Goal: Task Accomplishment & Management: Use online tool/utility

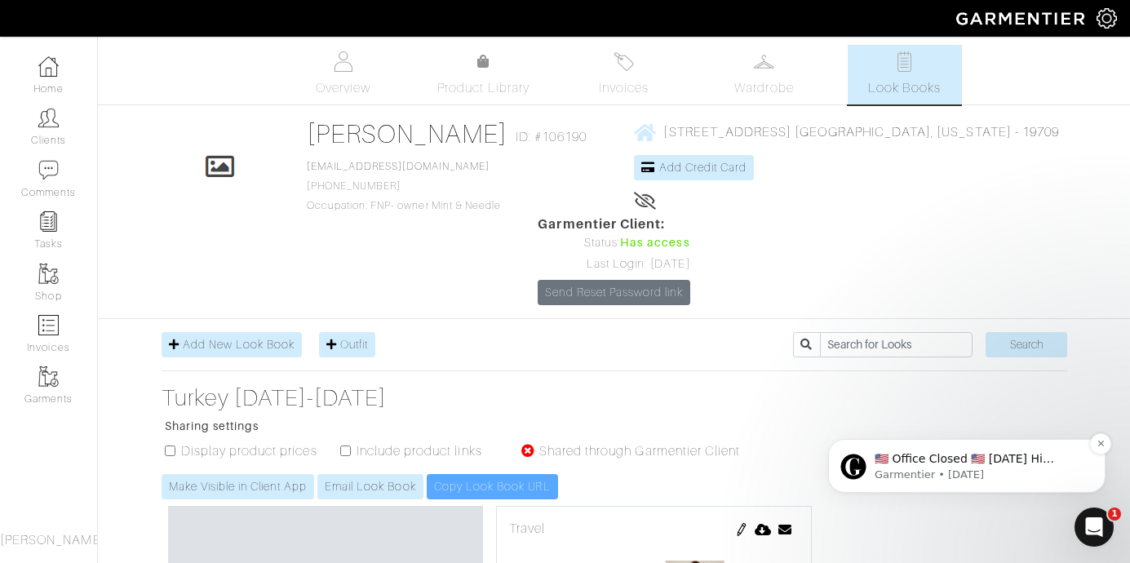
click at [1040, 476] on p "Garmentier • 2w ago" at bounding box center [980, 475] width 211 height 15
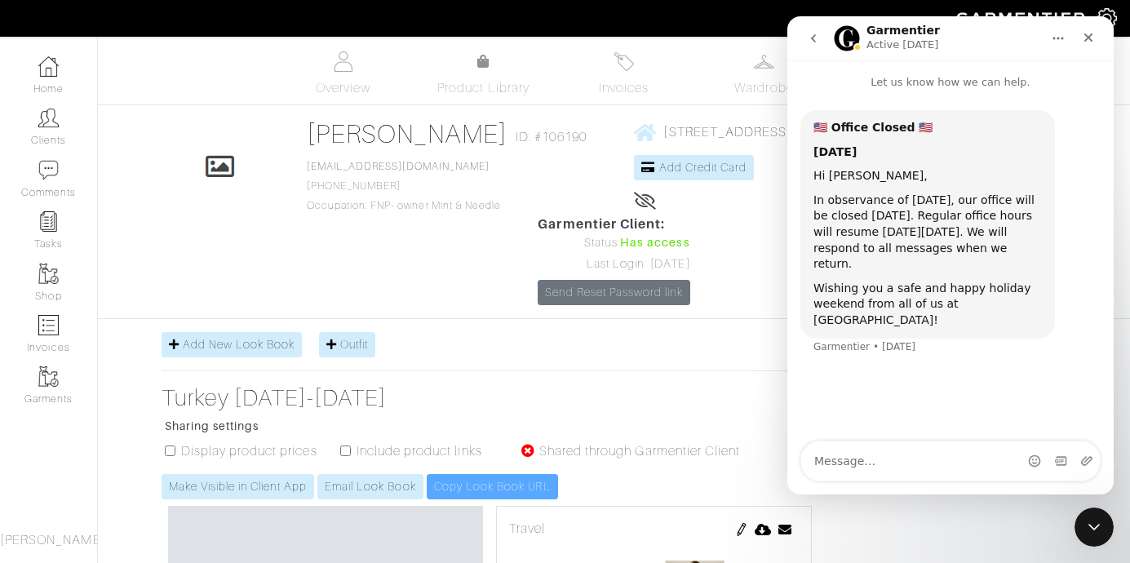
click at [1098, 20] on nav "Garmentier Active 2d ago" at bounding box center [951, 38] width 326 height 44
click at [1091, 32] on icon "Close" at bounding box center [1088, 37] width 13 height 13
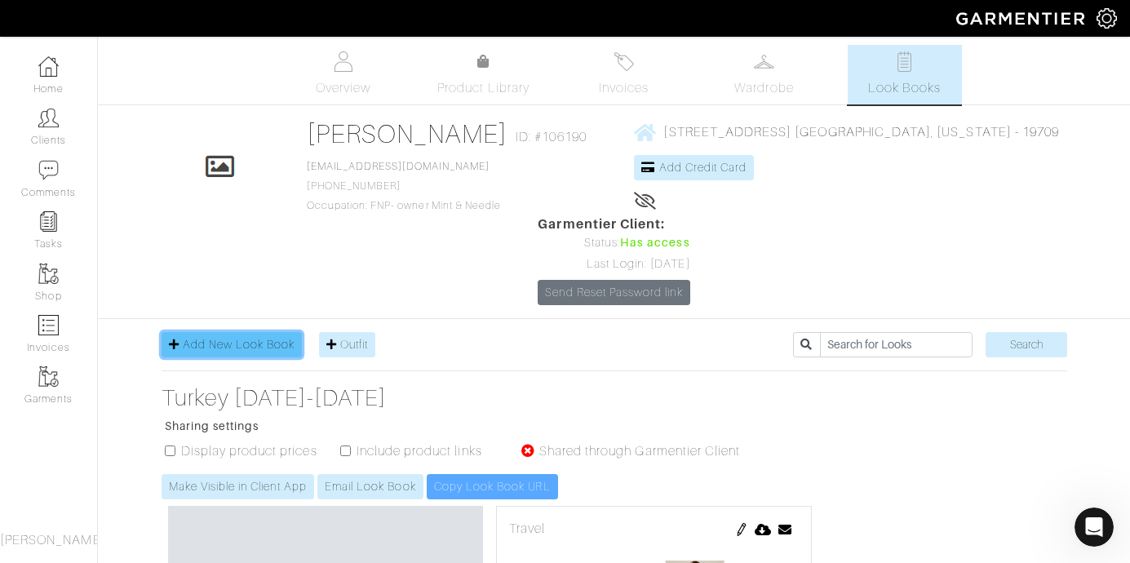
click at [215, 338] on span "Add New Look Book" at bounding box center [239, 344] width 113 height 13
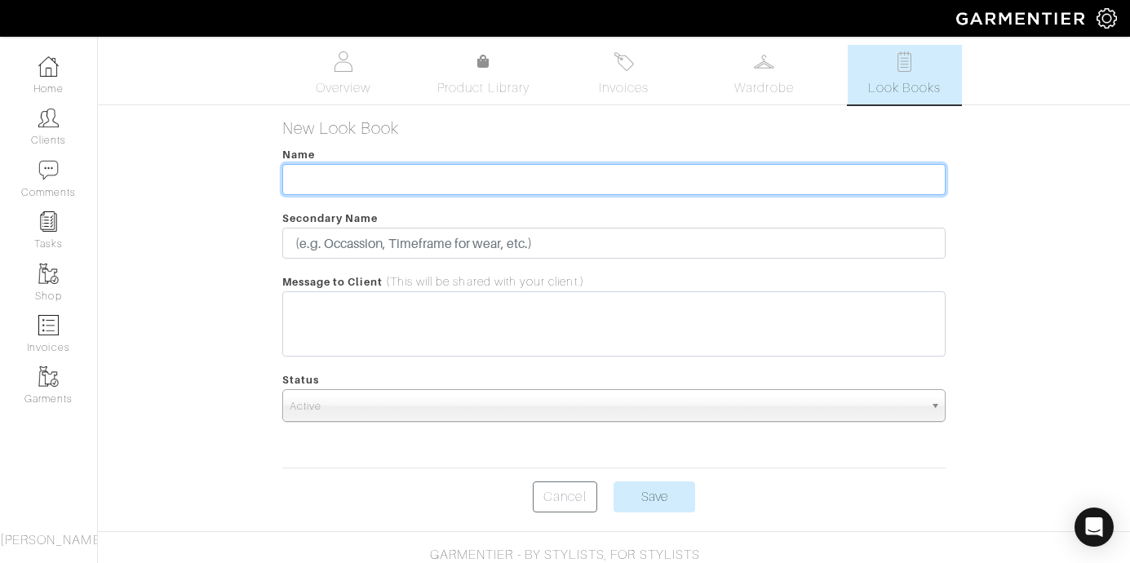
click at [364, 176] on input "text" at bounding box center [614, 179] width 664 height 31
type input "N"
type input "Philly Style/[GEOGRAPHIC_DATA]"
click at [614, 482] on input "Save" at bounding box center [655, 497] width 82 height 31
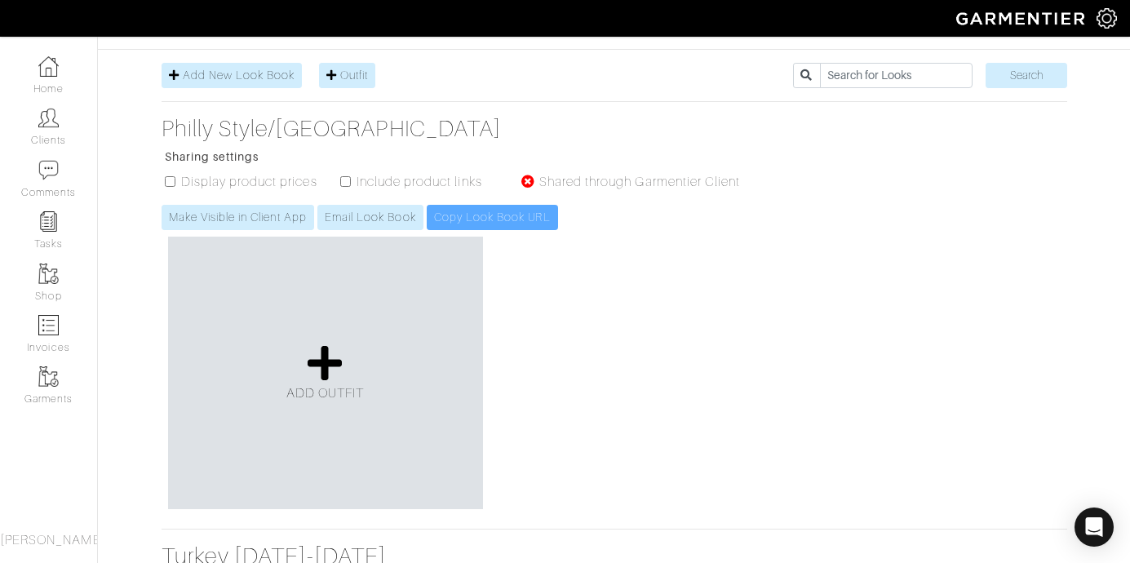
scroll to position [294, 0]
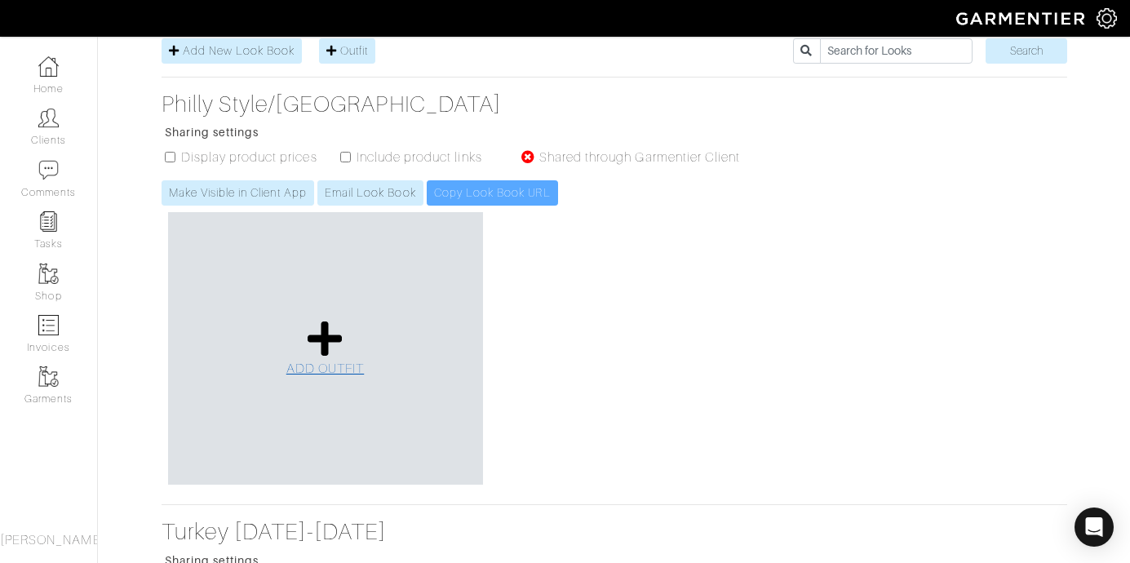
click at [331, 319] on icon at bounding box center [325, 338] width 35 height 39
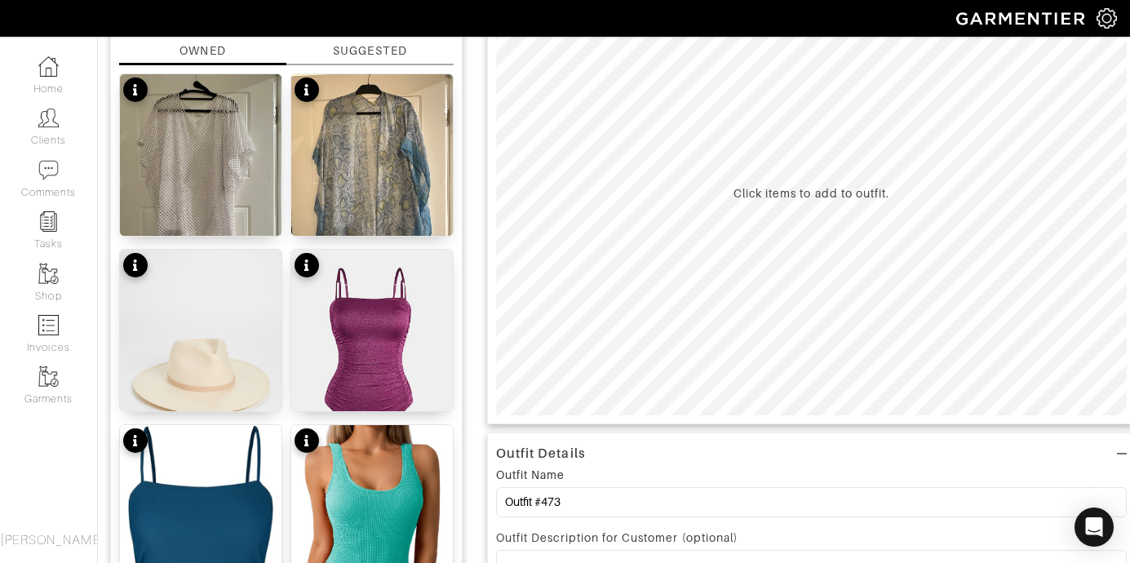
scroll to position [196, 0]
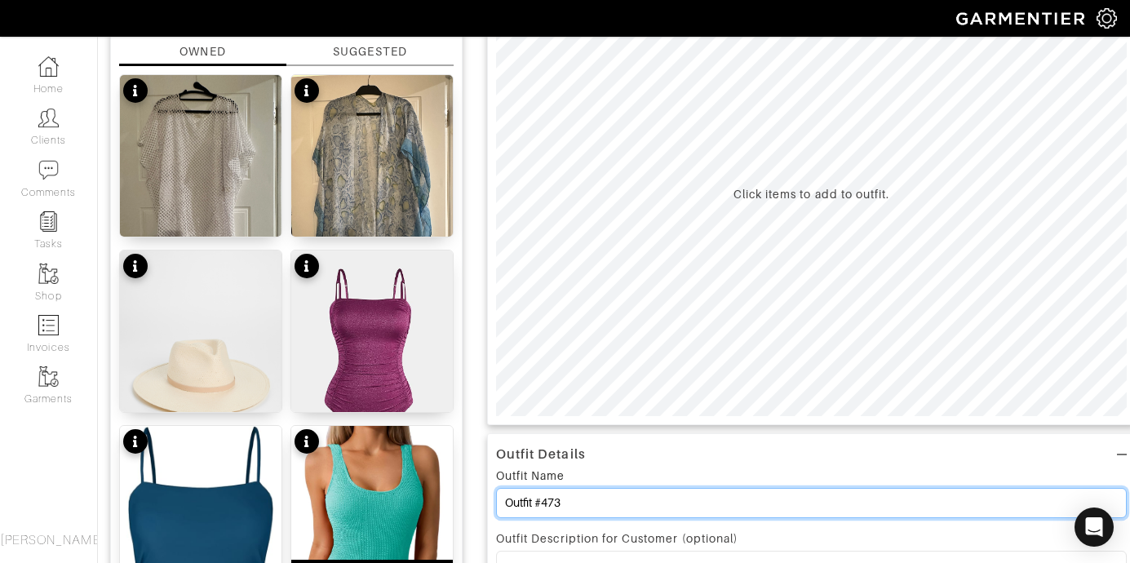
drag, startPoint x: 577, startPoint y: 506, endPoint x: 391, endPoint y: 474, distance: 188.8
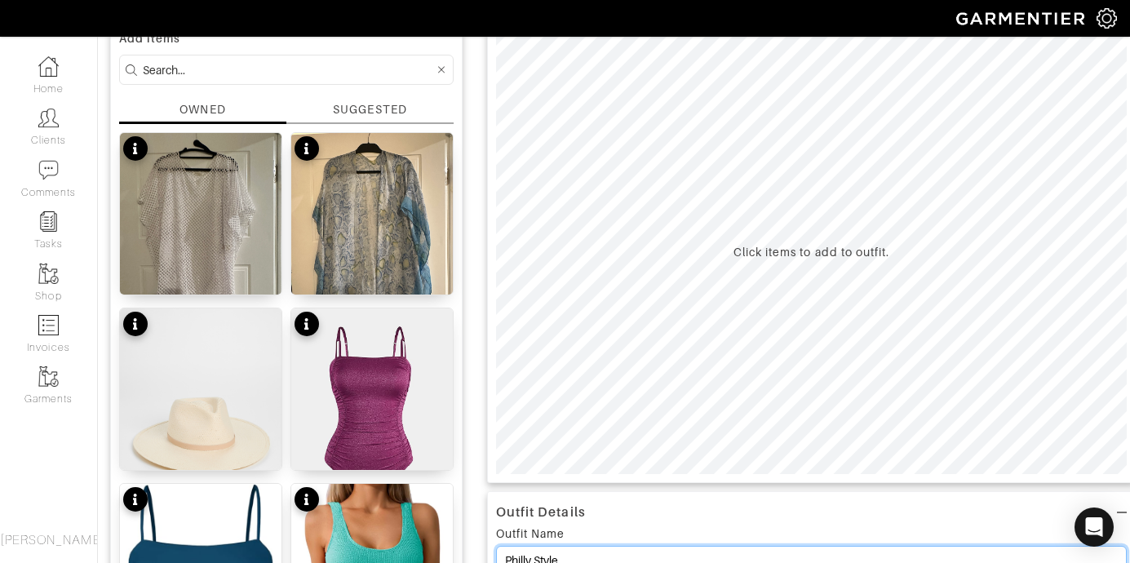
scroll to position [265, 0]
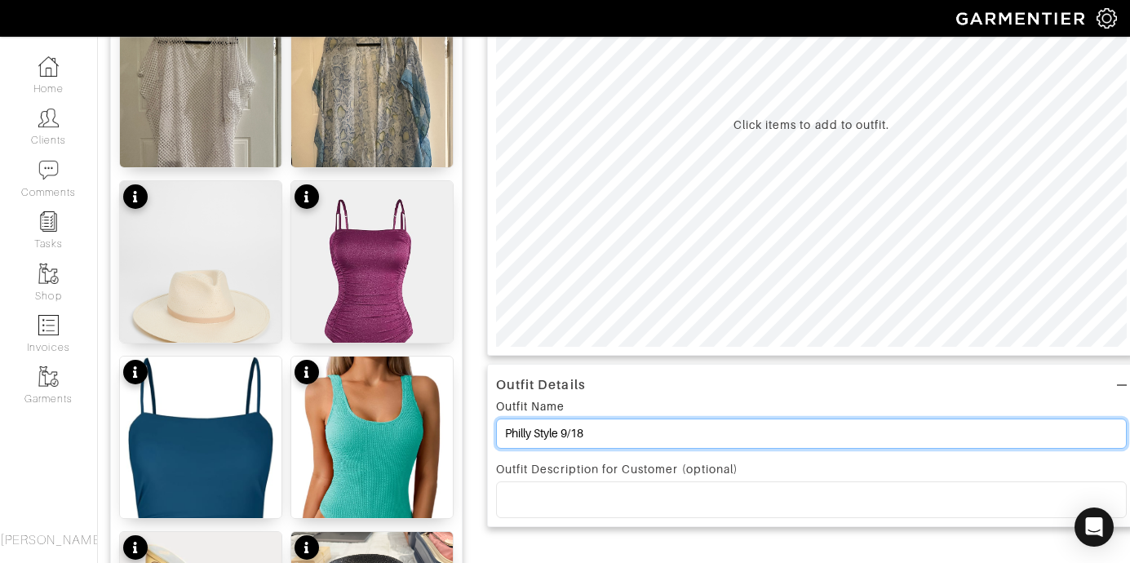
type input "Philly Style 9/18"
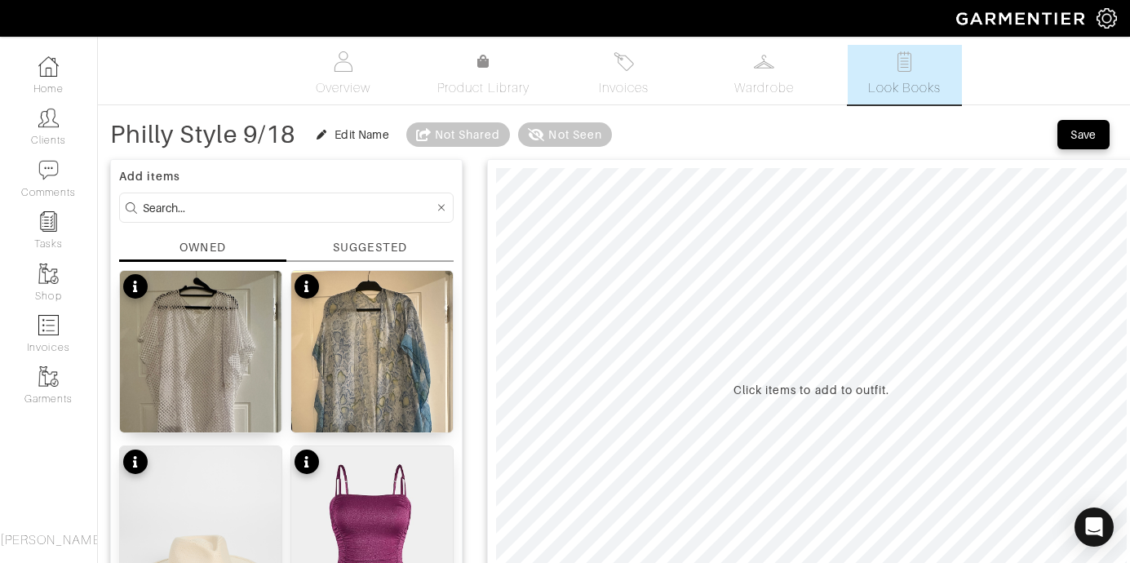
click at [208, 212] on input at bounding box center [288, 208] width 291 height 20
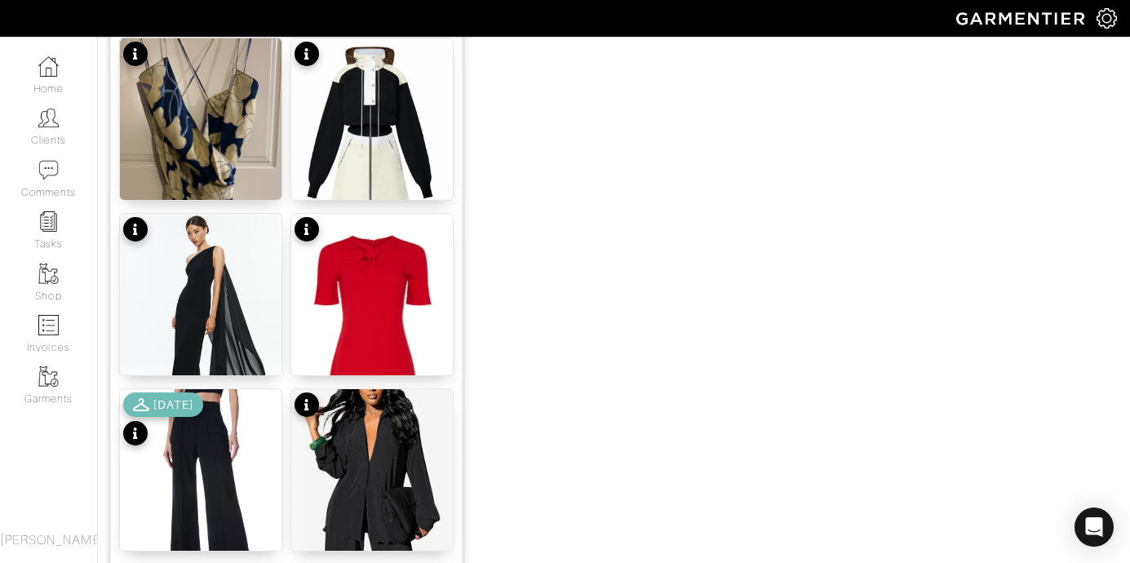
scroll to position [1635, 0]
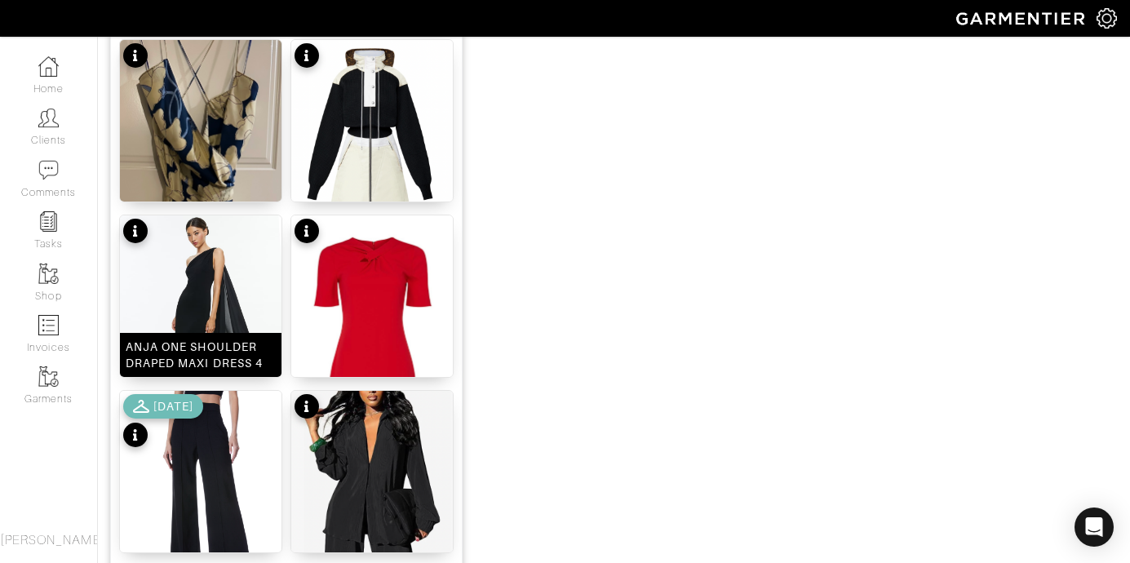
click at [146, 309] on img at bounding box center [201, 323] width 162 height 216
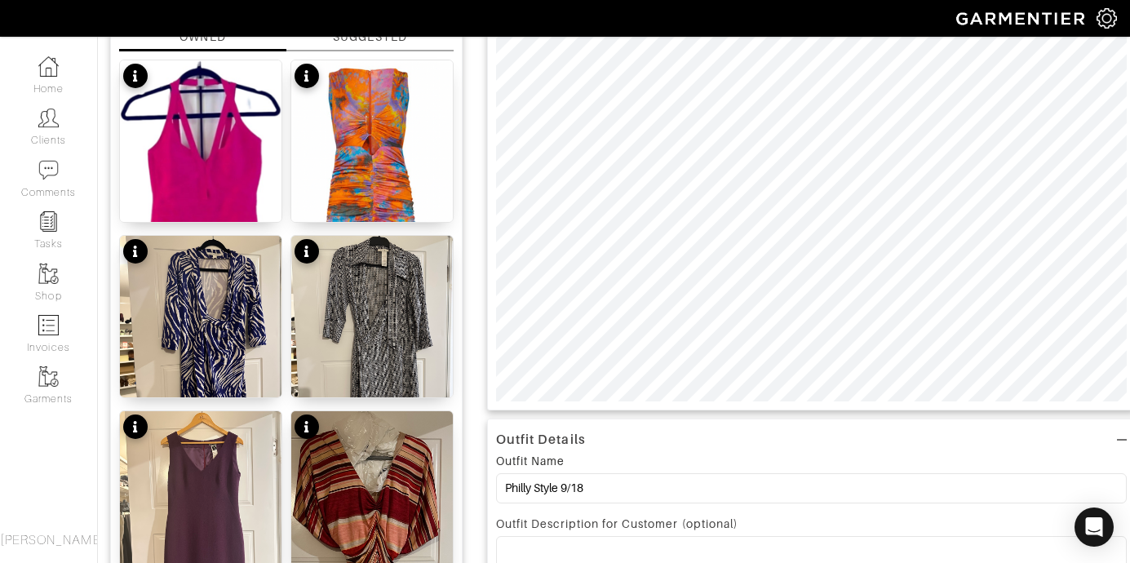
scroll to position [0, 0]
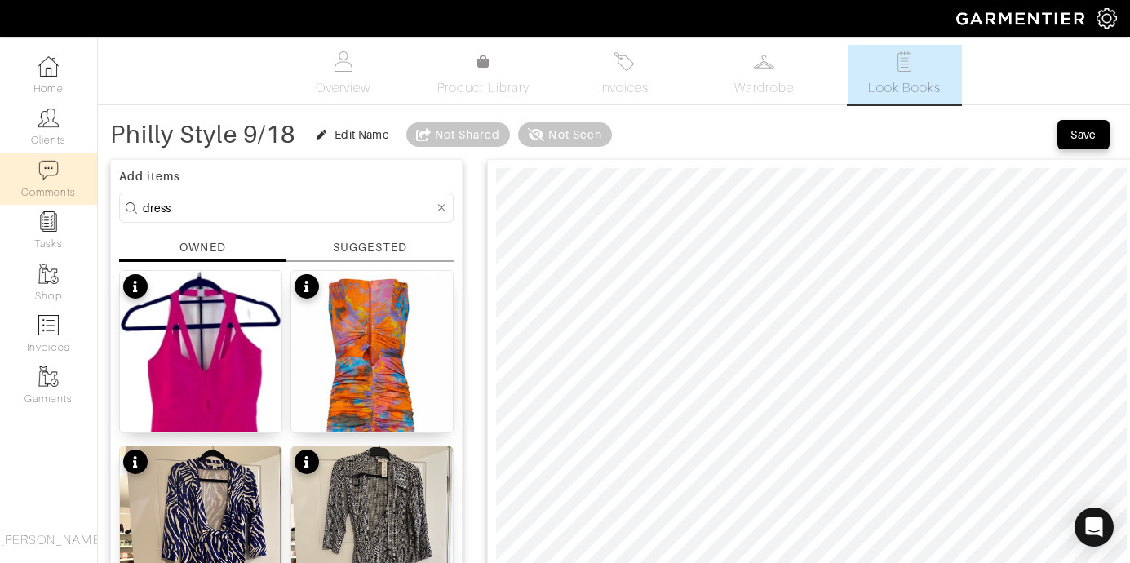
drag, startPoint x: 202, startPoint y: 204, endPoint x: 30, endPoint y: 199, distance: 172.3
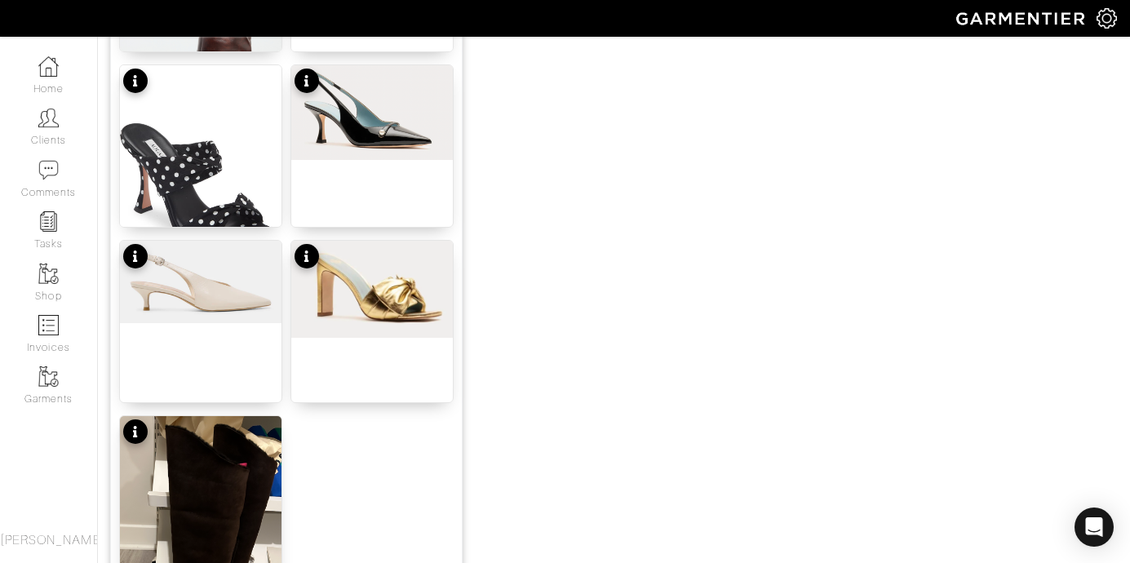
scroll to position [1658, 0]
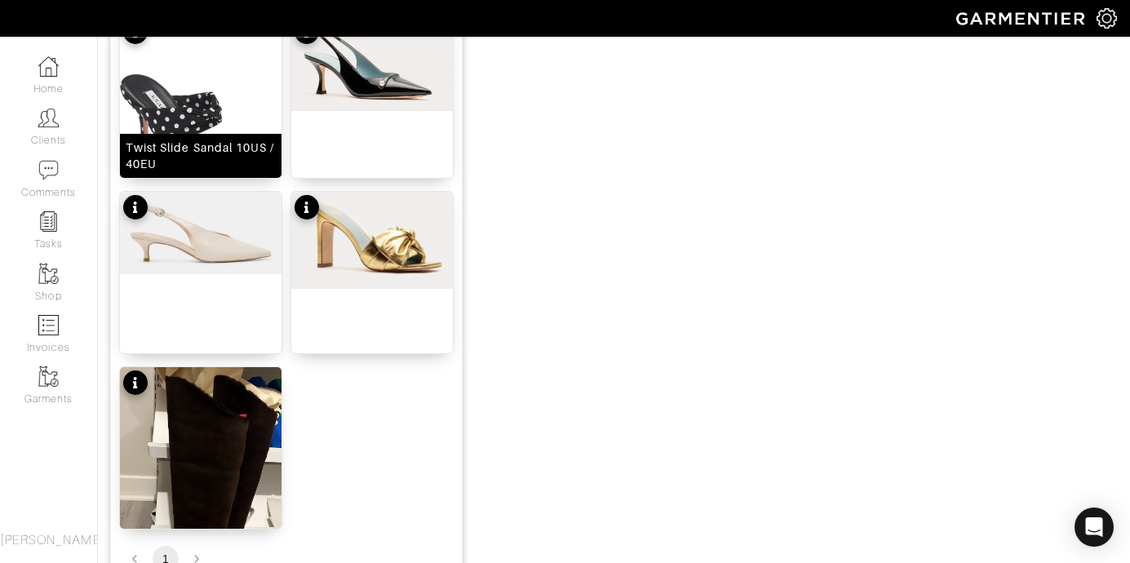
click at [265, 111] on img at bounding box center [201, 140] width 162 height 248
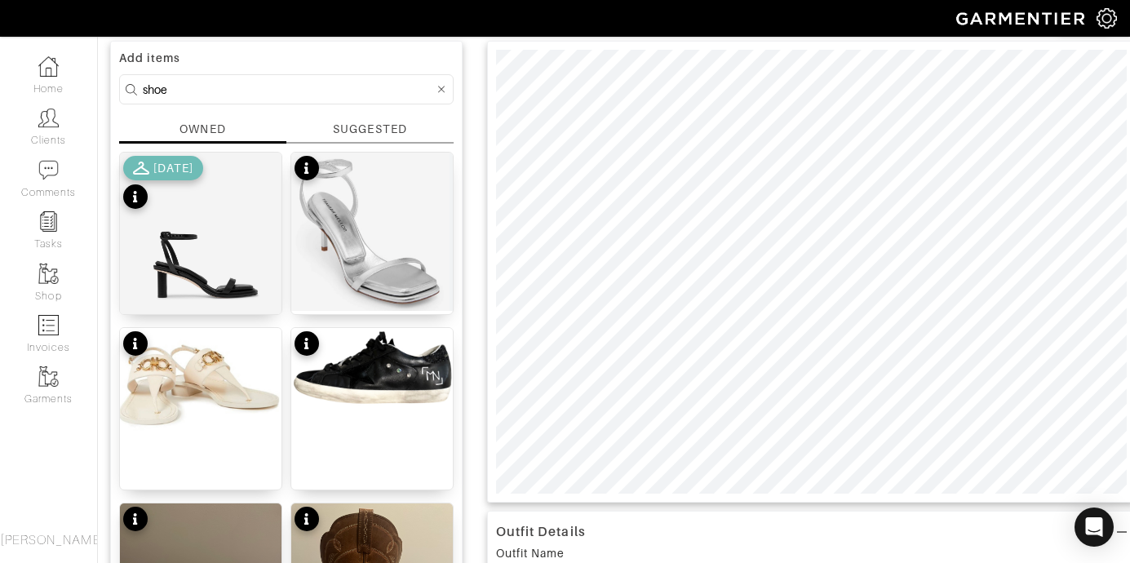
scroll to position [33, 0]
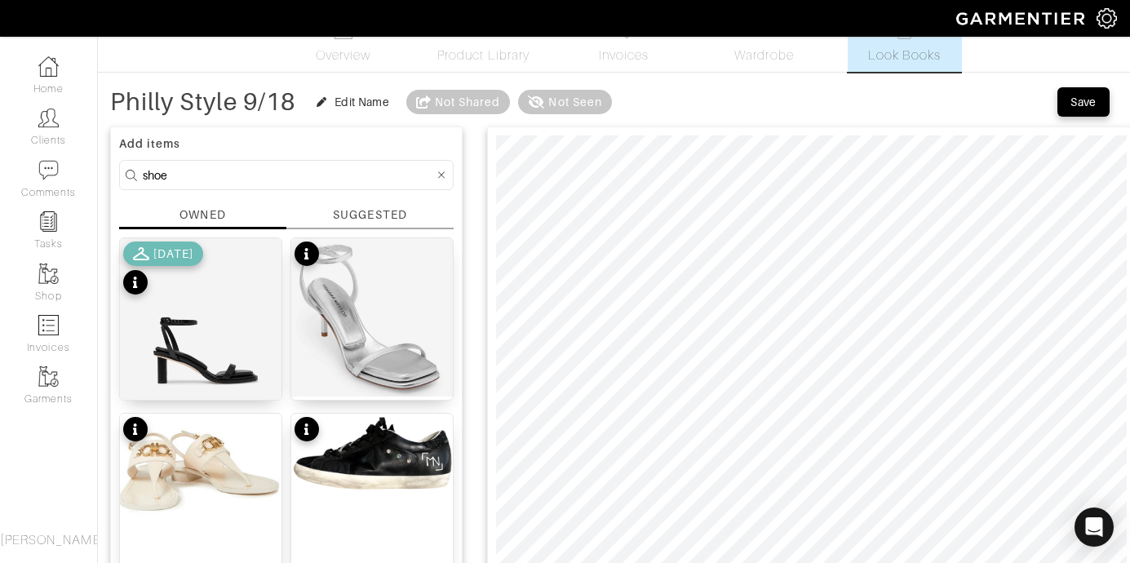
click at [213, 175] on input "shoe" at bounding box center [288, 175] width 291 height 20
drag, startPoint x: 213, startPoint y: 175, endPoint x: 50, endPoint y: 159, distance: 164.0
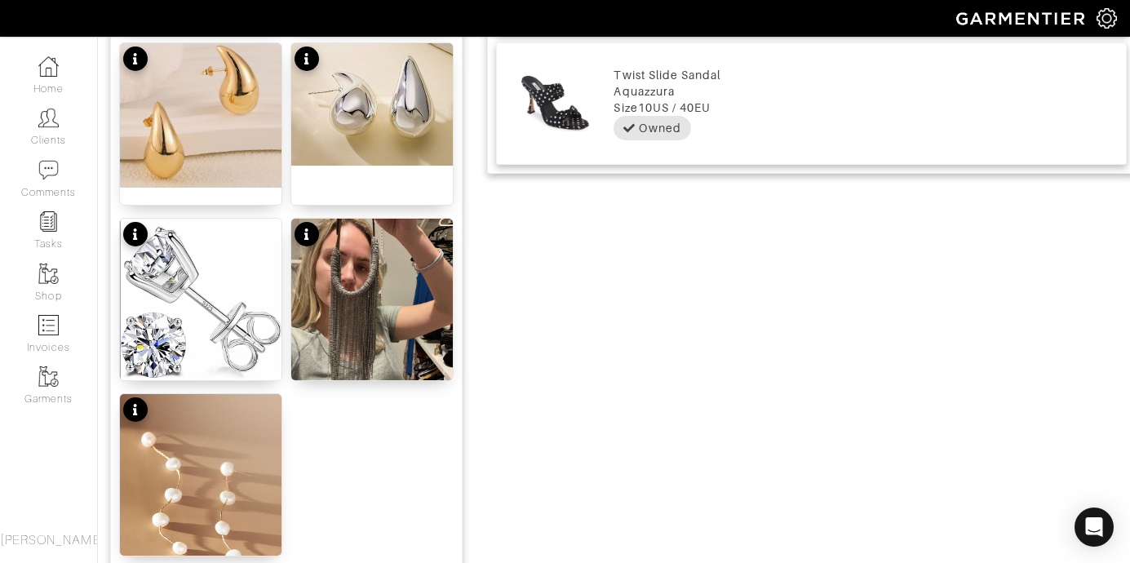
scroll to position [932, 0]
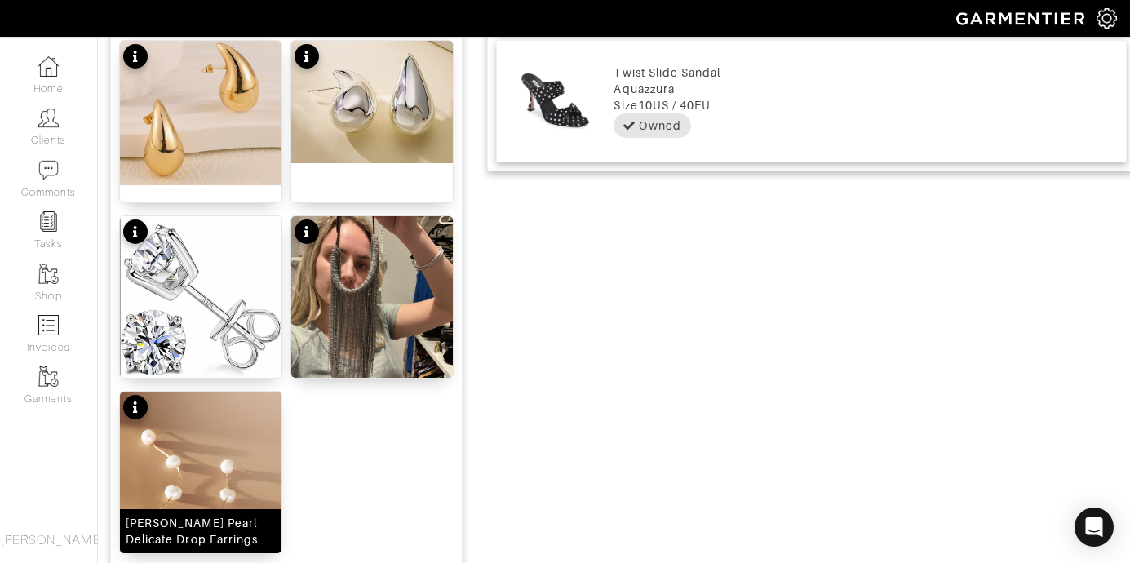
click at [208, 464] on img at bounding box center [201, 513] width 162 height 242
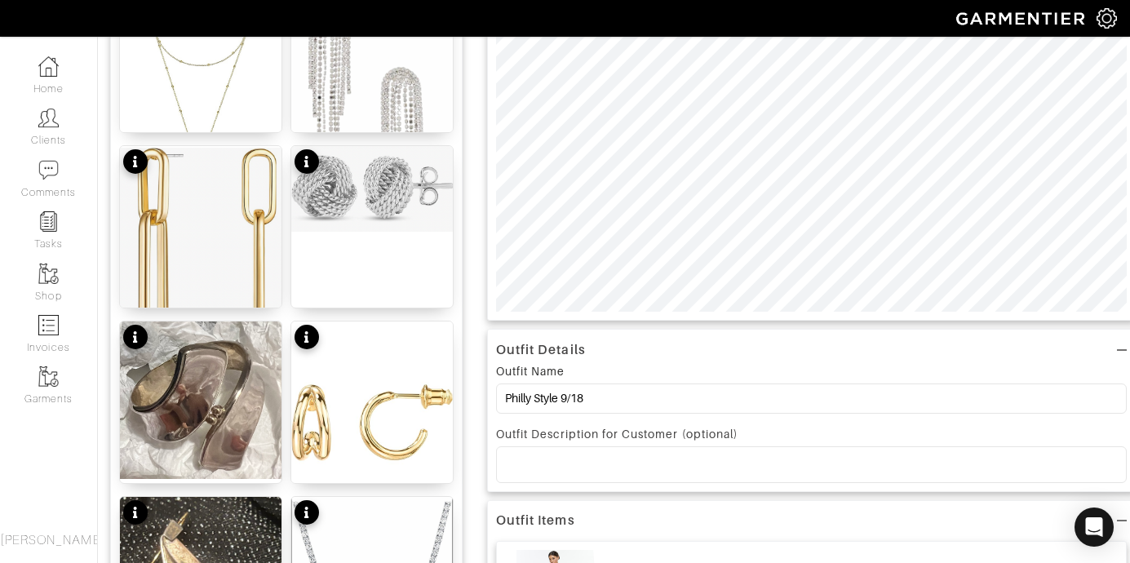
scroll to position [0, 0]
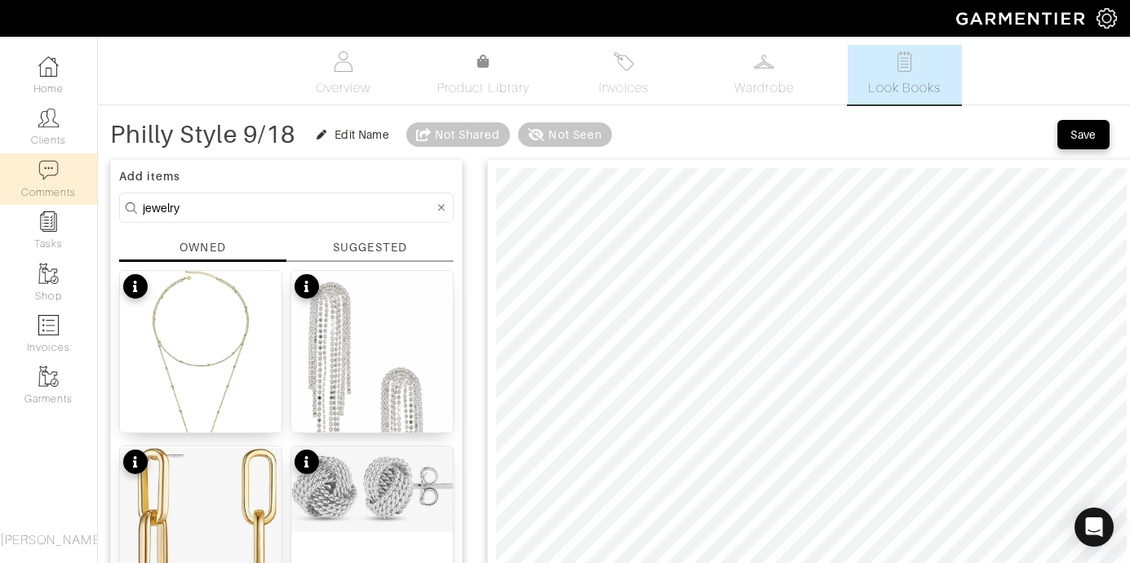
drag, startPoint x: 250, startPoint y: 205, endPoint x: 20, endPoint y: 195, distance: 229.6
type input "bag"
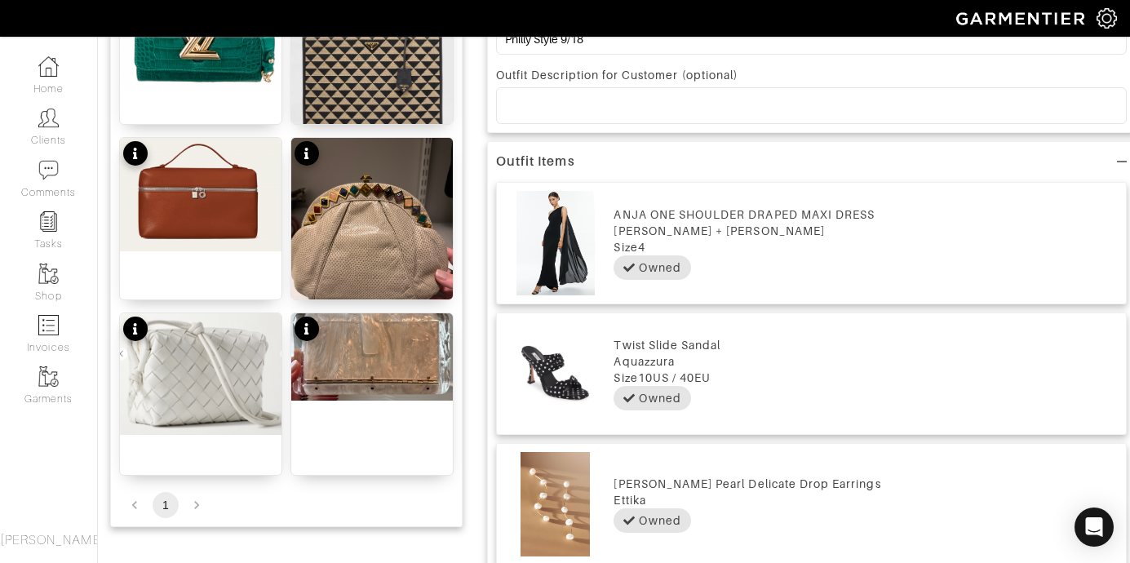
scroll to position [689, 0]
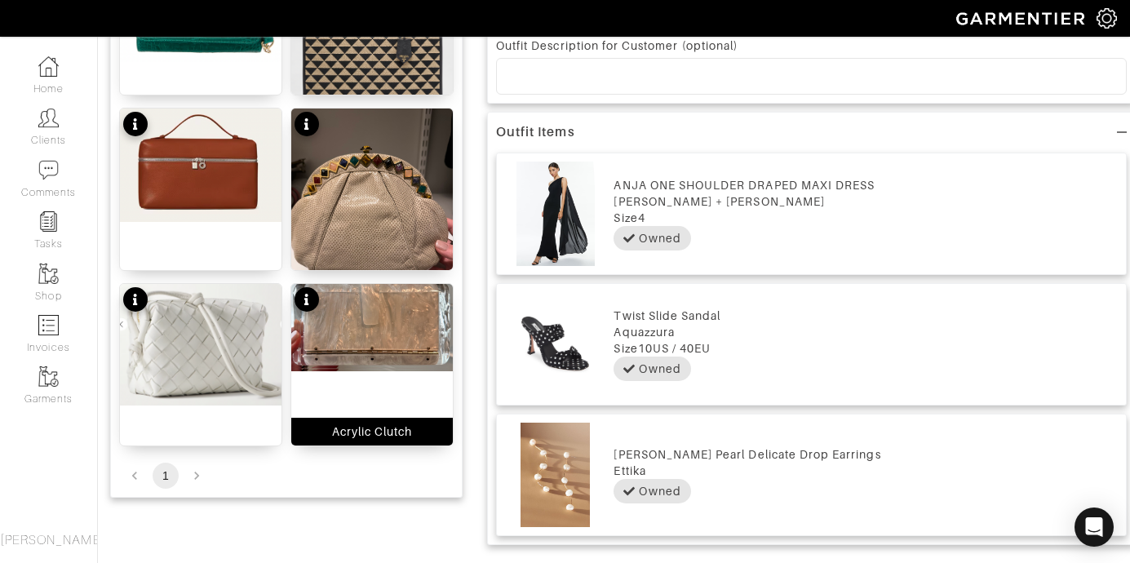
click at [378, 312] on img at bounding box center [372, 327] width 162 height 87
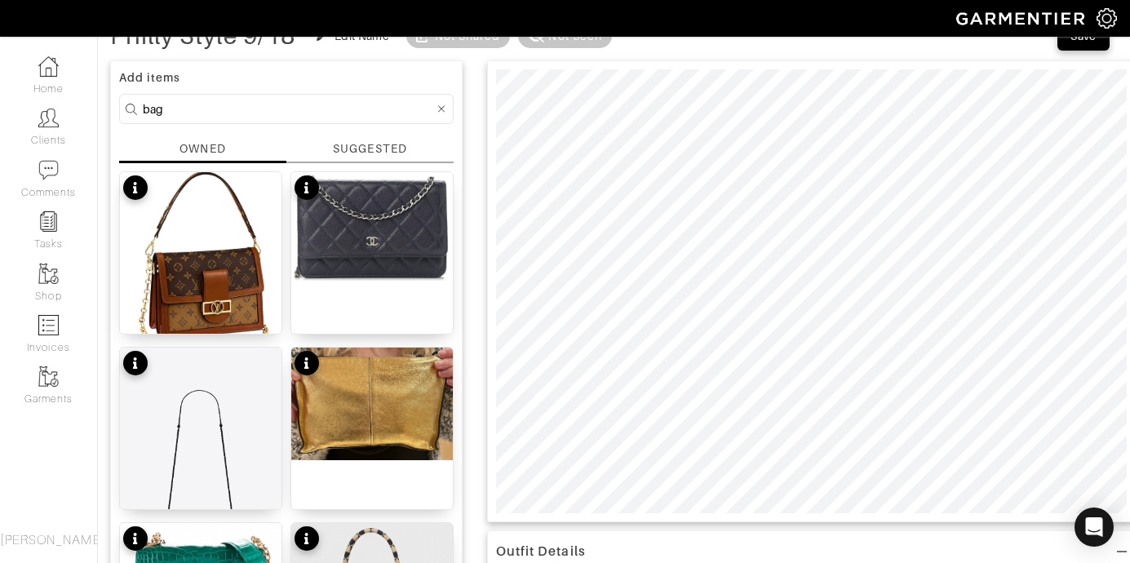
scroll to position [0, 0]
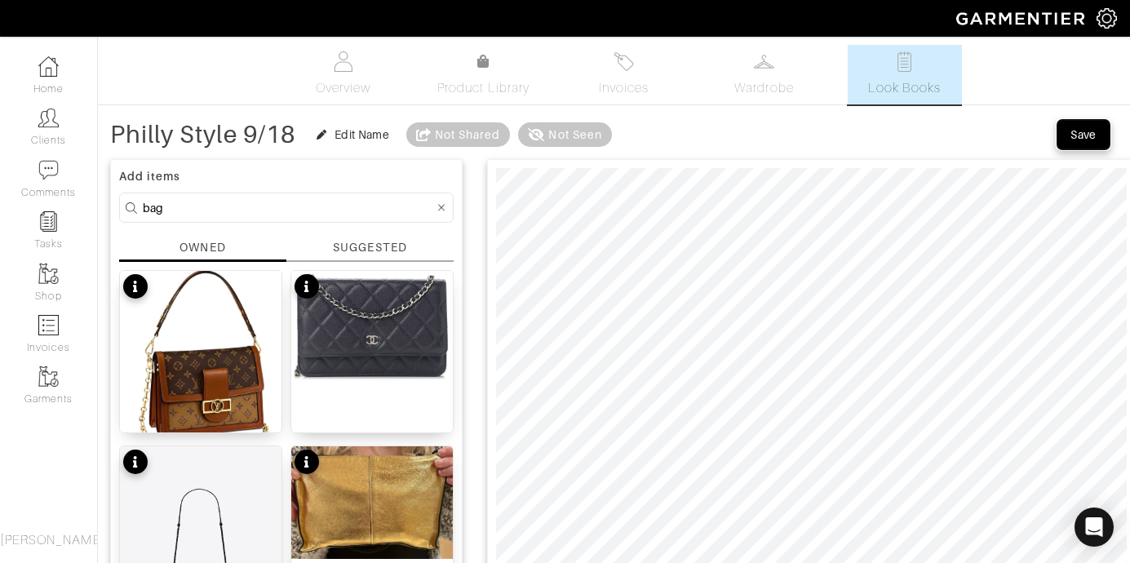
click at [1090, 131] on div "Save" at bounding box center [1084, 135] width 26 height 16
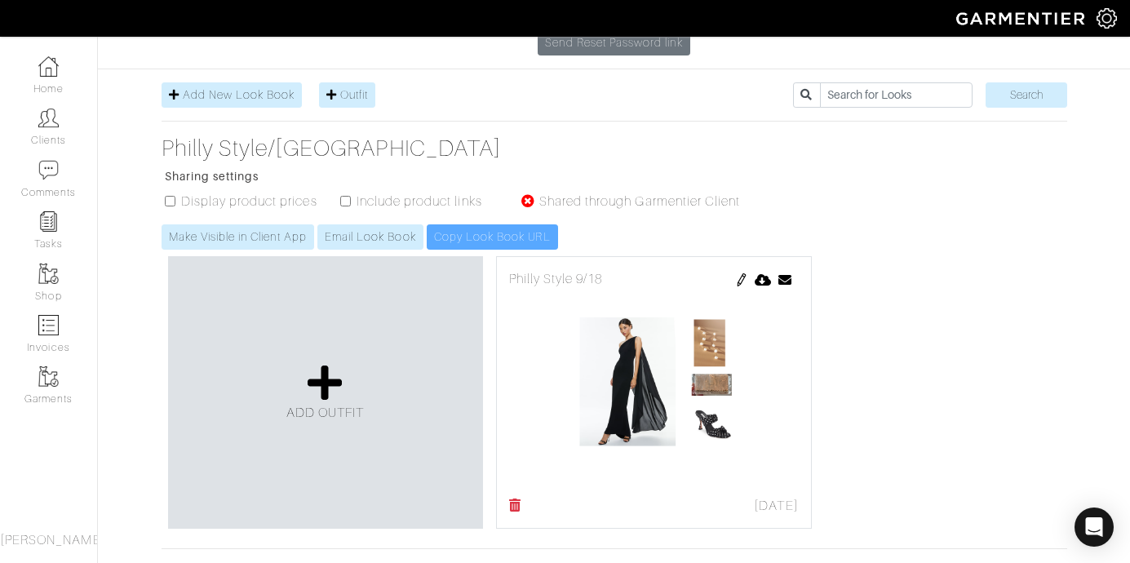
scroll to position [261, 0]
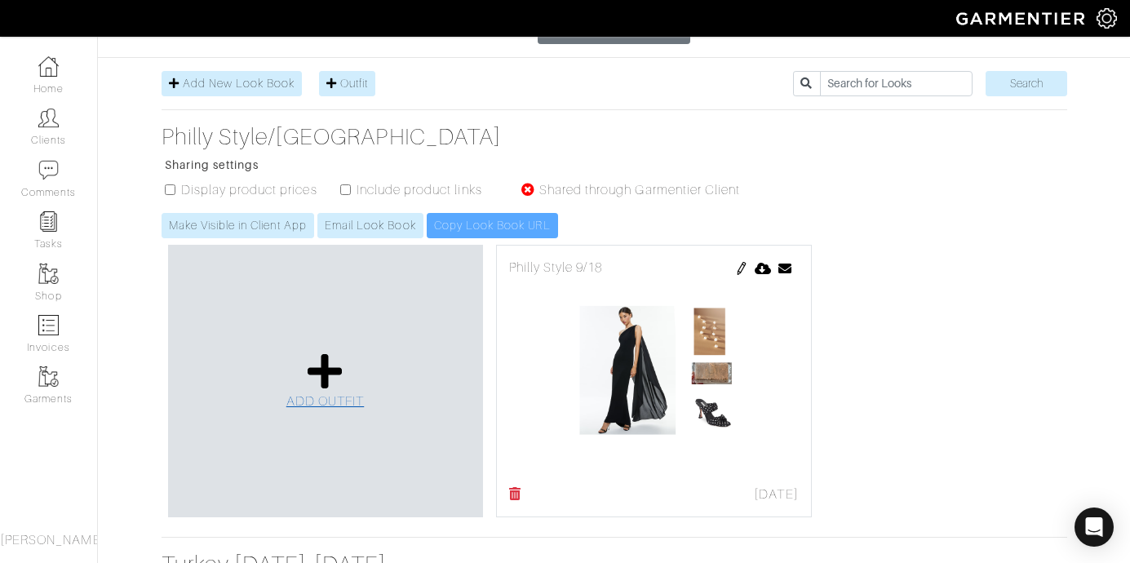
click at [348, 352] on link "ADD OUTFIT" at bounding box center [325, 382] width 78 height 60
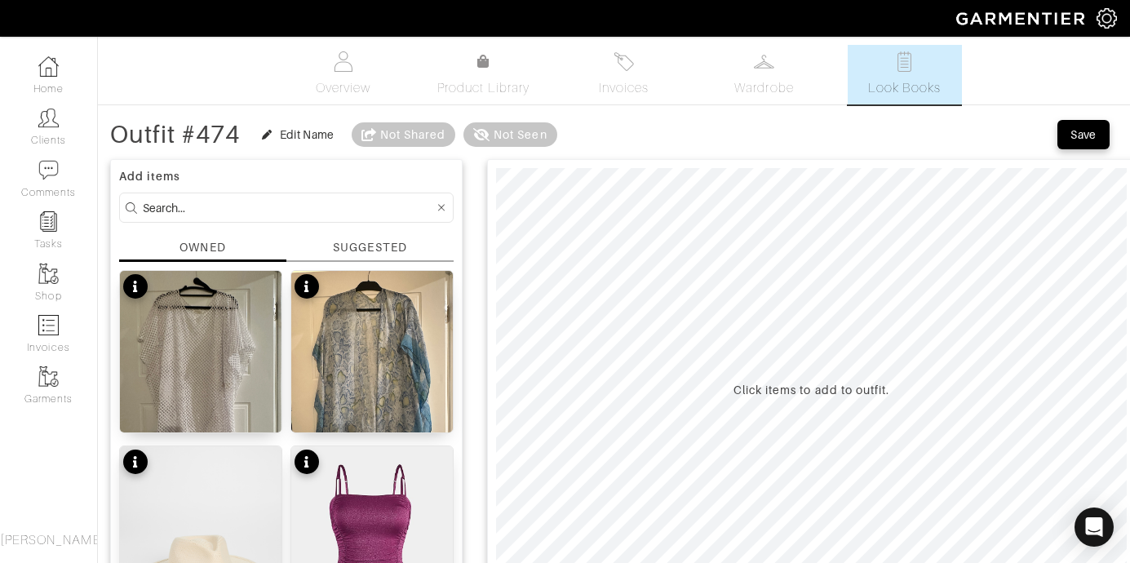
click at [149, 208] on input at bounding box center [288, 208] width 291 height 20
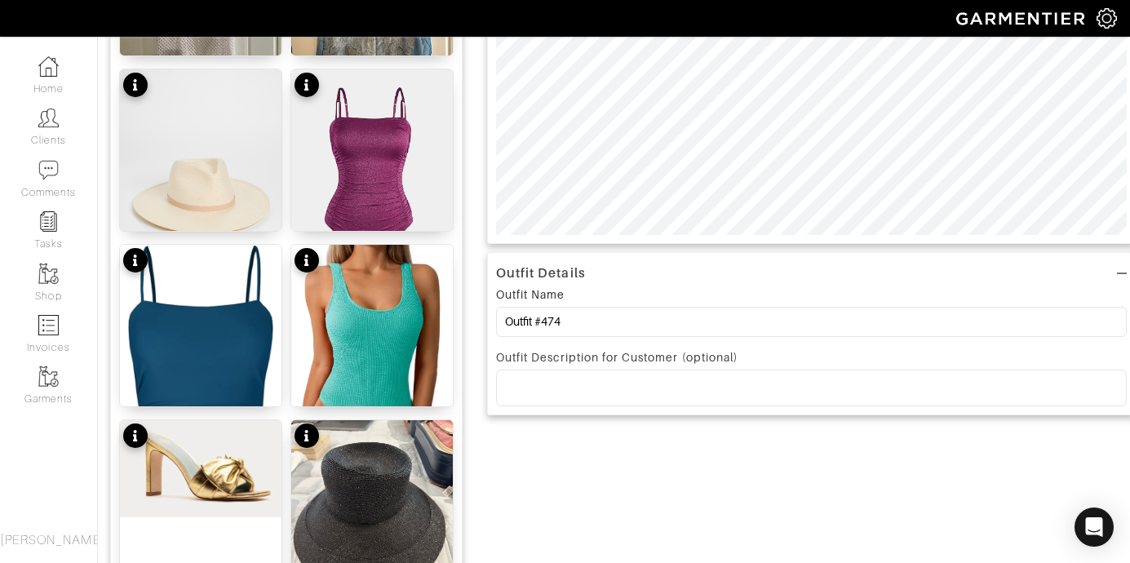
scroll to position [435, 0]
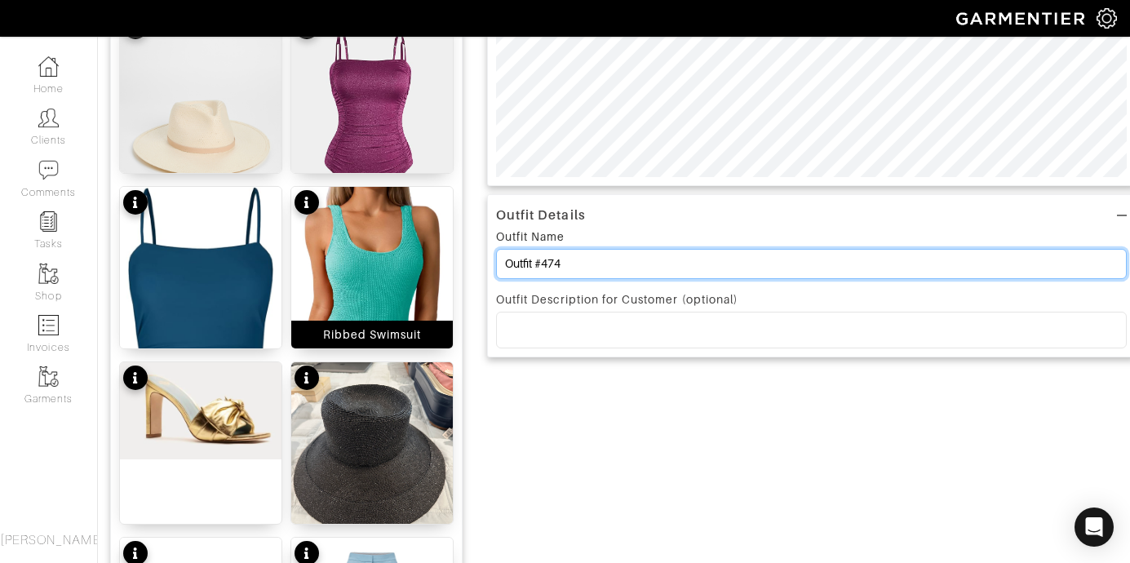
drag, startPoint x: 593, startPoint y: 263, endPoint x: 445, endPoint y: 231, distance: 151.1
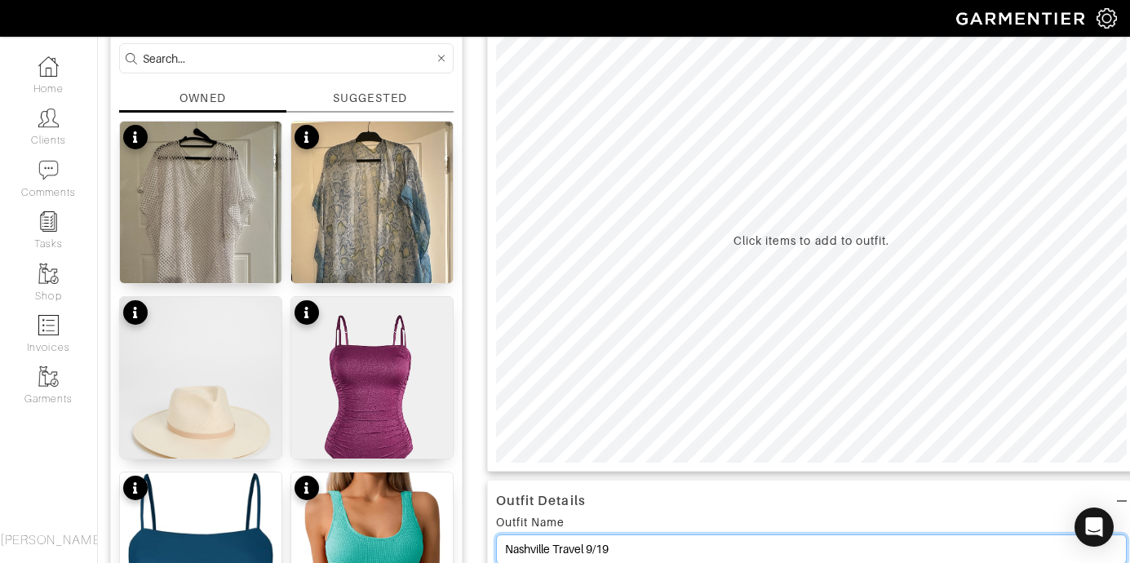
scroll to position [68, 0]
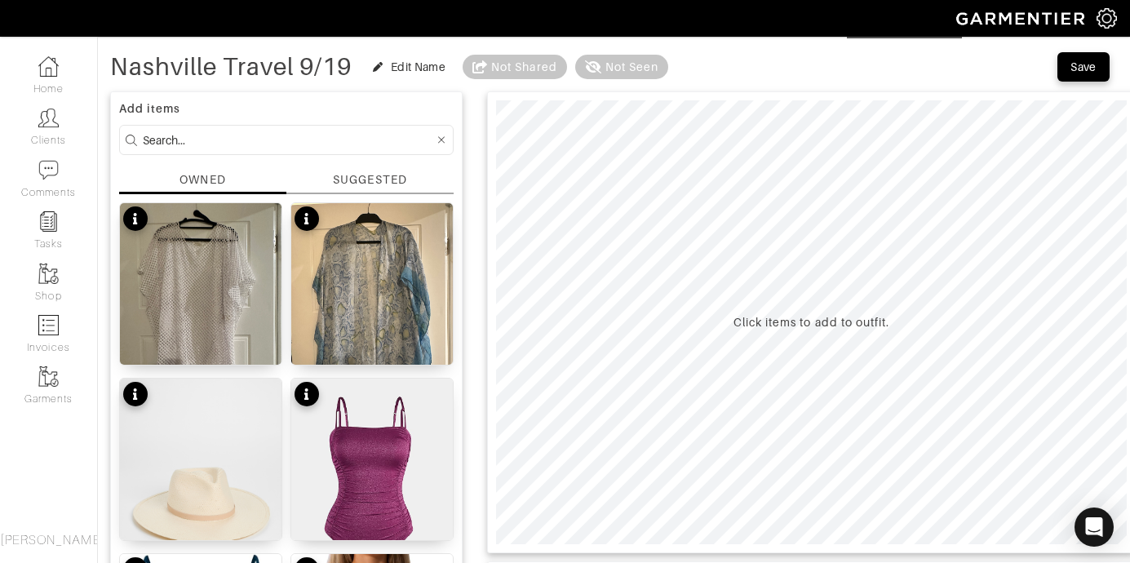
type input "Nashville Travel 9/19"
drag, startPoint x: 218, startPoint y: 149, endPoint x: 211, endPoint y: 143, distance: 9.8
click at [213, 149] on input at bounding box center [288, 140] width 291 height 20
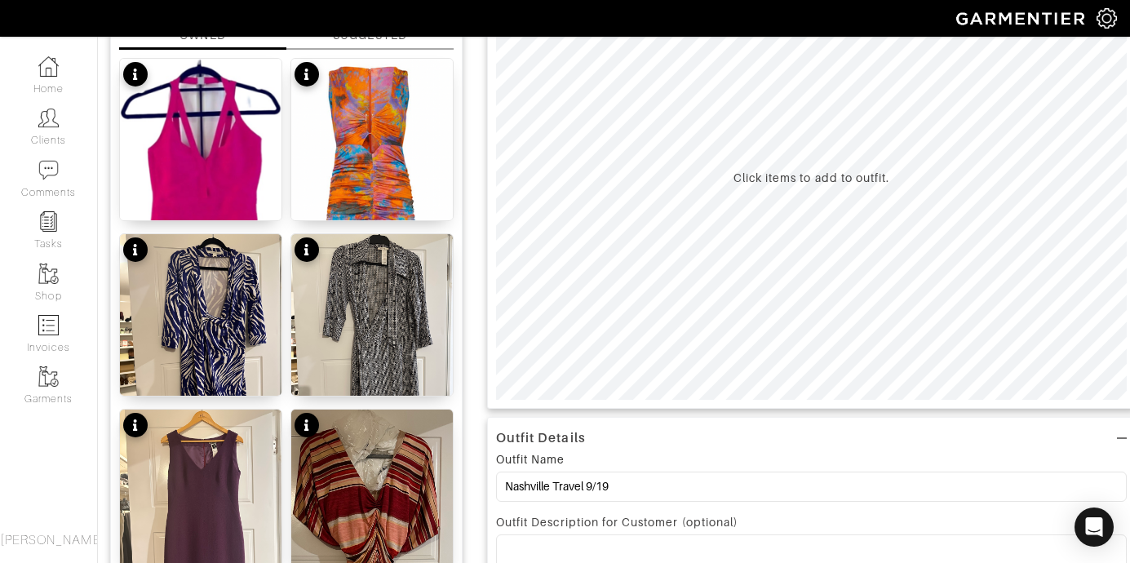
scroll to position [0, 0]
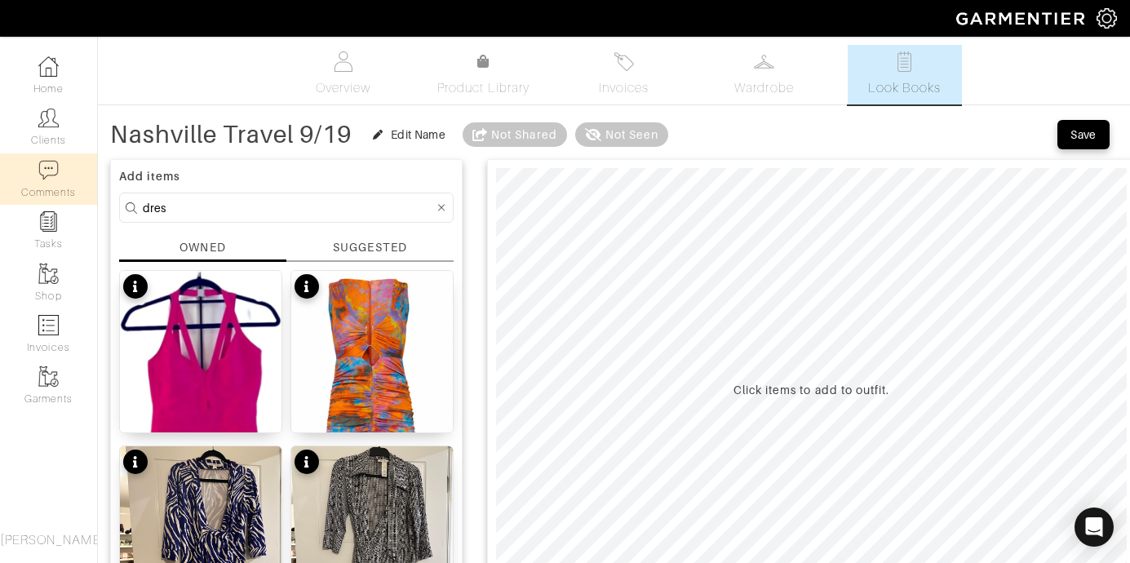
drag, startPoint x: 174, startPoint y: 214, endPoint x: 62, endPoint y: 195, distance: 113.4
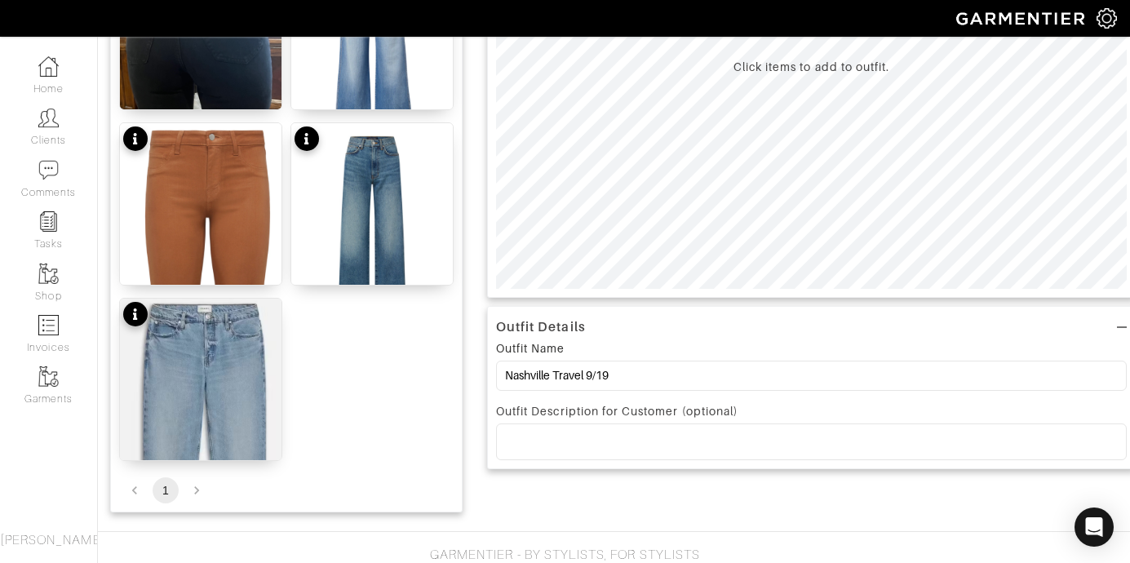
scroll to position [119, 0]
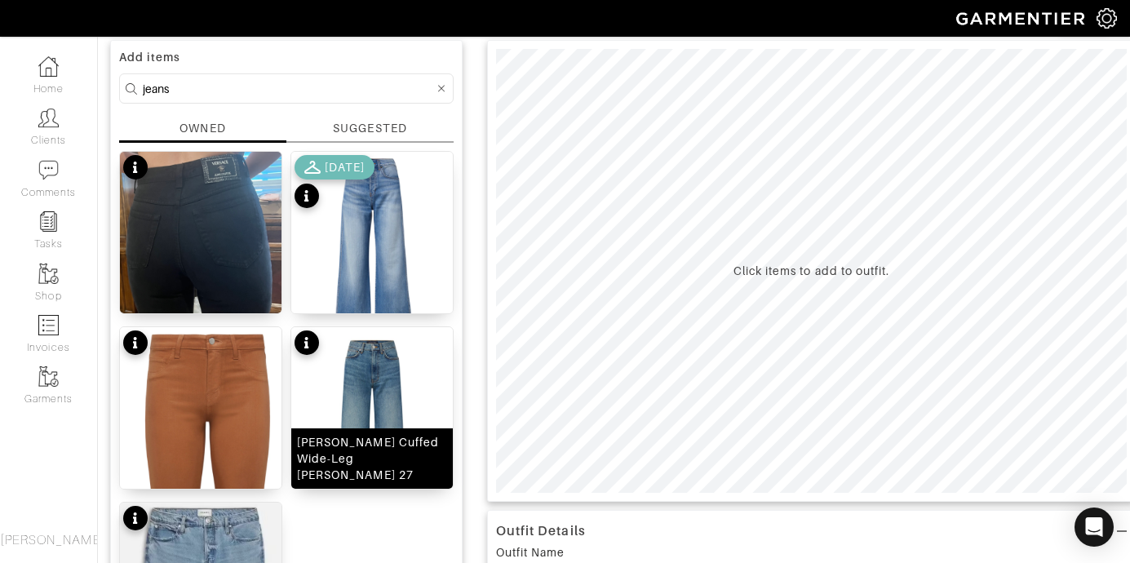
click at [400, 379] on img at bounding box center [372, 428] width 162 height 203
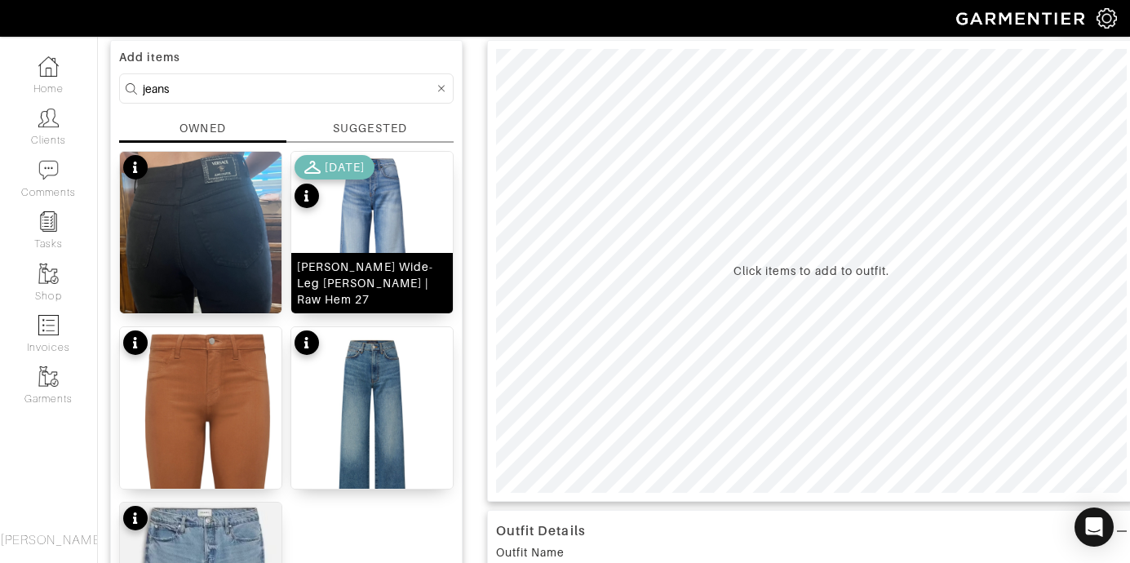
click at [403, 201] on img at bounding box center [372, 253] width 162 height 203
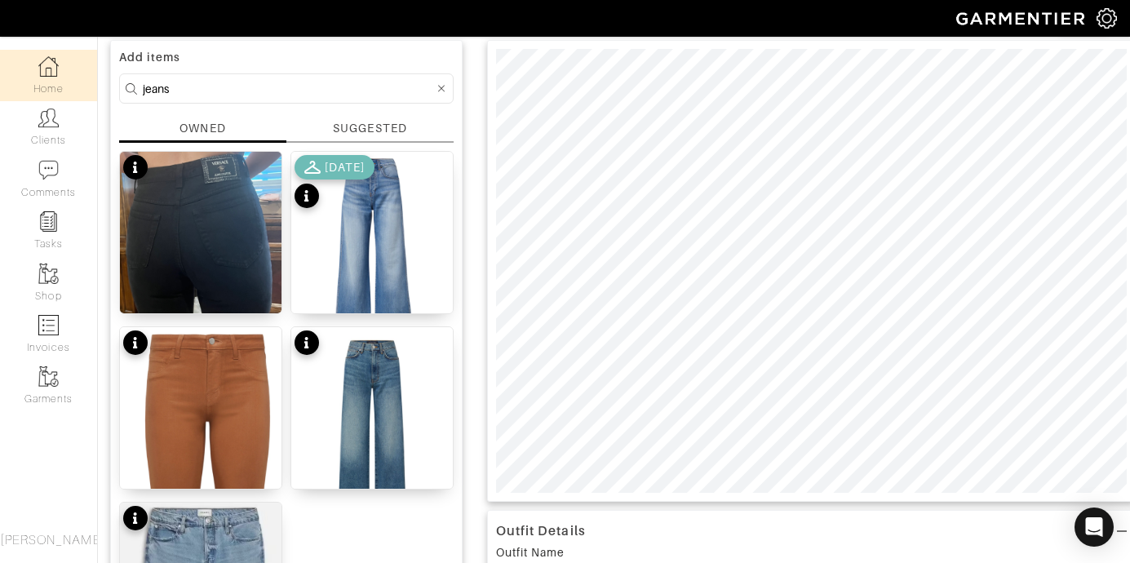
drag, startPoint x: 181, startPoint y: 87, endPoint x: 44, endPoint y: 78, distance: 137.4
click at [50, 79] on div "Company Settings Manage Subscription My Profile Stylists Sign Out Home Clients …" at bounding box center [565, 367] width 1130 height 973
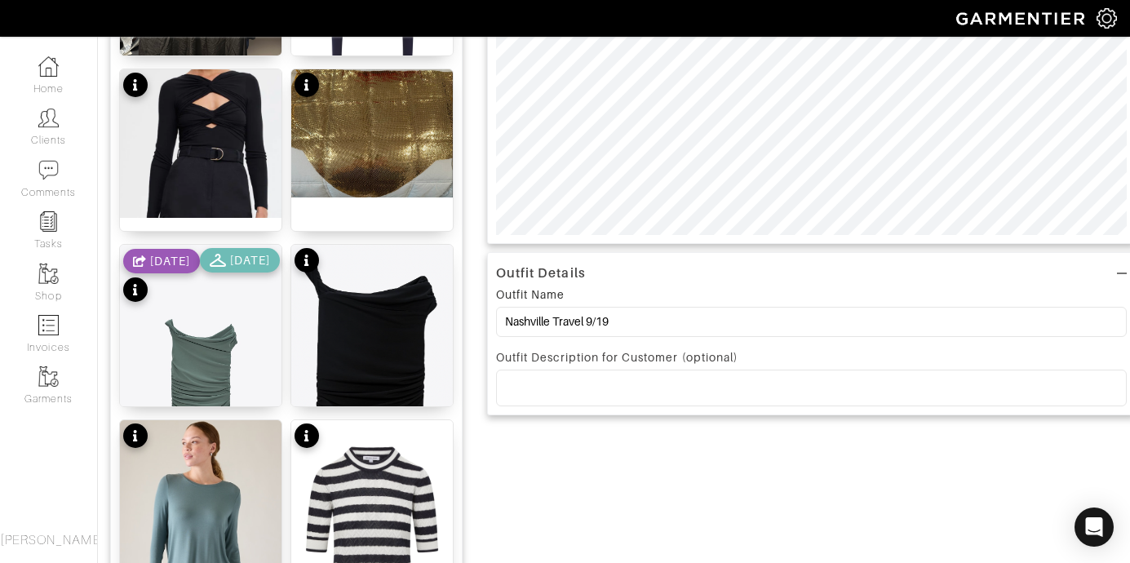
scroll to position [460, 0]
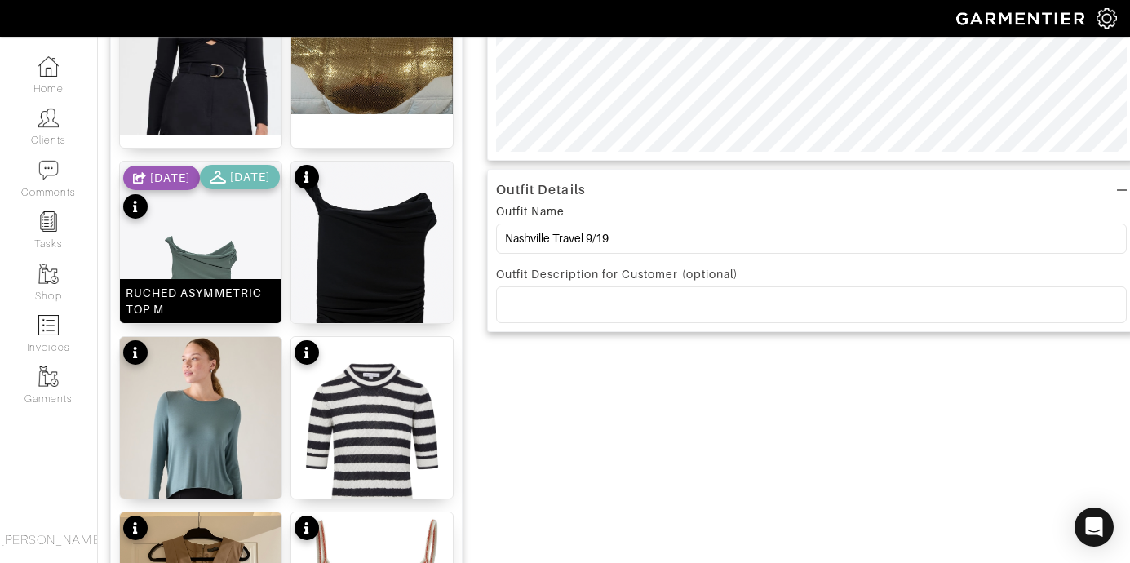
click at [195, 258] on img at bounding box center [201, 283] width 162 height 242
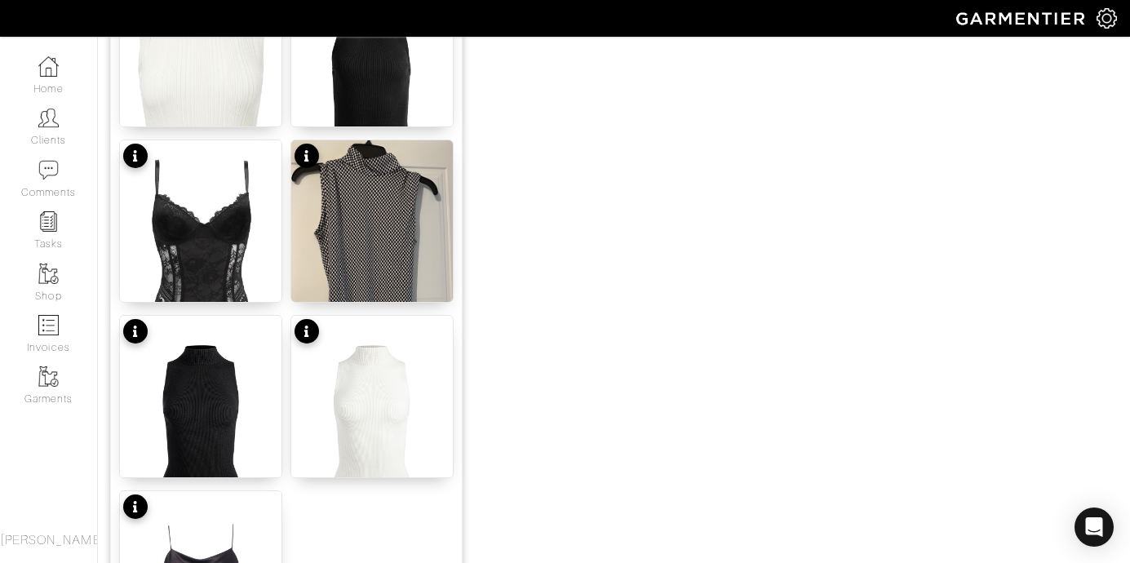
scroll to position [2106, 0]
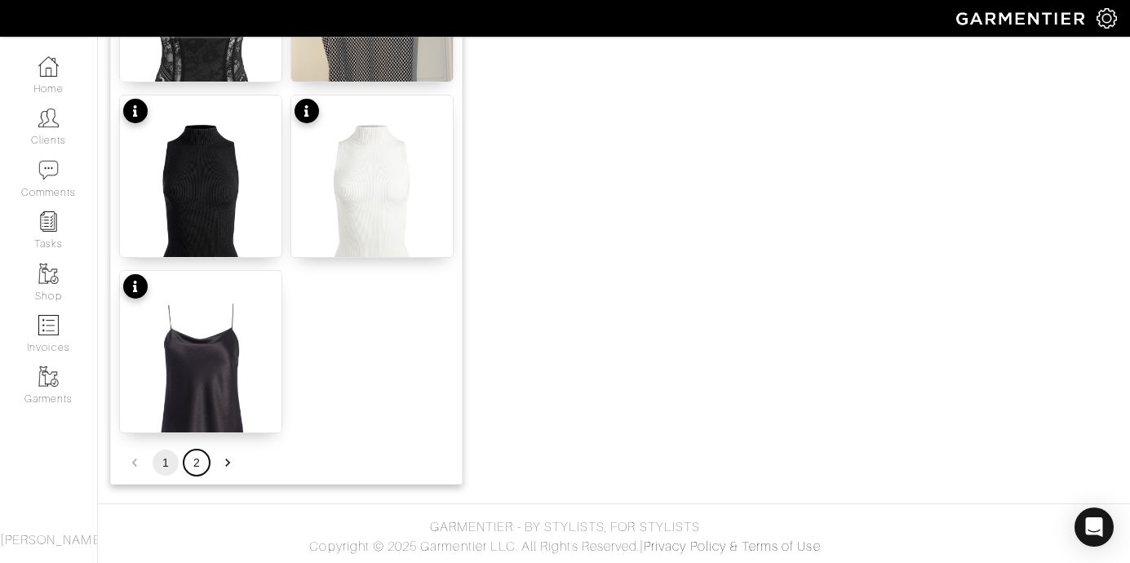
click at [197, 467] on button "2" at bounding box center [197, 463] width 26 height 26
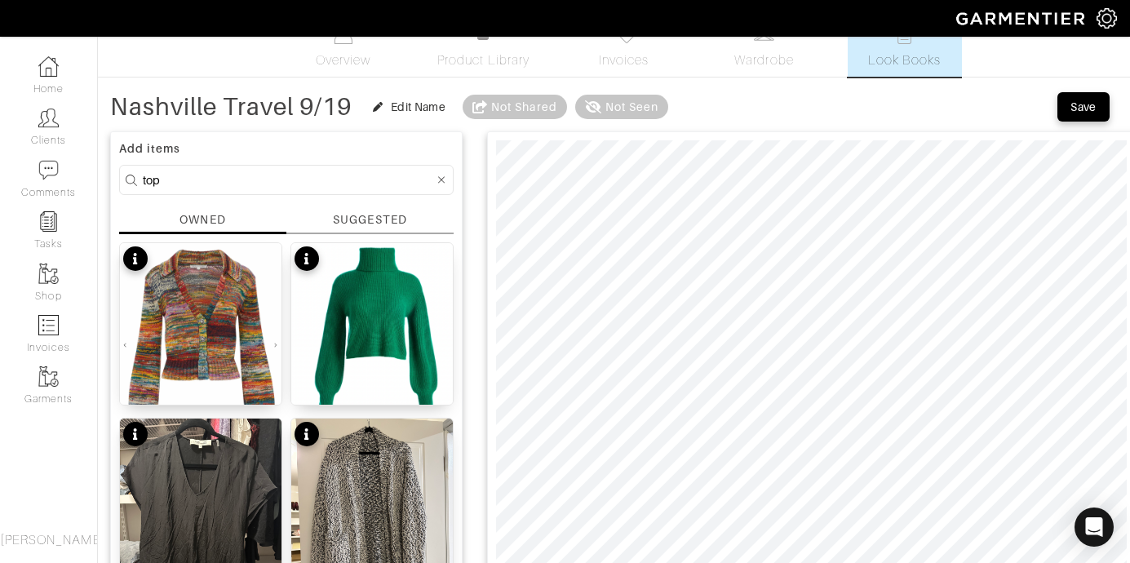
scroll to position [0, 0]
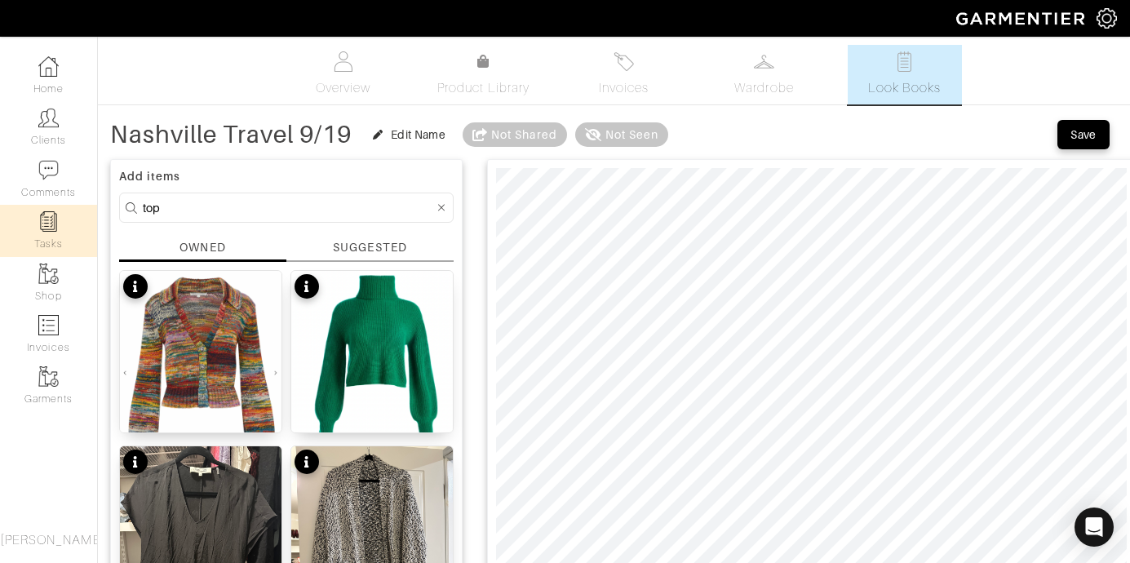
drag, startPoint x: 250, startPoint y: 211, endPoint x: 0, endPoint y: 213, distance: 249.8
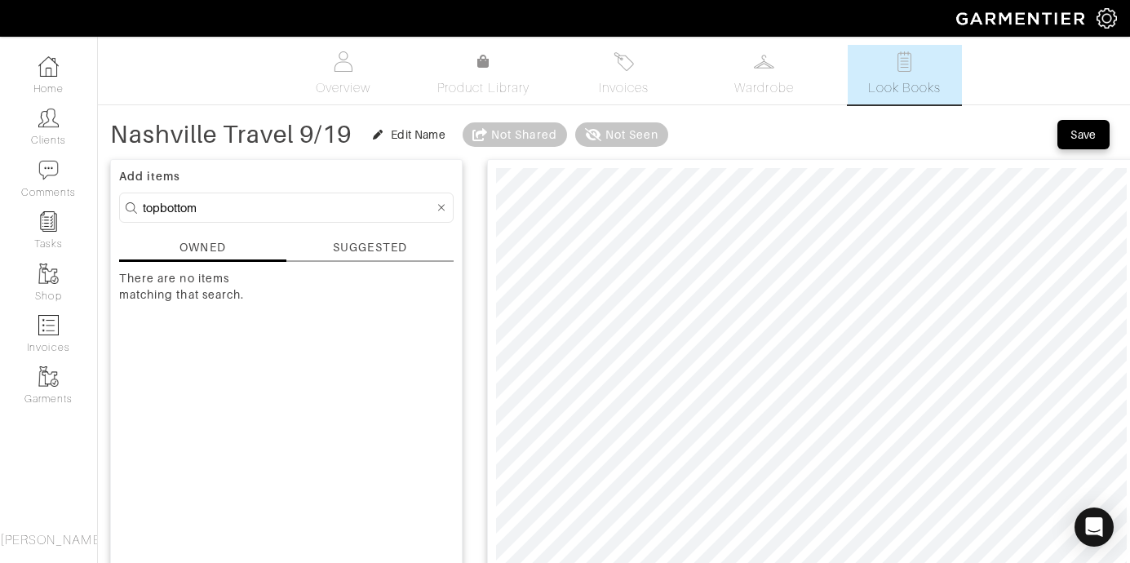
drag, startPoint x: 162, startPoint y: 210, endPoint x: 99, endPoint y: 207, distance: 62.9
click at [100, 207] on div "Nashville Travel 9/19 Edit Name Not Shared Not Seen Save Add items topbottom OW…" at bounding box center [614, 545] width 1032 height 855
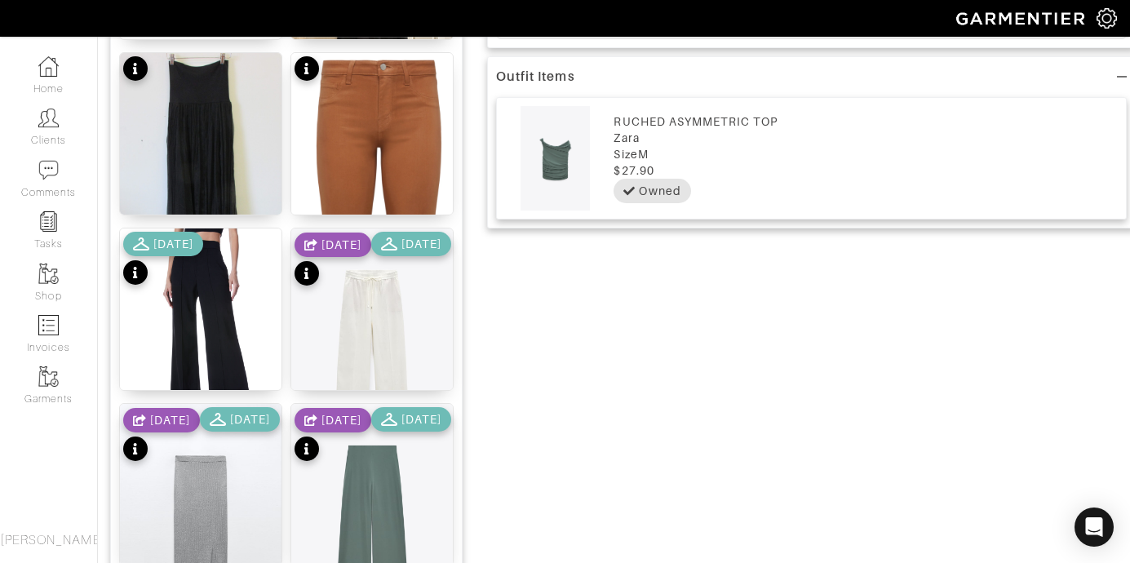
scroll to position [1027, 0]
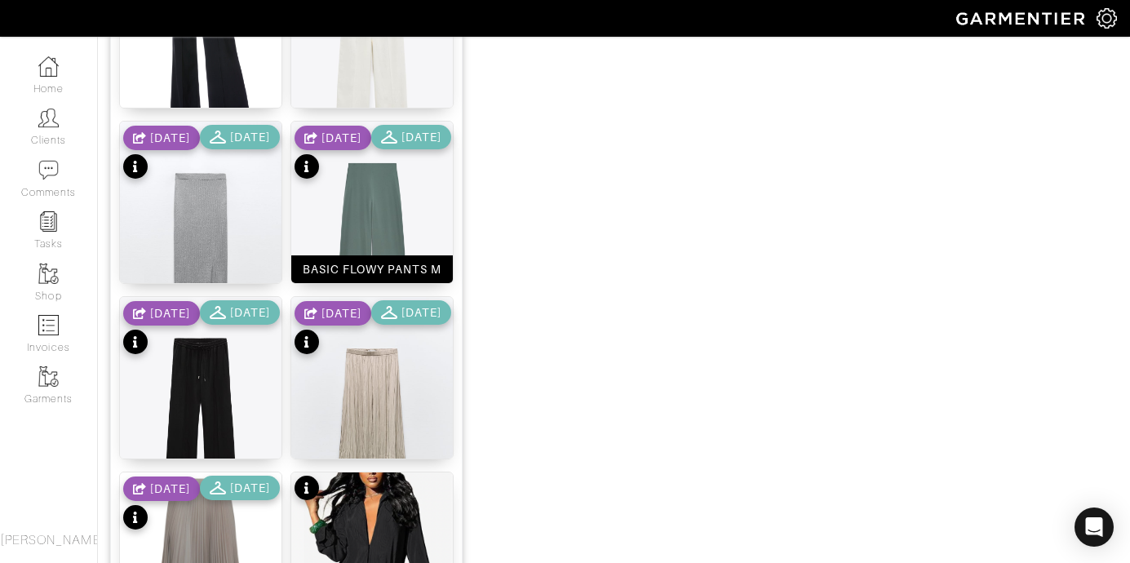
click at [407, 224] on img at bounding box center [372, 243] width 162 height 242
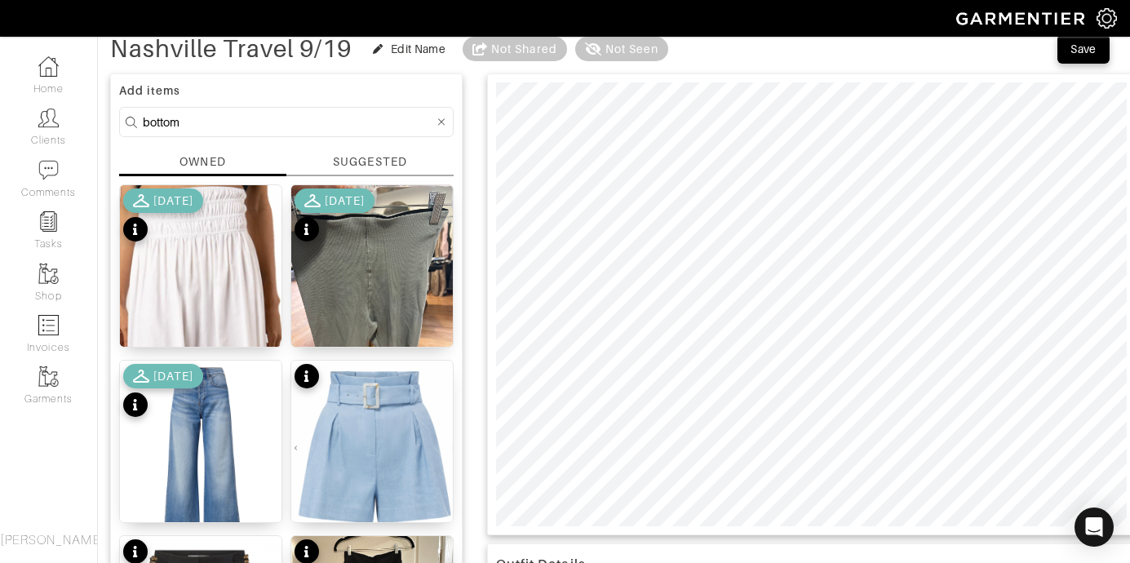
scroll to position [70, 0]
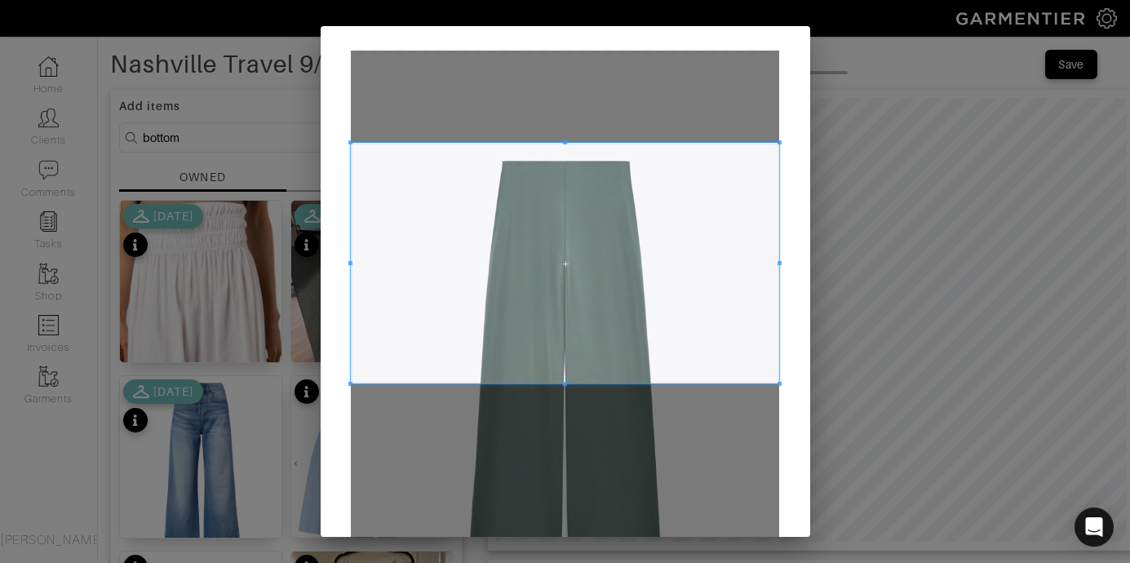
click at [562, 144] on span at bounding box center [565, 263] width 428 height 241
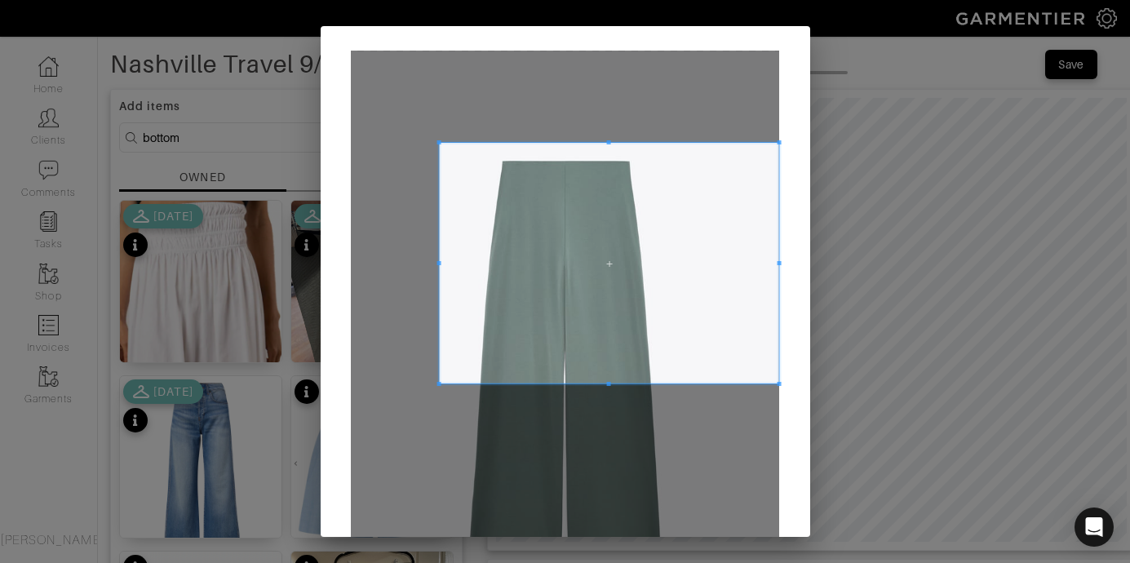
click at [437, 284] on span at bounding box center [439, 263] width 4 height 241
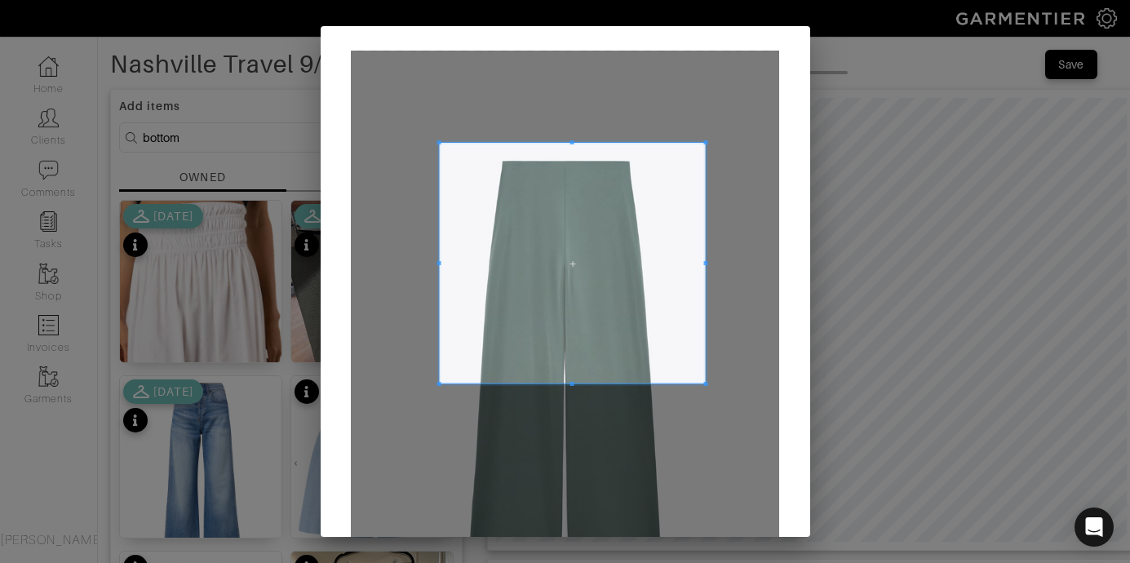
click at [695, 272] on div at bounding box center [573, 263] width 266 height 241
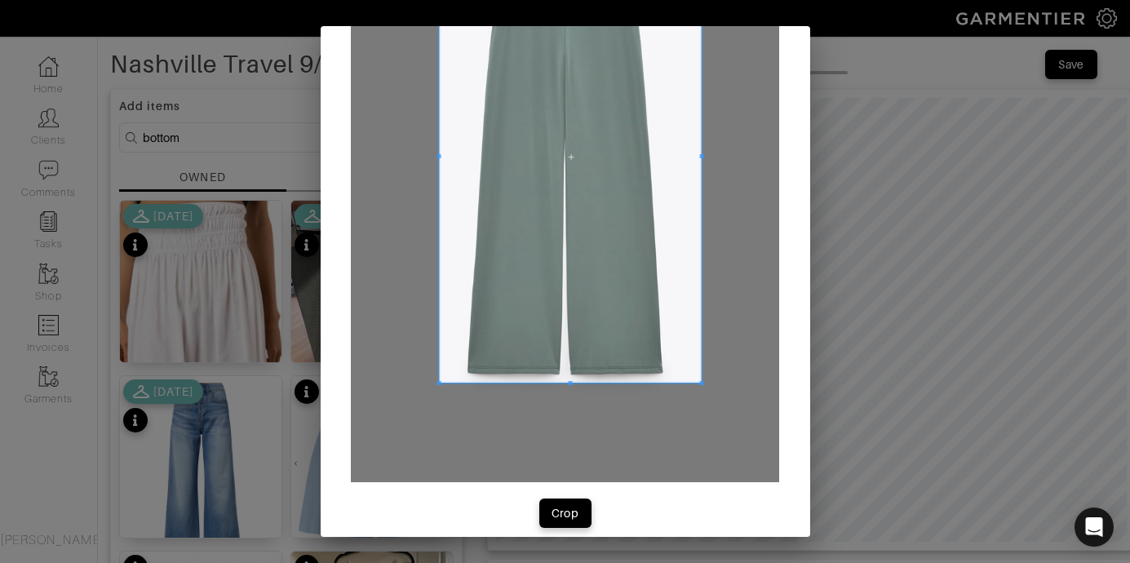
click at [548, 383] on div at bounding box center [571, 156] width 262 height 451
click at [560, 478] on div at bounding box center [565, 160] width 428 height 643
click at [559, 508] on div "Crop" at bounding box center [566, 513] width 28 height 16
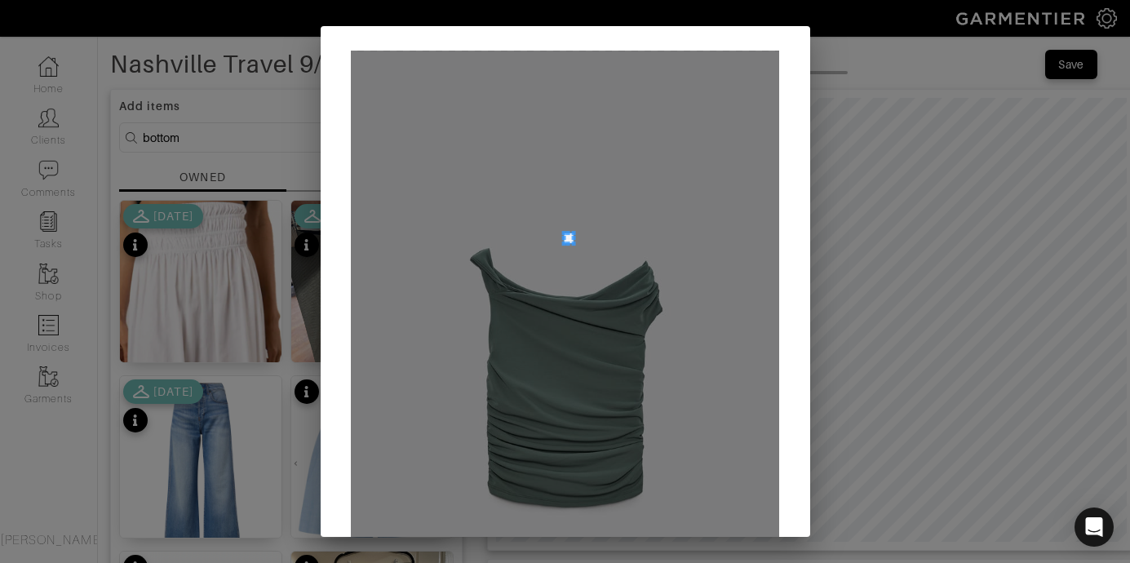
click at [560, 229] on div at bounding box center [565, 372] width 428 height 643
click at [547, 280] on div at bounding box center [565, 372] width 428 height 643
click at [443, 281] on div at bounding box center [565, 372] width 428 height 643
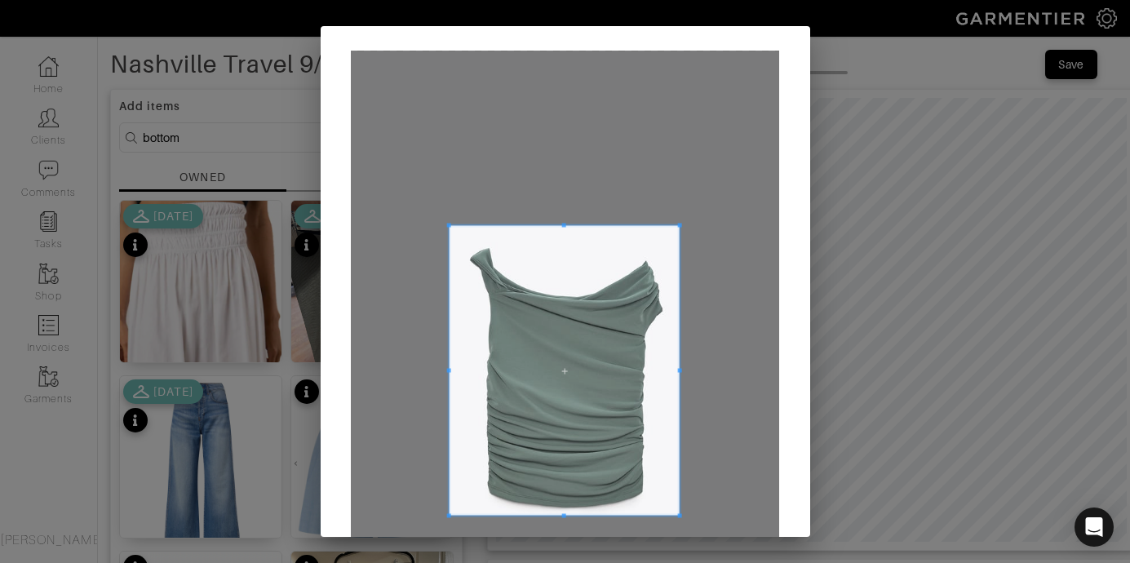
click at [678, 518] on span at bounding box center [680, 516] width 4 height 4
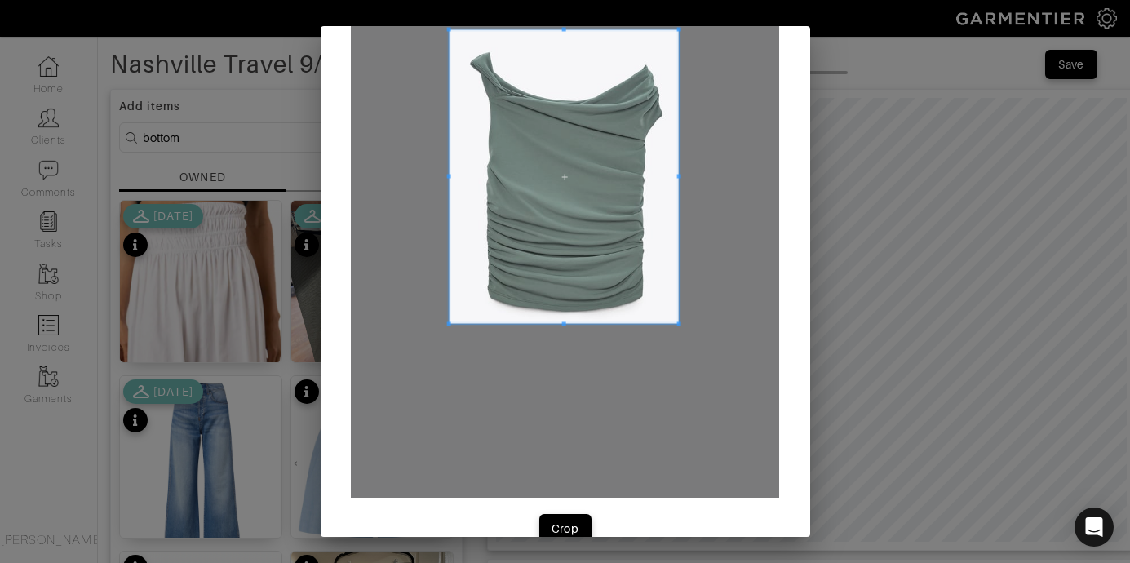
scroll to position [197, 0]
click at [576, 532] on button "Crop" at bounding box center [565, 527] width 52 height 29
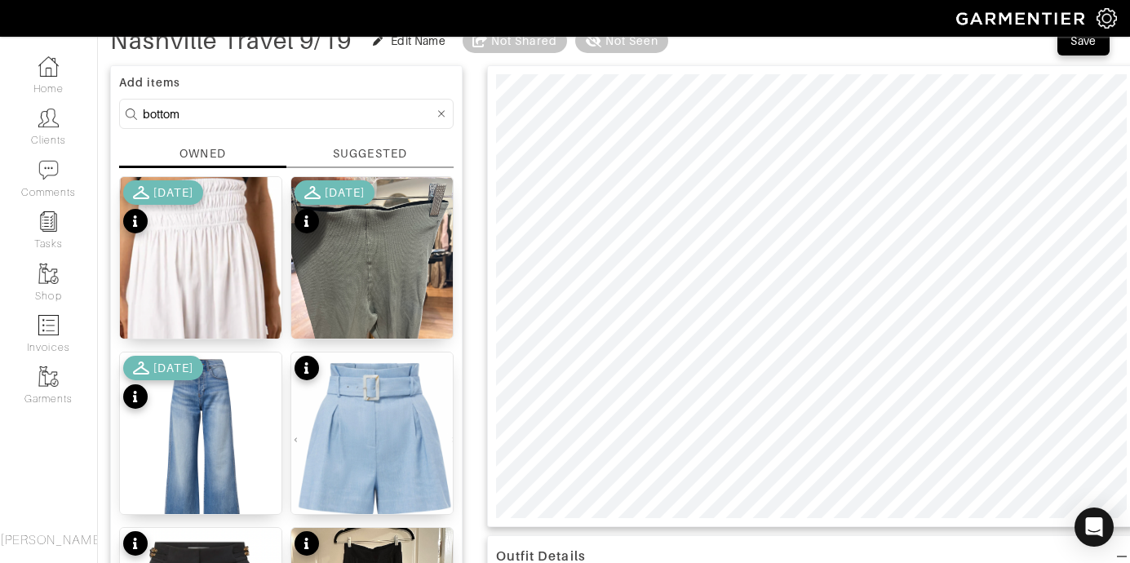
scroll to position [88, 0]
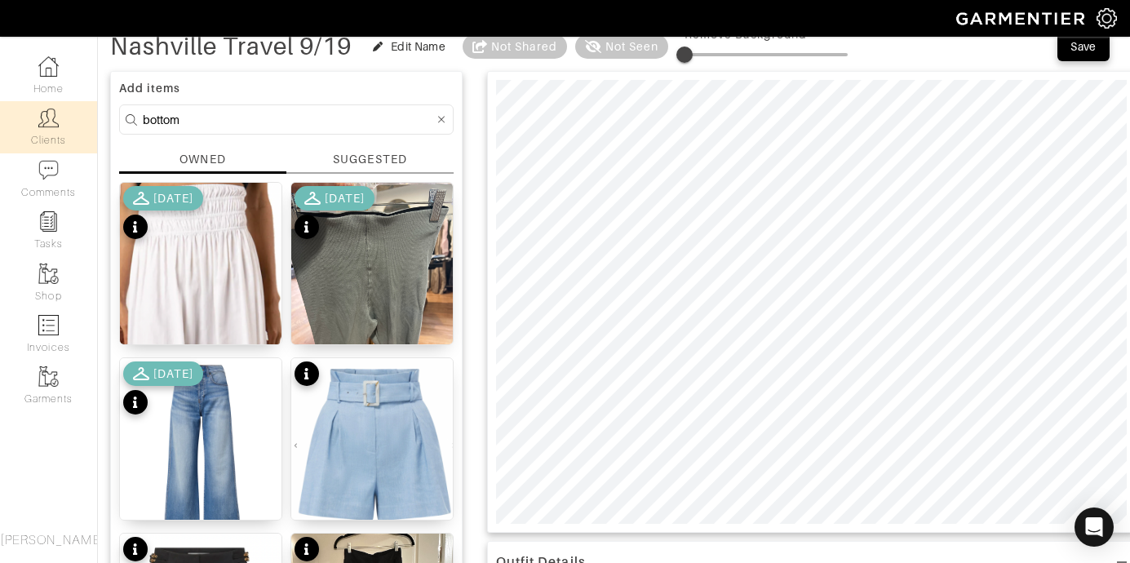
drag, startPoint x: 191, startPoint y: 127, endPoint x: 71, endPoint y: 118, distance: 120.3
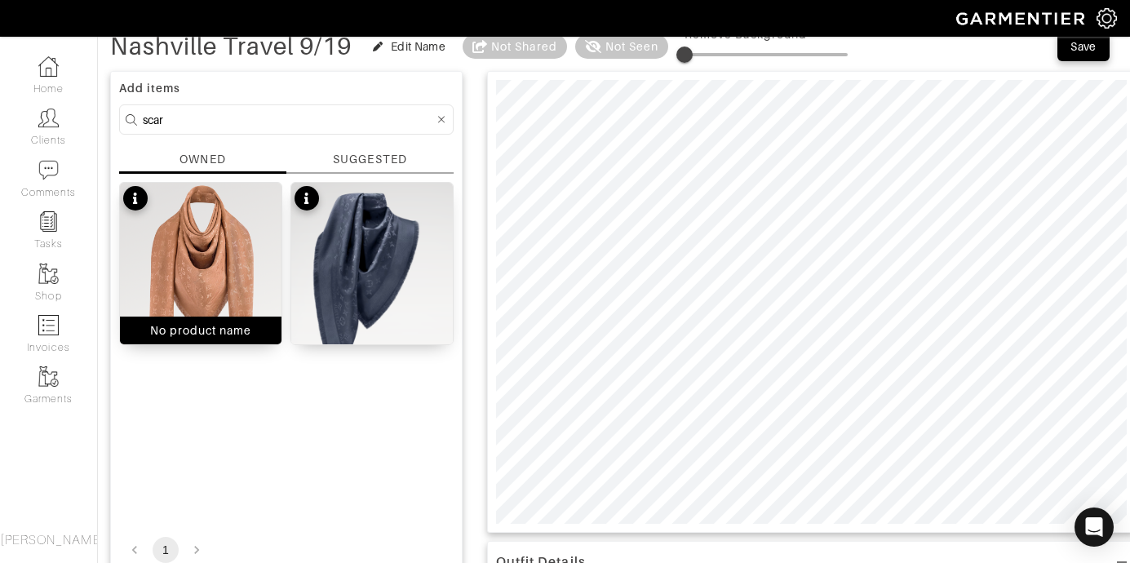
click at [203, 245] on img at bounding box center [201, 302] width 162 height 239
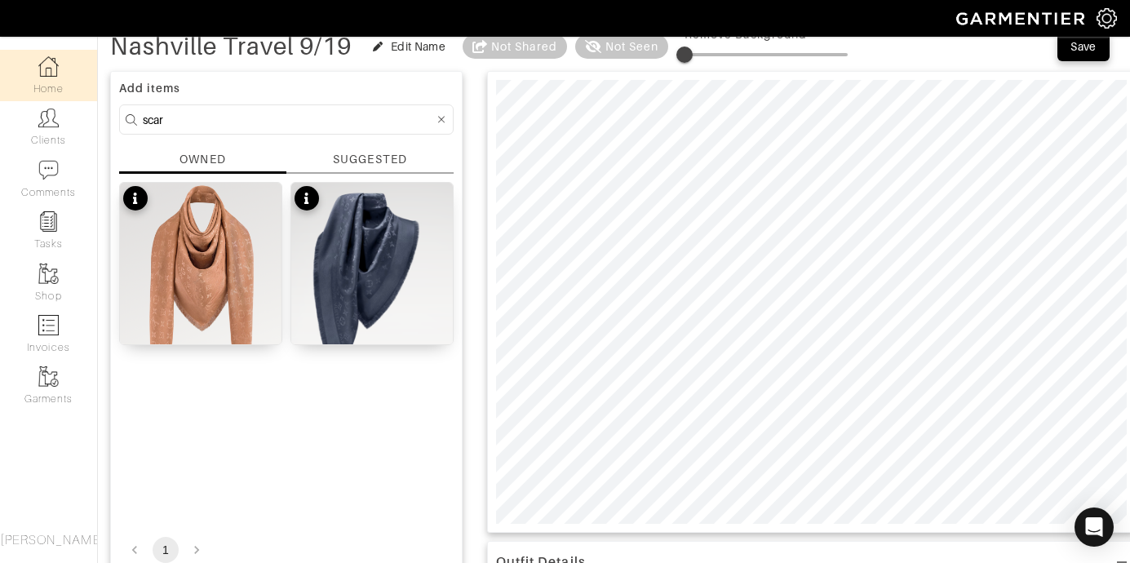
drag, startPoint x: 219, startPoint y: 122, endPoint x: 61, endPoint y: 94, distance: 159.9
click at [58, 104] on div "Company Settings Manage Subscription My Profile Stylists Sign Out Home Clients …" at bounding box center [565, 529] width 1130 height 1234
type input "shoe"
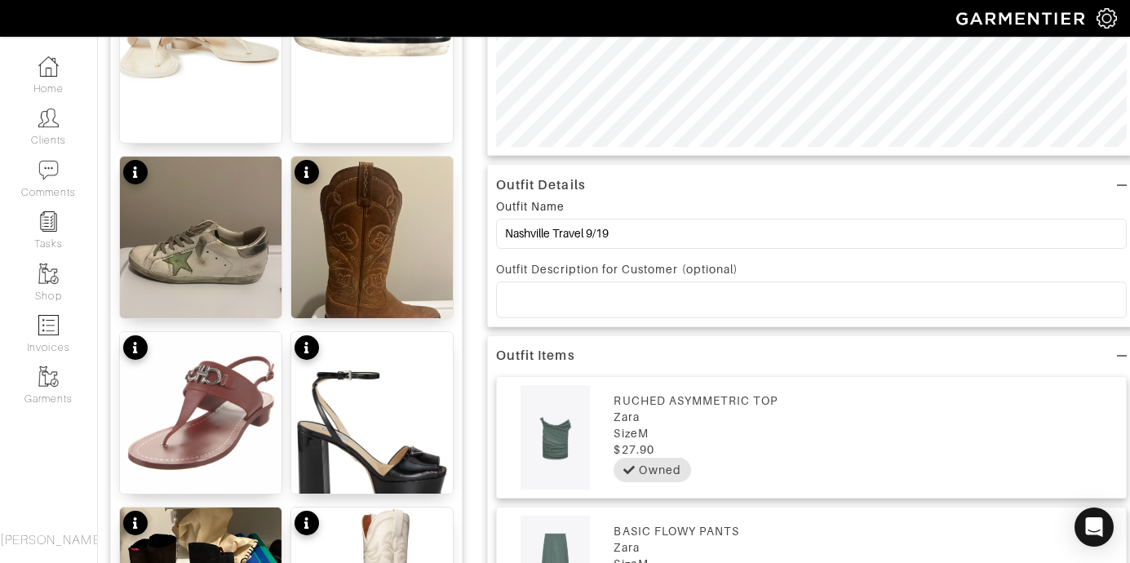
scroll to position [305, 0]
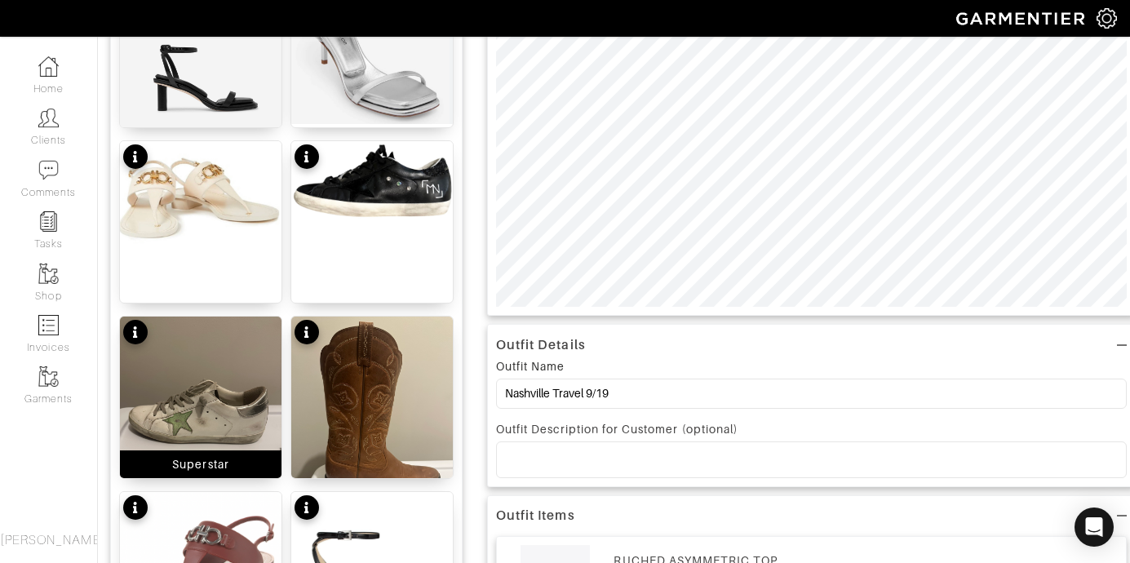
click at [189, 389] on img at bounding box center [201, 424] width 162 height 215
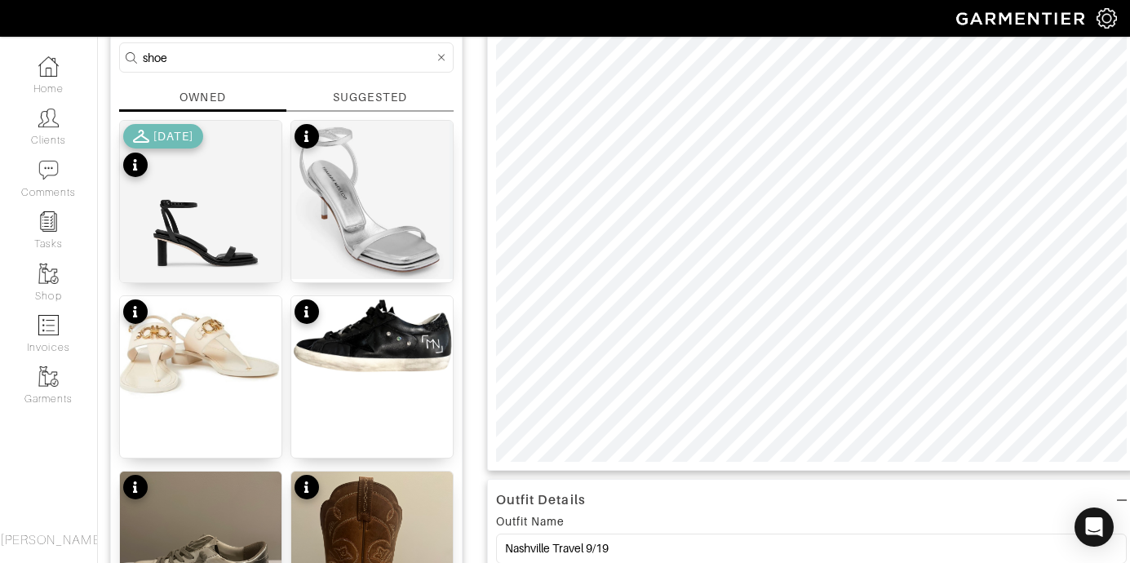
scroll to position [96, 0]
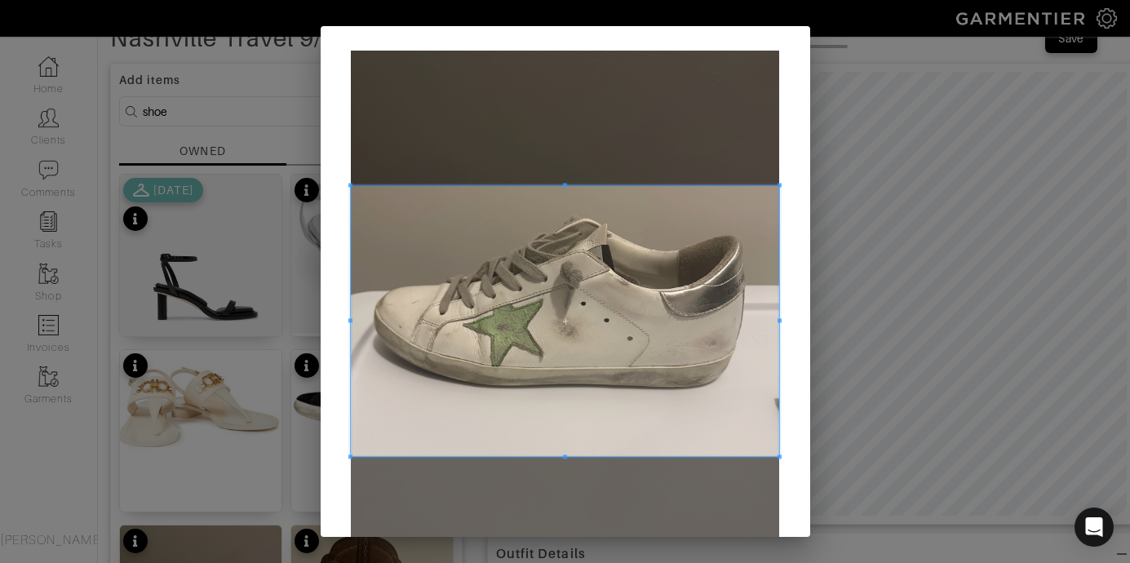
click at [668, 184] on span at bounding box center [565, 185] width 428 height 4
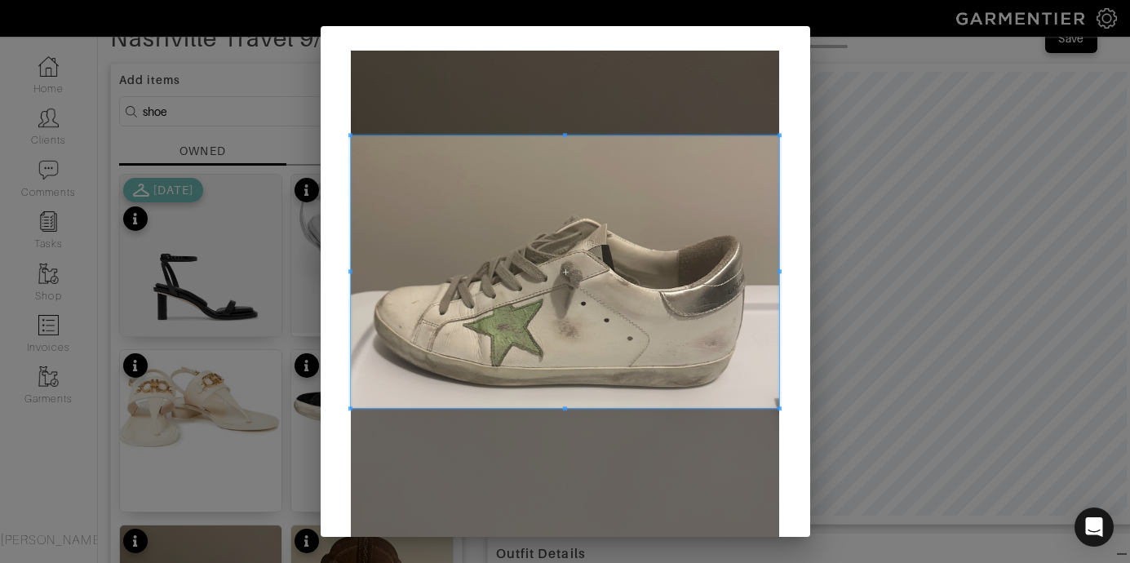
click at [560, 405] on span at bounding box center [565, 271] width 428 height 273
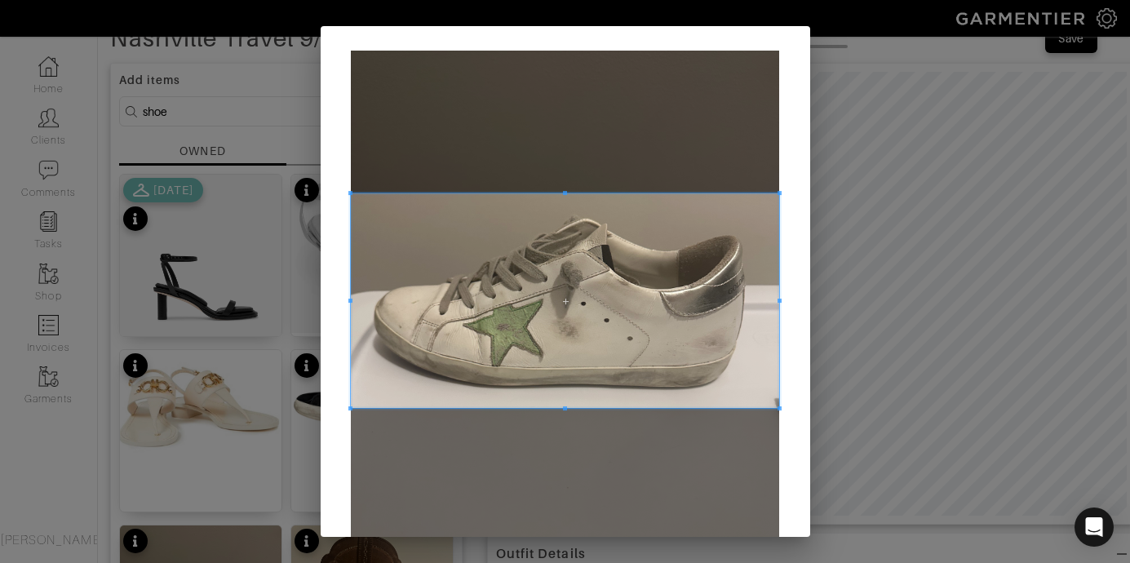
click at [562, 195] on span at bounding box center [565, 193] width 428 height 4
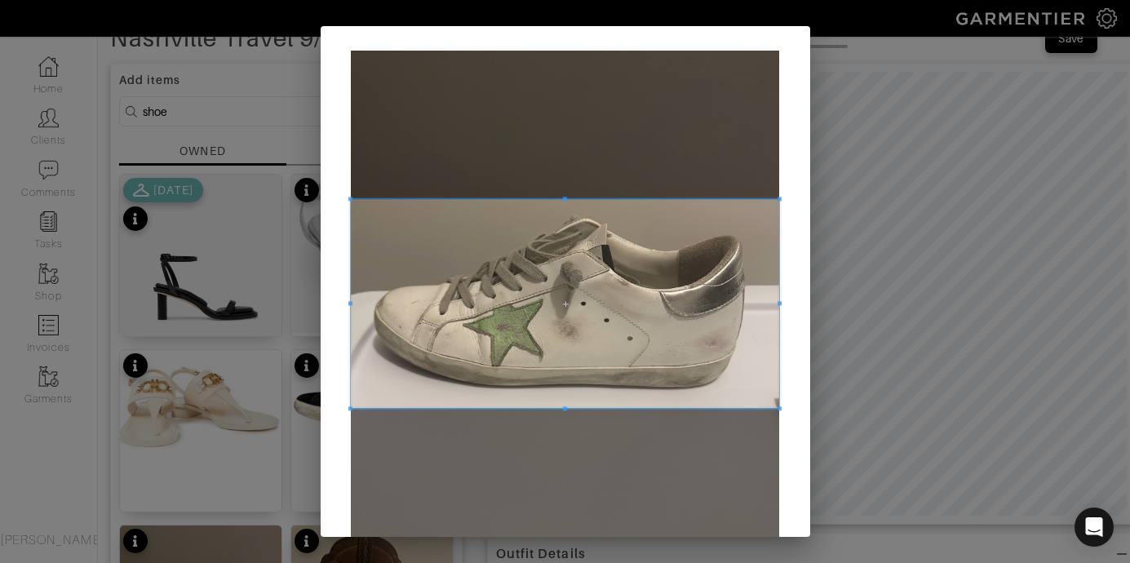
scroll to position [155, 0]
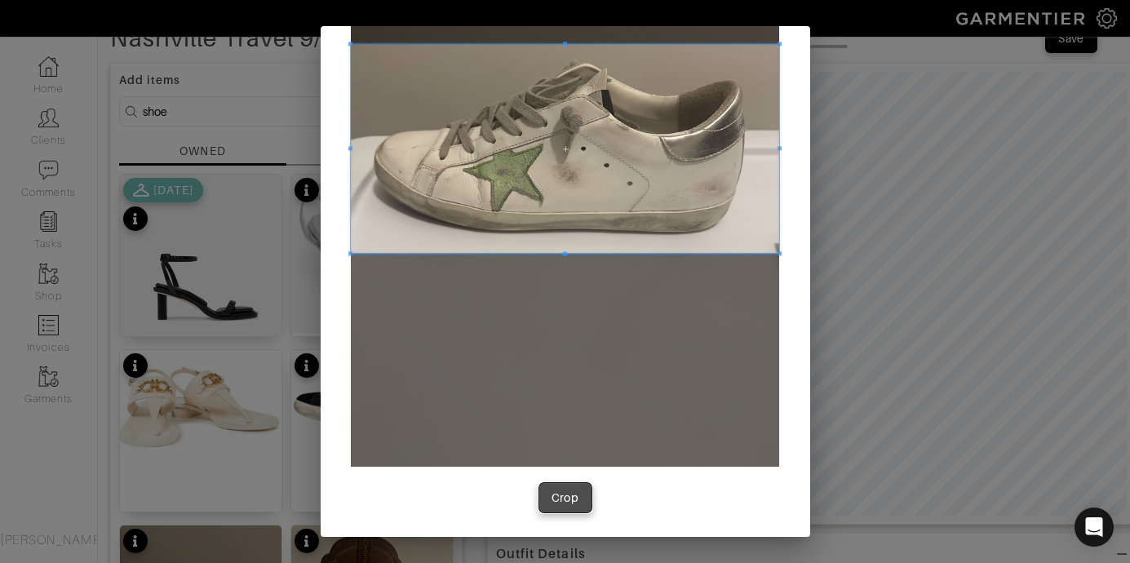
click at [566, 504] on div "Crop" at bounding box center [566, 498] width 28 height 16
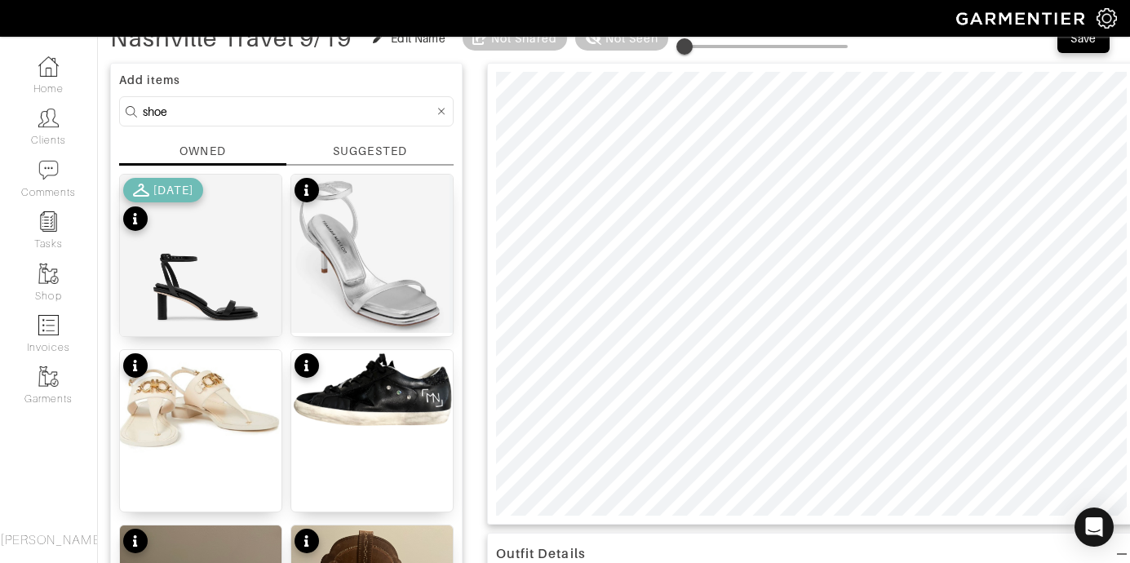
scroll to position [0, 0]
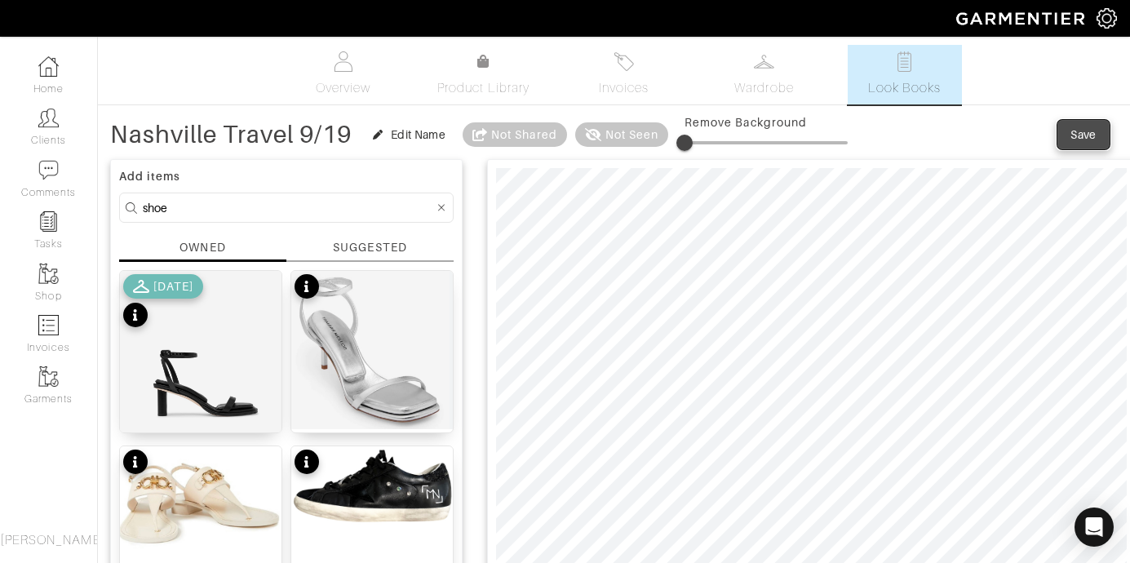
click at [1081, 131] on div "Save" at bounding box center [1084, 135] width 26 height 16
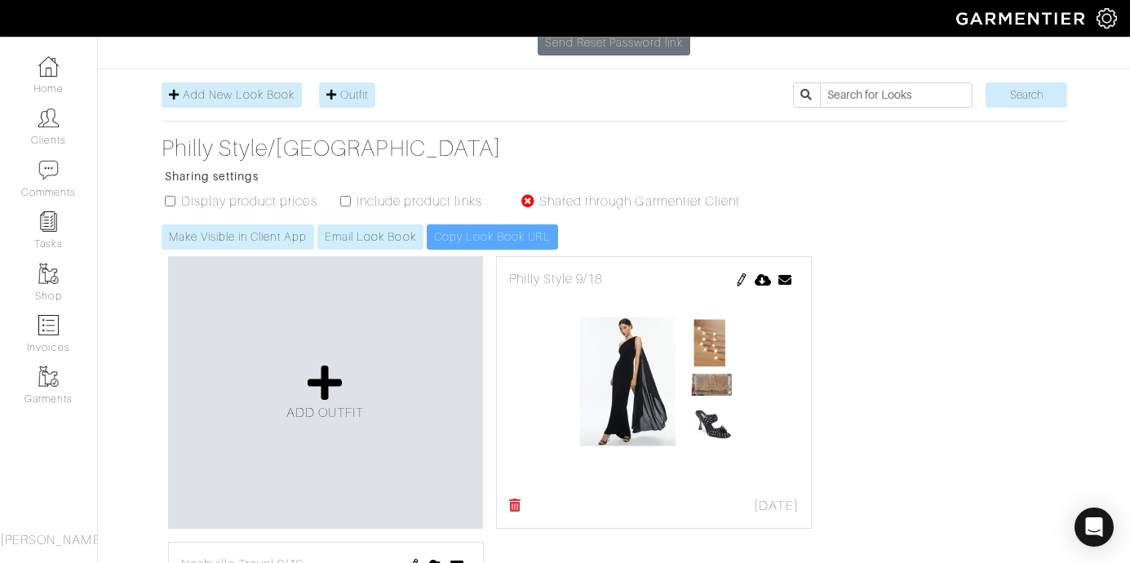
scroll to position [261, 0]
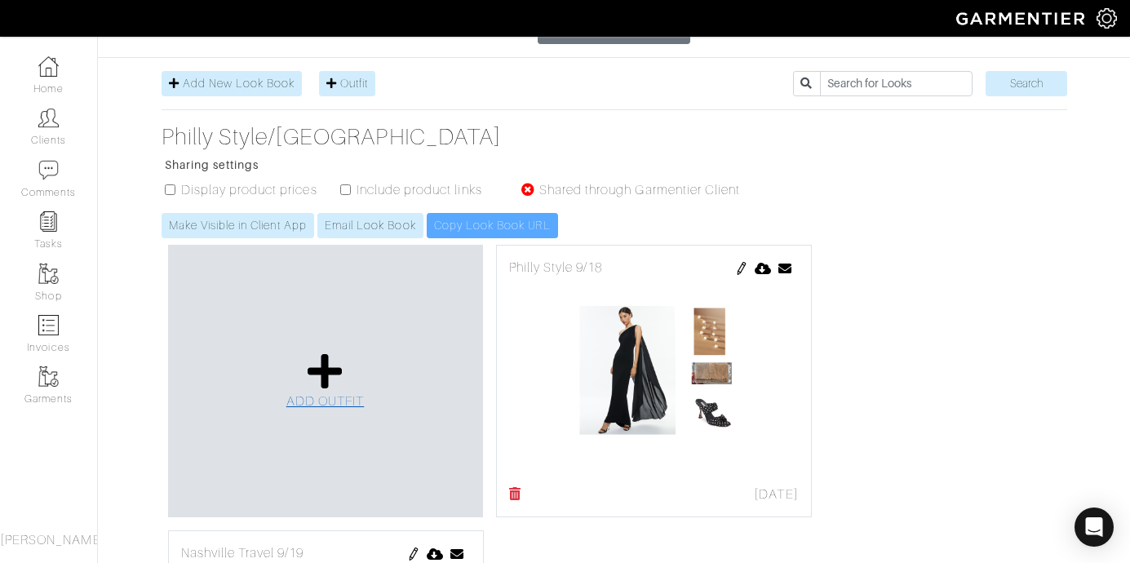
click at [339, 394] on span "ADD OUTFIT" at bounding box center [325, 401] width 78 height 15
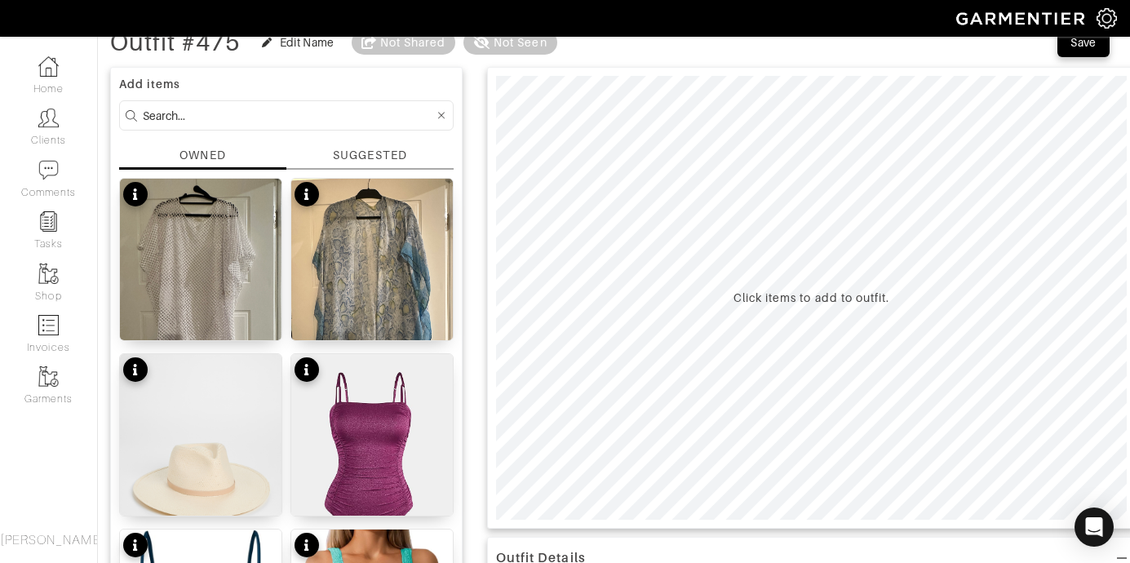
scroll to position [98, 0]
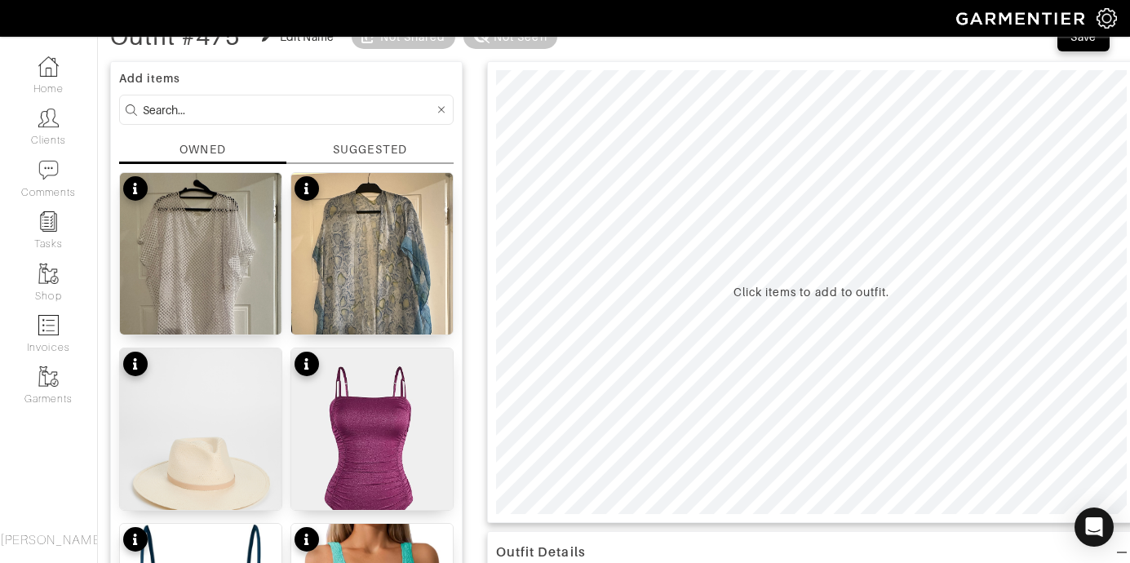
click at [182, 105] on input at bounding box center [288, 110] width 291 height 20
type input "skirt"
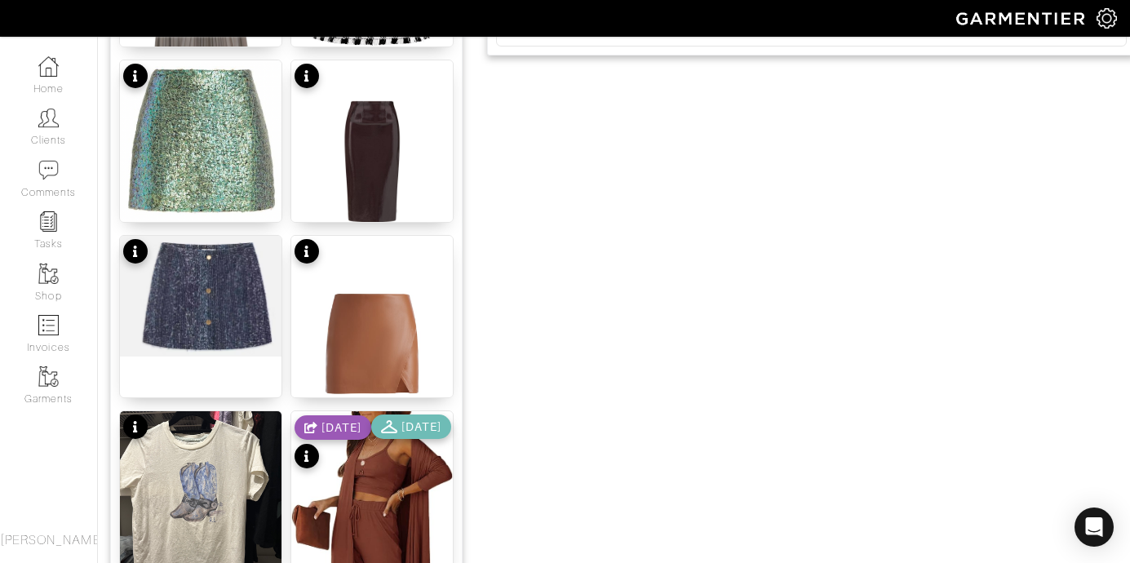
scroll to position [881, 0]
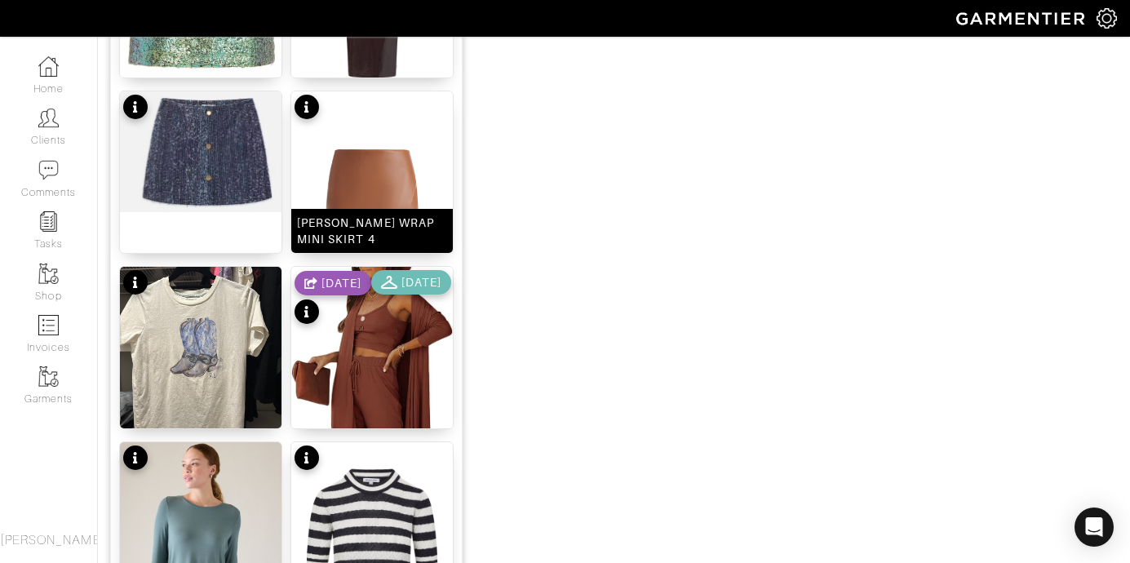
click at [361, 182] on img at bounding box center [372, 199] width 162 height 216
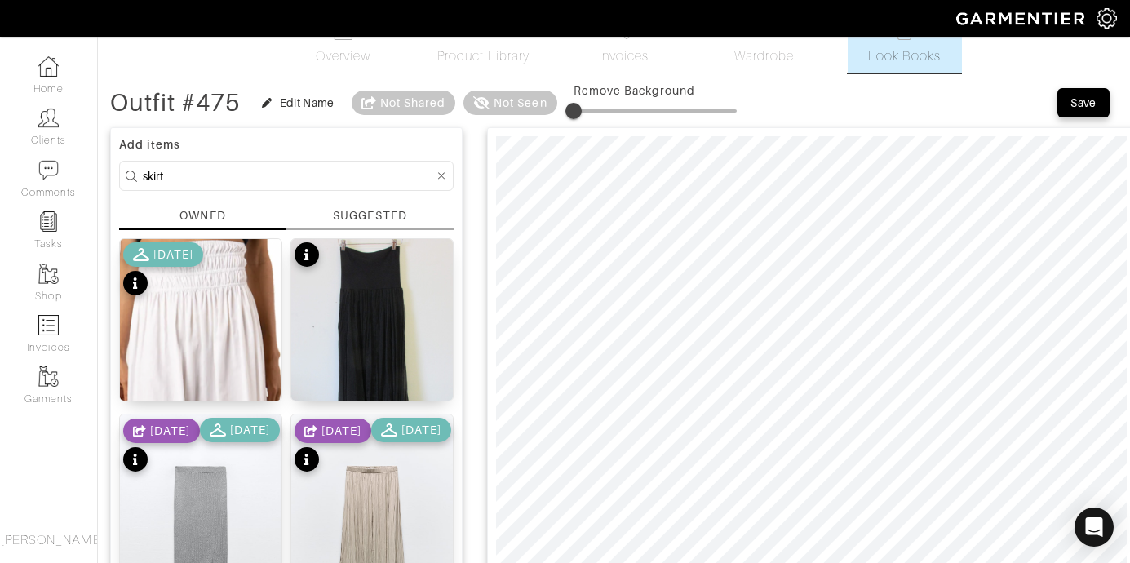
scroll to position [194, 0]
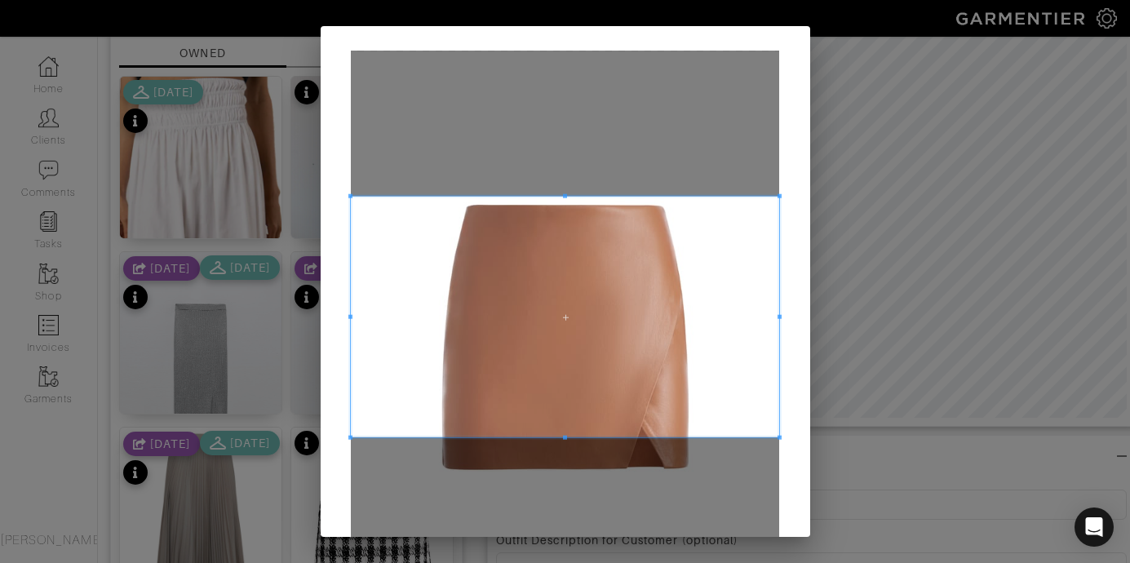
click at [668, 246] on span at bounding box center [565, 317] width 428 height 241
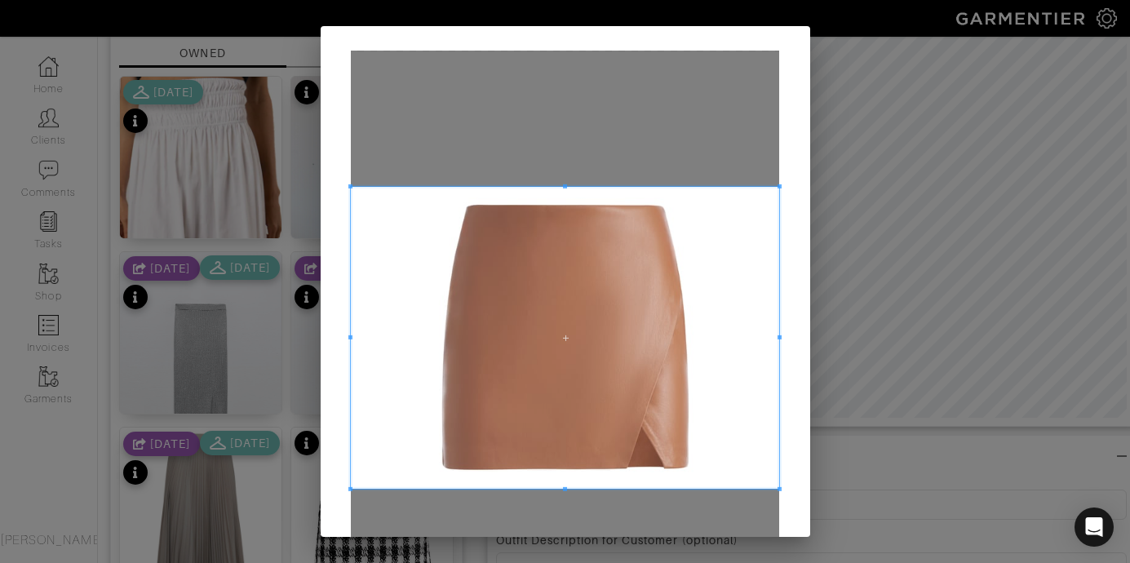
click at [560, 489] on div at bounding box center [565, 338] width 428 height 302
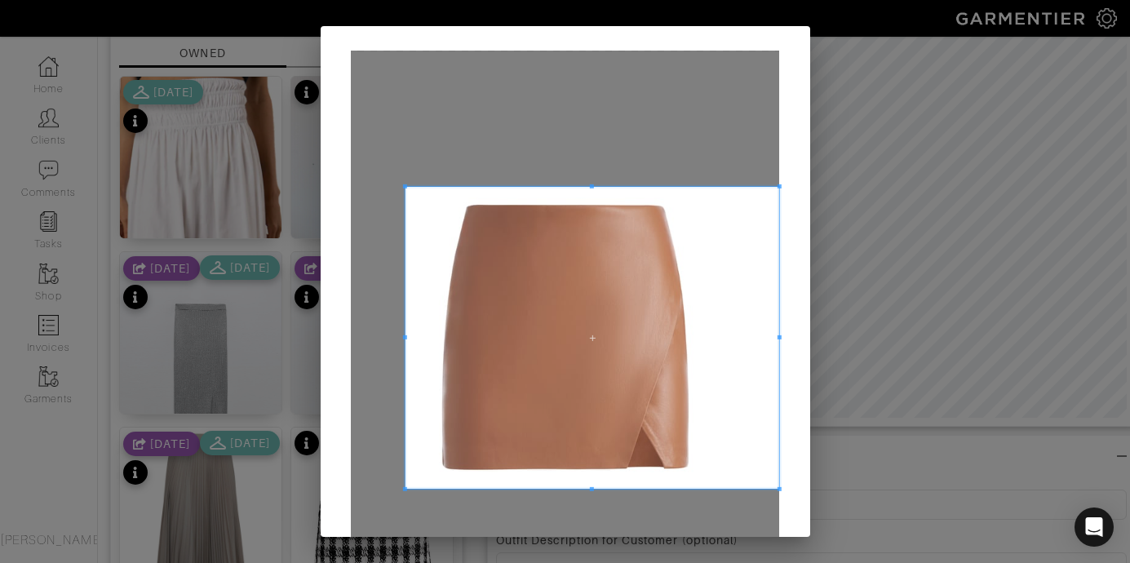
click at [403, 337] on span at bounding box center [405, 337] width 4 height 4
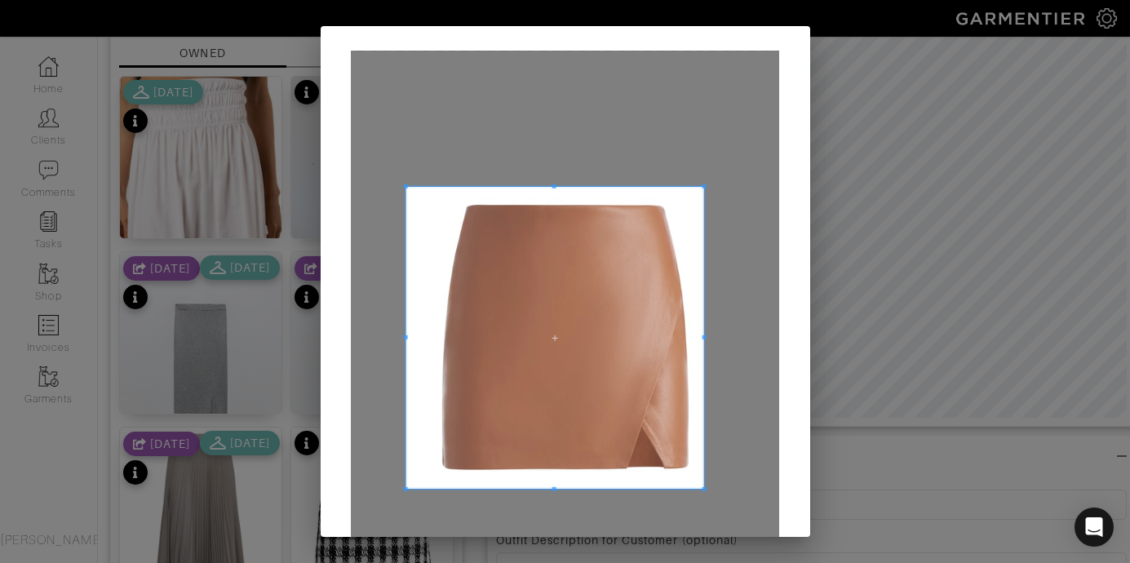
click at [702, 337] on span at bounding box center [704, 337] width 4 height 4
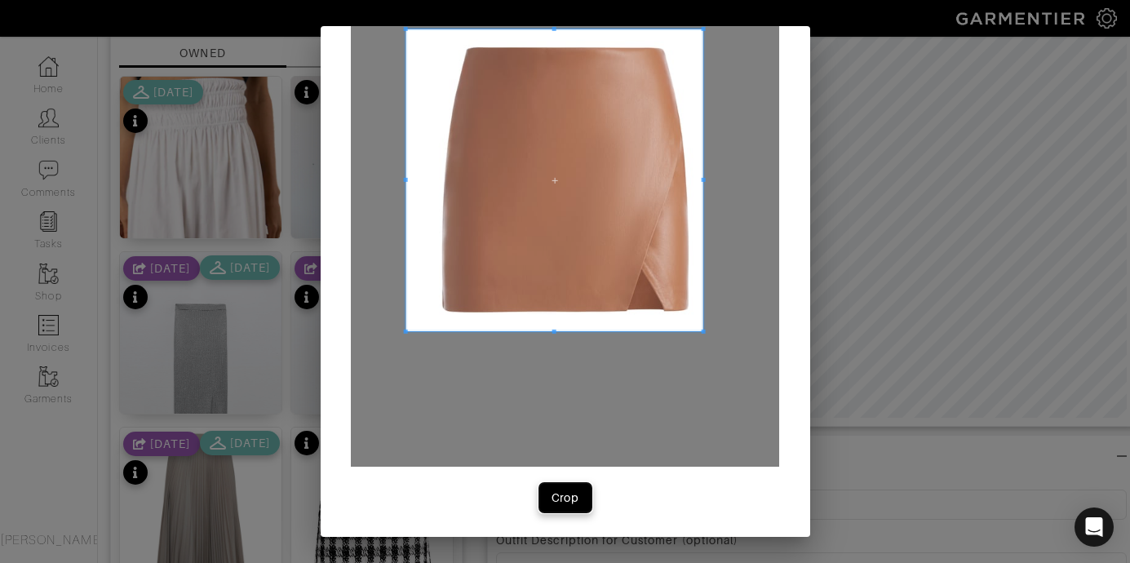
click at [568, 500] on div "Crop" at bounding box center [566, 498] width 28 height 16
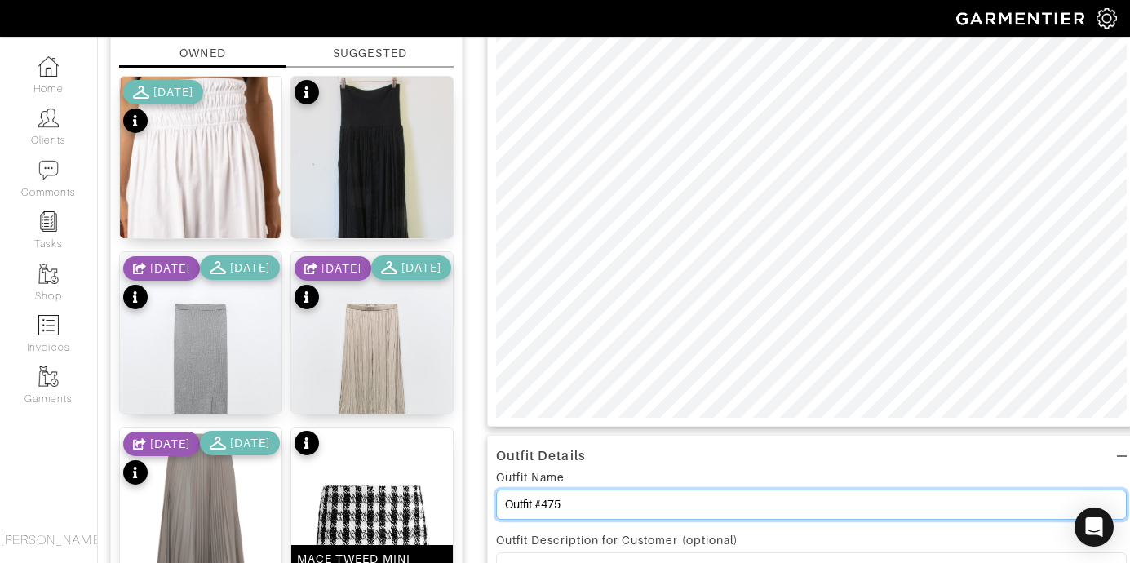
drag, startPoint x: 574, startPoint y: 507, endPoint x: 406, endPoint y: 501, distance: 167.4
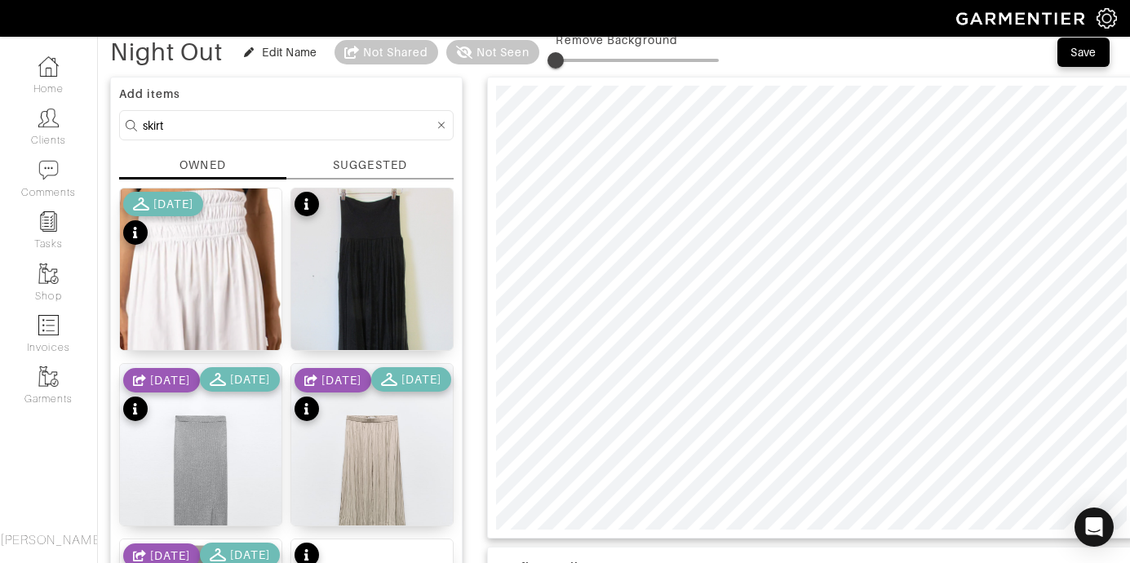
type input "Night Out"
drag, startPoint x: 233, startPoint y: 120, endPoint x: 23, endPoint y: 118, distance: 209.8
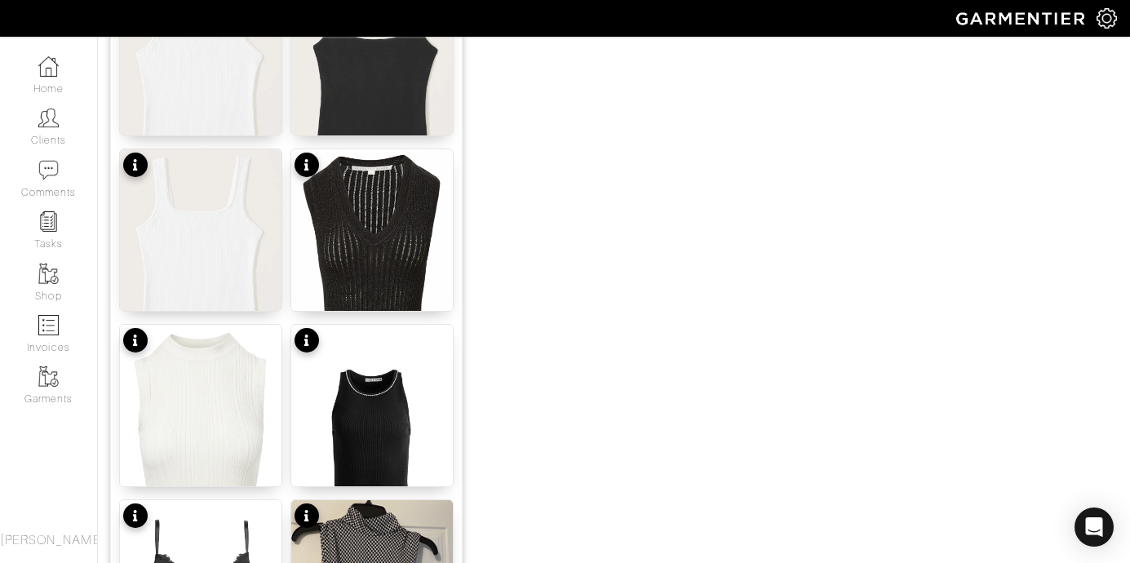
scroll to position [1010, 0]
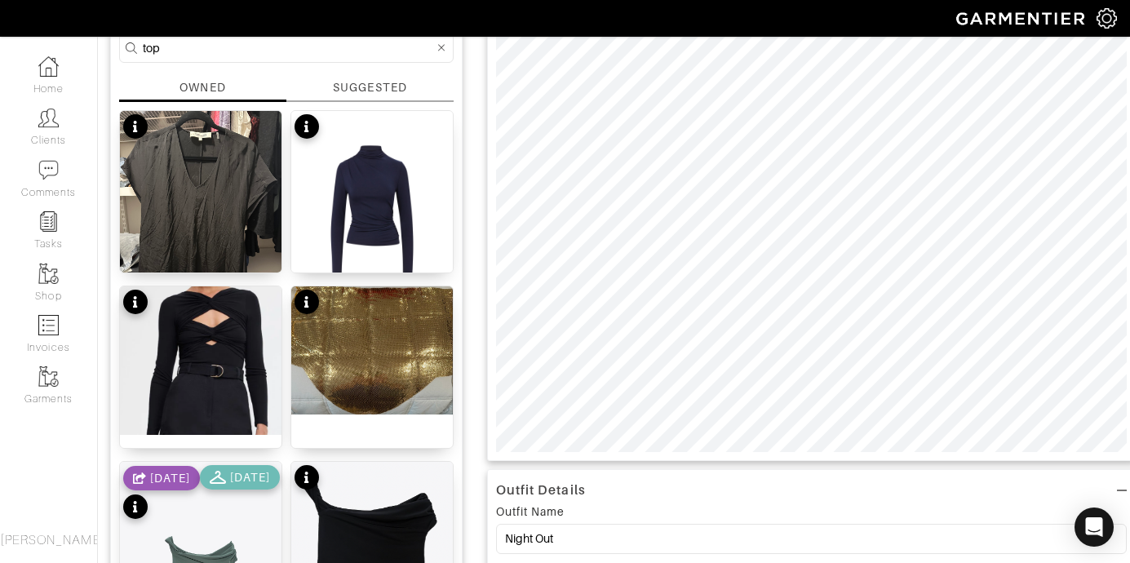
scroll to position [113, 0]
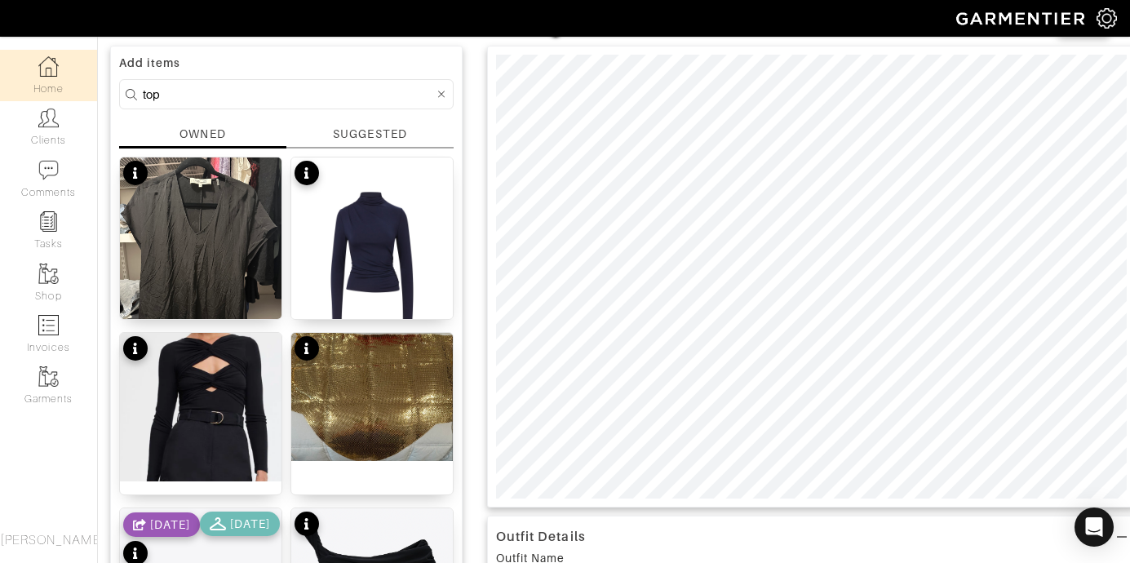
drag, startPoint x: 181, startPoint y: 95, endPoint x: 78, endPoint y: 78, distance: 105.1
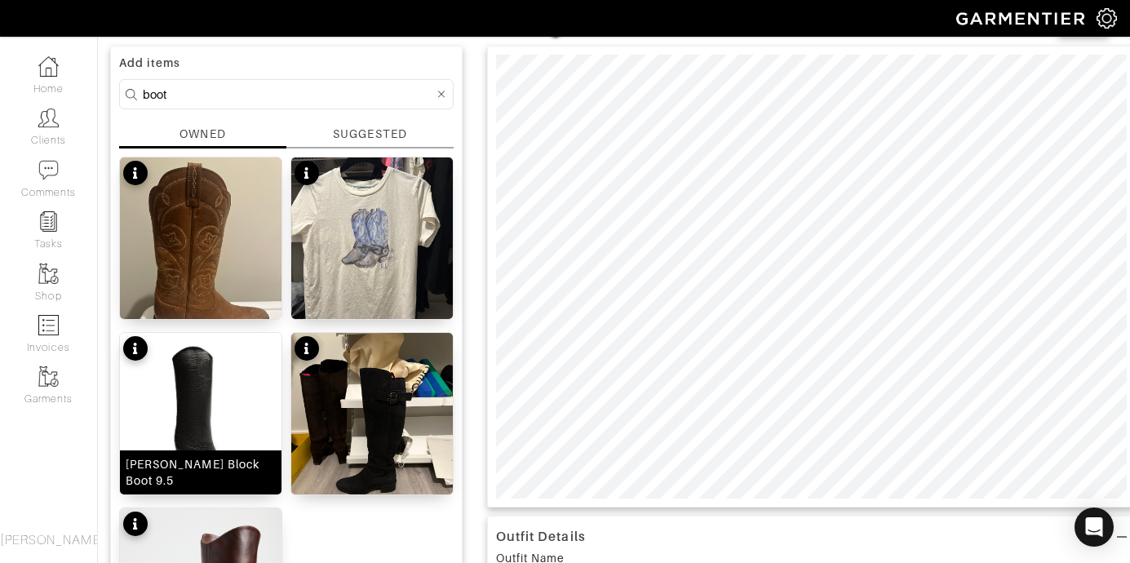
click at [220, 391] on img at bounding box center [201, 414] width 162 height 162
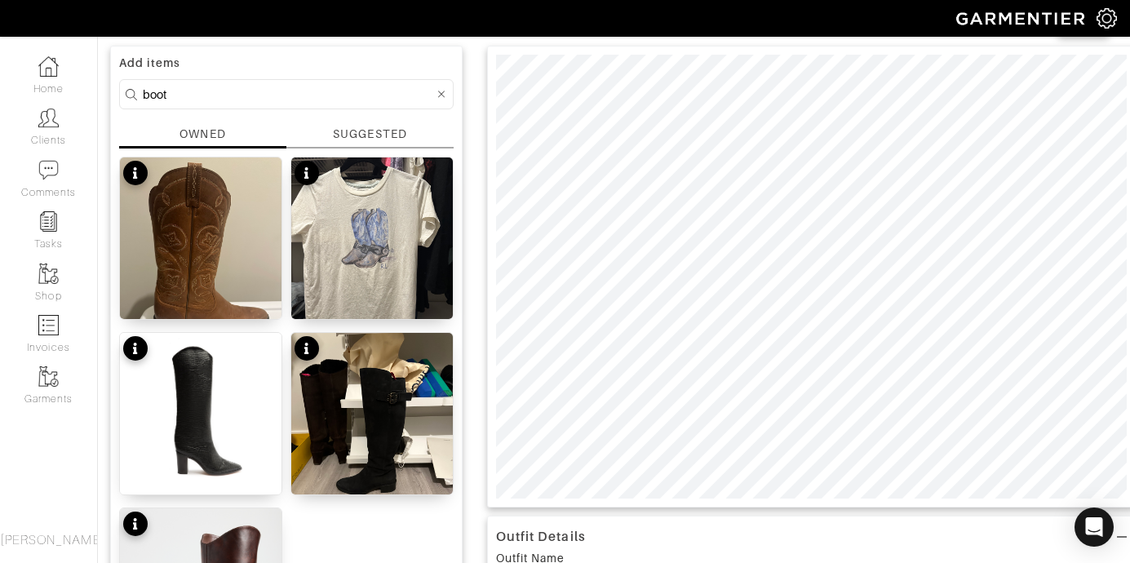
drag, startPoint x: 175, startPoint y: 104, endPoint x: 110, endPoint y: 92, distance: 65.5
click at [111, 92] on div "Add items boot OWNED SUGGESTED Cowboy Boot Cowboy Boot Tshirt Maryana Block Boo…" at bounding box center [286, 384] width 353 height 677
drag, startPoint x: 193, startPoint y: 91, endPoint x: 36, endPoint y: 7, distance: 177.8
click at [16, 48] on div "Company Settings Manage Subscription My Profile Stylists Sign Out Home Clients …" at bounding box center [565, 504] width 1130 height 1234
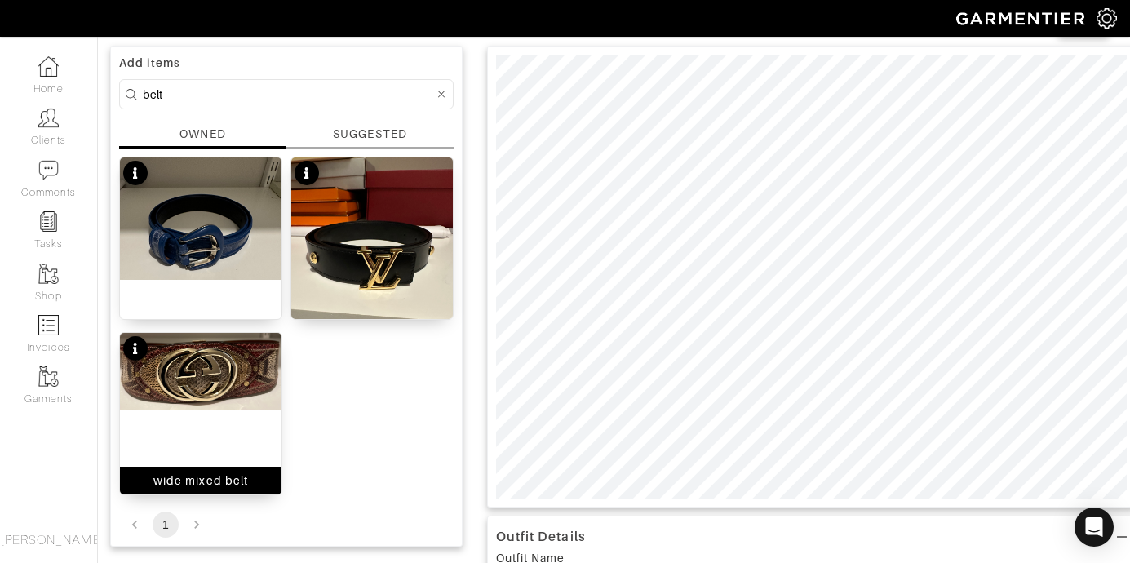
click at [212, 385] on img at bounding box center [201, 372] width 162 height 78
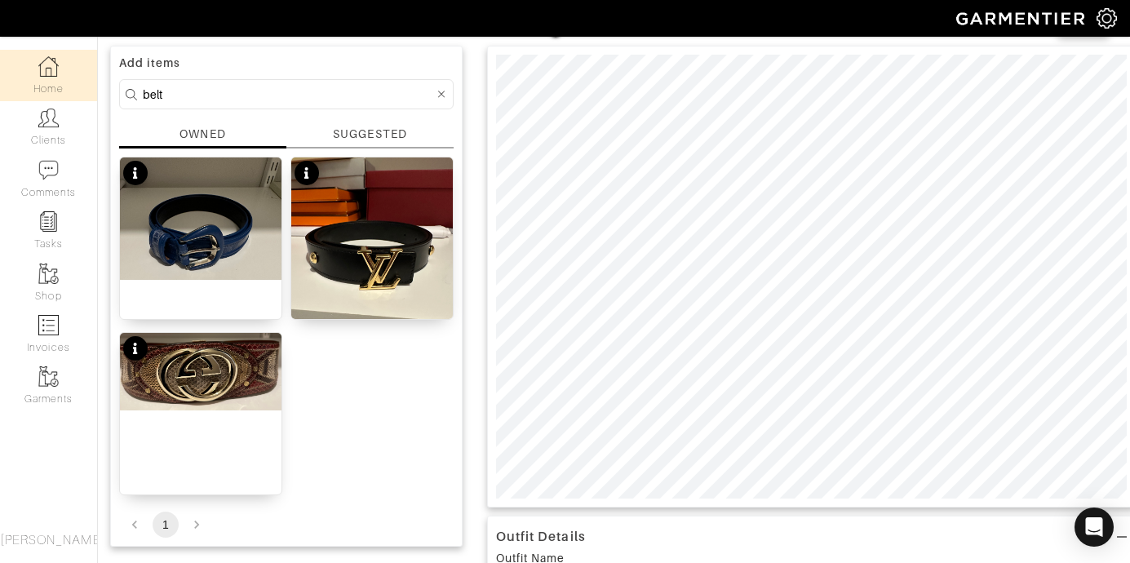
drag, startPoint x: 178, startPoint y: 95, endPoint x: 66, endPoint y: 62, distance: 116.7
click at [60, 85] on div "Company Settings Manage Subscription My Profile Stylists Sign Out Home Clients …" at bounding box center [565, 569] width 1130 height 1365
type input "bag"
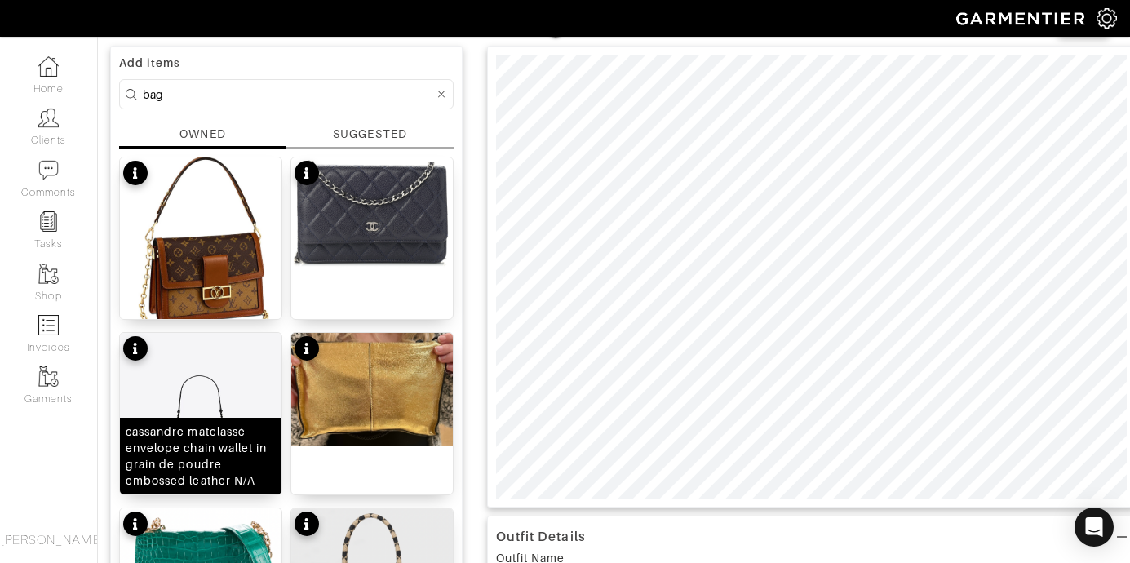
click at [234, 416] on img at bounding box center [201, 465] width 162 height 264
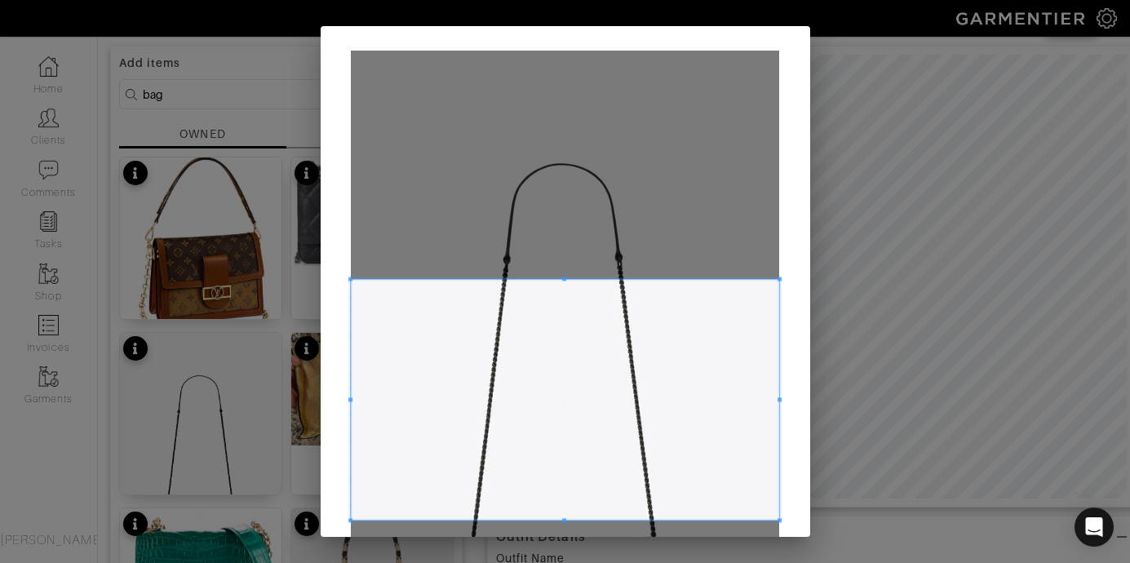
scroll to position [102, 0]
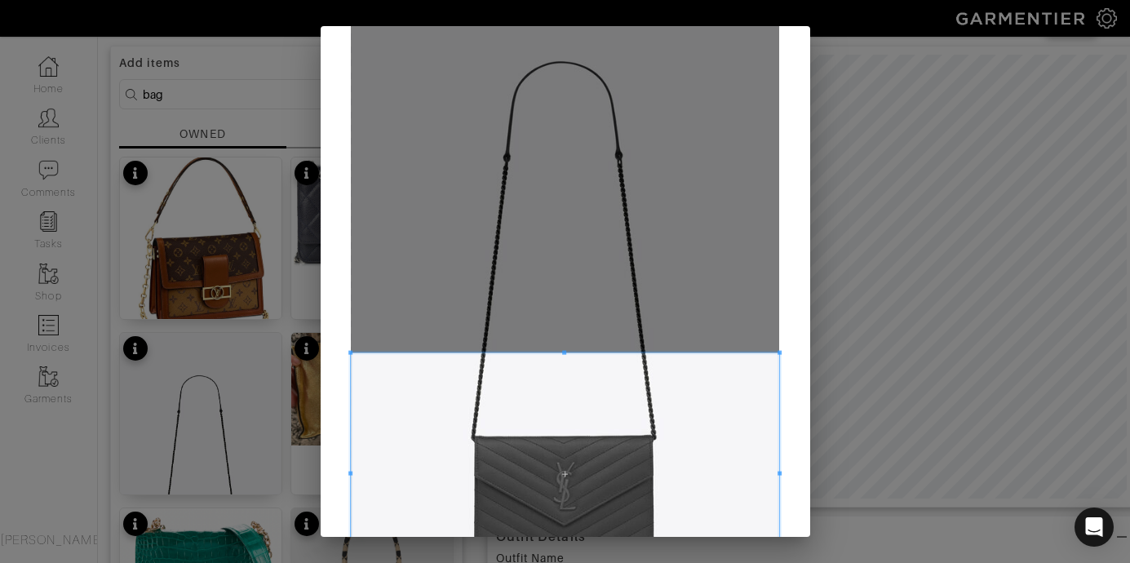
click at [674, 483] on span at bounding box center [565, 473] width 428 height 241
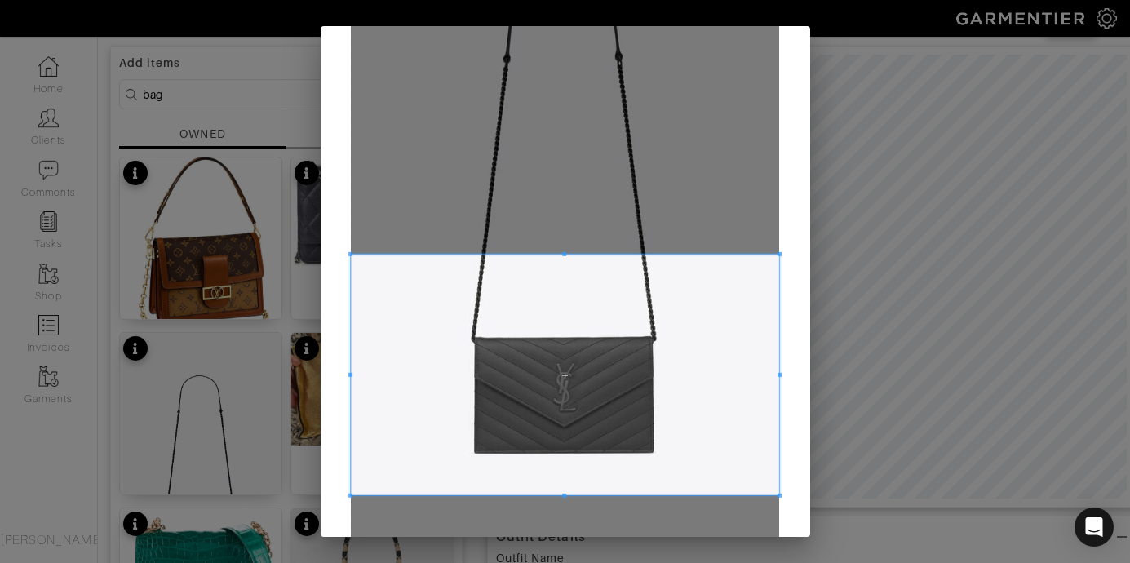
scroll to position [219, 0]
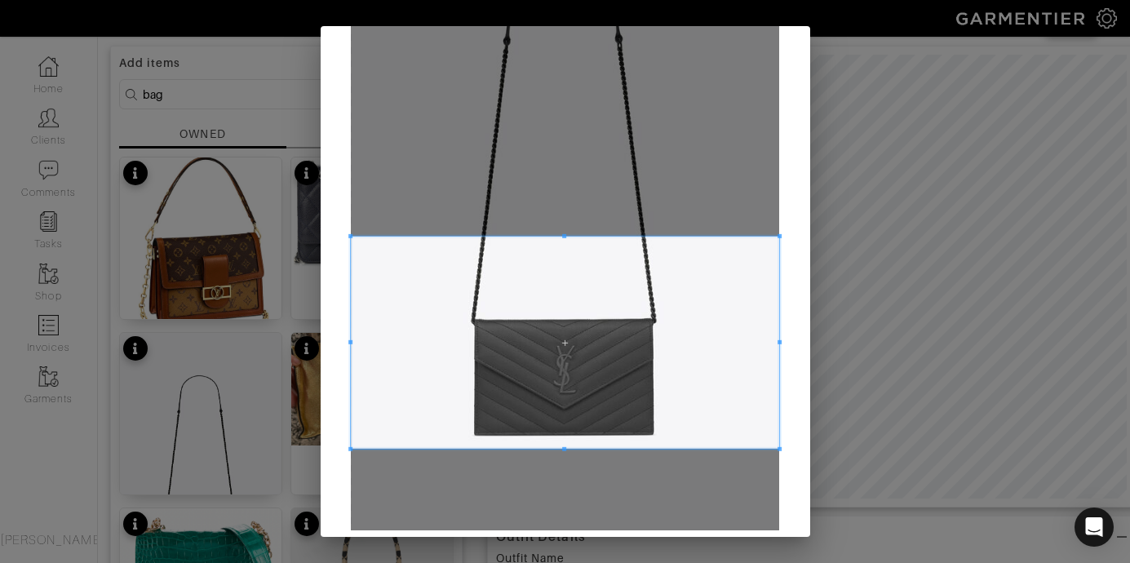
click at [562, 447] on span at bounding box center [564, 449] width 4 height 4
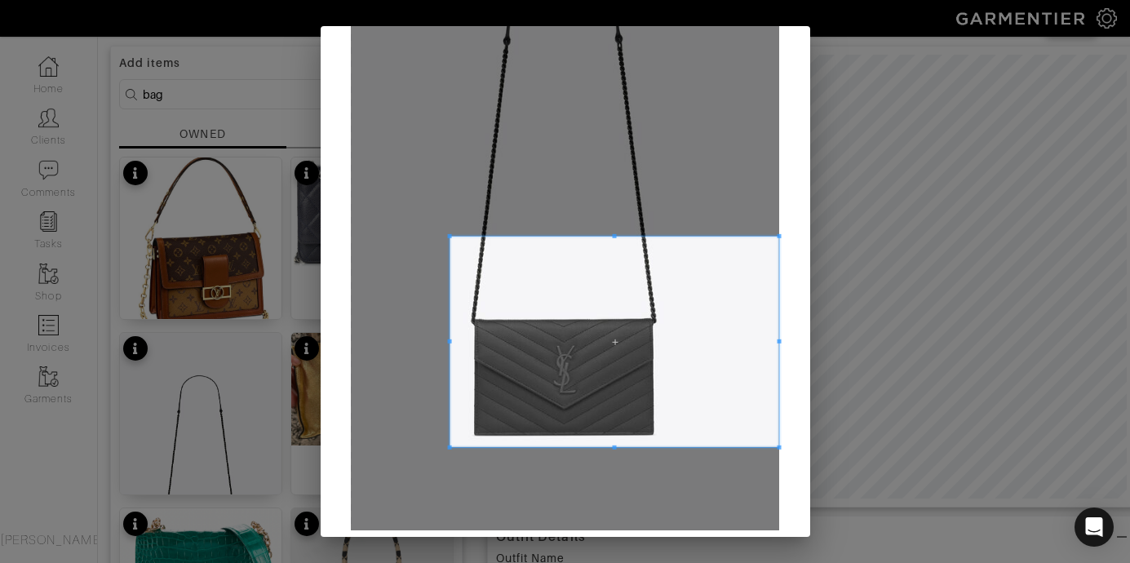
click at [448, 340] on span at bounding box center [450, 342] width 4 height 4
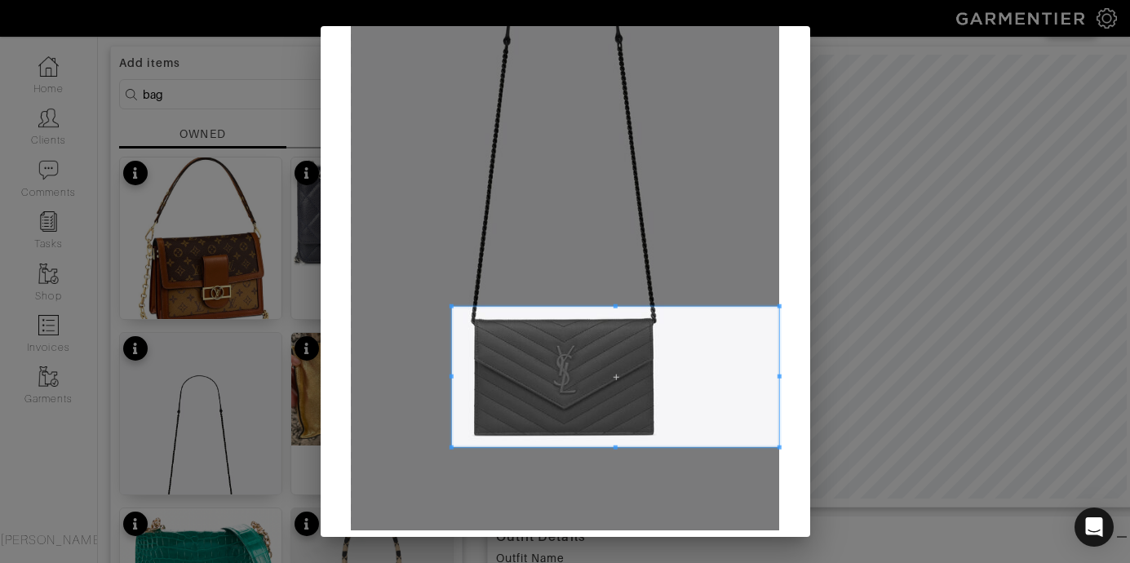
click at [613, 304] on span at bounding box center [615, 306] width 4 height 4
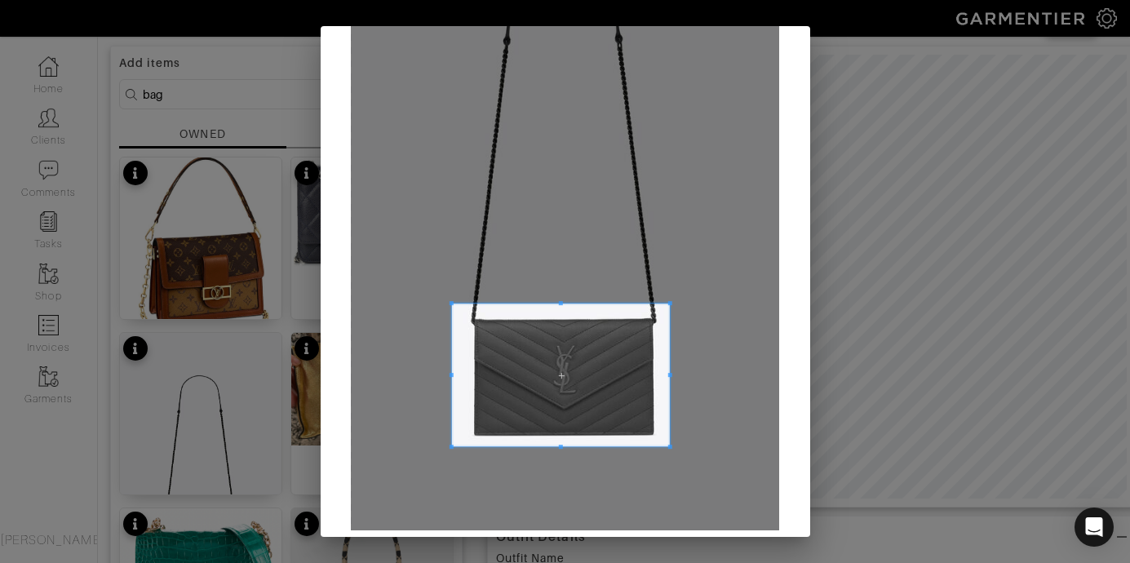
click at [668, 375] on span at bounding box center [670, 375] width 4 height 4
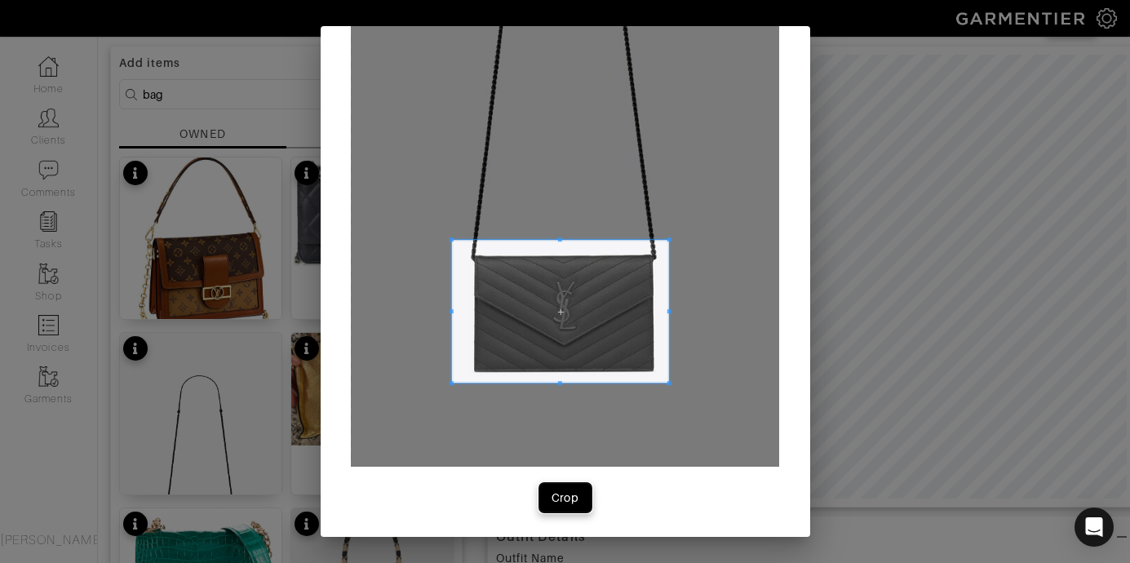
click at [559, 500] on div "Crop" at bounding box center [566, 498] width 28 height 16
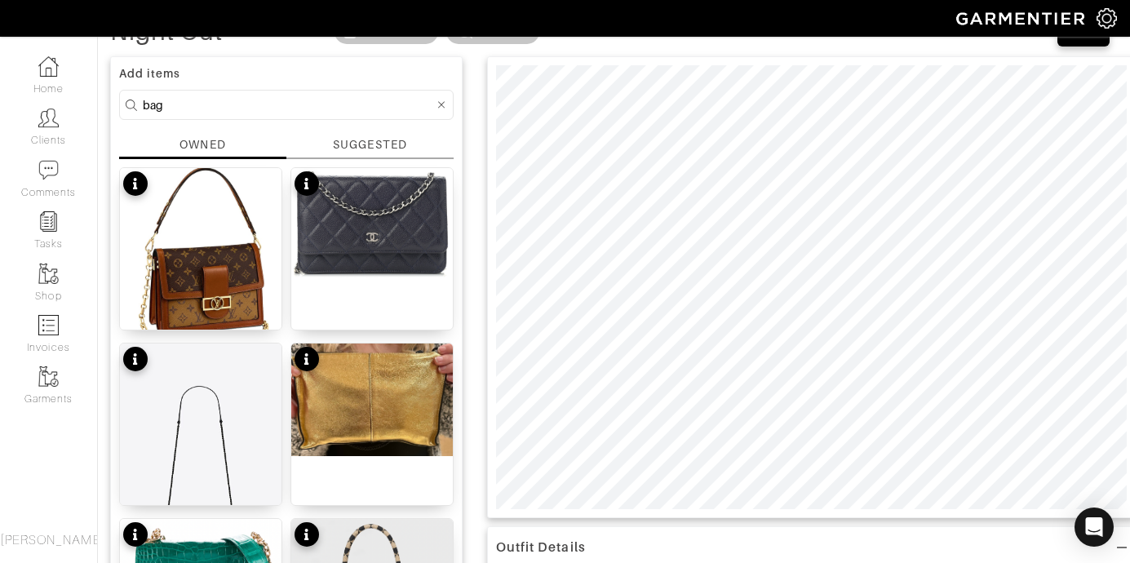
scroll to position [57, 0]
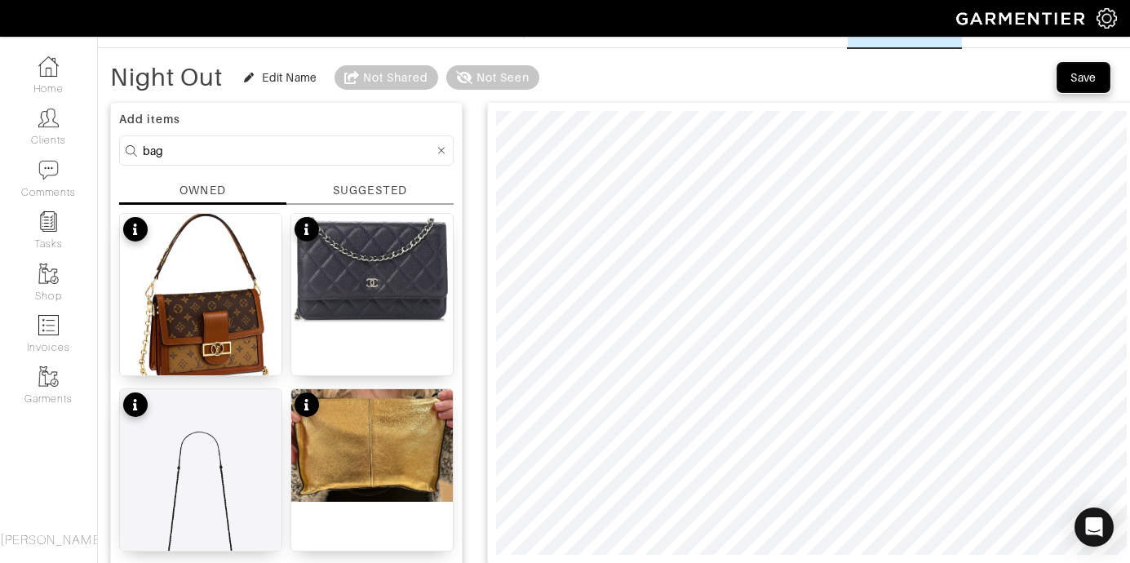
click at [1090, 78] on div "Save" at bounding box center [1084, 77] width 26 height 16
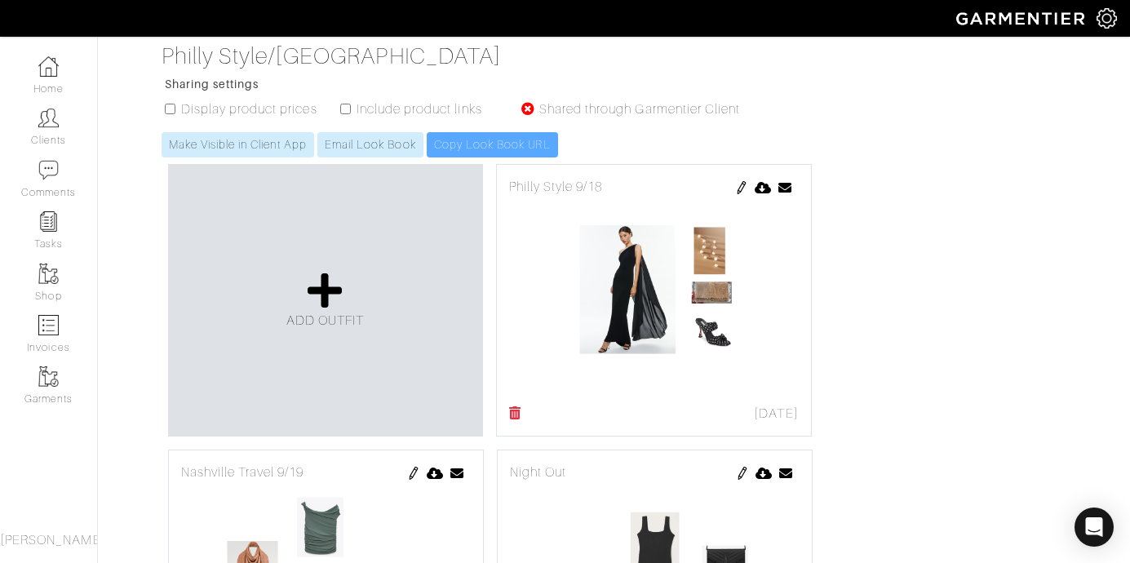
scroll to position [359, 0]
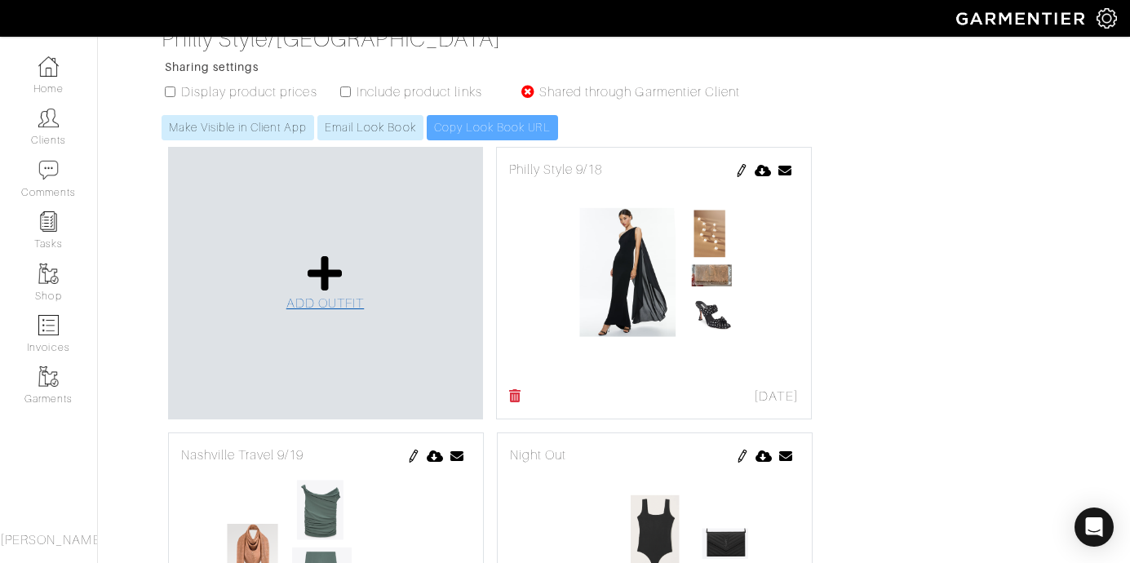
click at [303, 254] on link "ADD OUTFIT" at bounding box center [325, 284] width 78 height 60
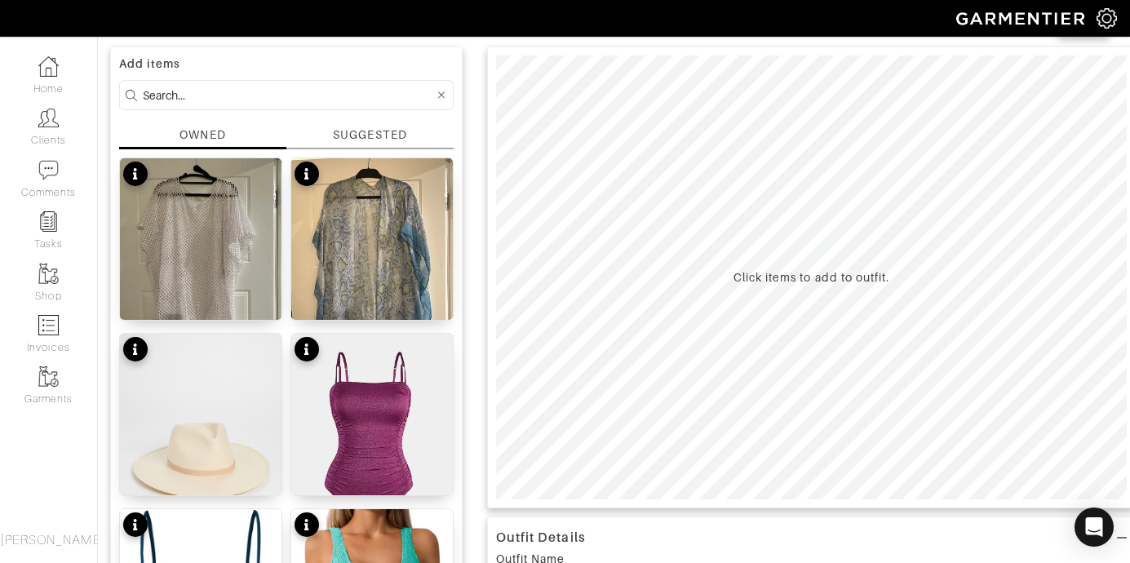
scroll to position [131, 0]
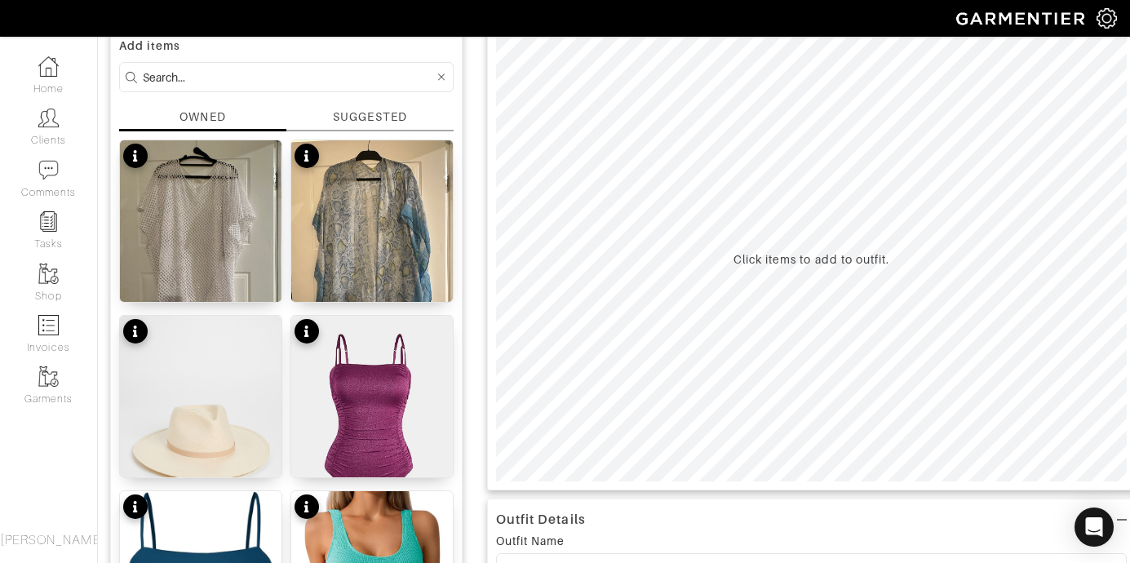
click at [233, 73] on input at bounding box center [288, 77] width 291 height 20
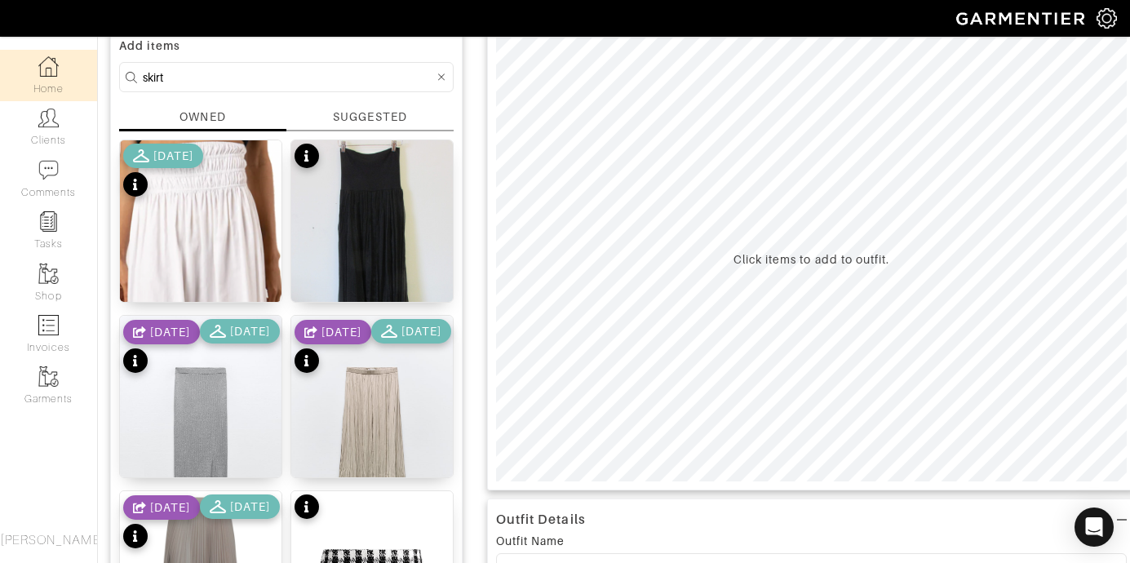
drag, startPoint x: 217, startPoint y: 84, endPoint x: 38, endPoint y: 70, distance: 179.3
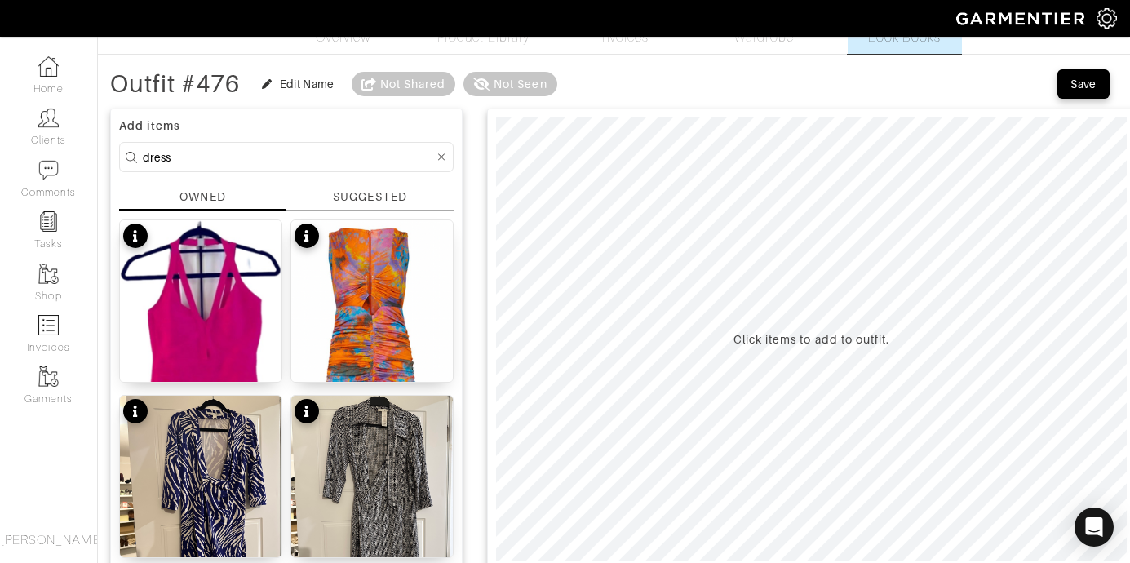
scroll to position [0, 0]
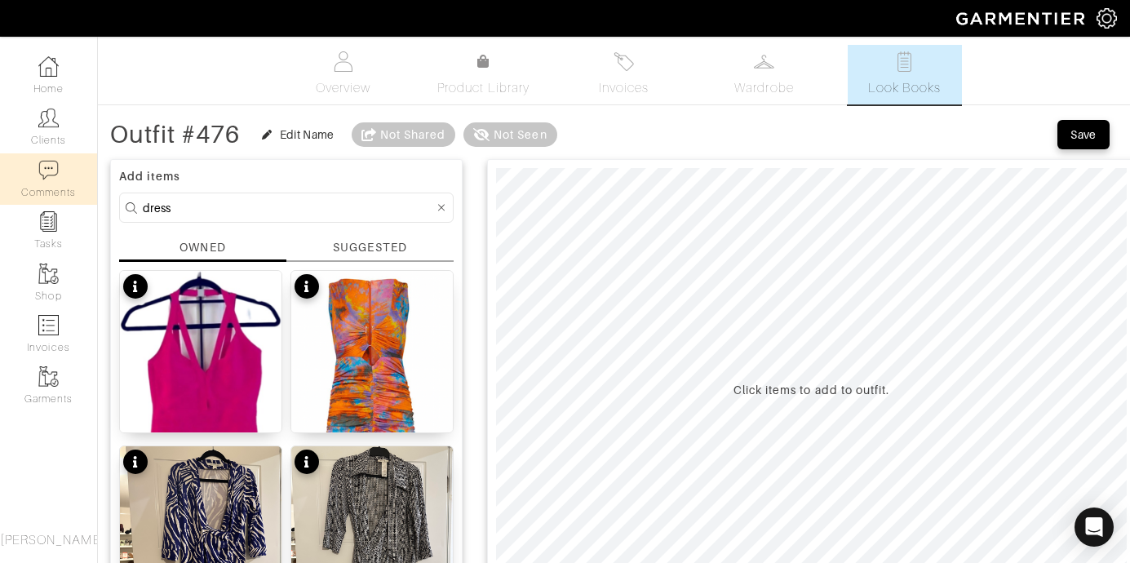
drag, startPoint x: 222, startPoint y: 208, endPoint x: 11, endPoint y: 203, distance: 211.4
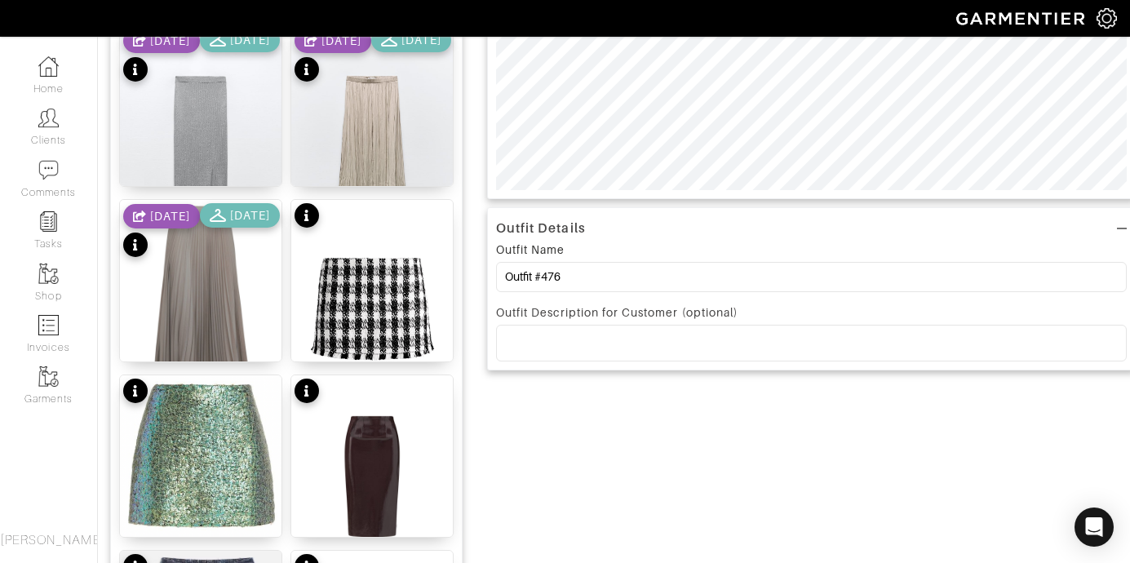
scroll to position [433, 0]
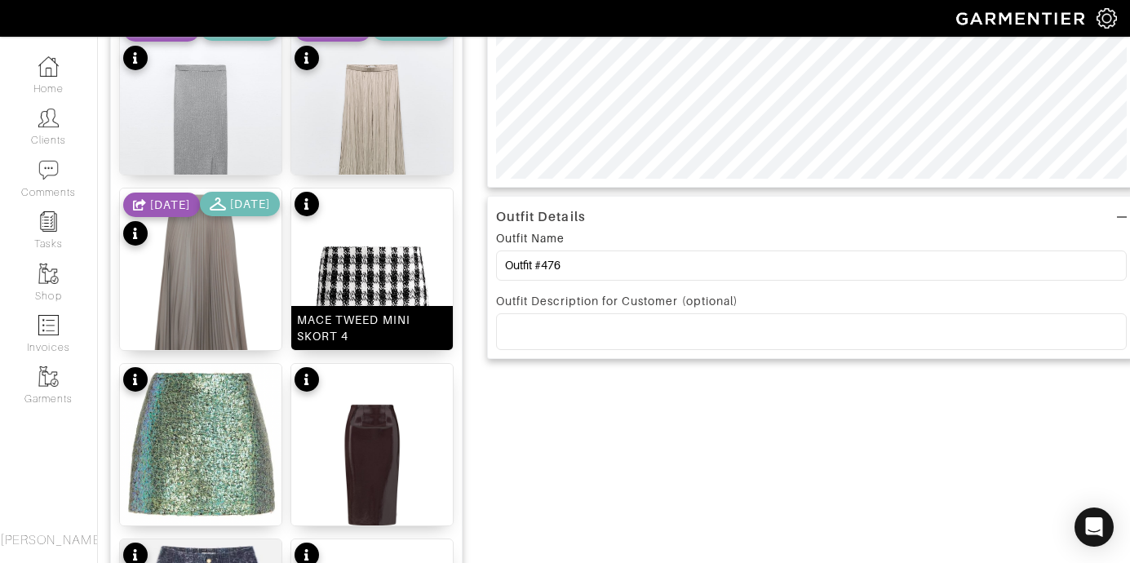
click at [391, 270] on img at bounding box center [372, 297] width 162 height 216
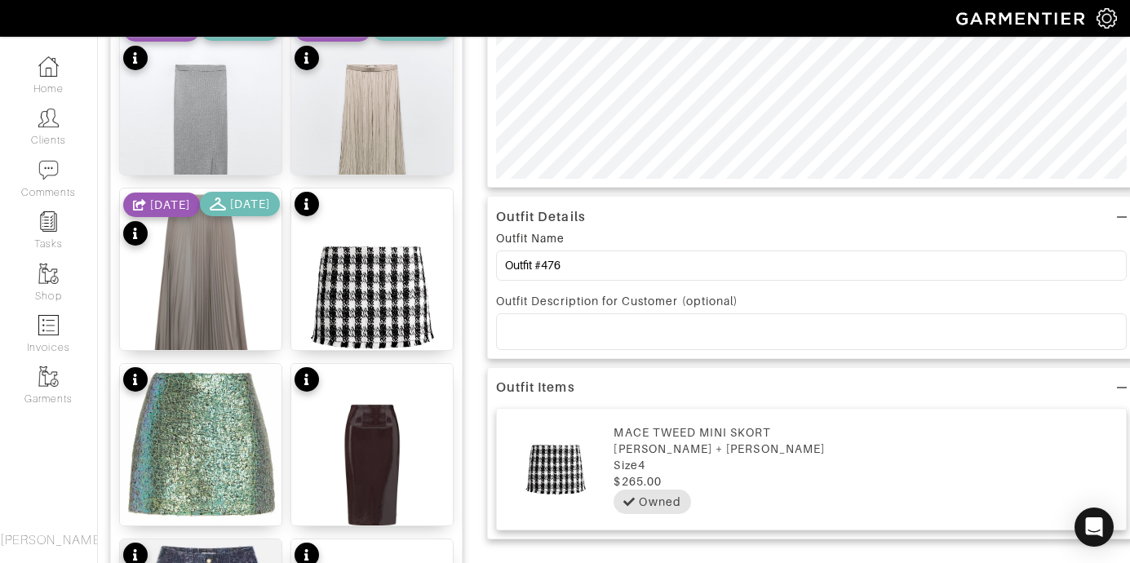
scroll to position [0, 0]
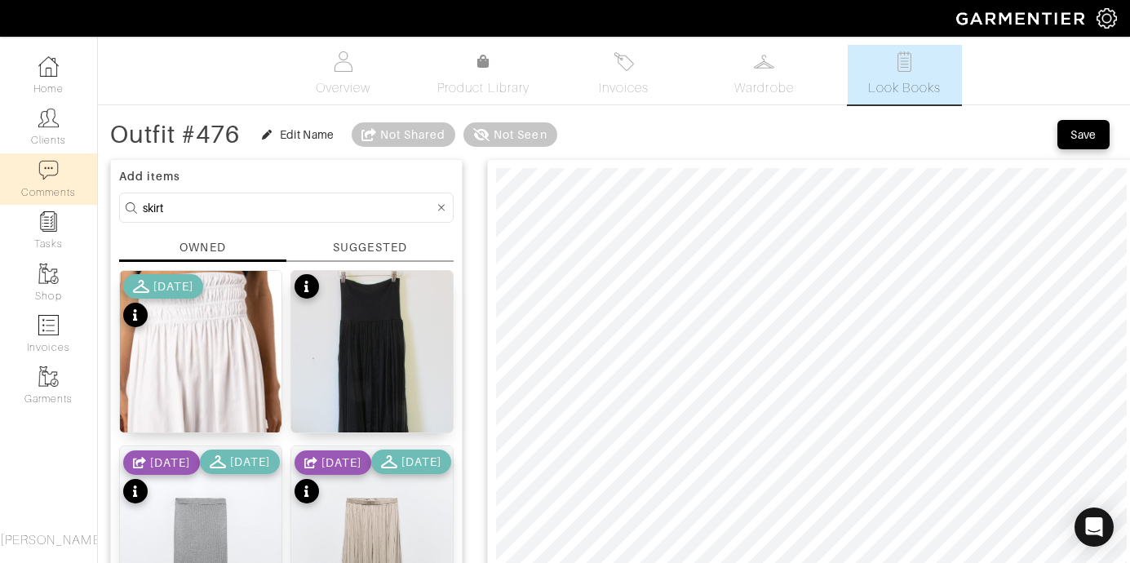
drag, startPoint x: 202, startPoint y: 210, endPoint x: 25, endPoint y: 191, distance: 177.3
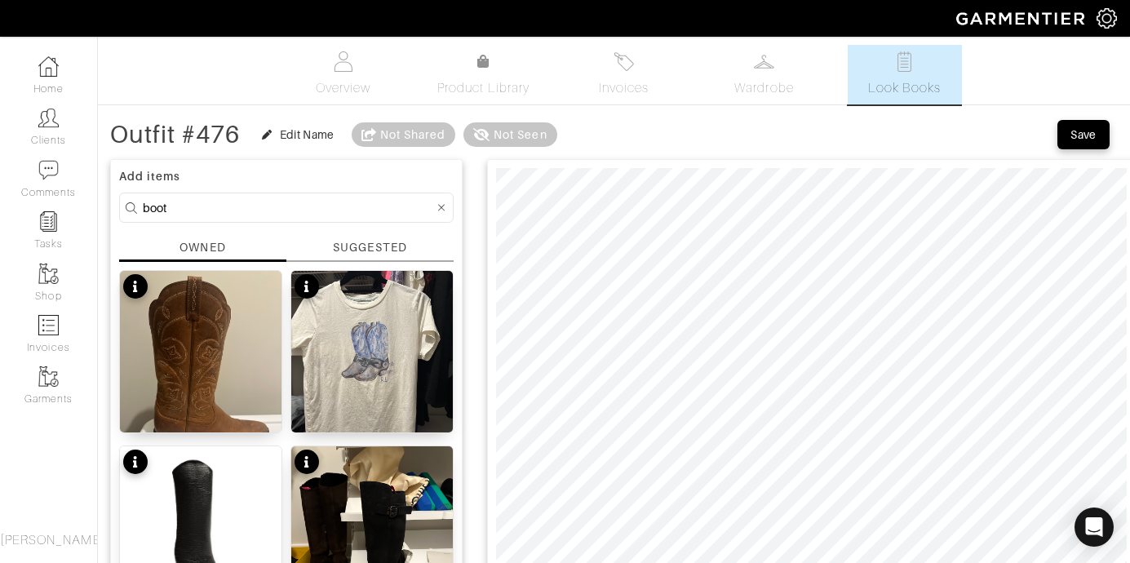
click at [250, 504] on img at bounding box center [201, 527] width 162 height 162
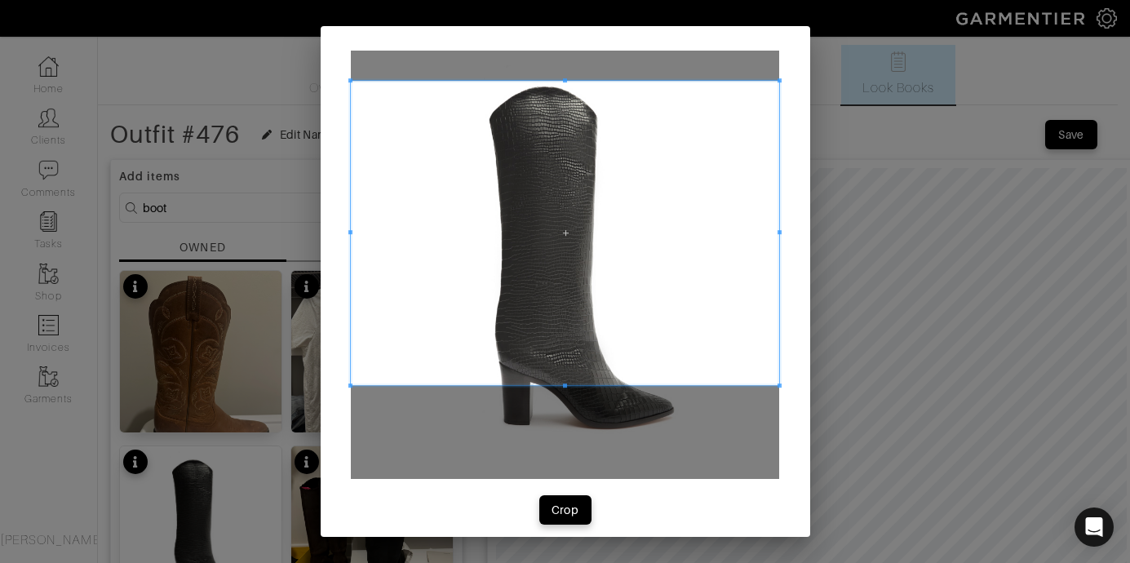
click at [563, 78] on span at bounding box center [565, 80] width 4 height 4
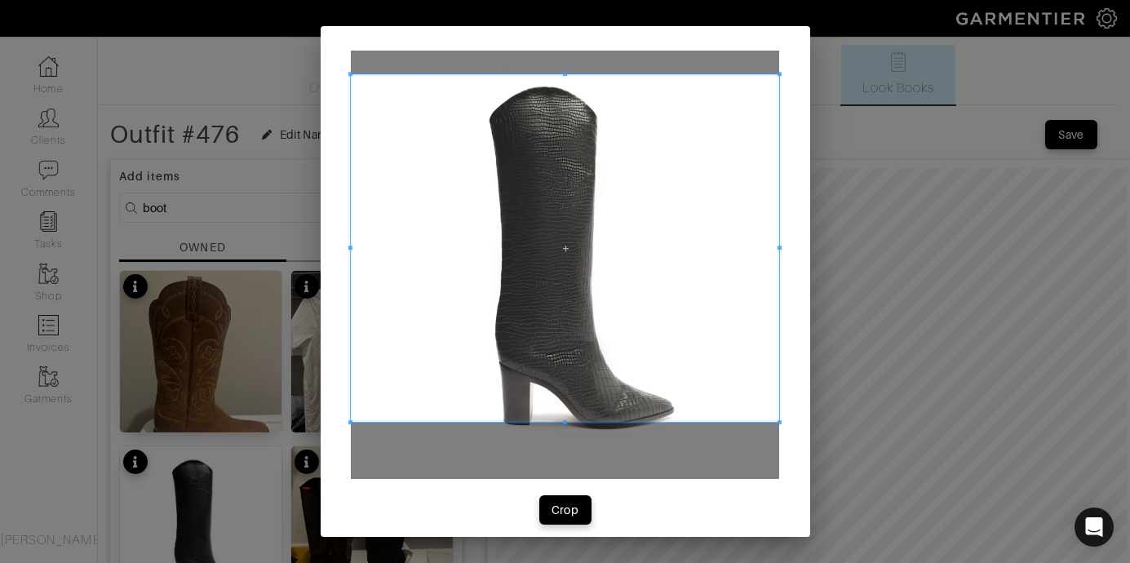
click at [563, 424] on span at bounding box center [565, 422] width 4 height 4
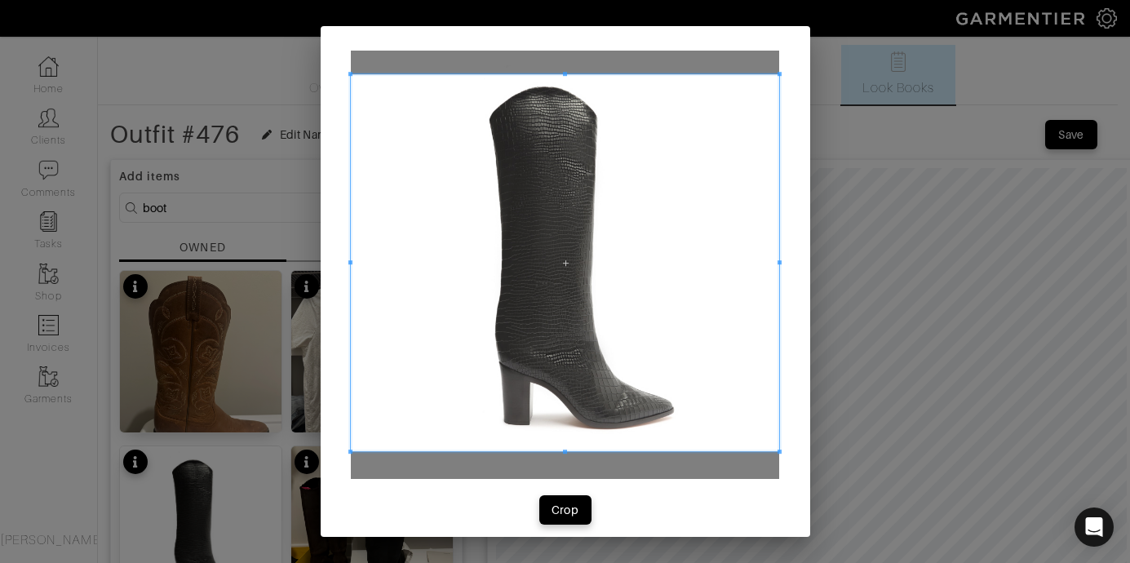
click at [351, 262] on span at bounding box center [565, 262] width 428 height 377
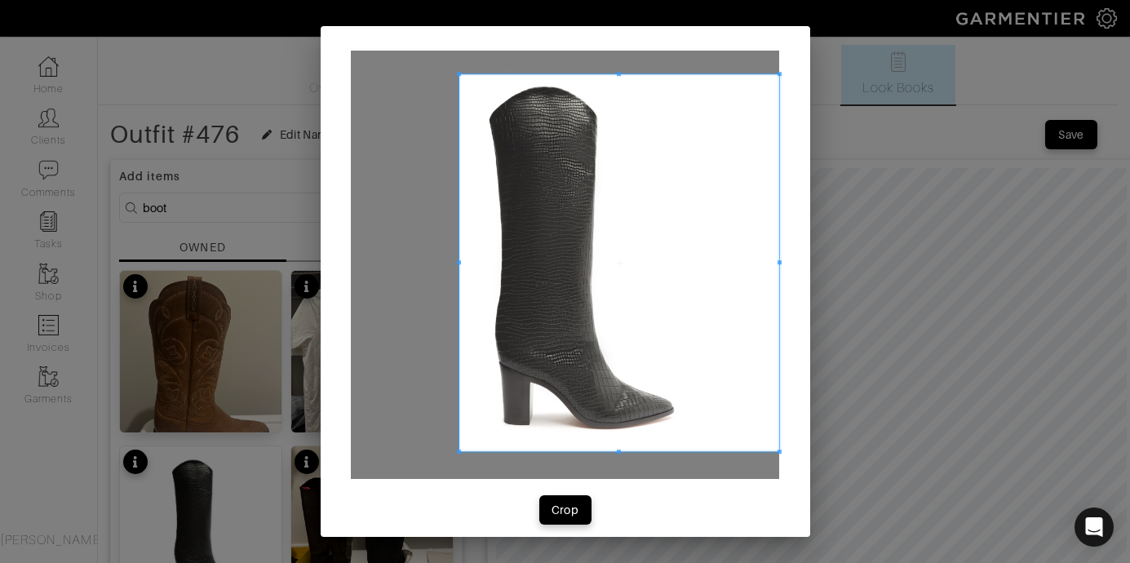
click at [460, 273] on div at bounding box center [620, 262] width 320 height 377
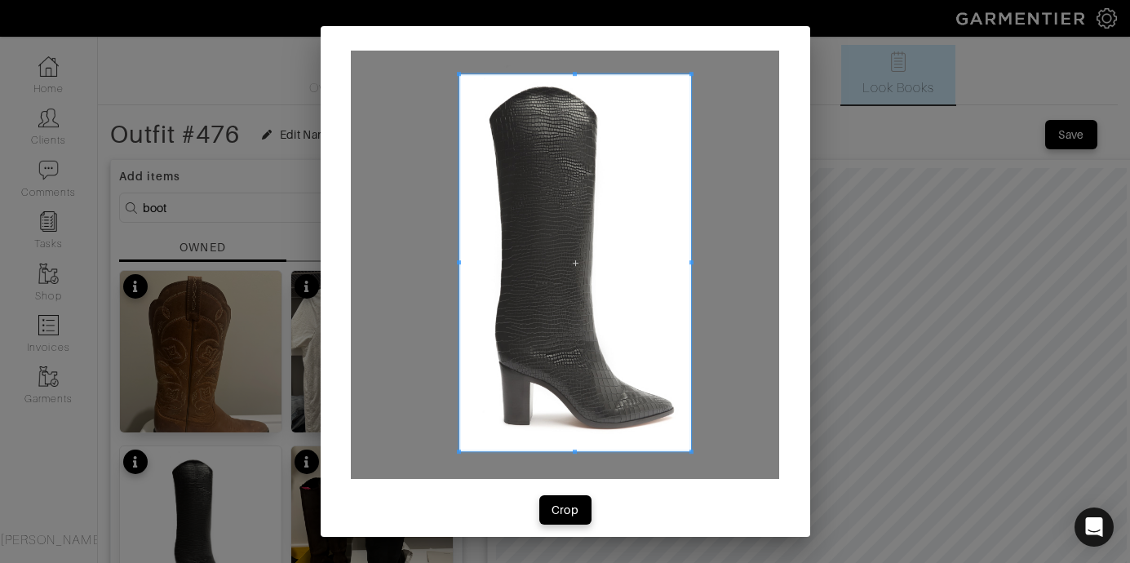
click at [686, 269] on div at bounding box center [576, 262] width 232 height 377
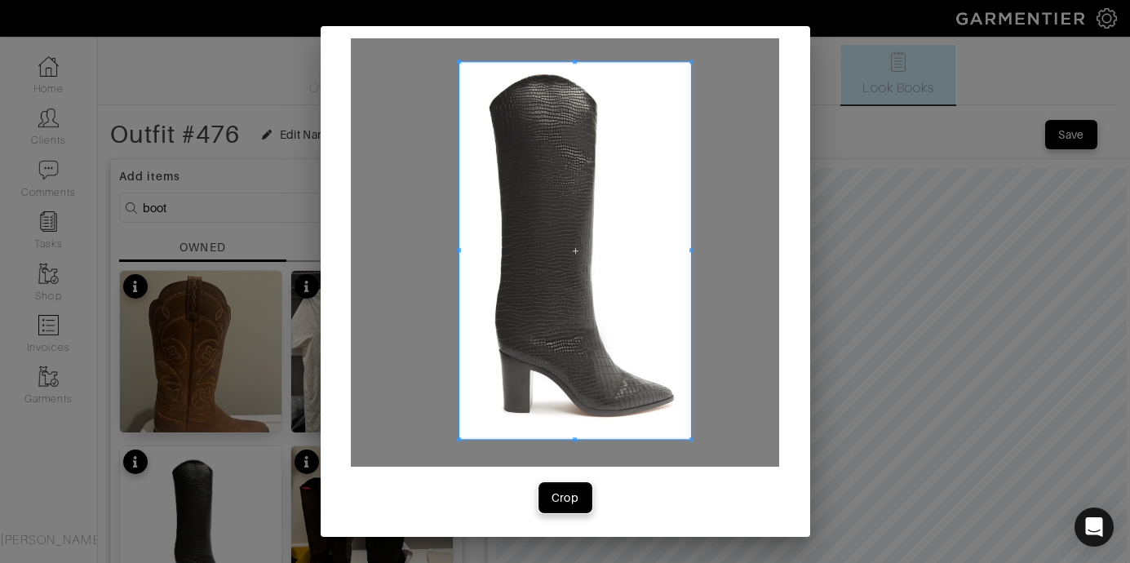
click at [572, 495] on div "Crop" at bounding box center [566, 498] width 28 height 16
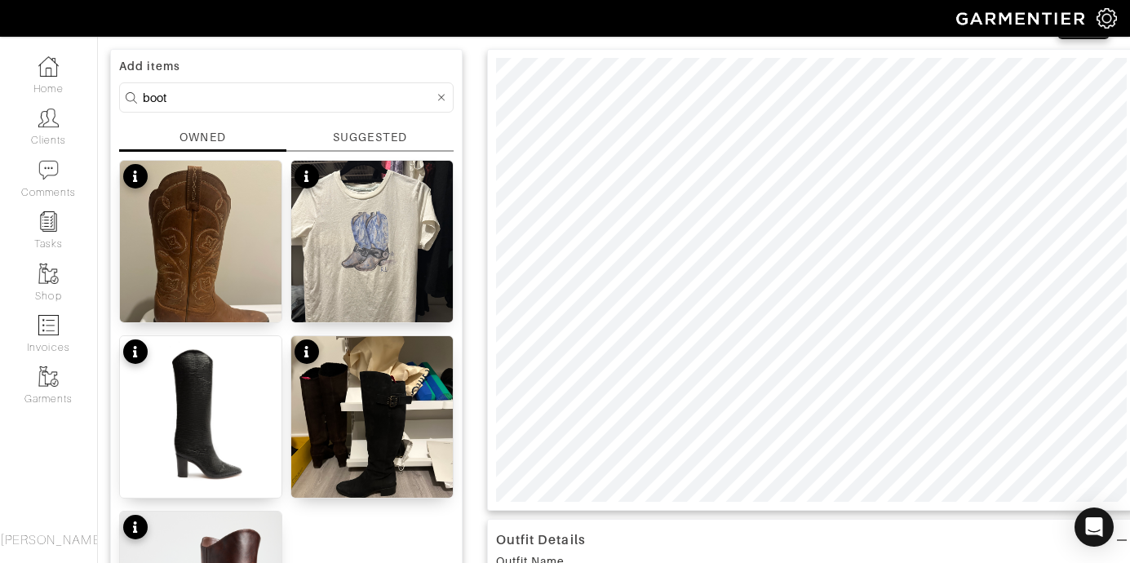
scroll to position [104, 0]
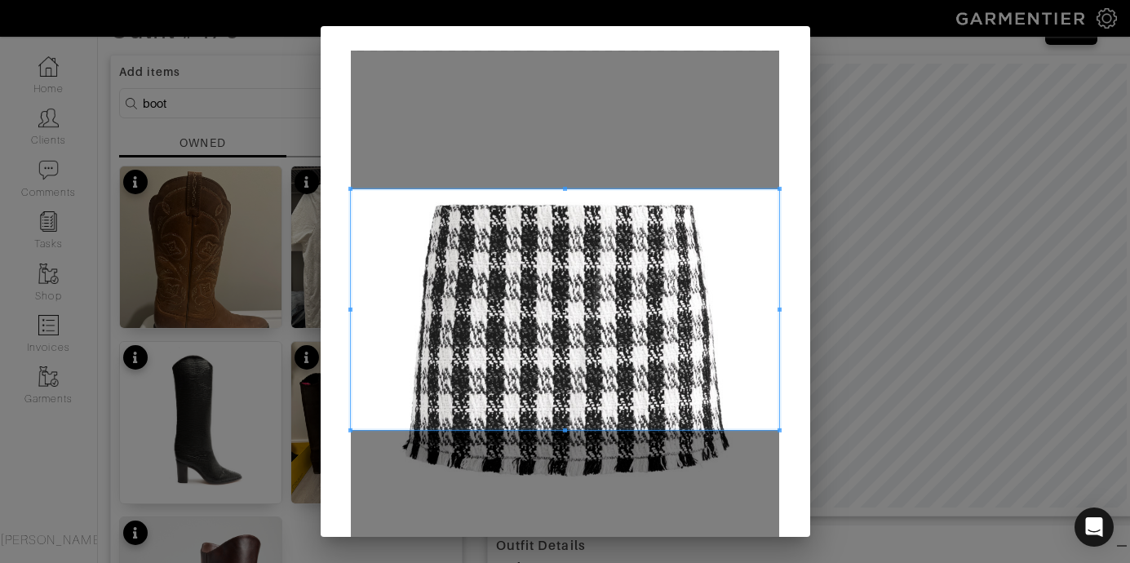
click at [603, 253] on span at bounding box center [565, 309] width 428 height 241
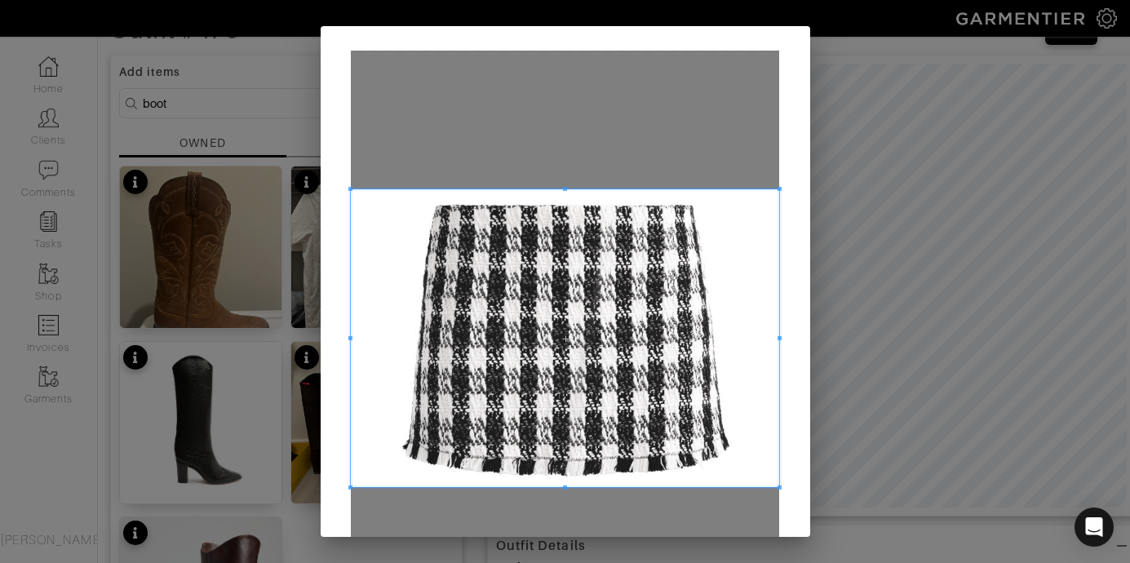
click at [563, 487] on span at bounding box center [565, 488] width 4 height 4
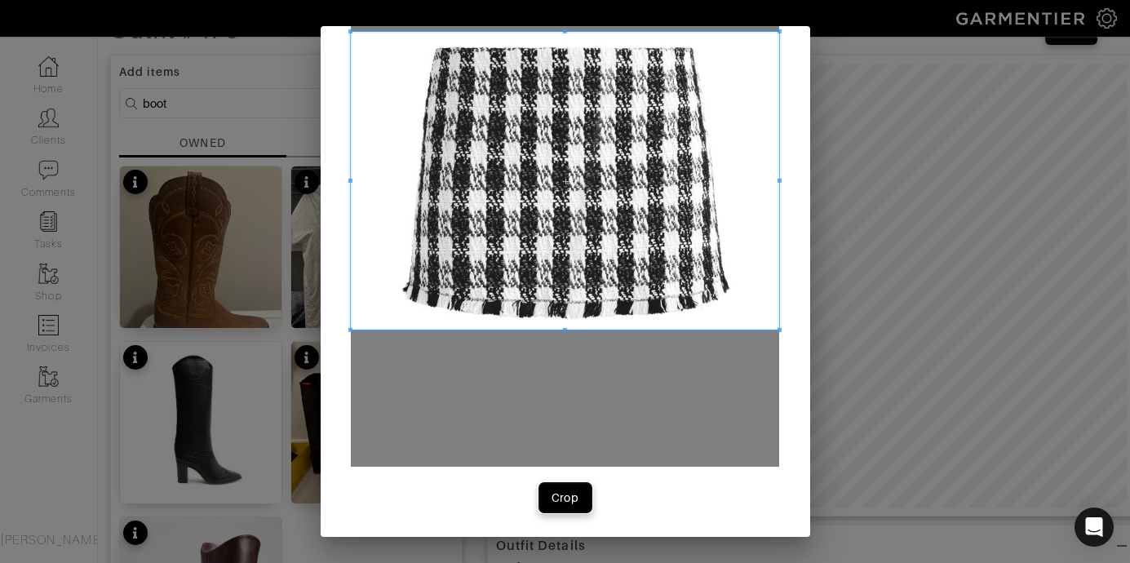
click at [566, 491] on div "Crop" at bounding box center [566, 498] width 28 height 16
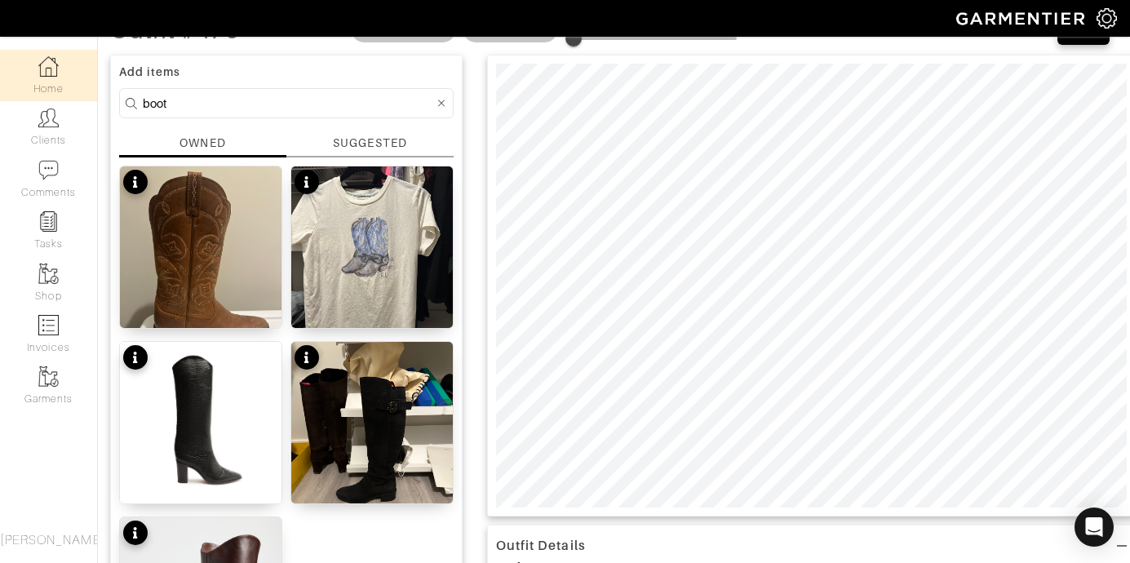
drag, startPoint x: 171, startPoint y: 103, endPoint x: 34, endPoint y: 85, distance: 138.3
click at [40, 86] on div "Company Settings Manage Subscription My Profile Stylists Sign Out Home Clients …" at bounding box center [565, 447] width 1130 height 1103
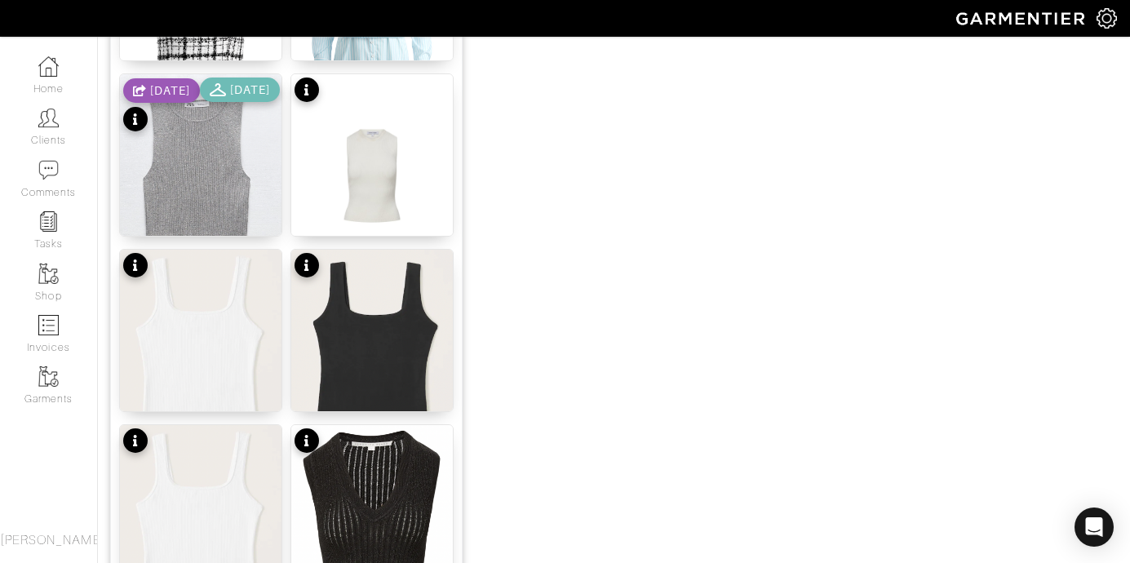
scroll to position [1265, 0]
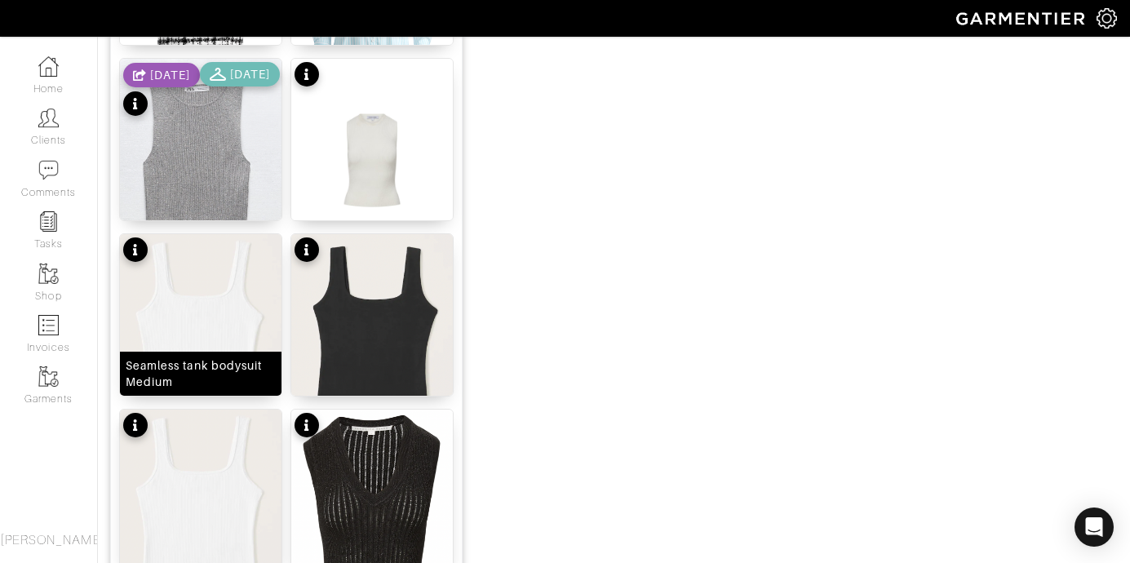
click at [237, 322] on img at bounding box center [201, 373] width 162 height 278
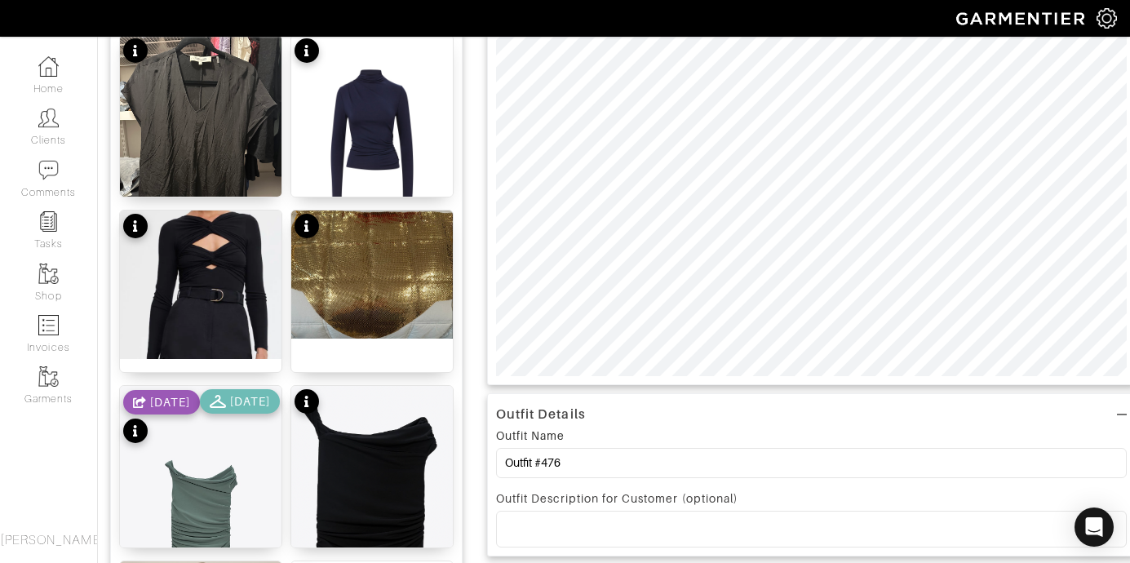
scroll to position [147, 0]
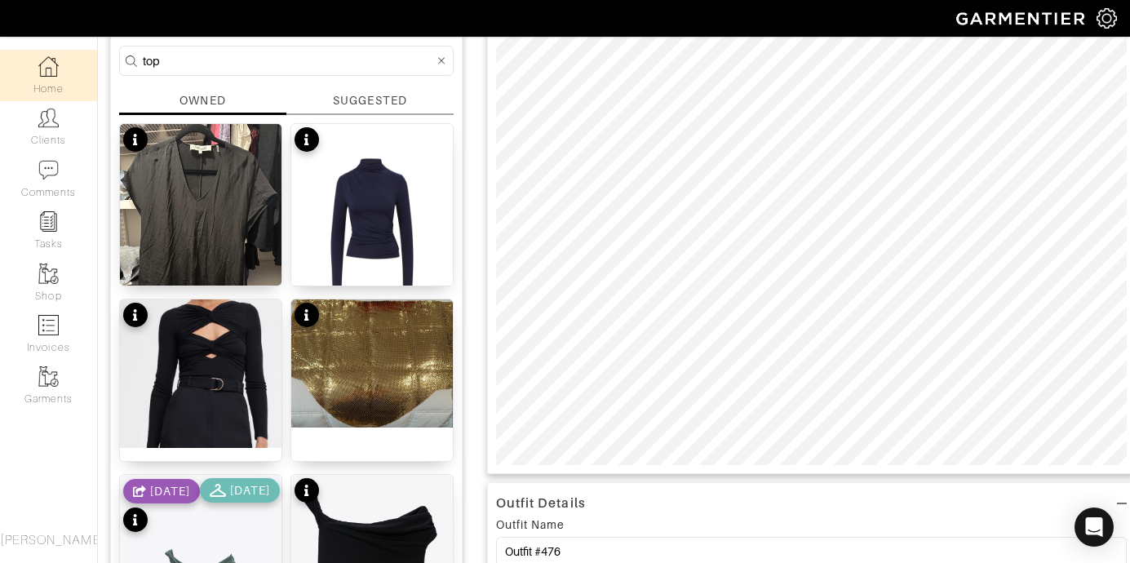
drag, startPoint x: 217, startPoint y: 59, endPoint x: 53, endPoint y: 49, distance: 164.3
type input "bag"
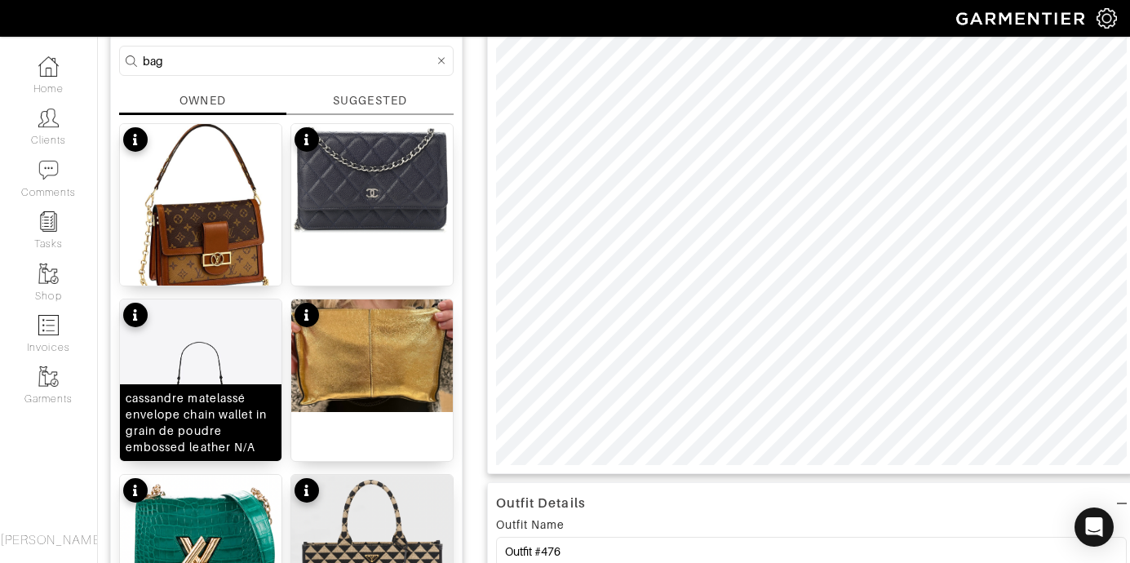
click at [177, 351] on img at bounding box center [201, 432] width 162 height 264
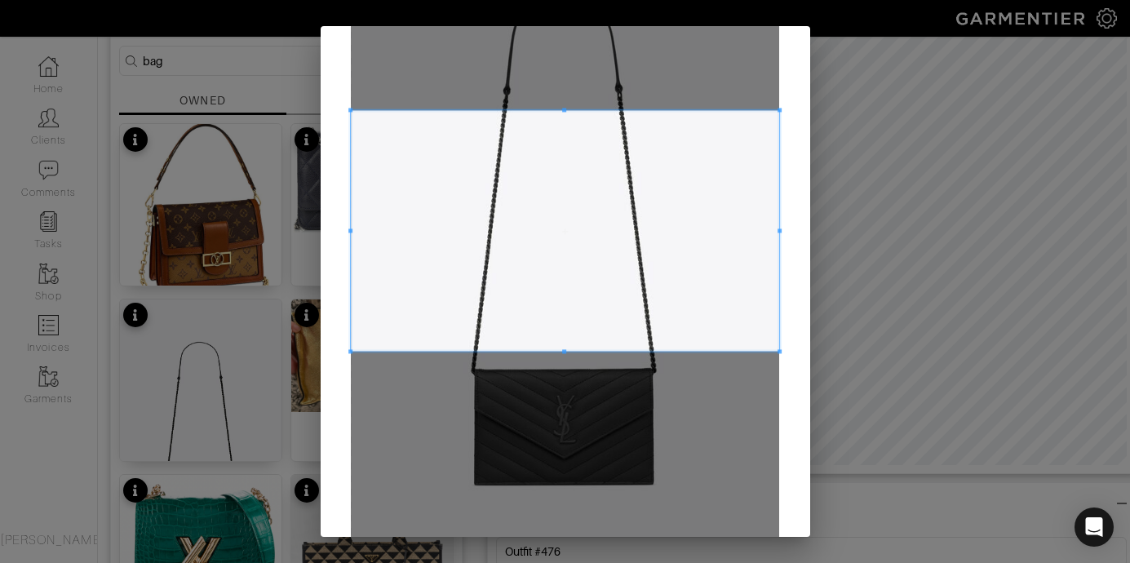
scroll to position [198, 0]
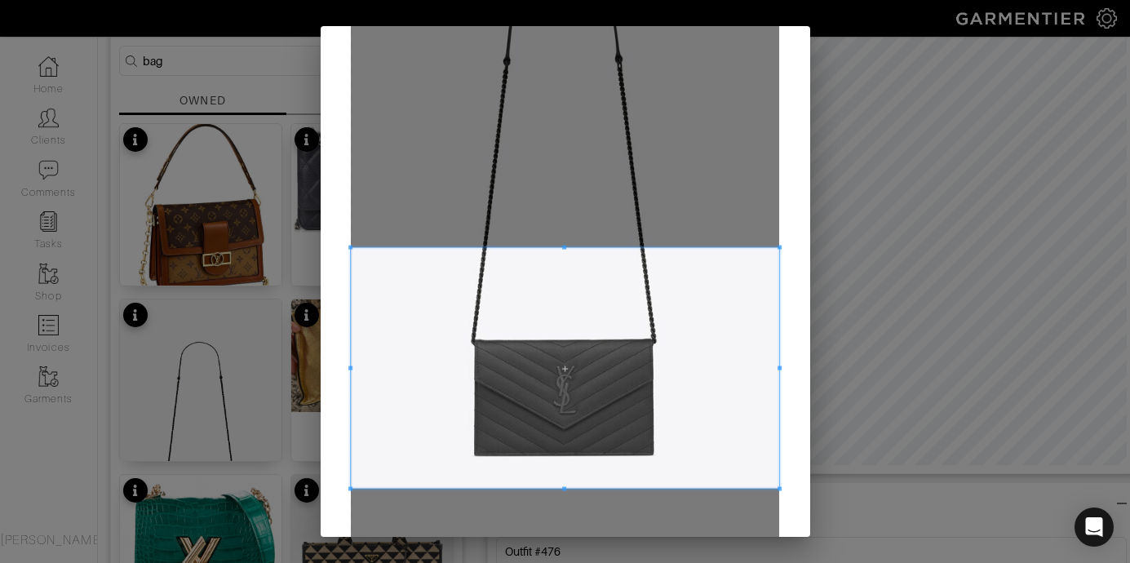
click at [659, 445] on span at bounding box center [565, 368] width 428 height 241
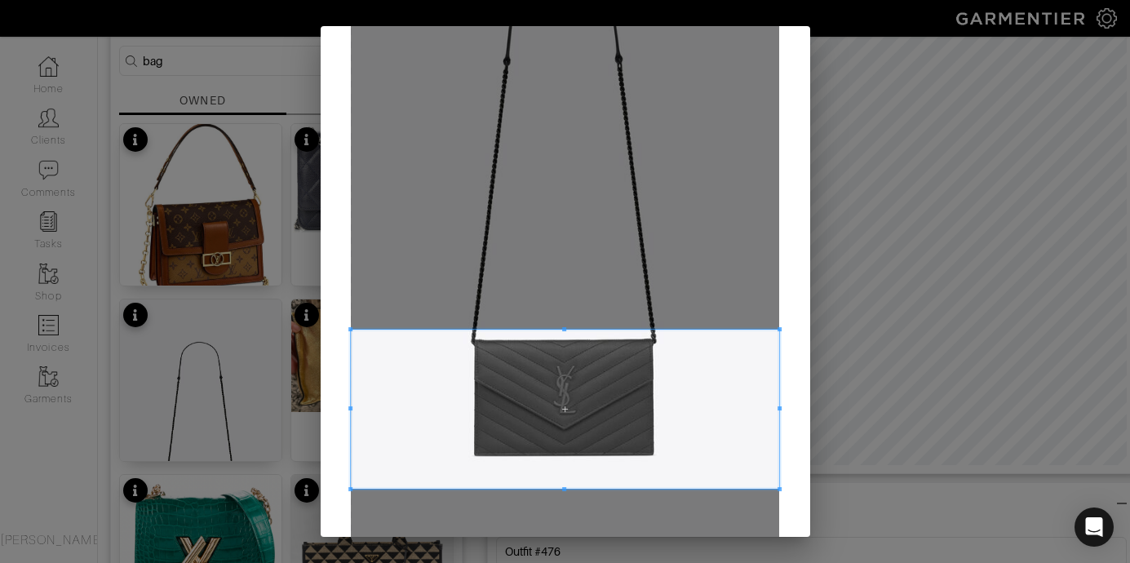
click at [562, 330] on div at bounding box center [565, 409] width 428 height 159
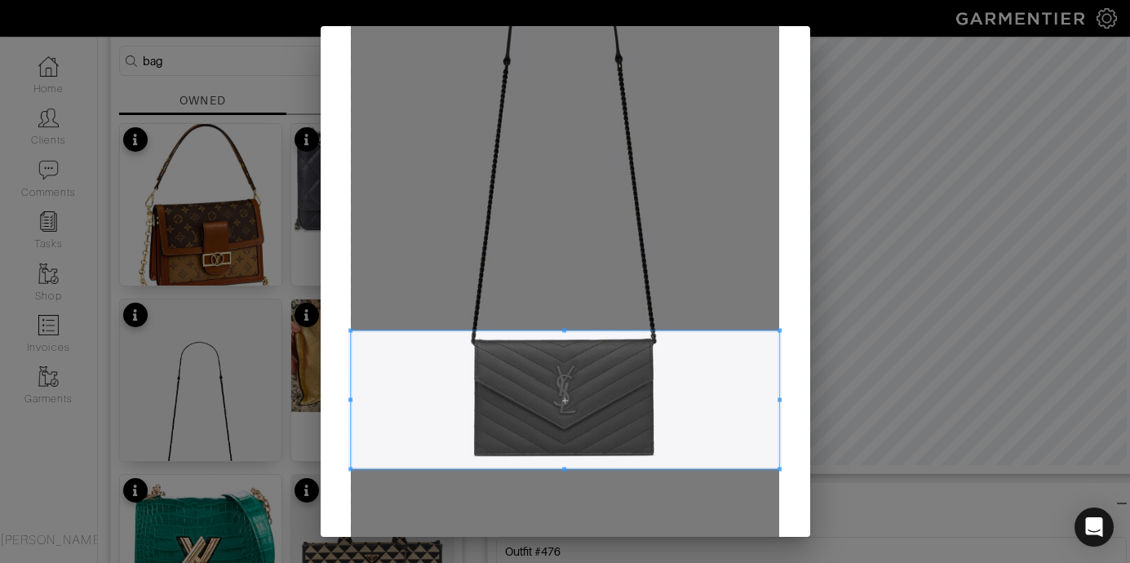
click at [562, 468] on span at bounding box center [564, 470] width 4 height 4
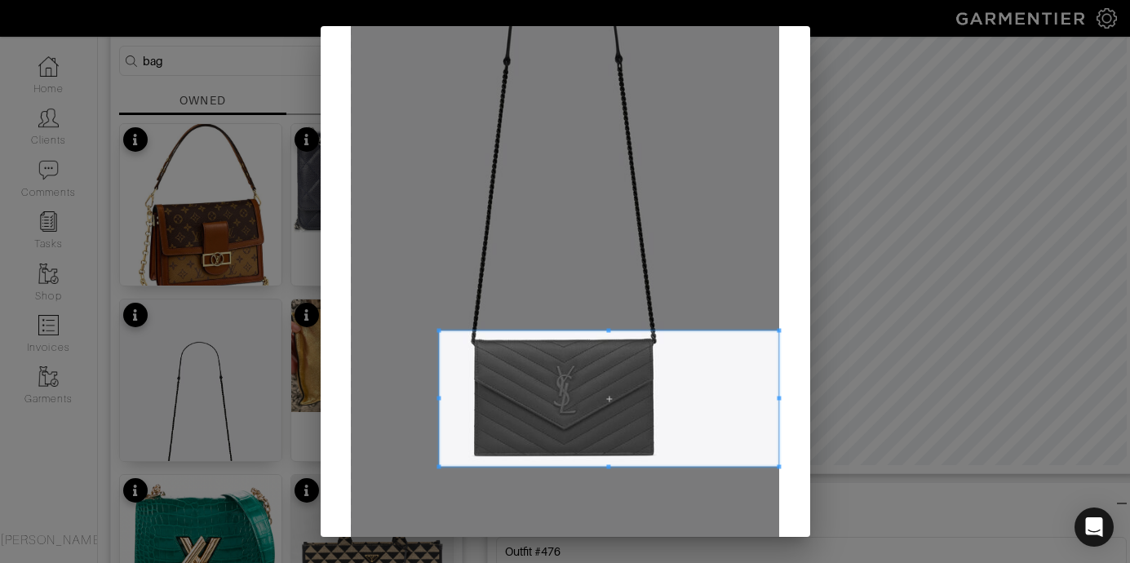
click at [441, 399] on span at bounding box center [439, 398] width 4 height 4
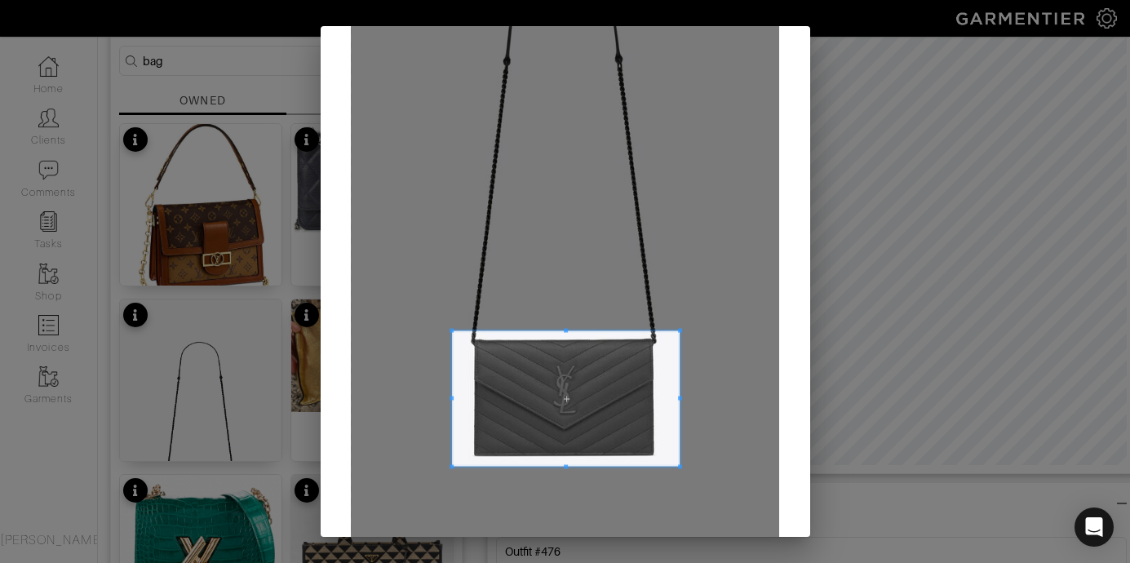
click at [678, 399] on span at bounding box center [680, 398] width 4 height 4
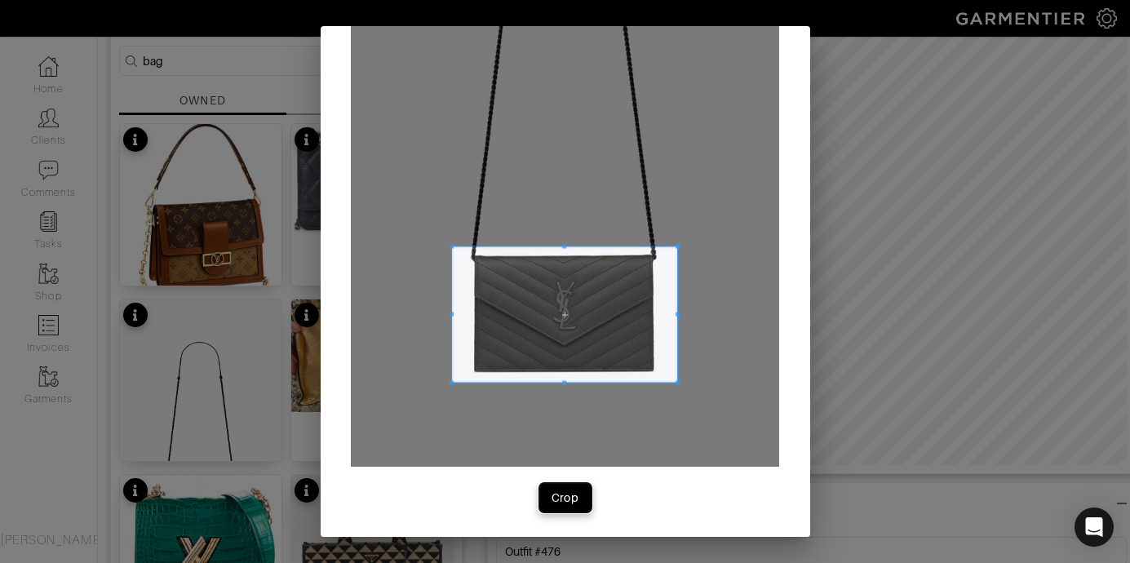
click at [566, 508] on button "Crop" at bounding box center [565, 497] width 52 height 29
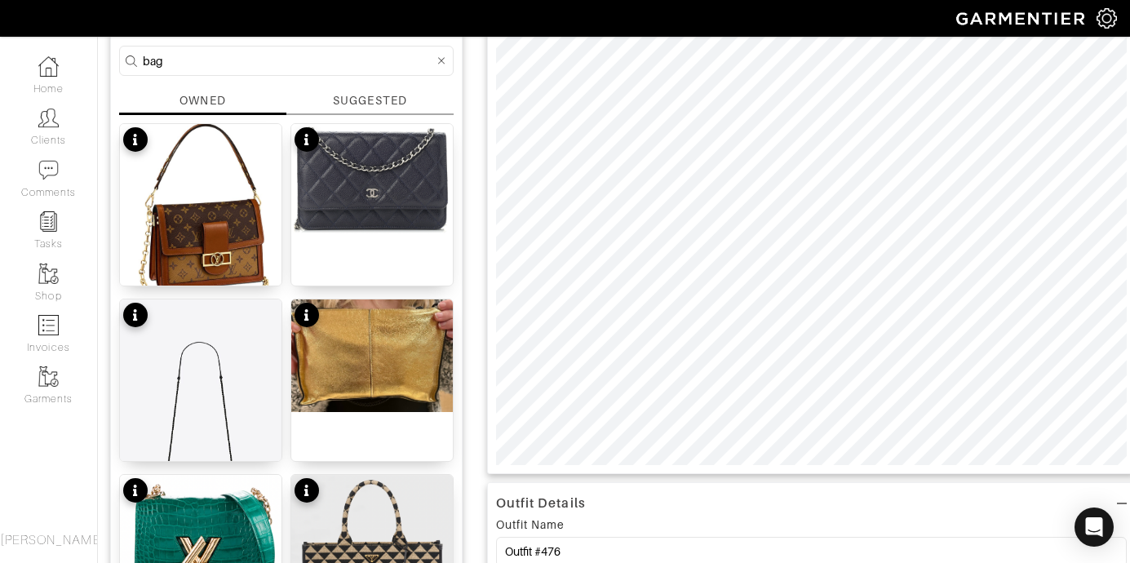
scroll to position [352, 0]
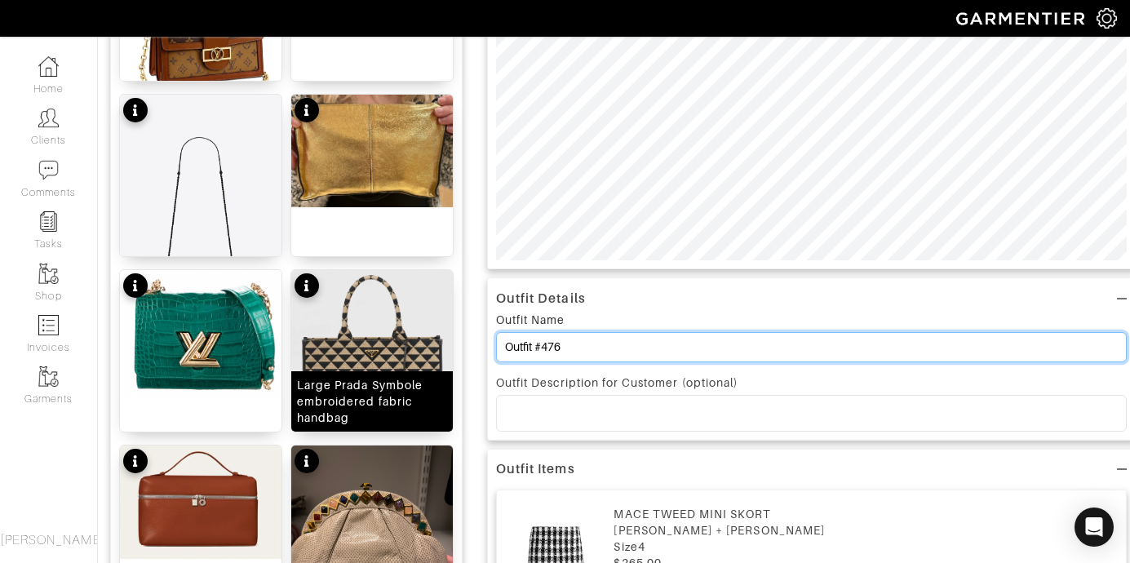
drag, startPoint x: 589, startPoint y: 355, endPoint x: 406, endPoint y: 344, distance: 183.1
click at [408, 345] on div "Add items bag OWNED SUGGESTED Dauphine Wallet on a chain cassandre matelassé en…" at bounding box center [614, 406] width 1008 height 1214
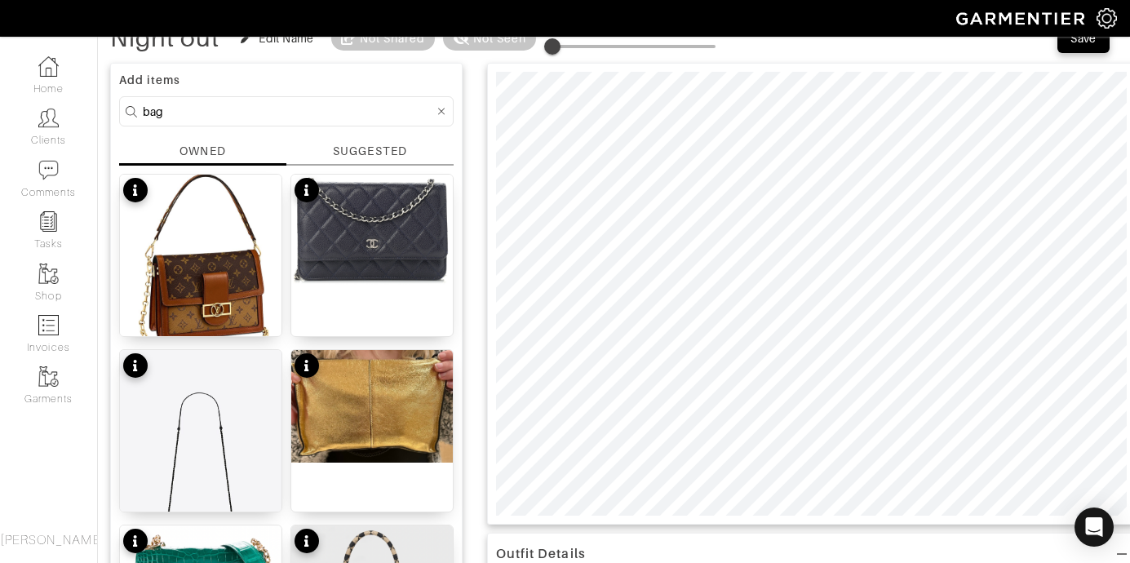
scroll to position [45, 0]
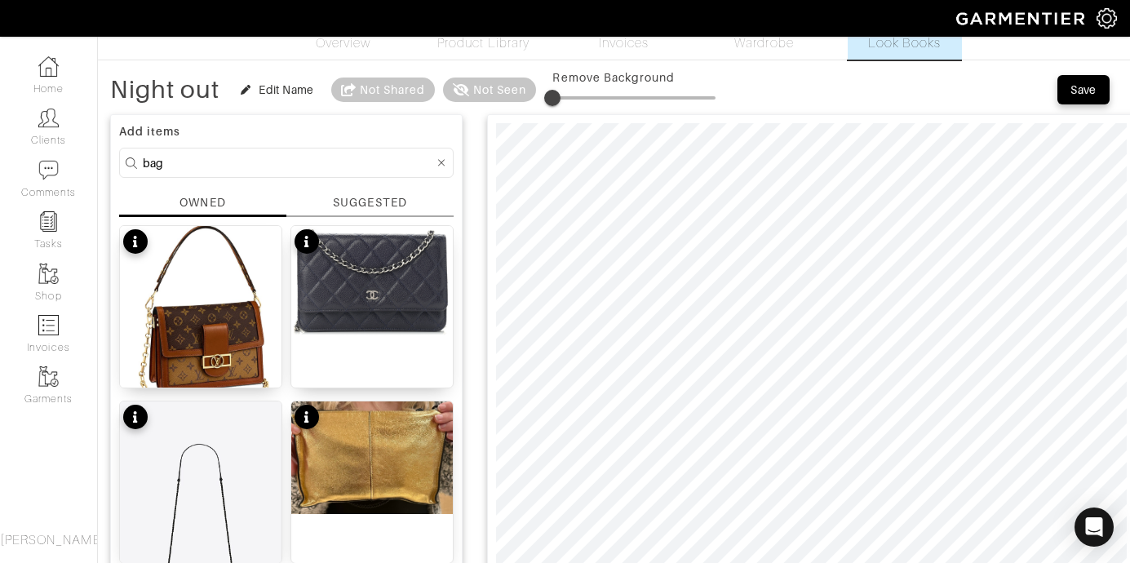
type input "Night out"
click at [1104, 100] on button "Save" at bounding box center [1084, 89] width 52 height 29
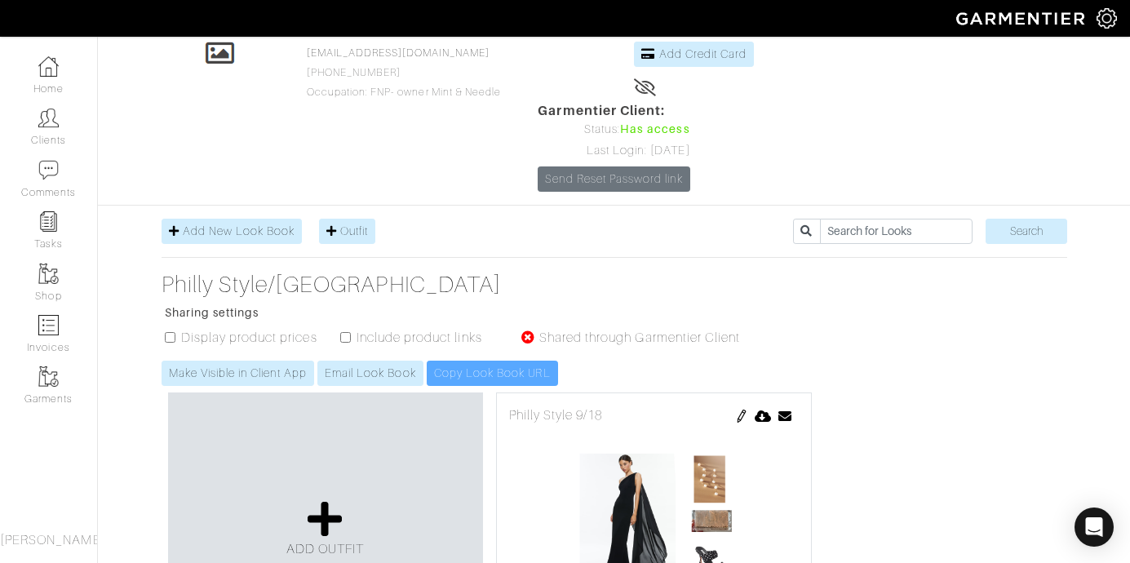
scroll to position [163, 0]
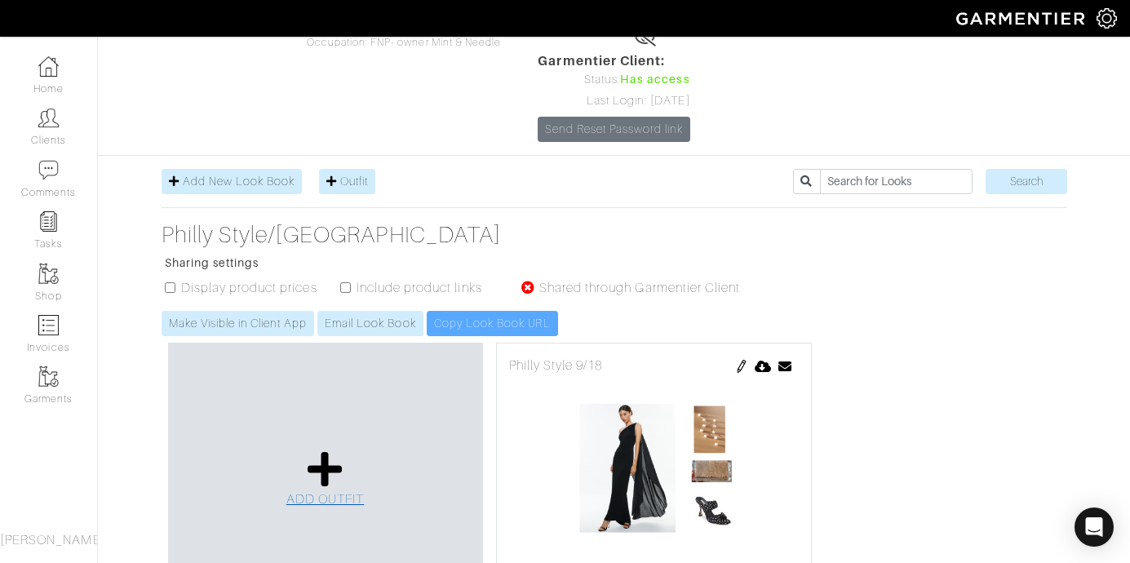
click at [304, 450] on link "ADD OUTFIT" at bounding box center [325, 480] width 78 height 60
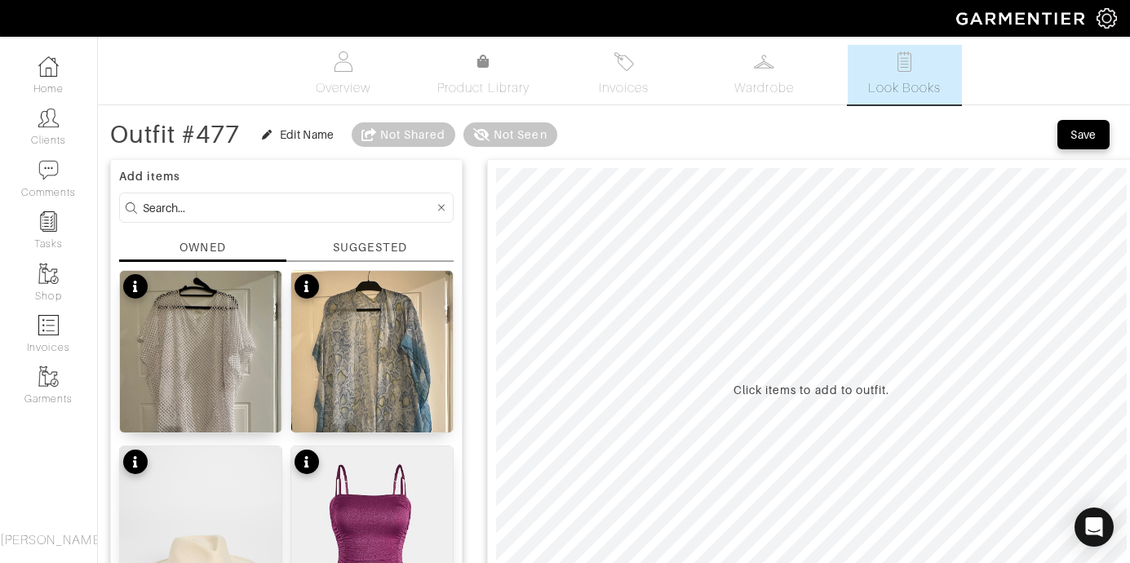
click at [224, 206] on input at bounding box center [288, 208] width 291 height 20
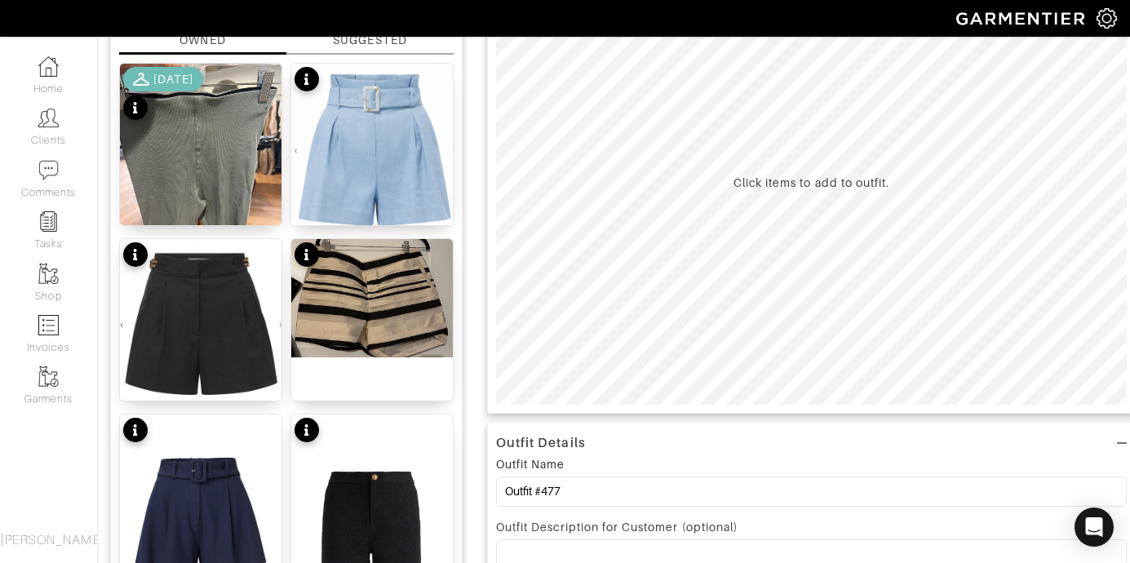
scroll to position [114, 0]
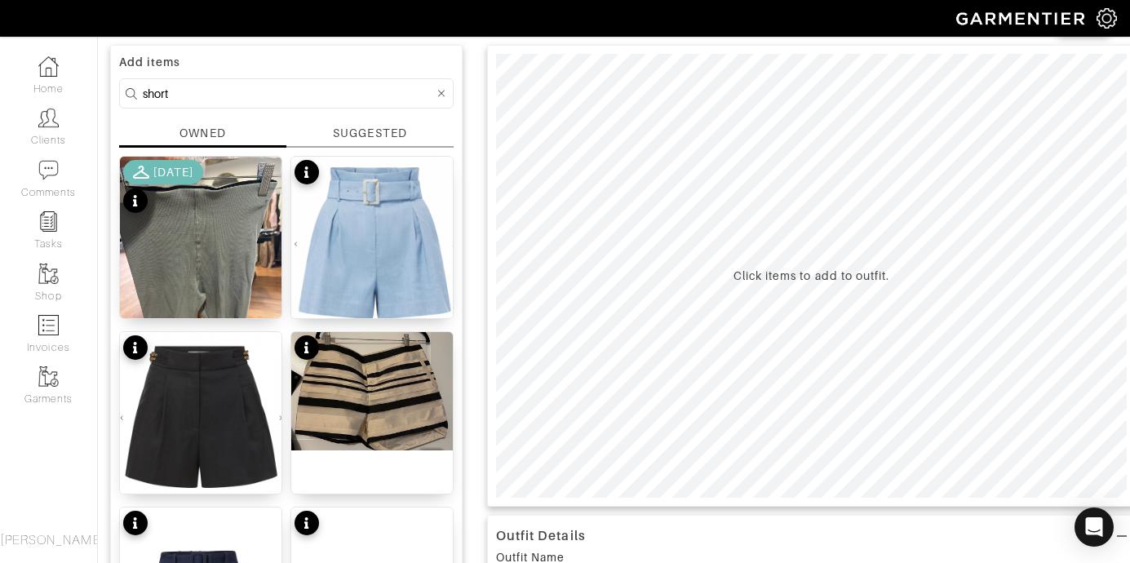
click at [393, 135] on div "SUGGESTED" at bounding box center [369, 133] width 73 height 17
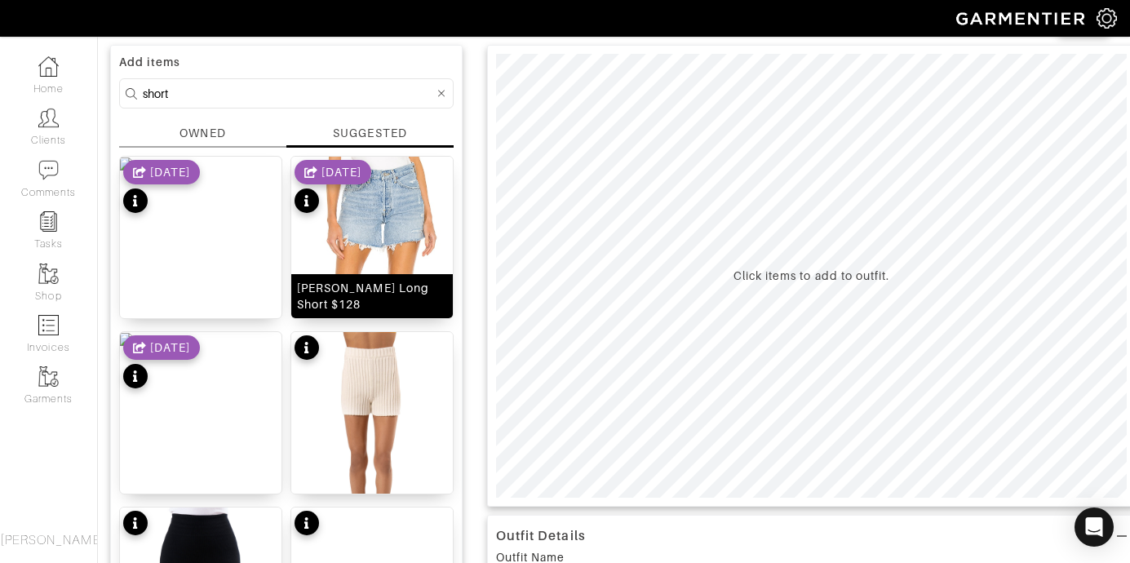
click at [403, 211] on img at bounding box center [372, 295] width 162 height 277
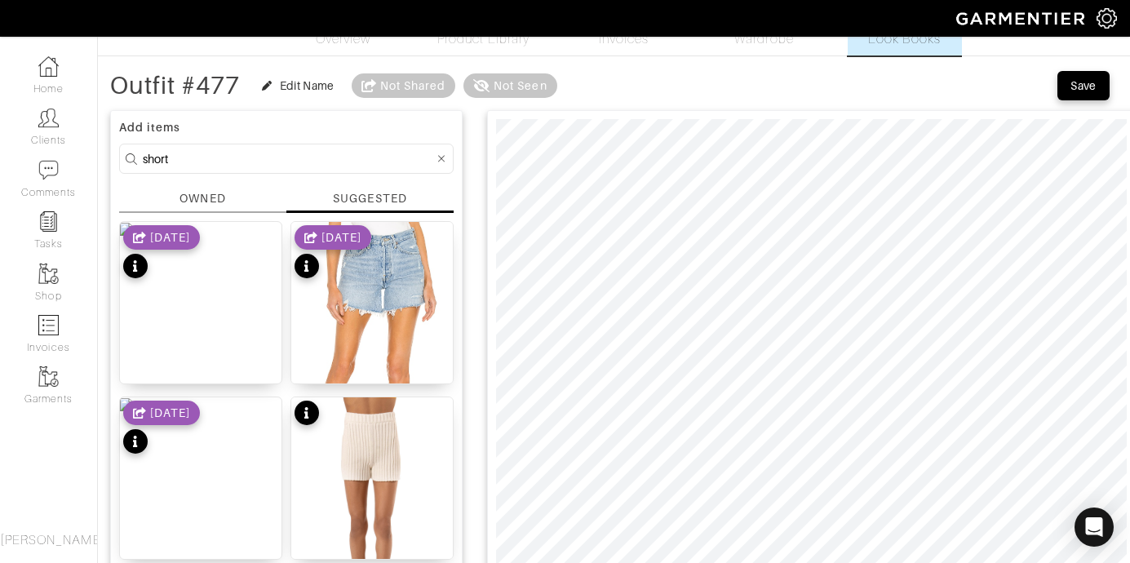
scroll to position [51, 0]
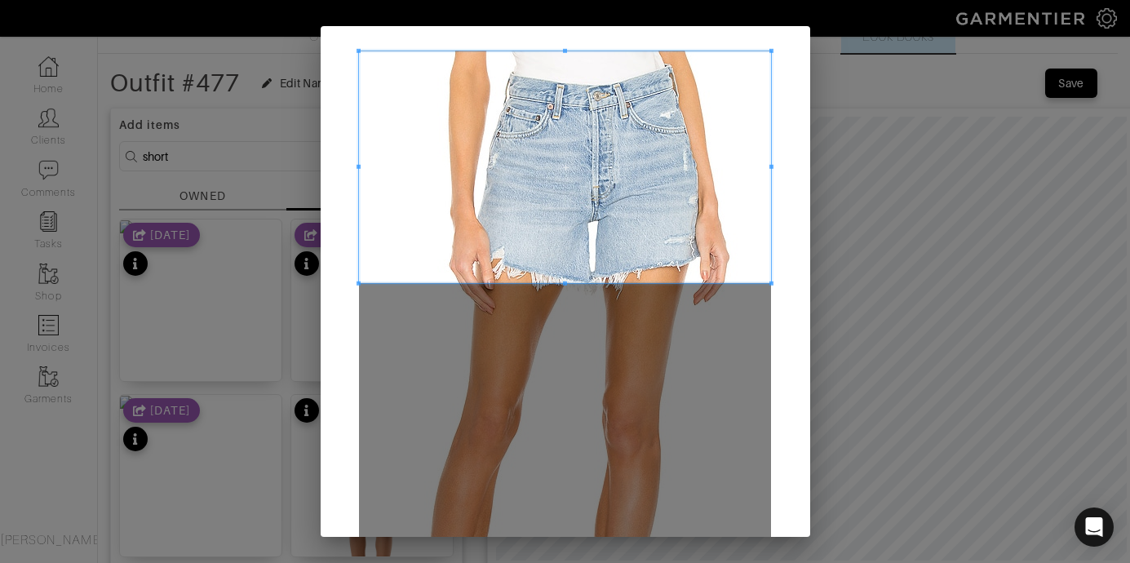
click at [621, 77] on span at bounding box center [565, 167] width 412 height 232
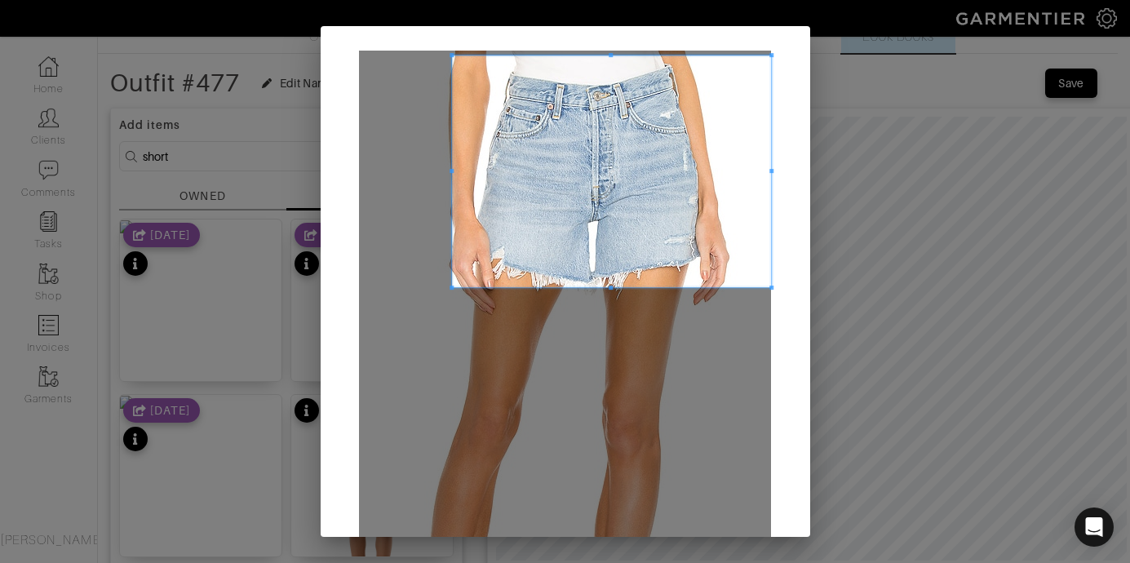
click at [450, 172] on span at bounding box center [452, 171] width 4 height 4
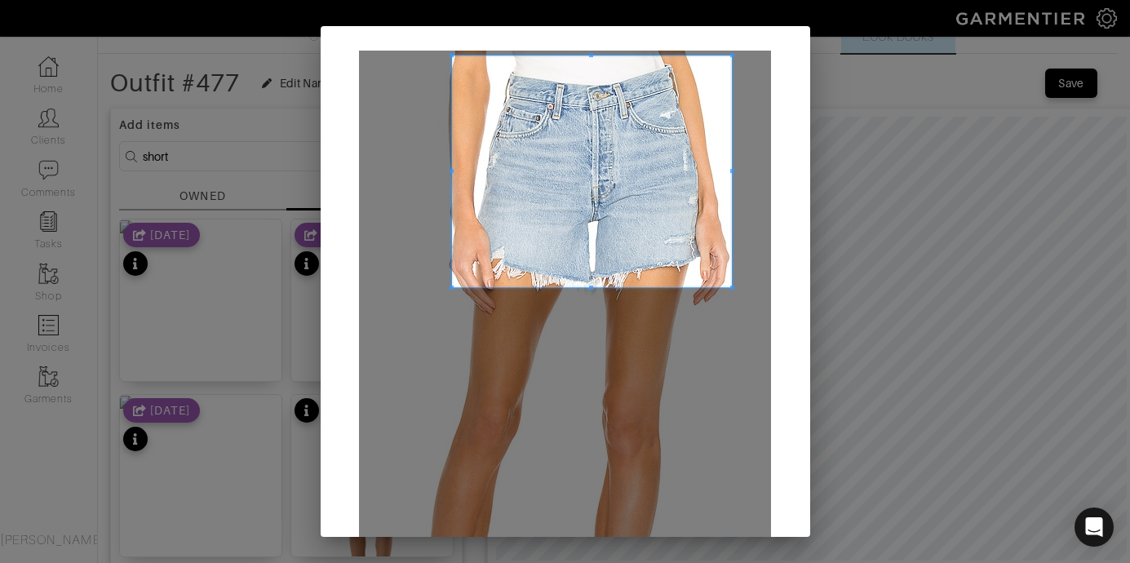
click at [730, 171] on span at bounding box center [732, 171] width 4 height 4
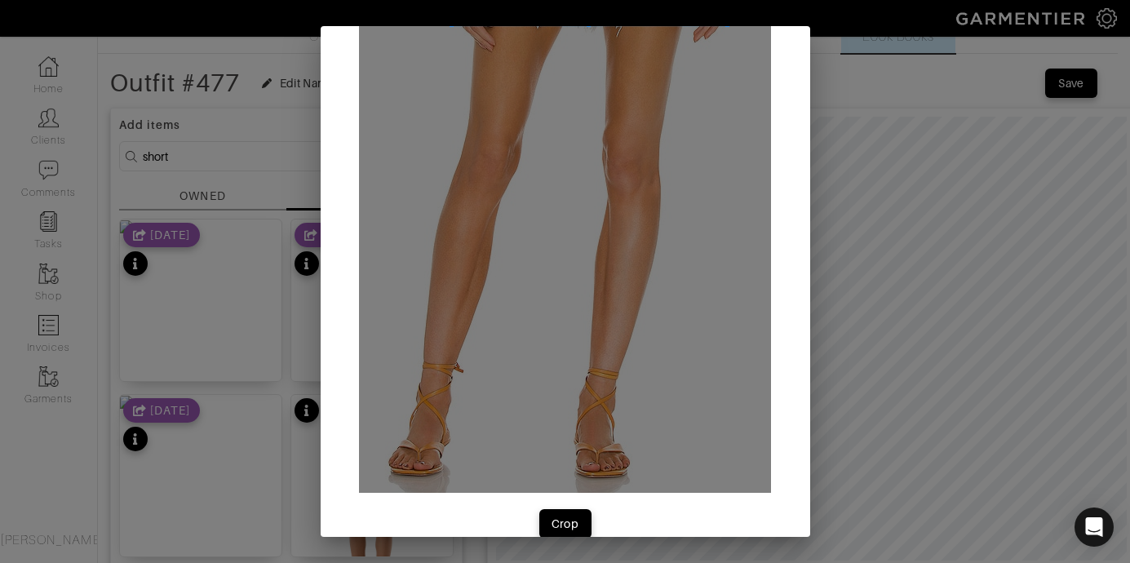
scroll to position [289, 0]
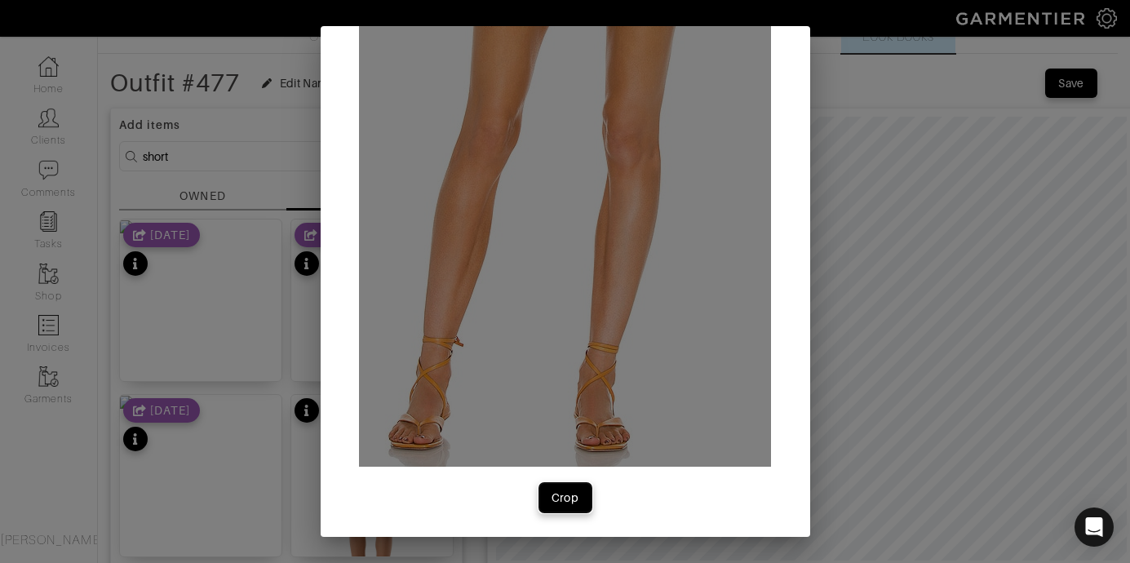
click at [575, 496] on span "Crop" at bounding box center [565, 498] width 34 height 16
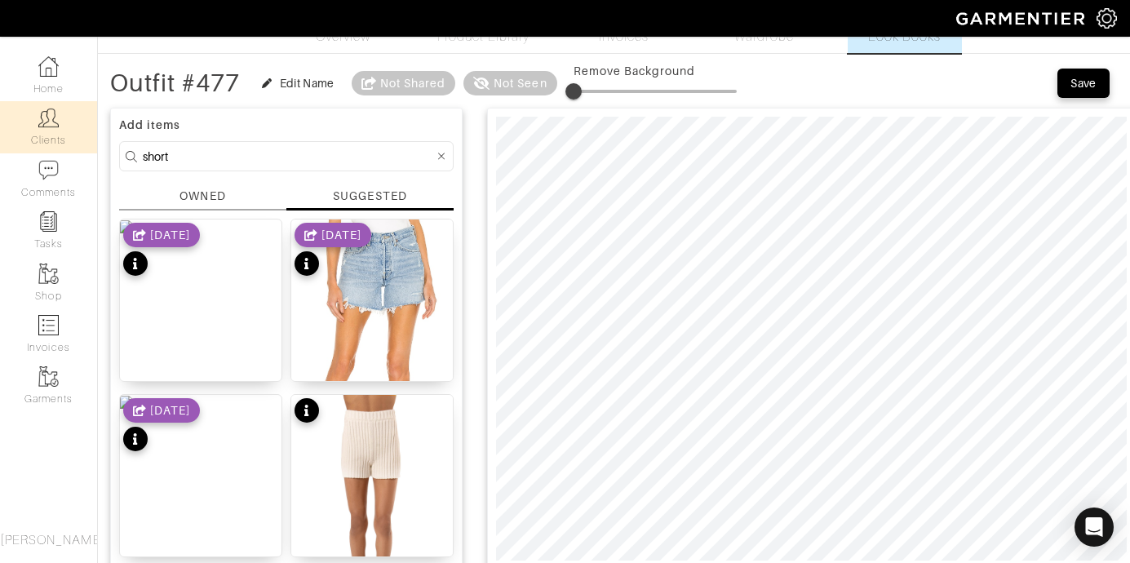
drag, startPoint x: 181, startPoint y: 154, endPoint x: 22, endPoint y: 148, distance: 159.3
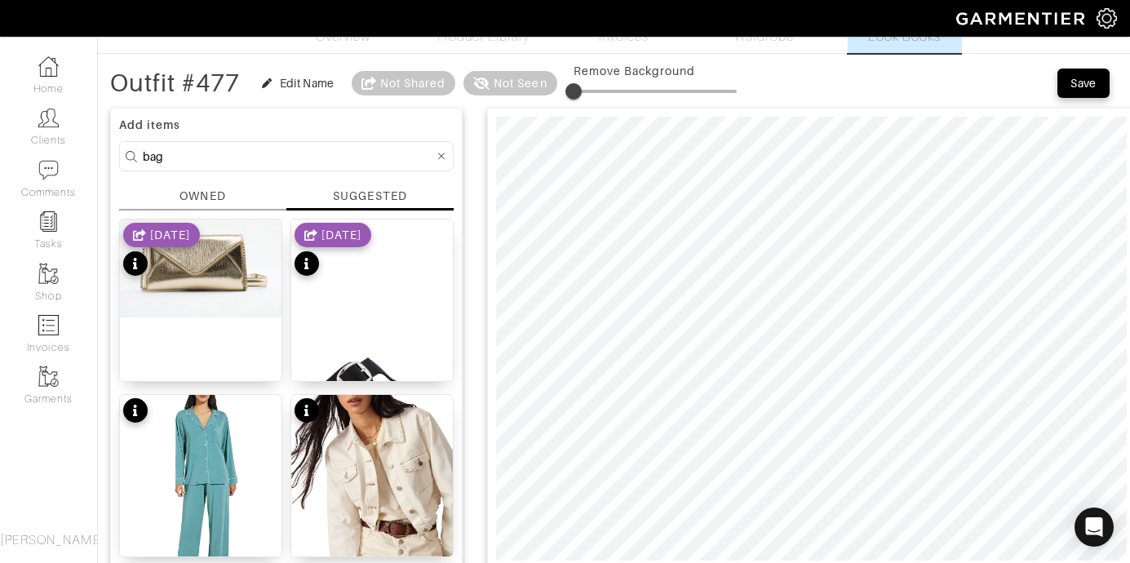
click at [240, 213] on div "Add items bag OWNED SUGGESTED CROSSBODY CLUTCH $30 [DATE] Gizeh Big Buckle Sand…" at bounding box center [286, 358] width 353 height 501
click at [232, 200] on div "OWNED" at bounding box center [202, 199] width 167 height 23
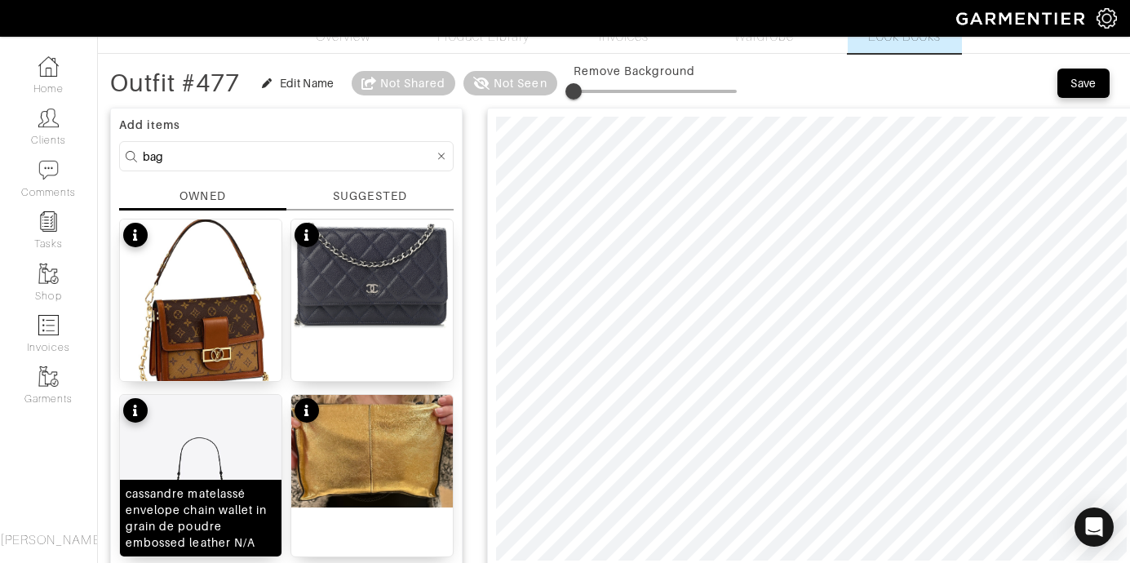
click at [225, 495] on div "cassandre matelassé envelope chain wallet in grain de poudre embossed leather N…" at bounding box center [201, 518] width 150 height 65
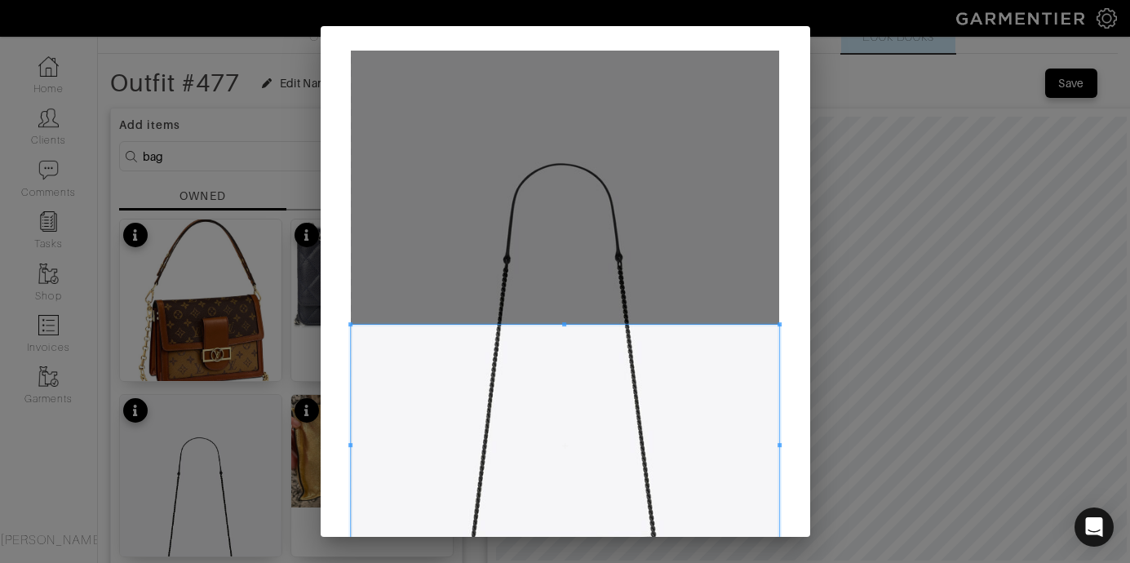
click at [638, 445] on span at bounding box center [565, 445] width 428 height 241
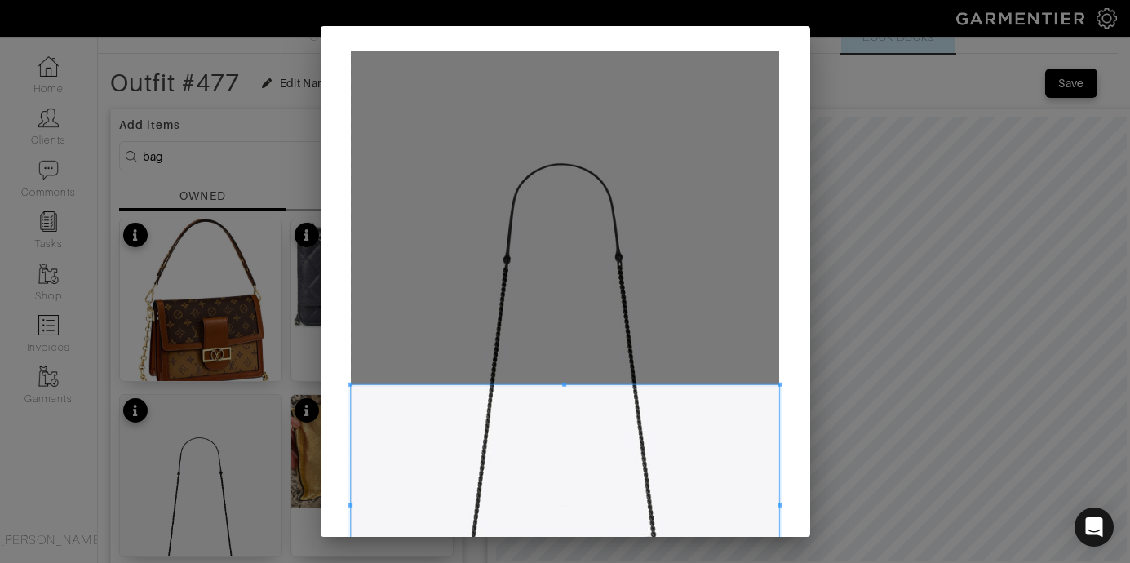
scroll to position [206, 0]
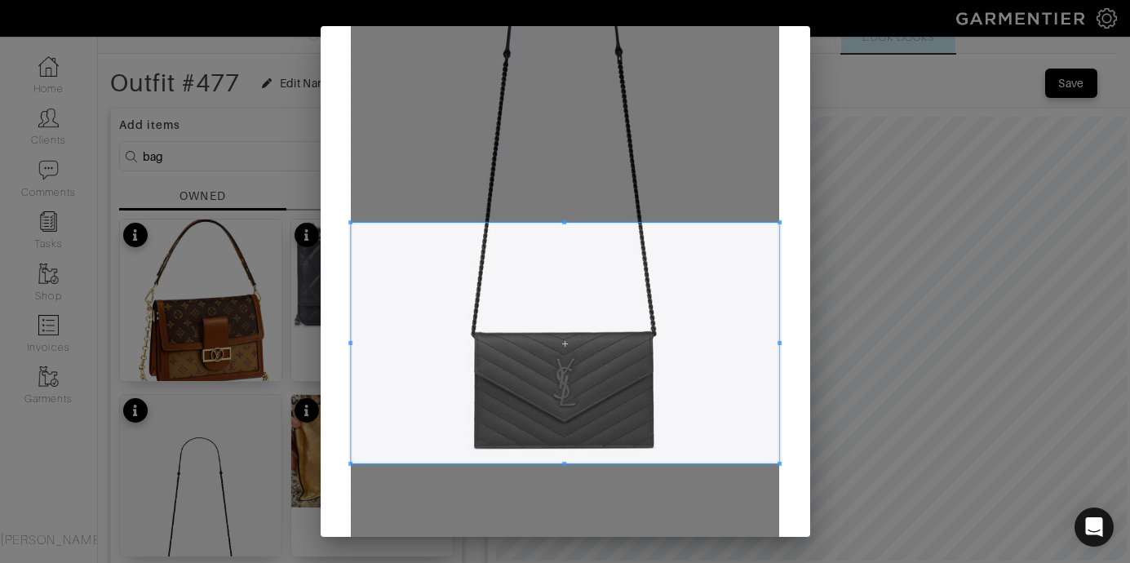
click at [654, 414] on span at bounding box center [565, 343] width 428 height 241
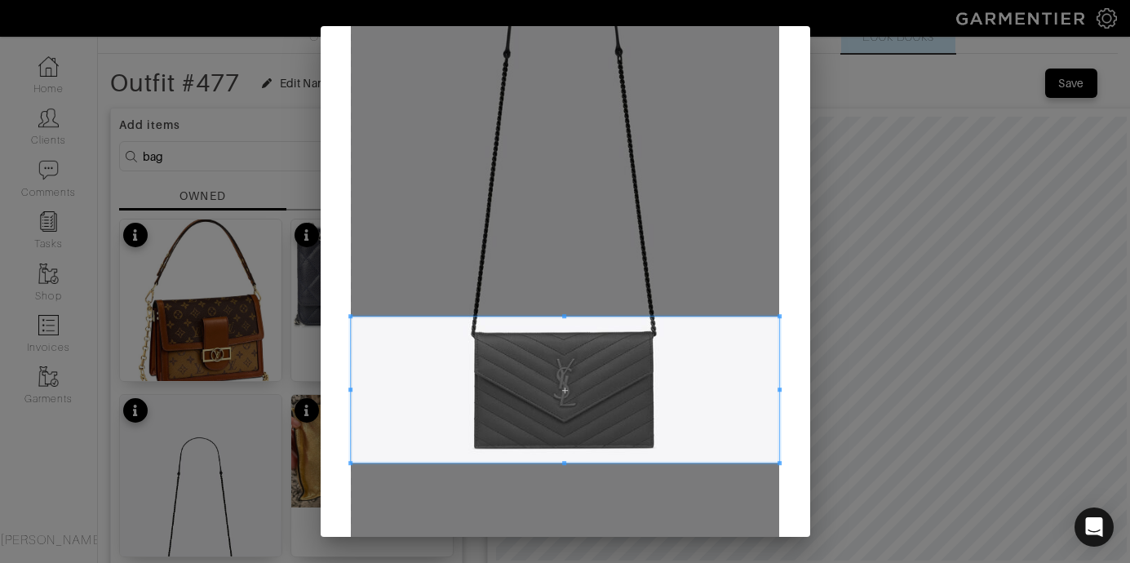
click at [562, 318] on span at bounding box center [564, 316] width 4 height 4
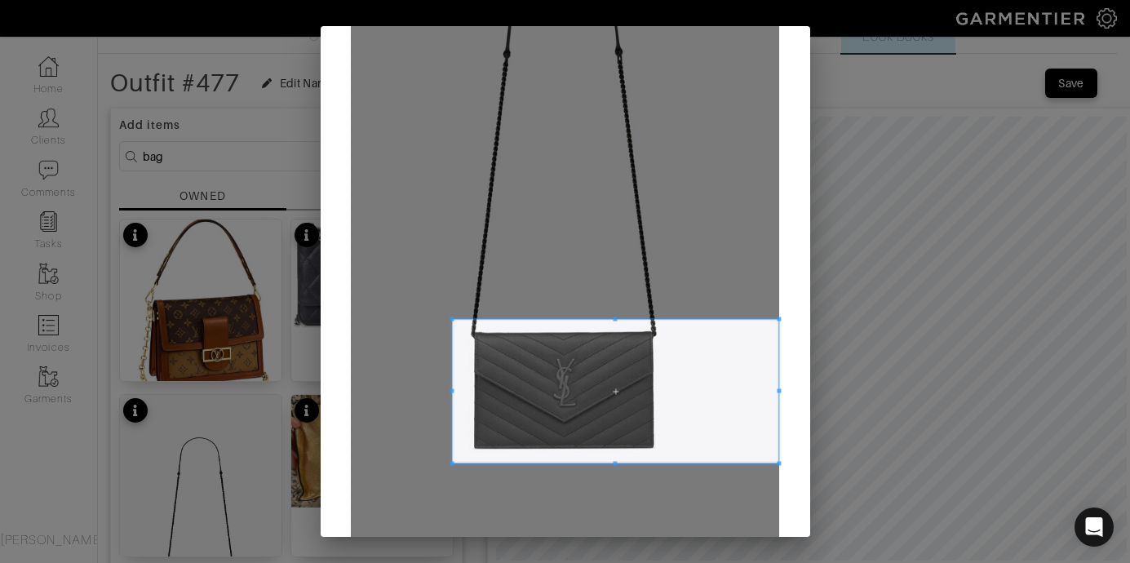
click at [452, 394] on div at bounding box center [615, 392] width 326 height 144
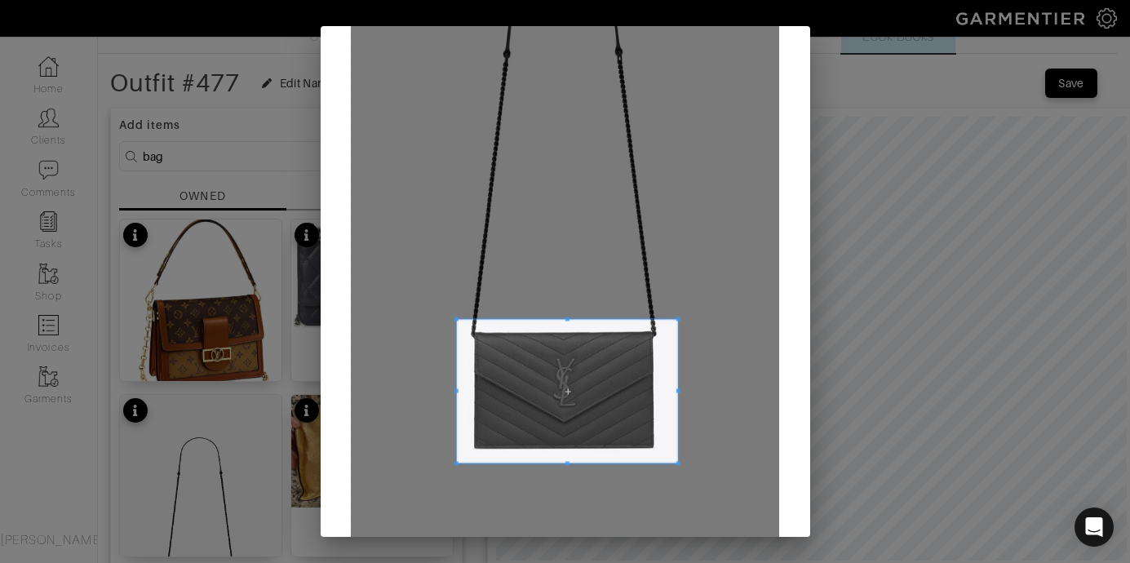
click at [677, 392] on span at bounding box center [679, 391] width 4 height 4
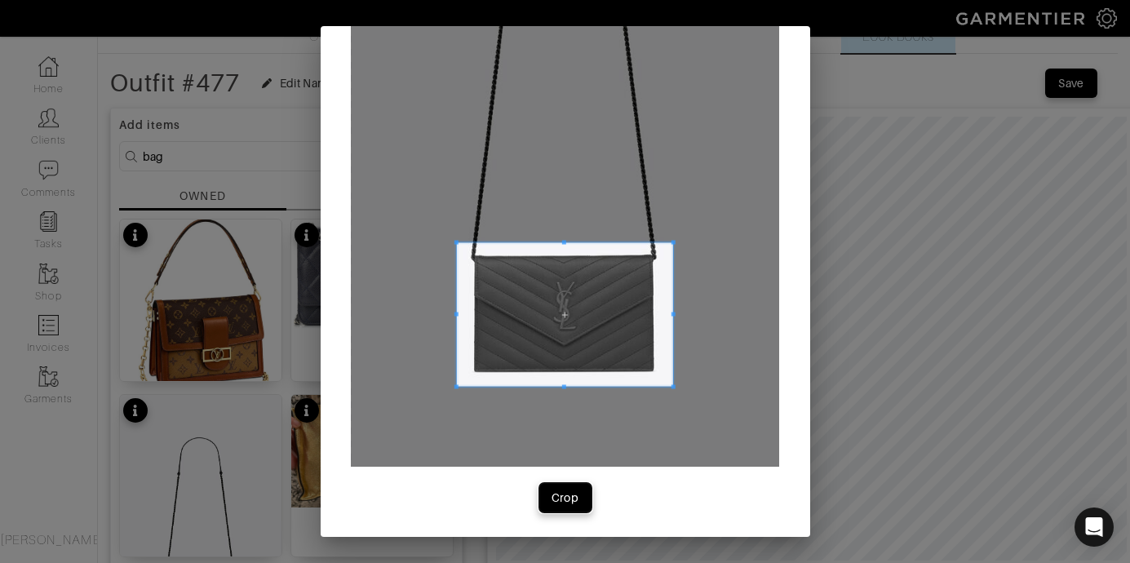
click at [562, 496] on div "Crop" at bounding box center [566, 498] width 28 height 16
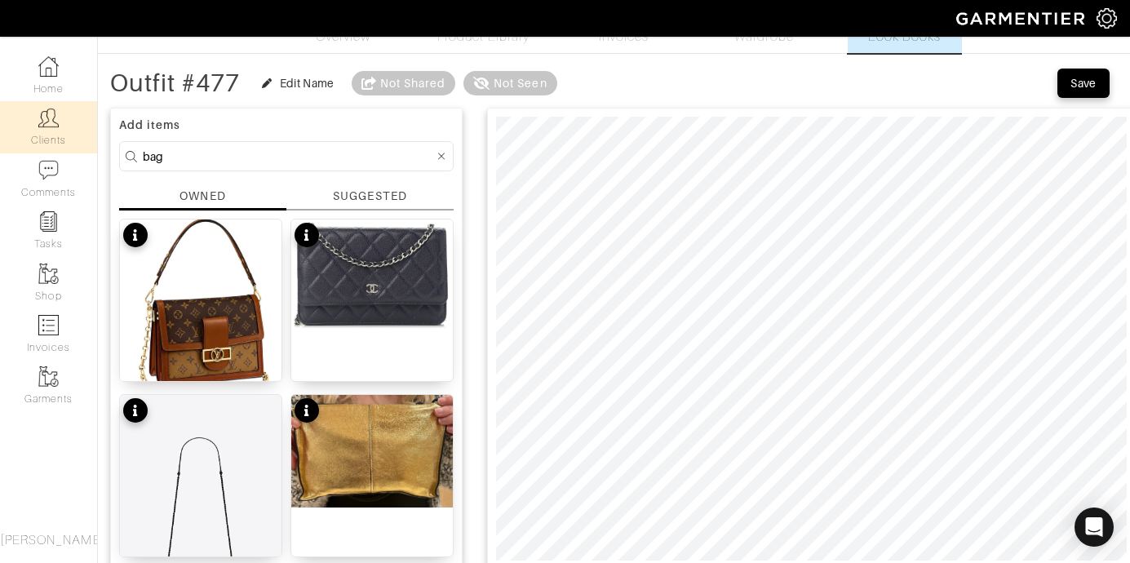
drag, startPoint x: 182, startPoint y: 149, endPoint x: 51, endPoint y: 149, distance: 131.4
click at [52, 149] on div "Company Settings Manage Subscription My Profile Stylists Sign Out Home Clients …" at bounding box center [565, 542] width 1130 height 1187
drag, startPoint x: 170, startPoint y: 165, endPoint x: 65, endPoint y: 141, distance: 107.1
click at [66, 143] on div "Company Settings Manage Subscription My Profile Stylists Sign Out Home Clients …" at bounding box center [565, 542] width 1130 height 1187
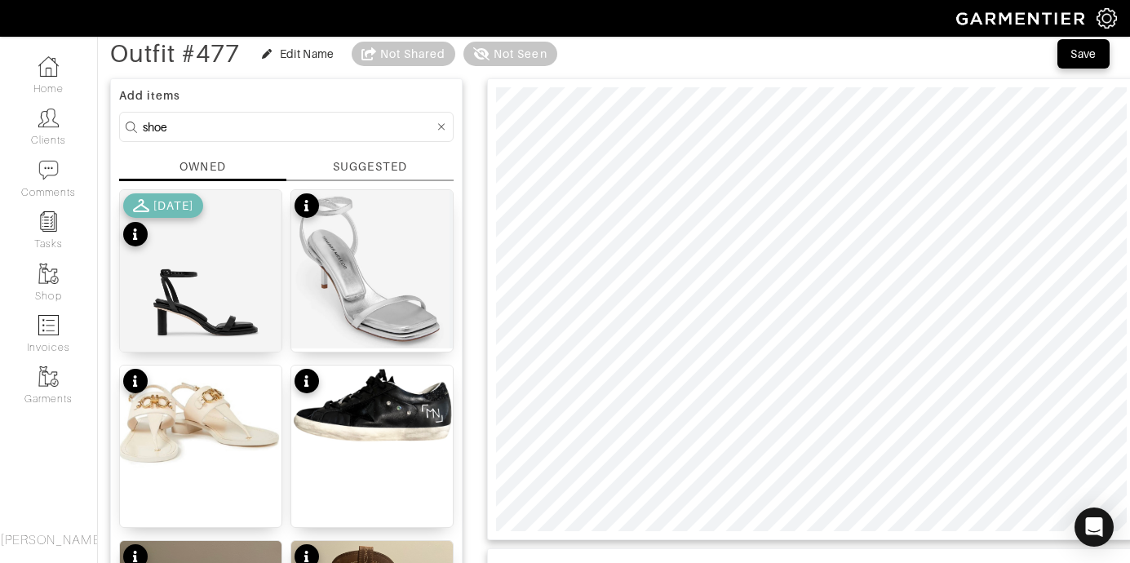
scroll to position [35, 0]
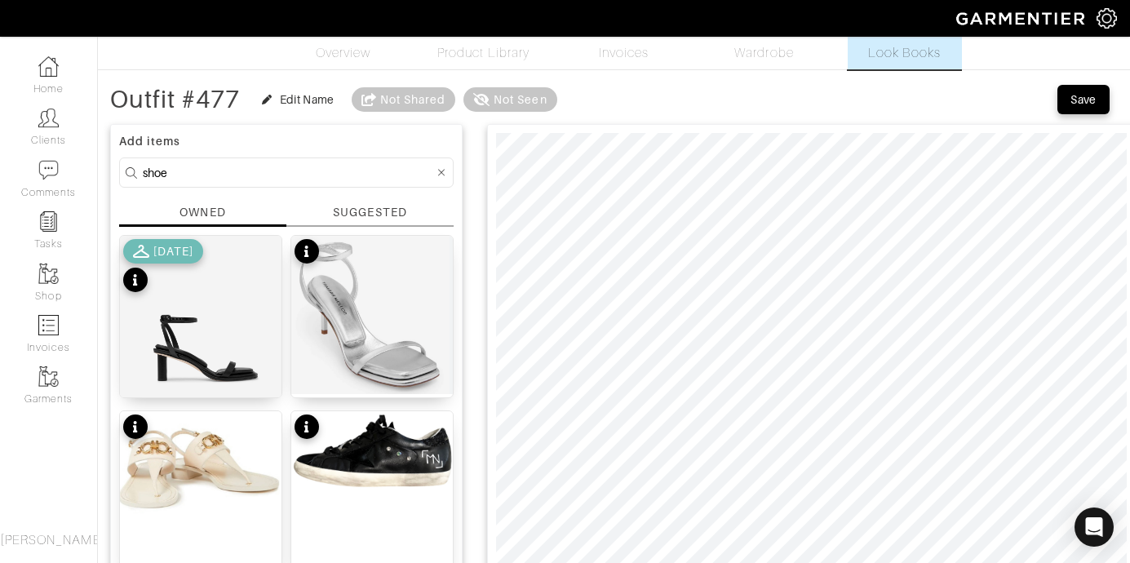
click at [371, 221] on div "SUGGESTED" at bounding box center [369, 215] width 167 height 23
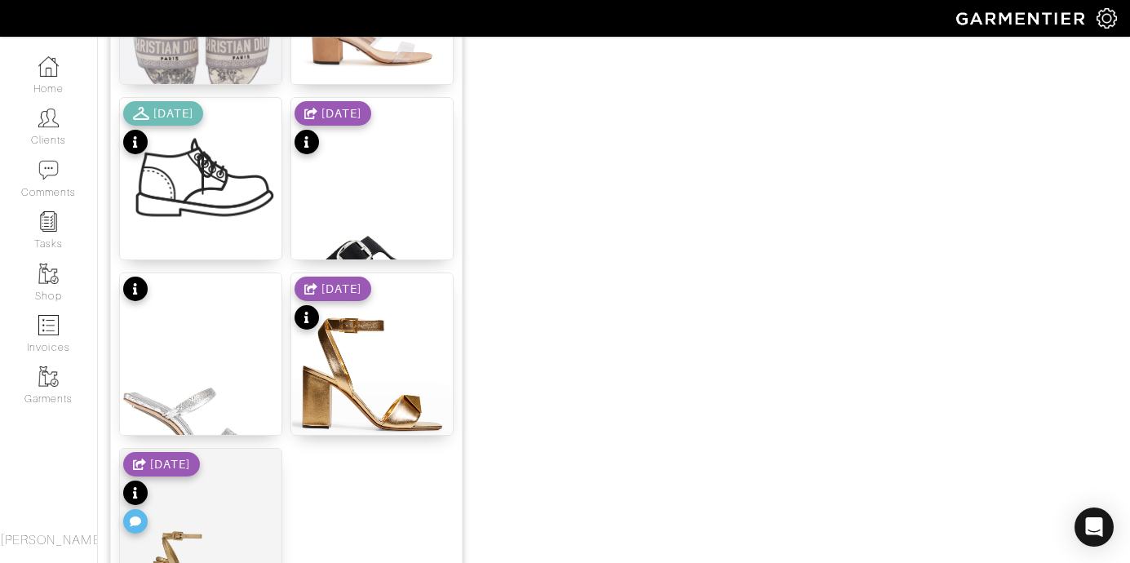
scroll to position [1791, 0]
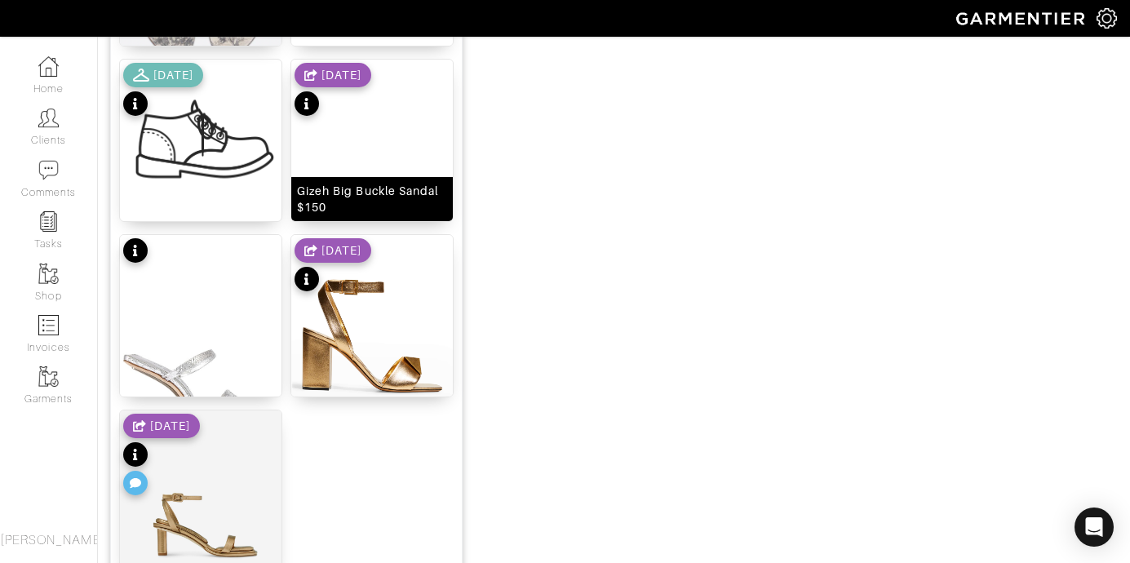
click at [383, 153] on img at bounding box center [372, 198] width 162 height 277
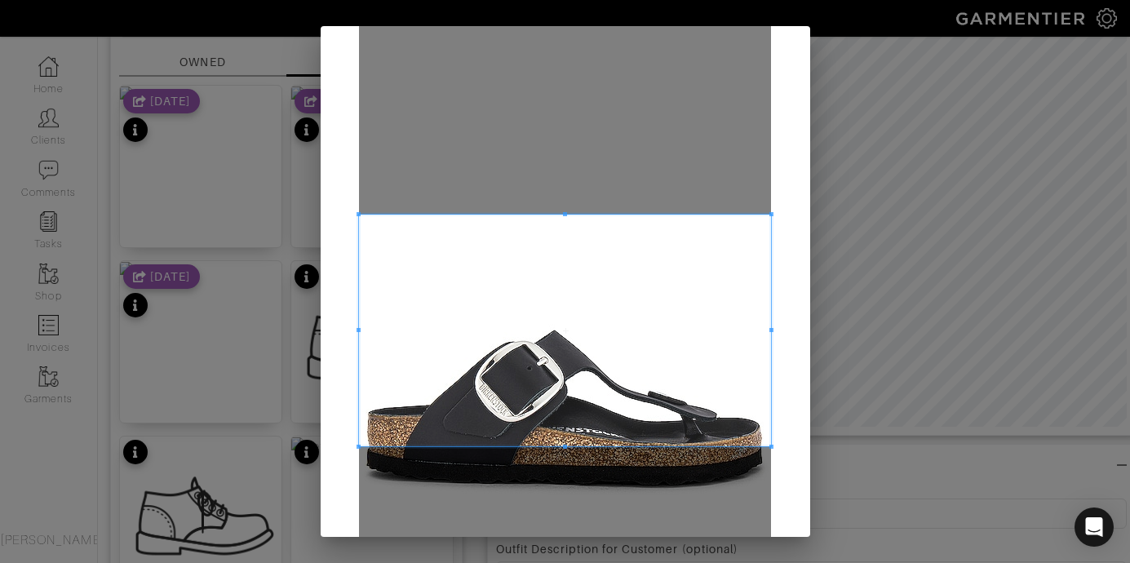
scroll to position [106, 0]
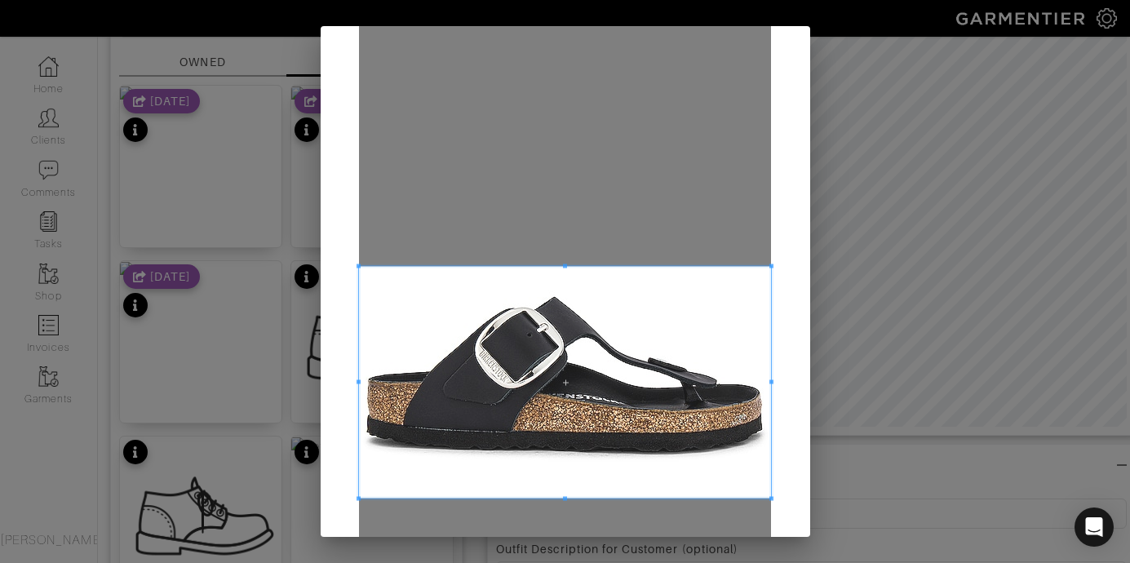
click at [690, 405] on span at bounding box center [565, 383] width 412 height 232
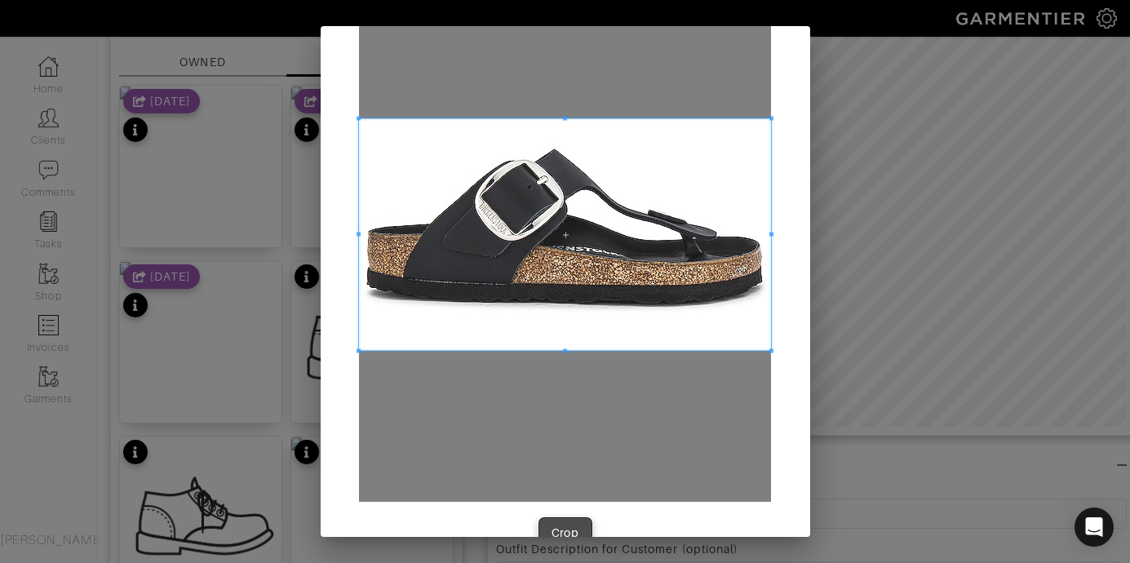
click at [582, 520] on button "Crop" at bounding box center [565, 532] width 52 height 29
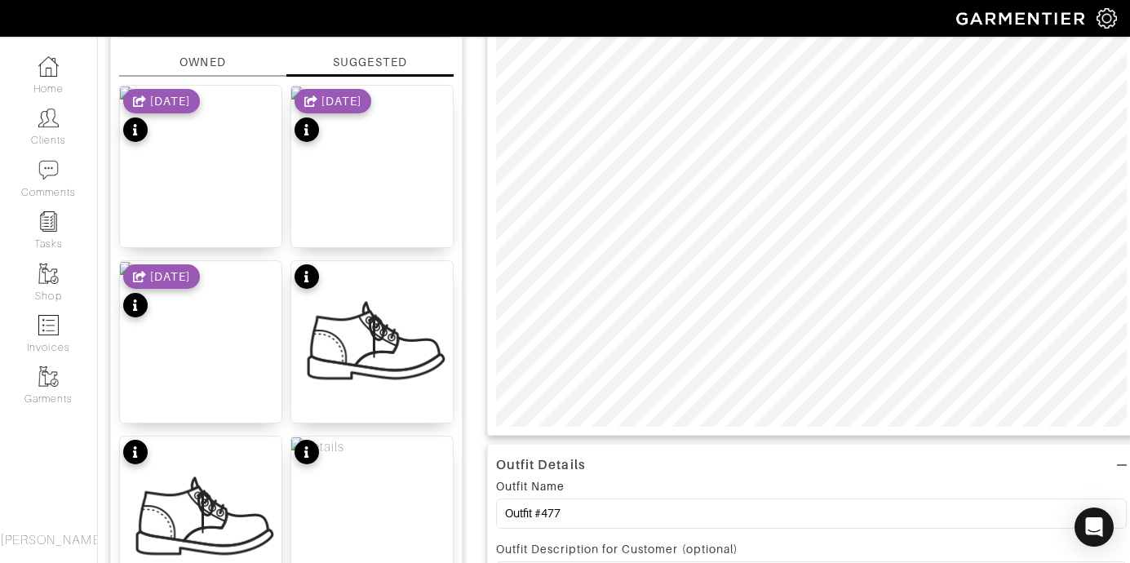
scroll to position [0, 0]
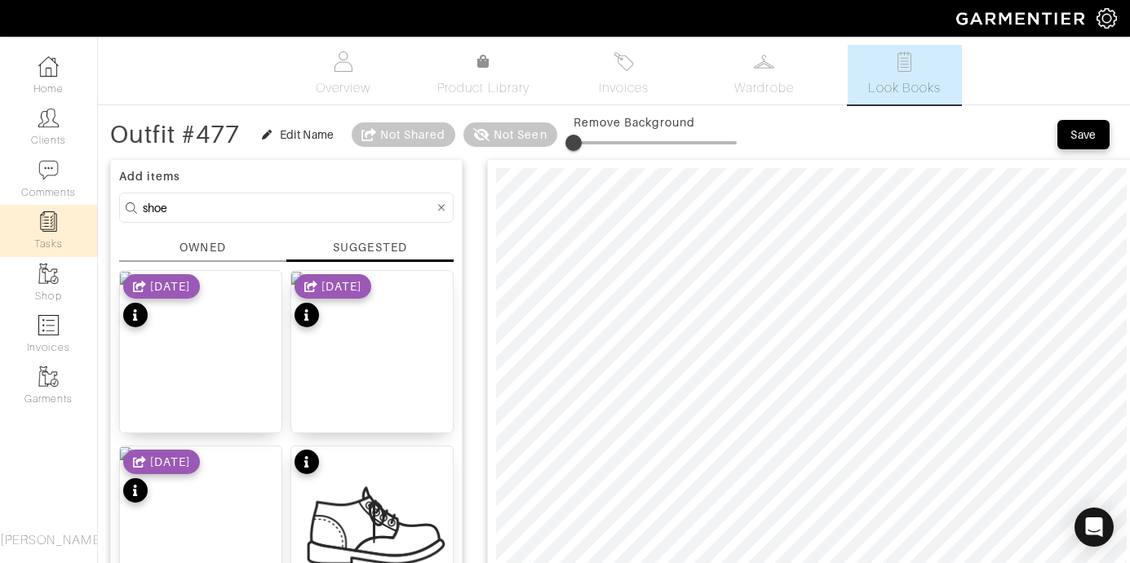
drag, startPoint x: 311, startPoint y: 202, endPoint x: 9, endPoint y: 215, distance: 302.2
type input "s"
type input "top"
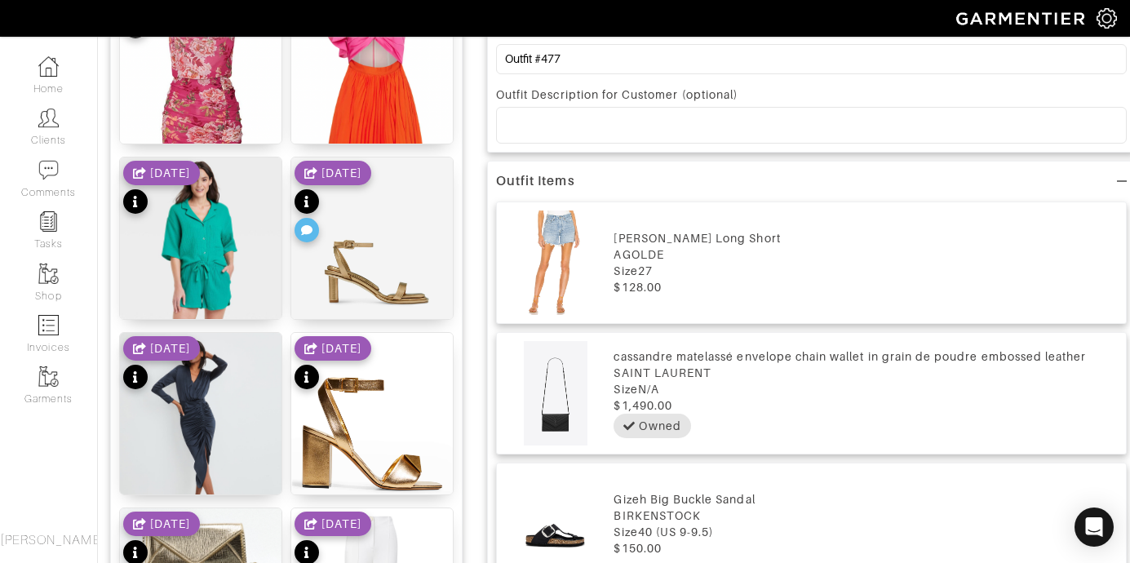
scroll to position [157, 0]
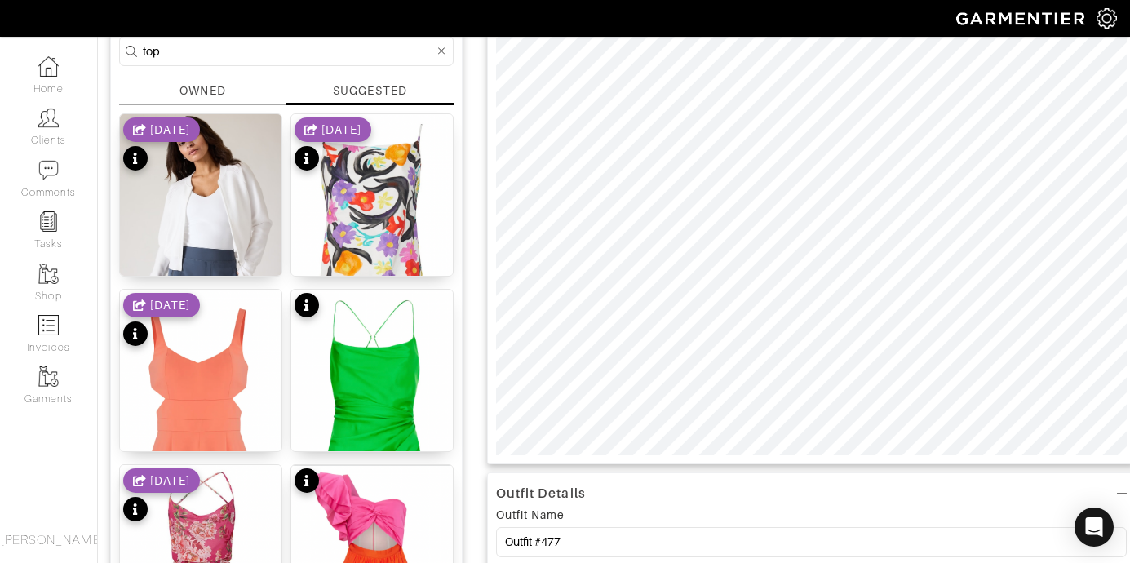
click at [189, 90] on div "OWNED" at bounding box center [203, 90] width 46 height 17
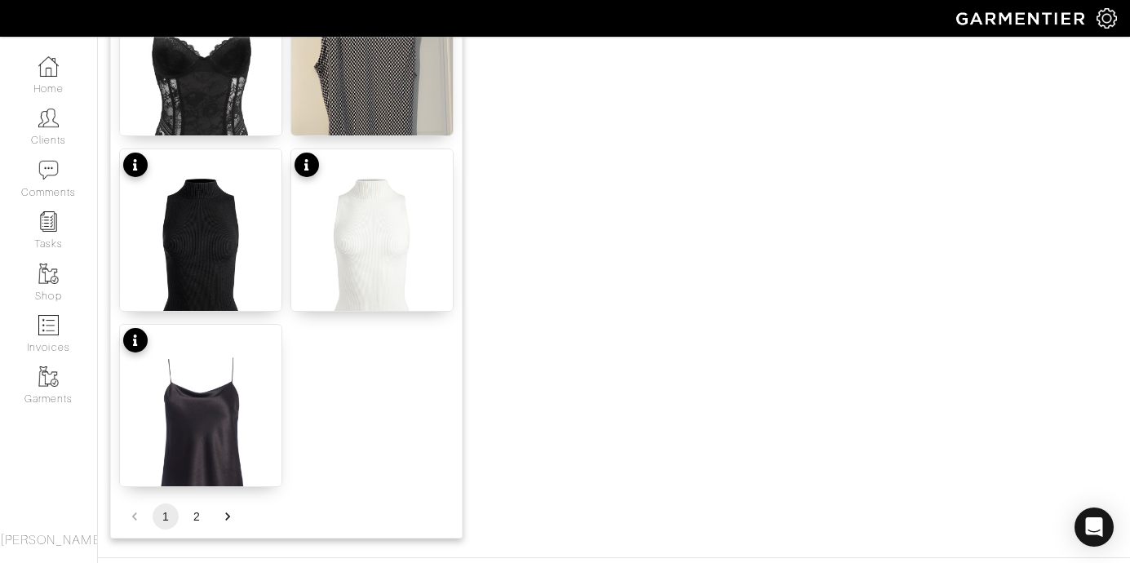
scroll to position [2106, 0]
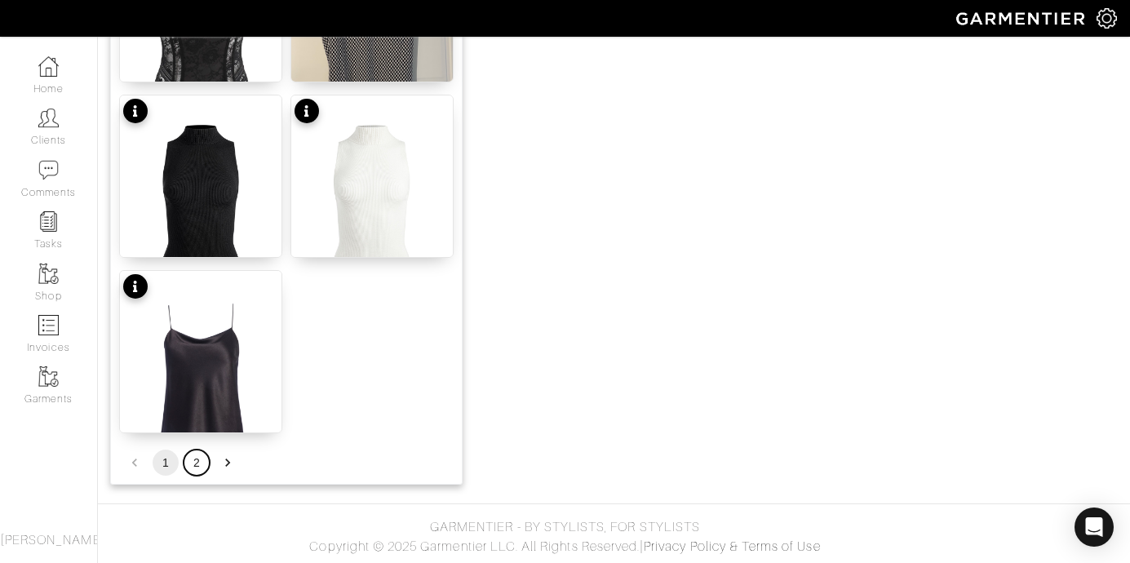
click at [209, 464] on button "2" at bounding box center [197, 463] width 26 height 26
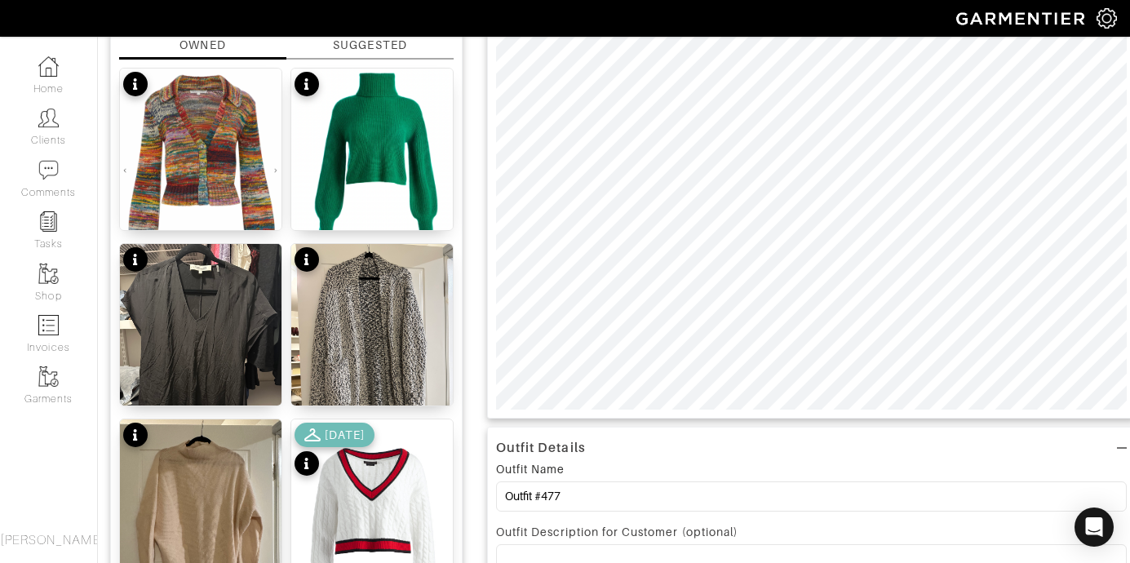
scroll to position [0, 0]
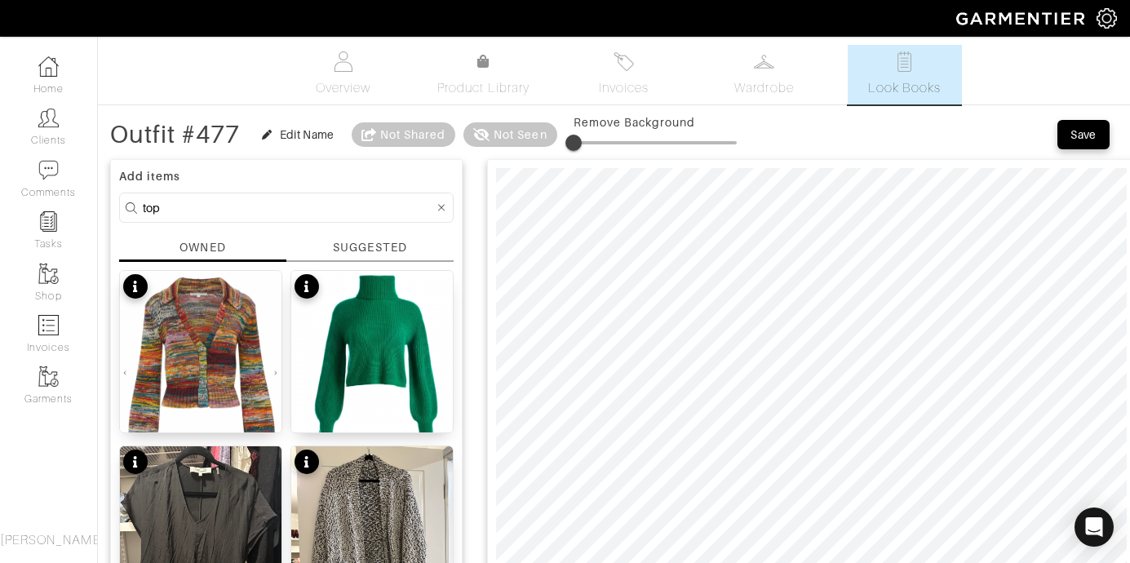
click at [384, 253] on div "SUGGESTED" at bounding box center [369, 247] width 73 height 17
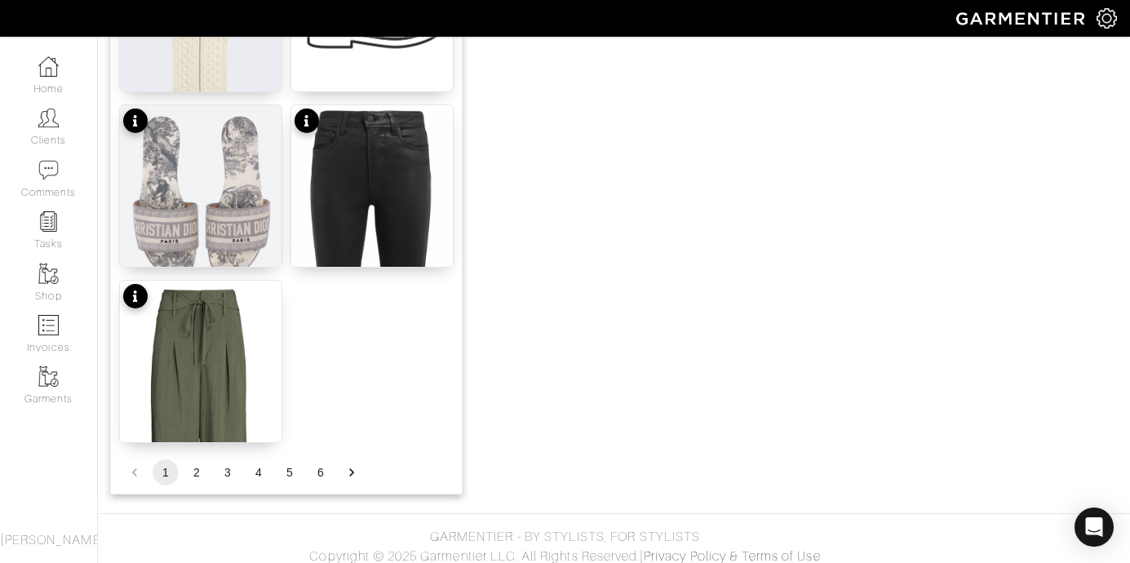
scroll to position [2106, 0]
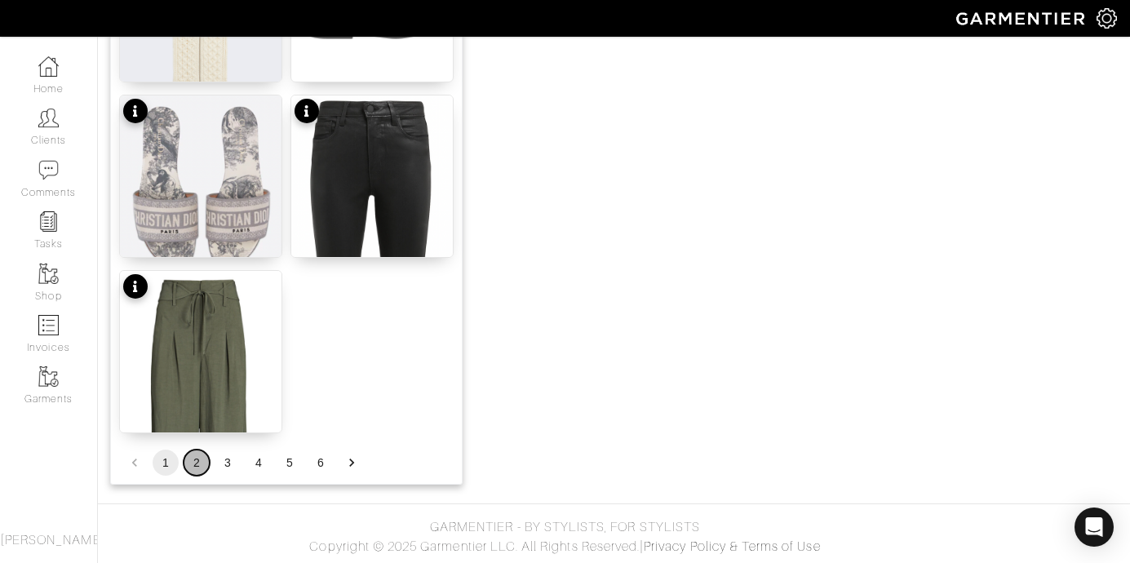
click at [198, 464] on button "2" at bounding box center [197, 463] width 26 height 26
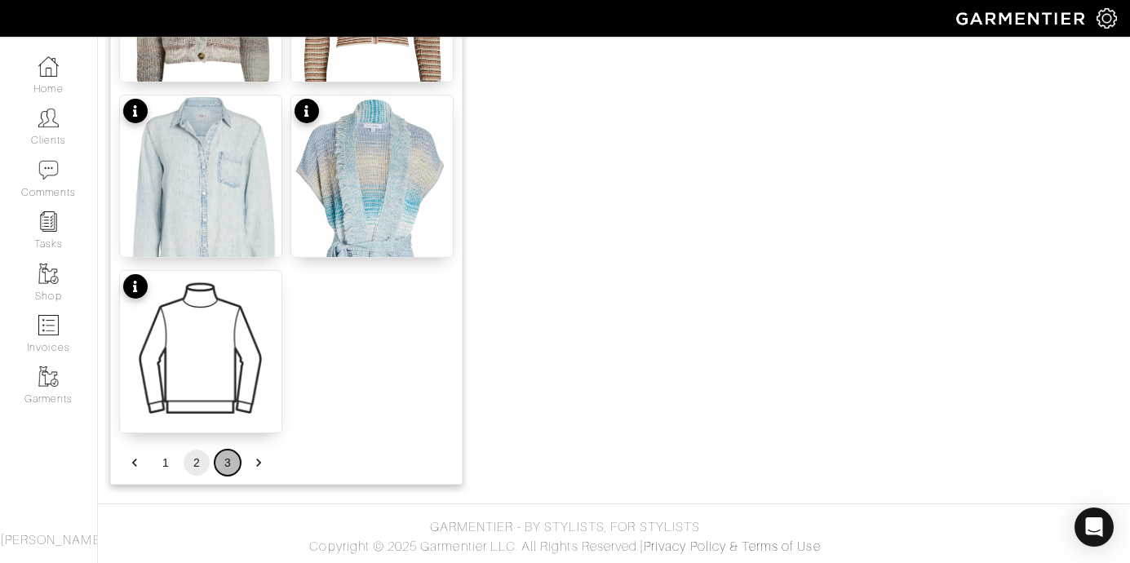
click at [228, 465] on button "3" at bounding box center [228, 463] width 26 height 26
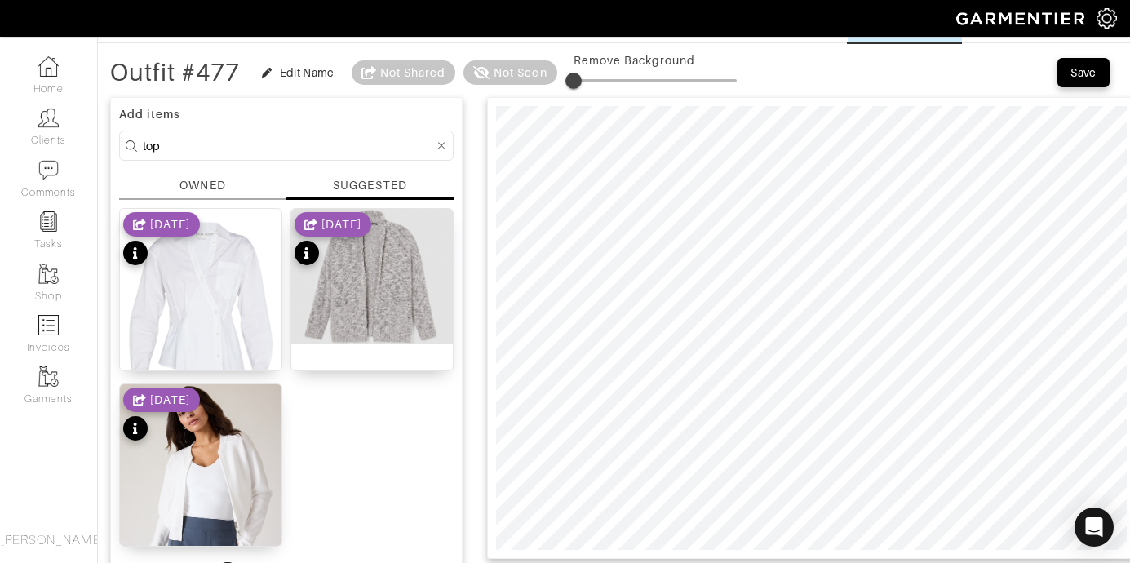
scroll to position [52, 0]
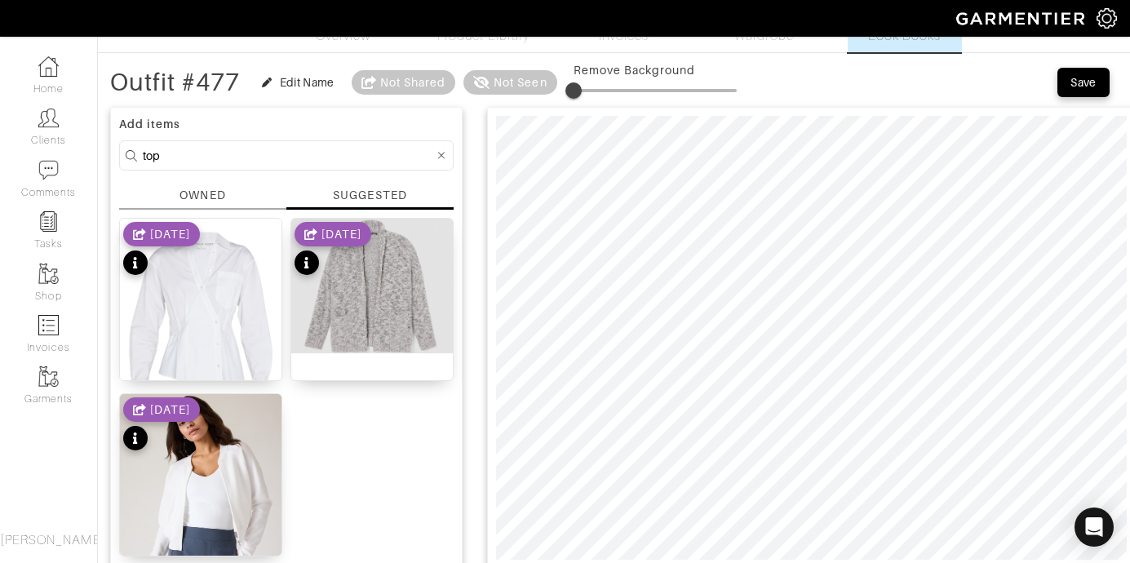
click at [212, 193] on div "OWNED" at bounding box center [203, 195] width 46 height 17
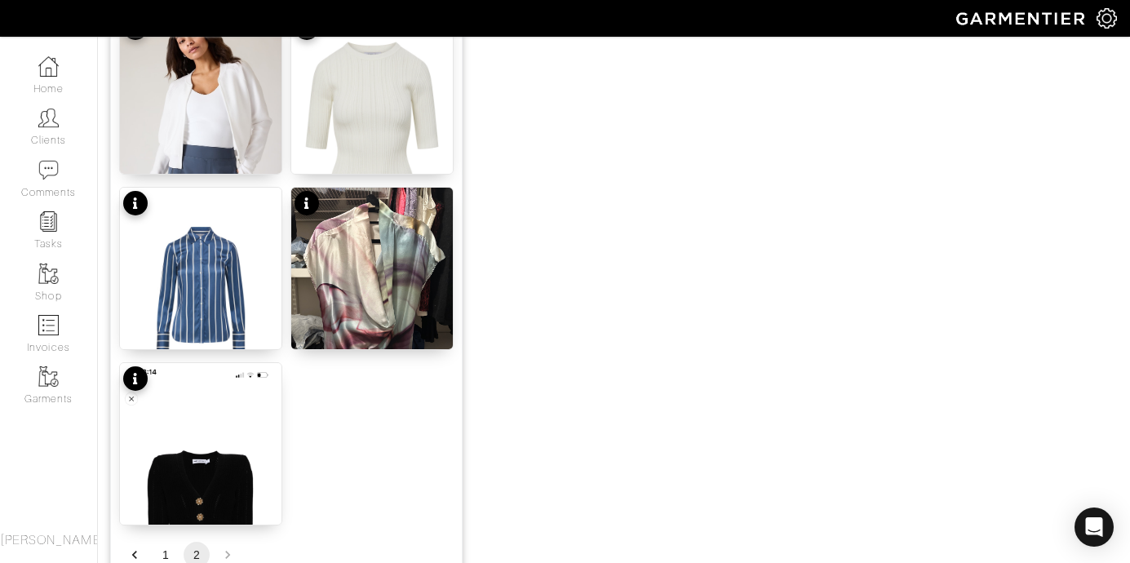
scroll to position [1755, 0]
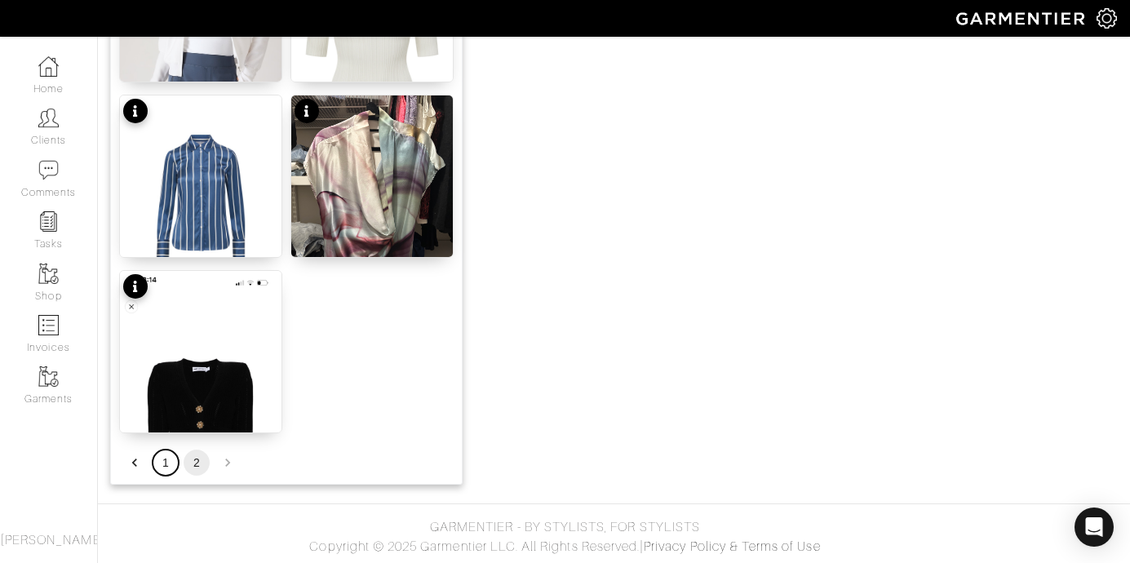
click at [162, 454] on button "1" at bounding box center [166, 463] width 26 height 26
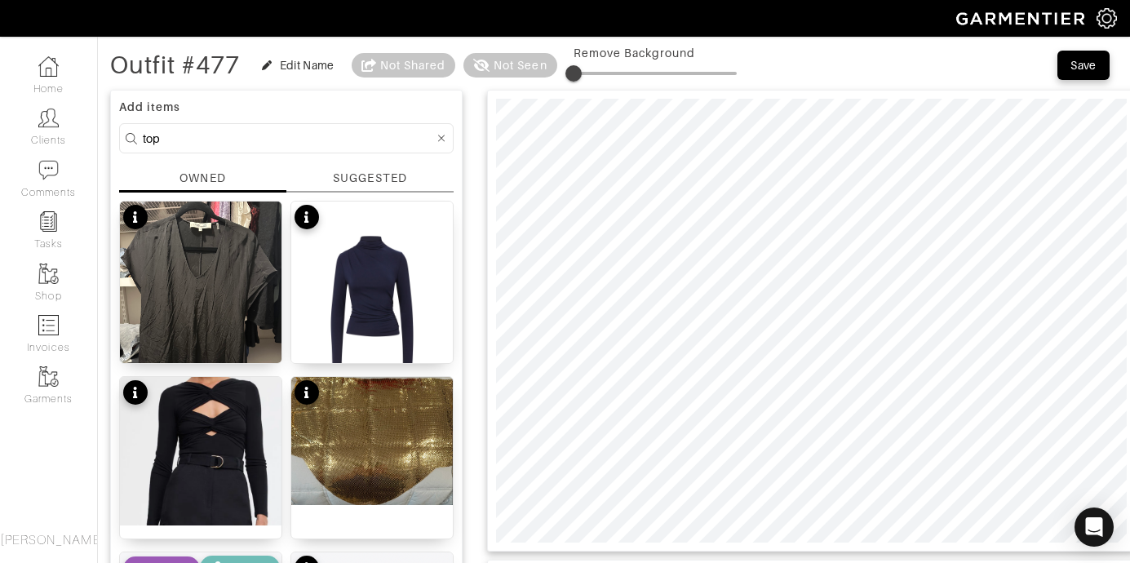
scroll to position [0, 0]
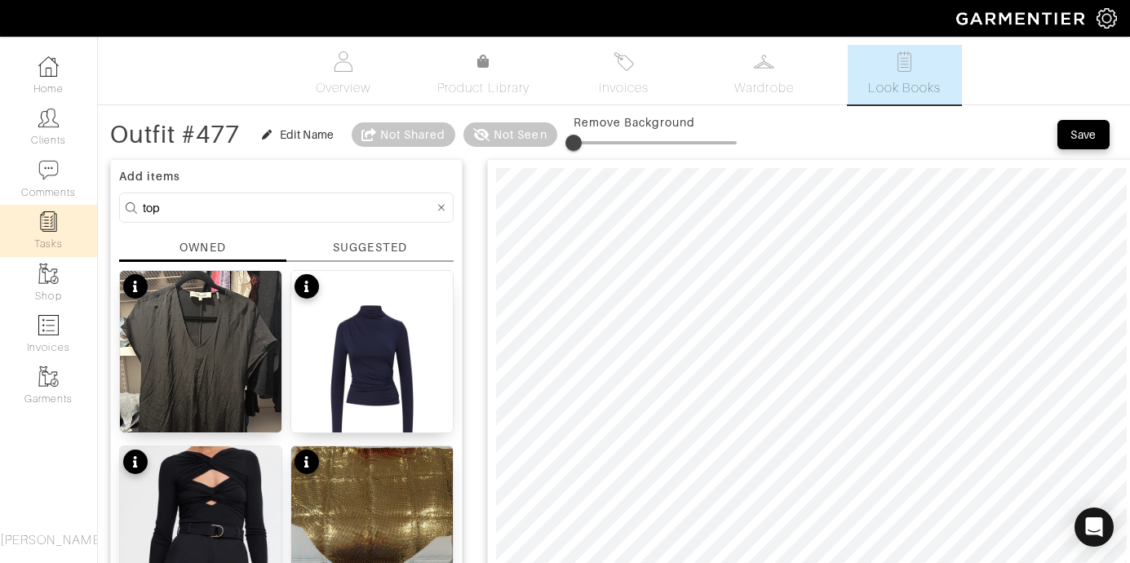
drag, startPoint x: 163, startPoint y: 206, endPoint x: 77, endPoint y: 206, distance: 86.5
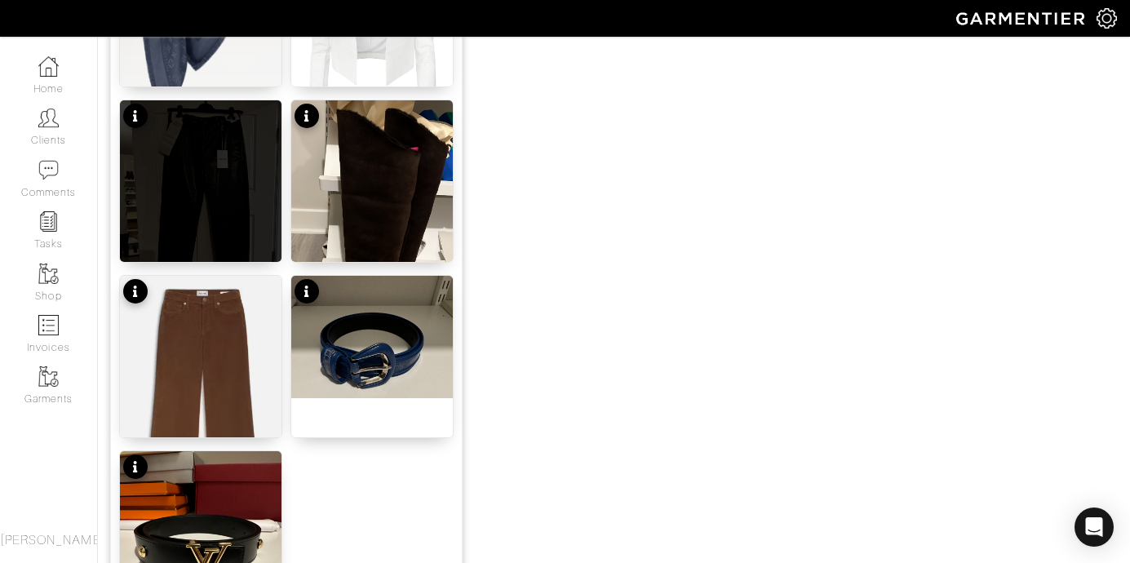
scroll to position [2106, 0]
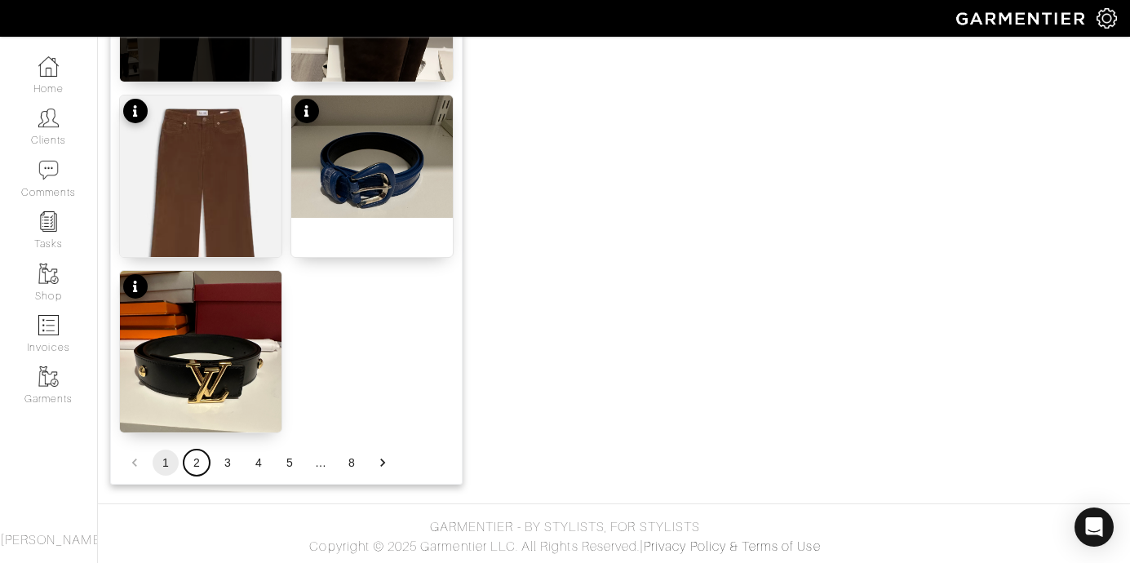
click at [197, 467] on button "2" at bounding box center [197, 463] width 26 height 26
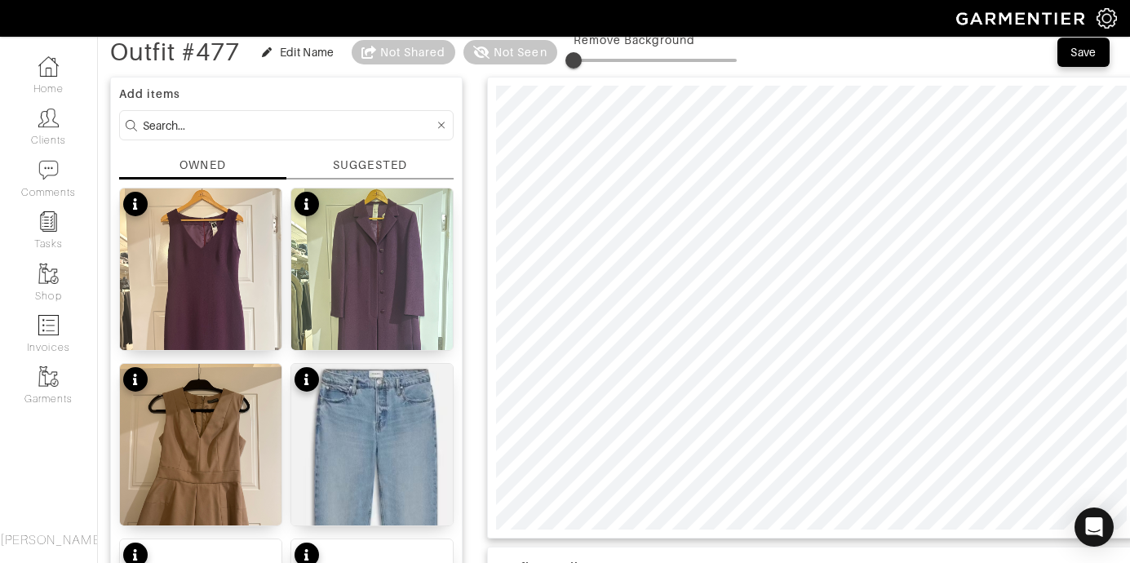
scroll to position [0, 0]
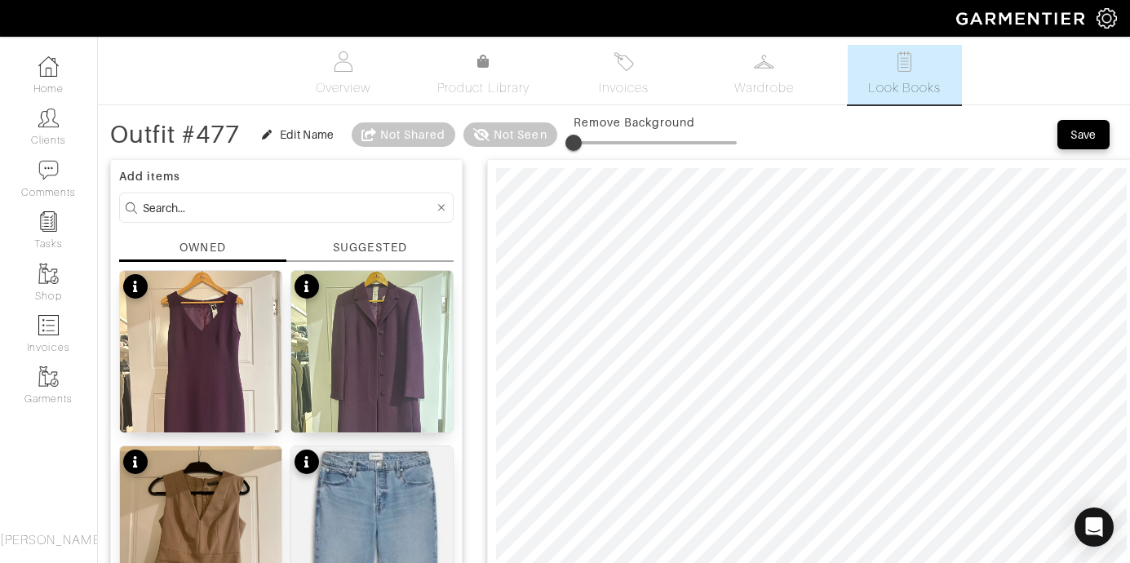
click at [365, 251] on div "SUGGESTED" at bounding box center [369, 247] width 73 height 17
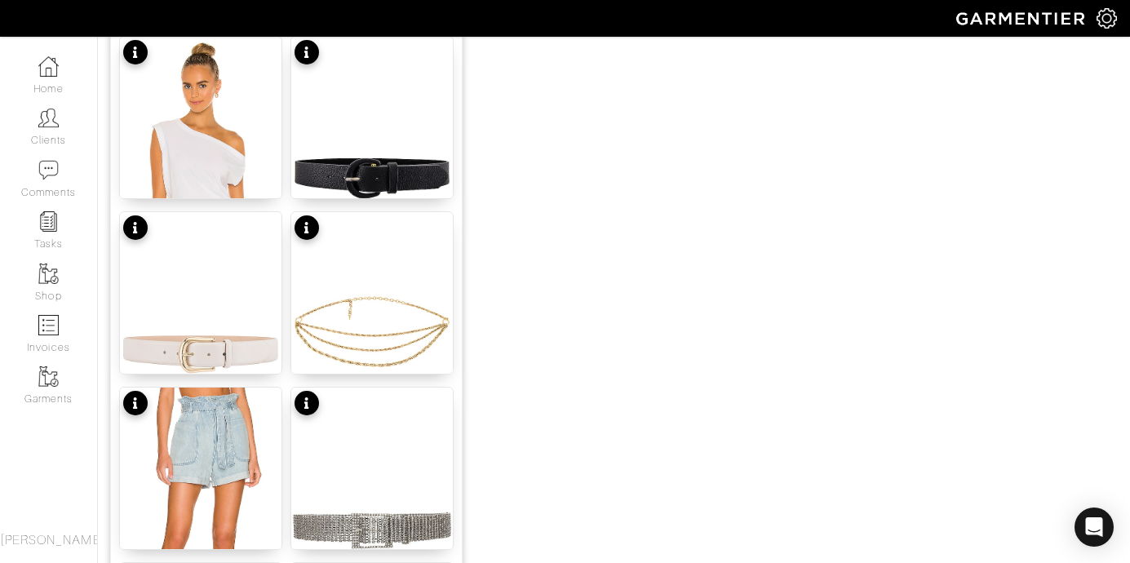
scroll to position [1472, 0]
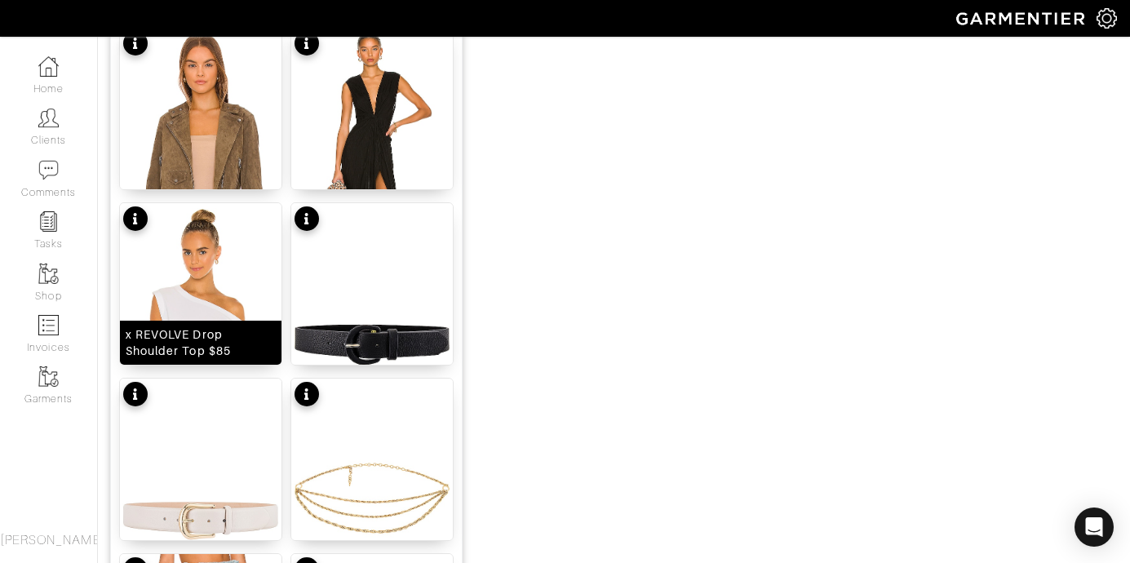
click at [206, 282] on img at bounding box center [201, 341] width 162 height 277
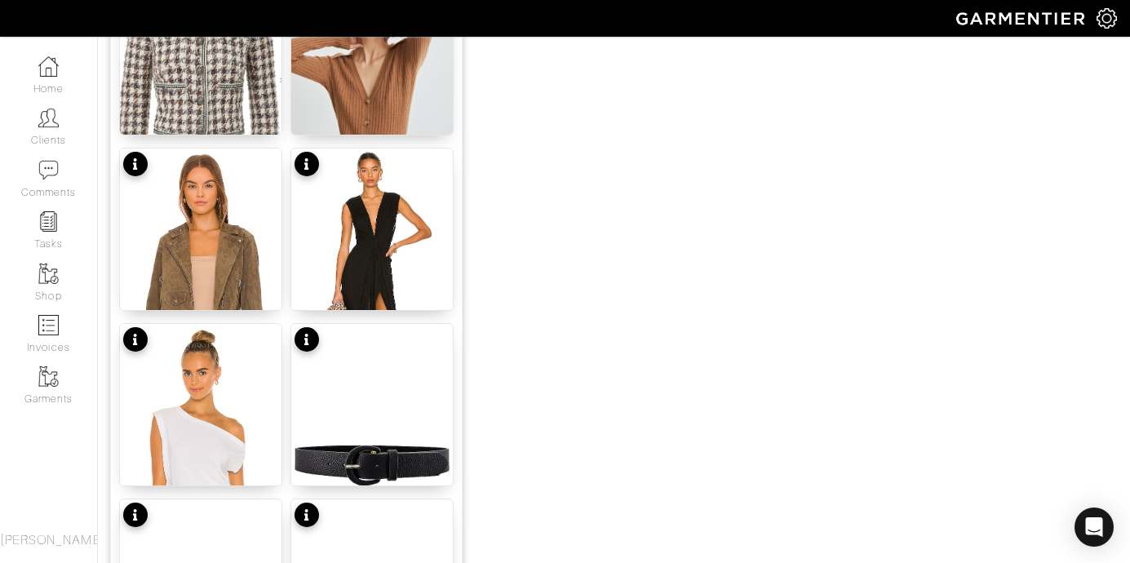
scroll to position [1484, 0]
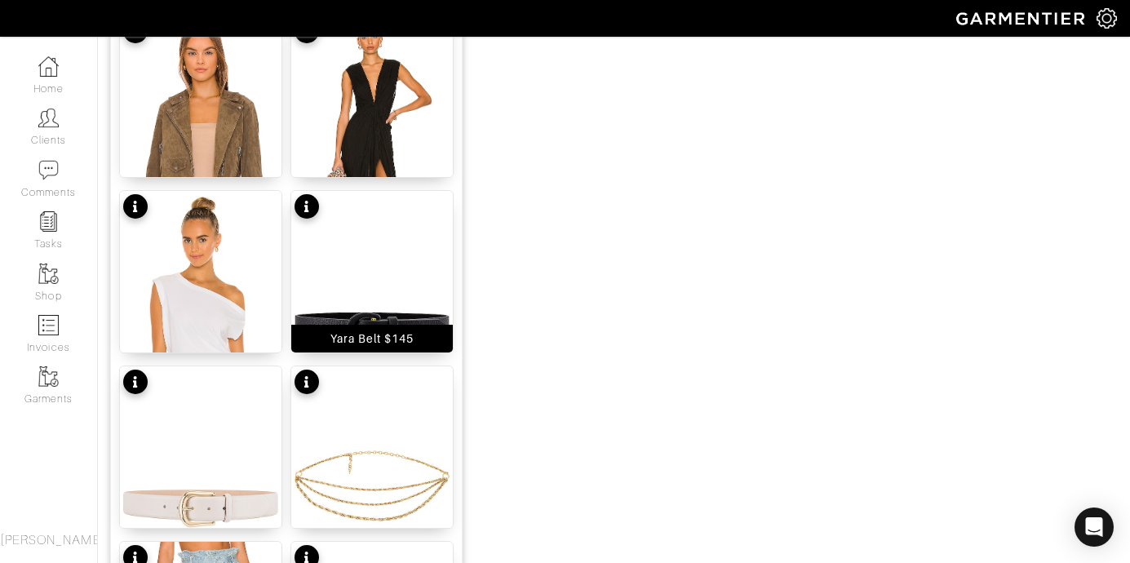
click at [333, 286] on img at bounding box center [372, 329] width 162 height 277
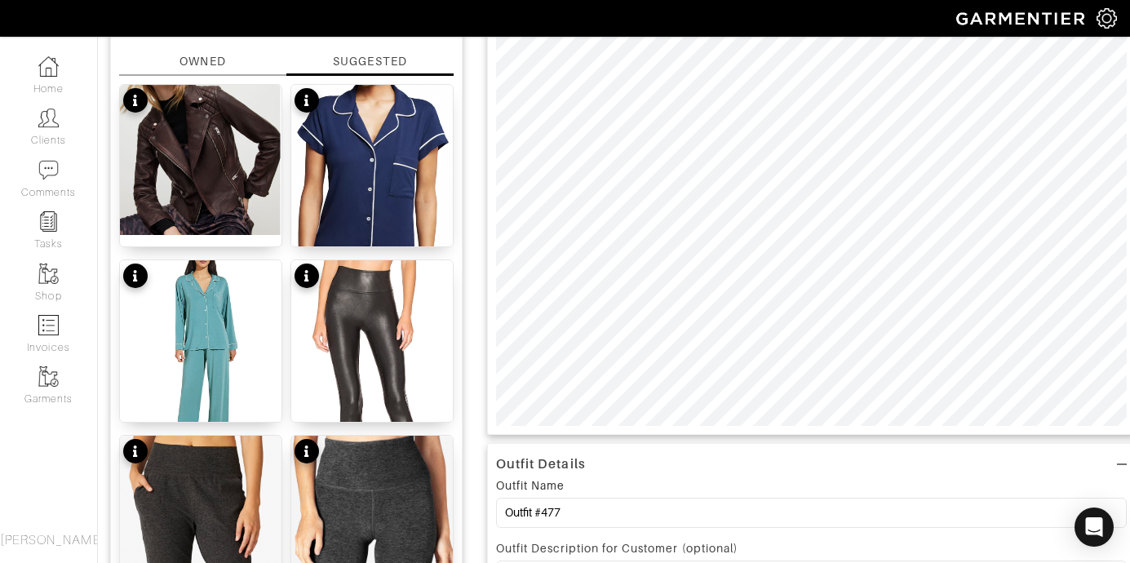
scroll to position [0, 0]
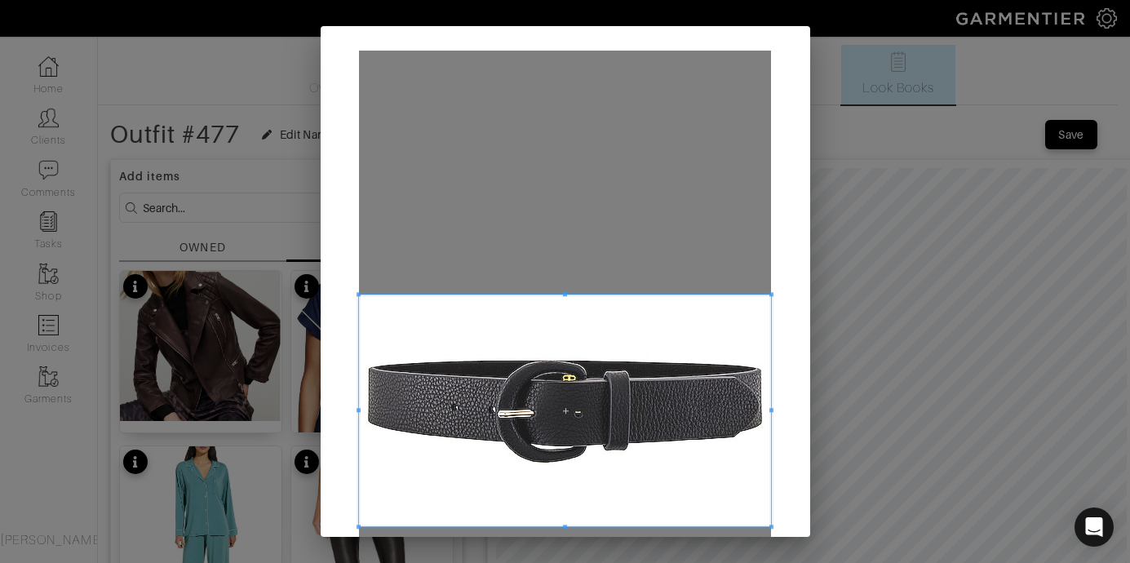
click at [686, 369] on span at bounding box center [565, 411] width 412 height 232
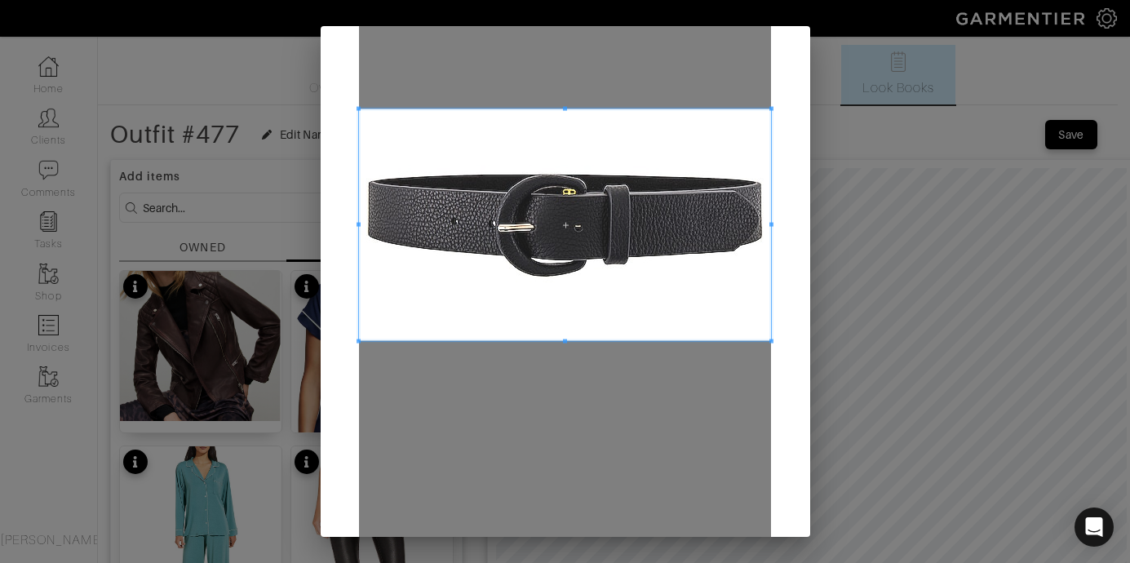
scroll to position [241, 0]
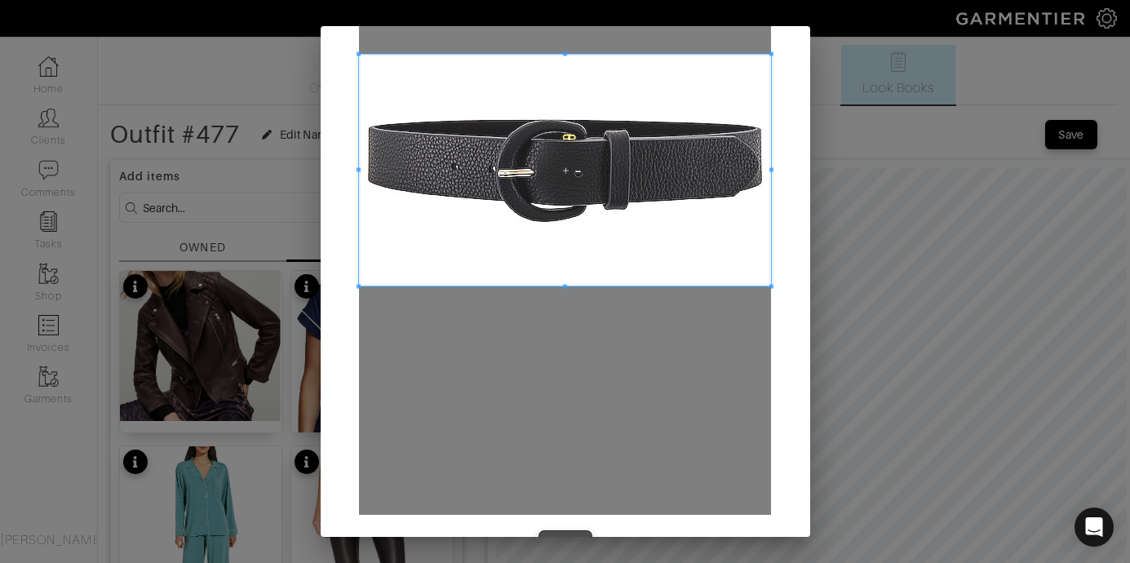
click at [563, 532] on button "Crop" at bounding box center [565, 545] width 52 height 29
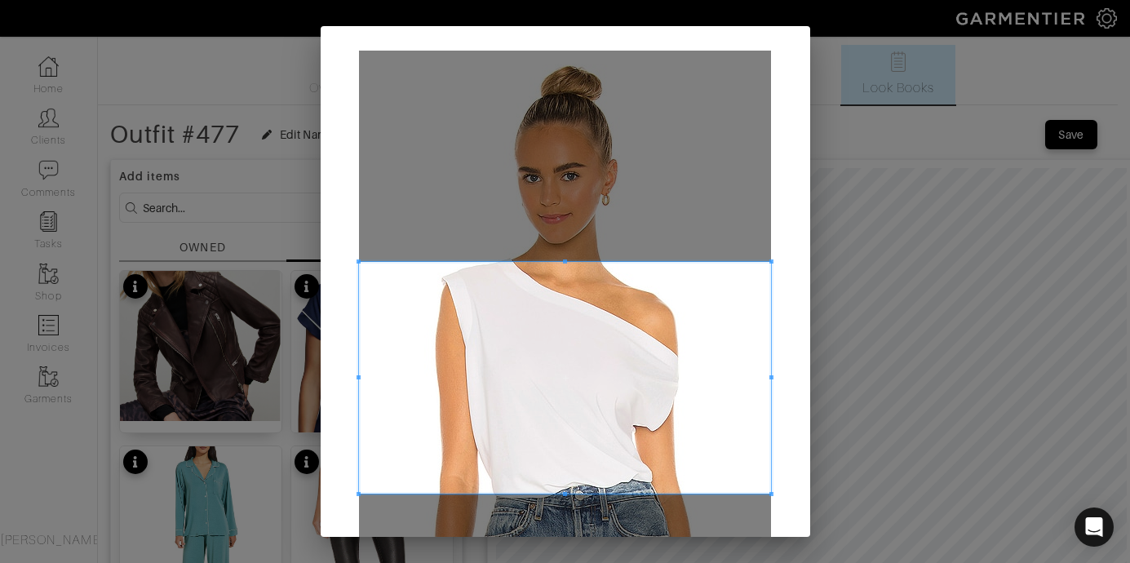
click at [668, 296] on span at bounding box center [565, 378] width 412 height 232
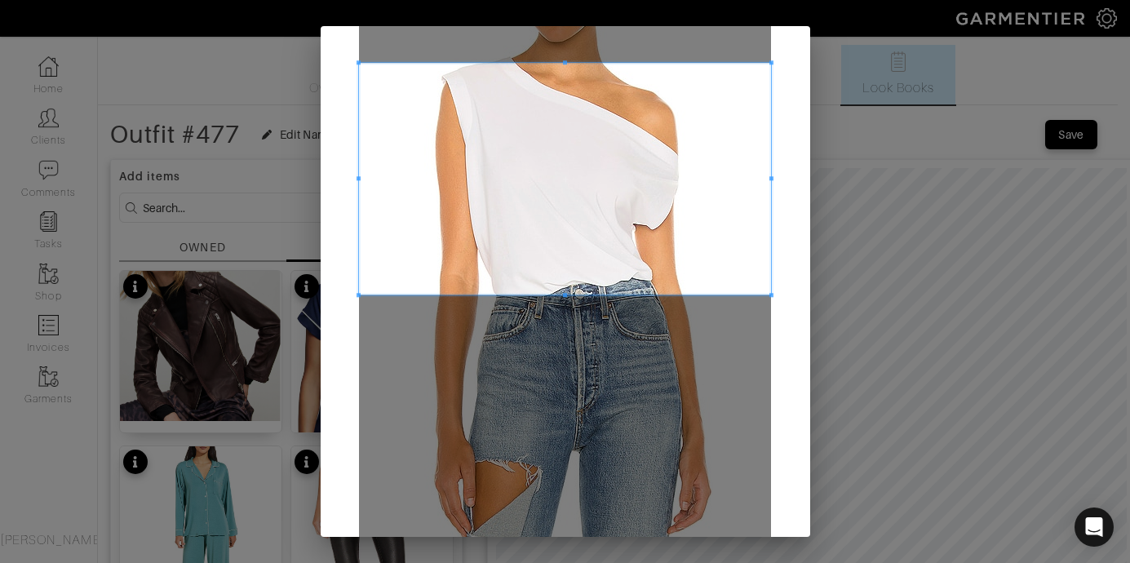
scroll to position [289, 0]
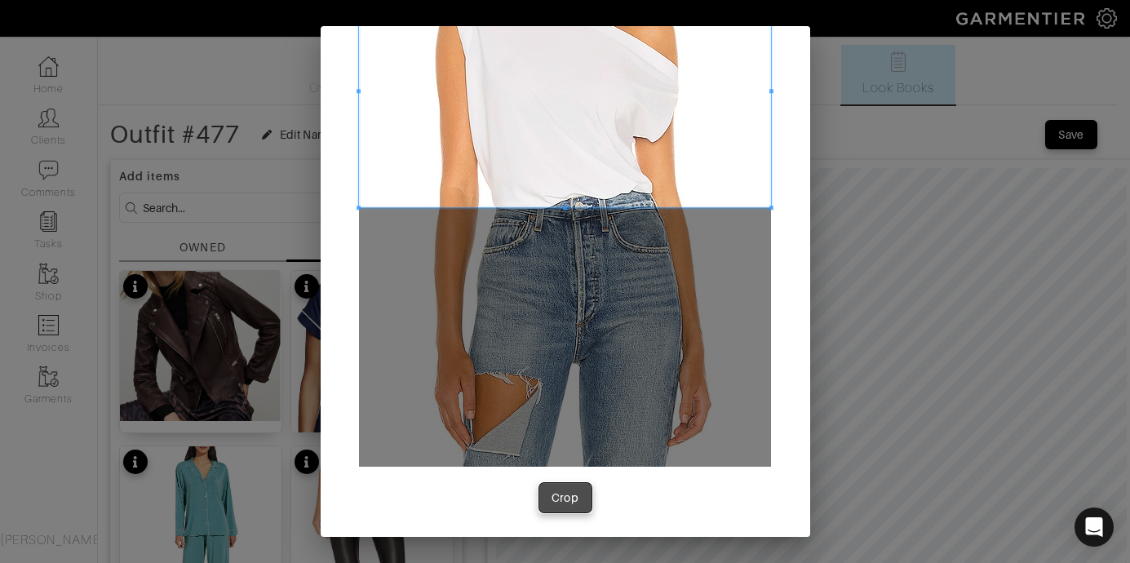
click at [566, 502] on div "Crop" at bounding box center [566, 498] width 28 height 16
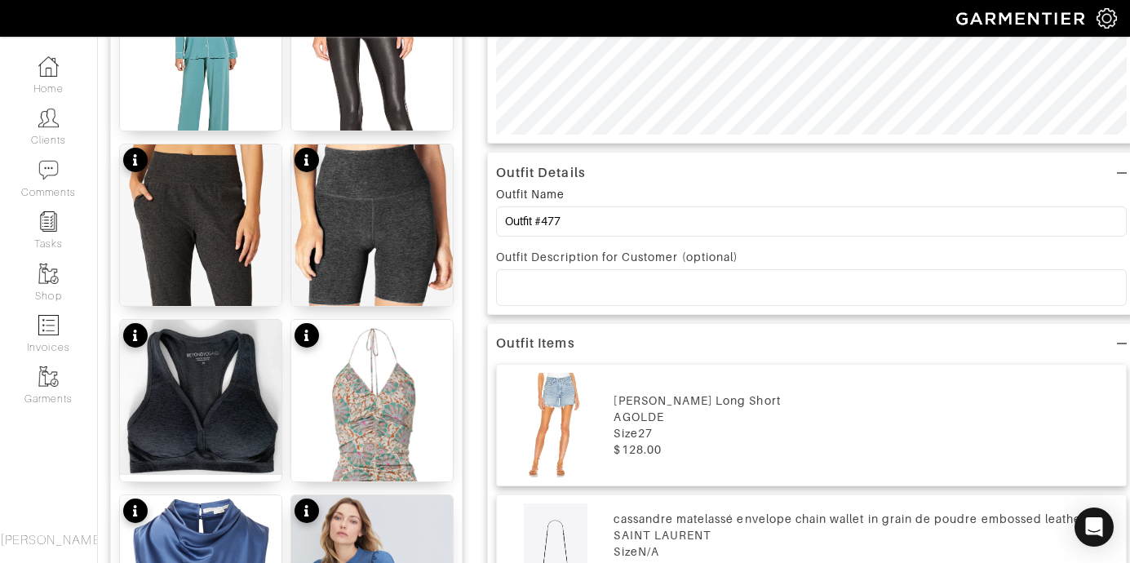
scroll to position [571, 0]
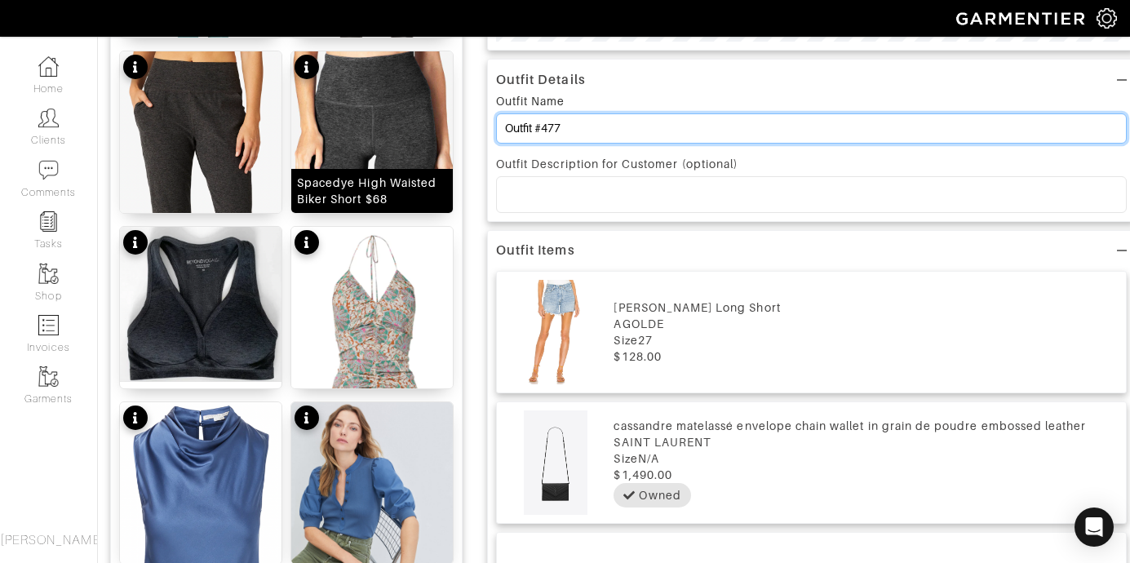
drag, startPoint x: 580, startPoint y: 137, endPoint x: 380, endPoint y: 108, distance: 202.1
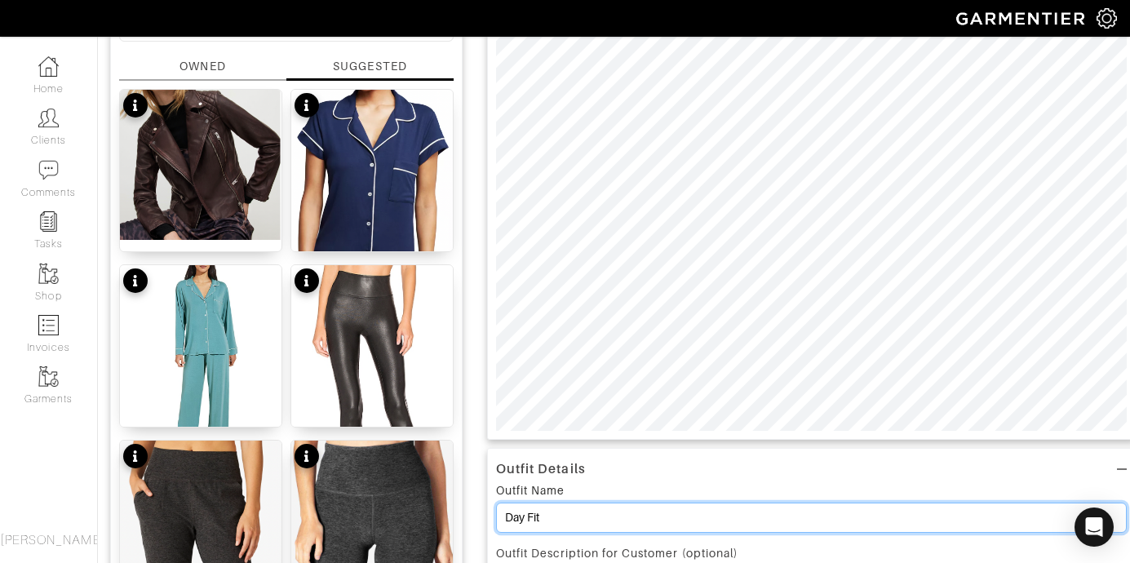
scroll to position [52, 0]
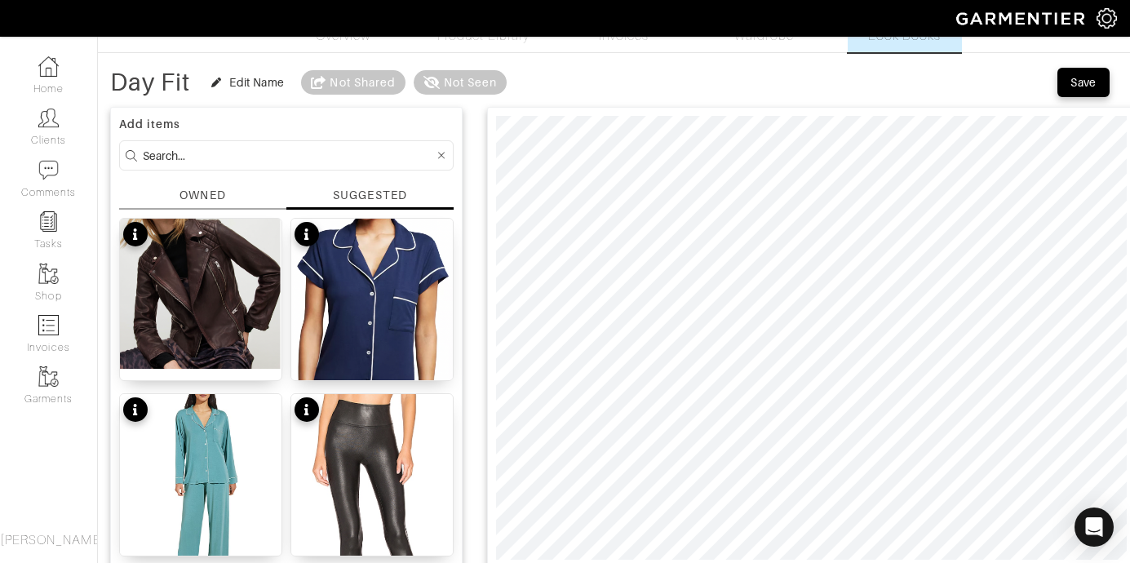
type input "Day Fit"
click at [1080, 83] on div "Save" at bounding box center [1084, 82] width 26 height 16
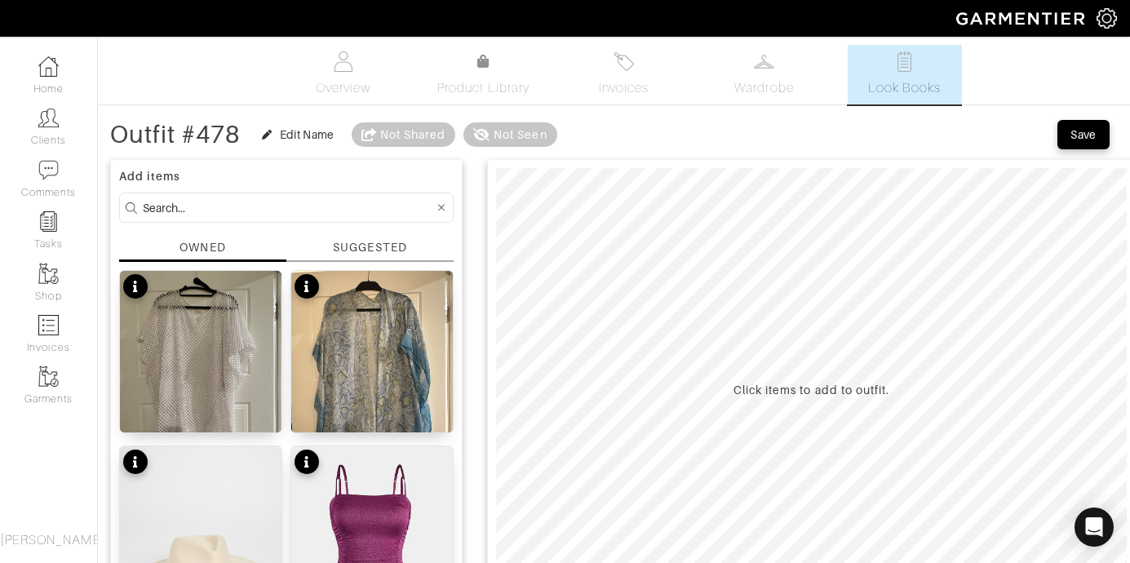
click at [194, 212] on input at bounding box center [288, 208] width 291 height 20
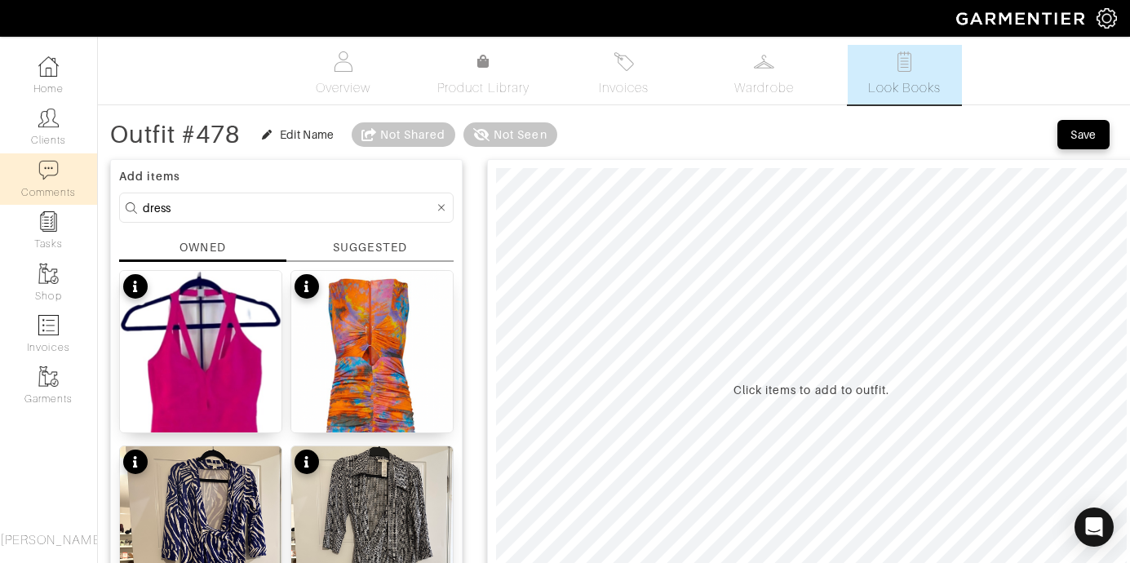
drag, startPoint x: 233, startPoint y: 211, endPoint x: 30, endPoint y: 174, distance: 206.7
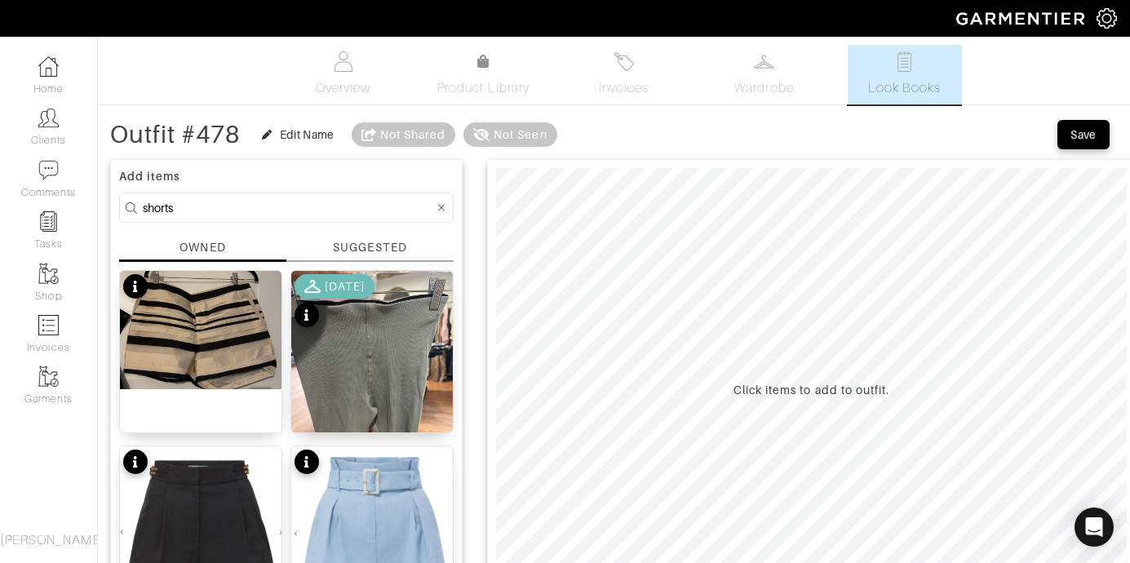
click at [353, 245] on div "SUGGESTED" at bounding box center [369, 247] width 73 height 17
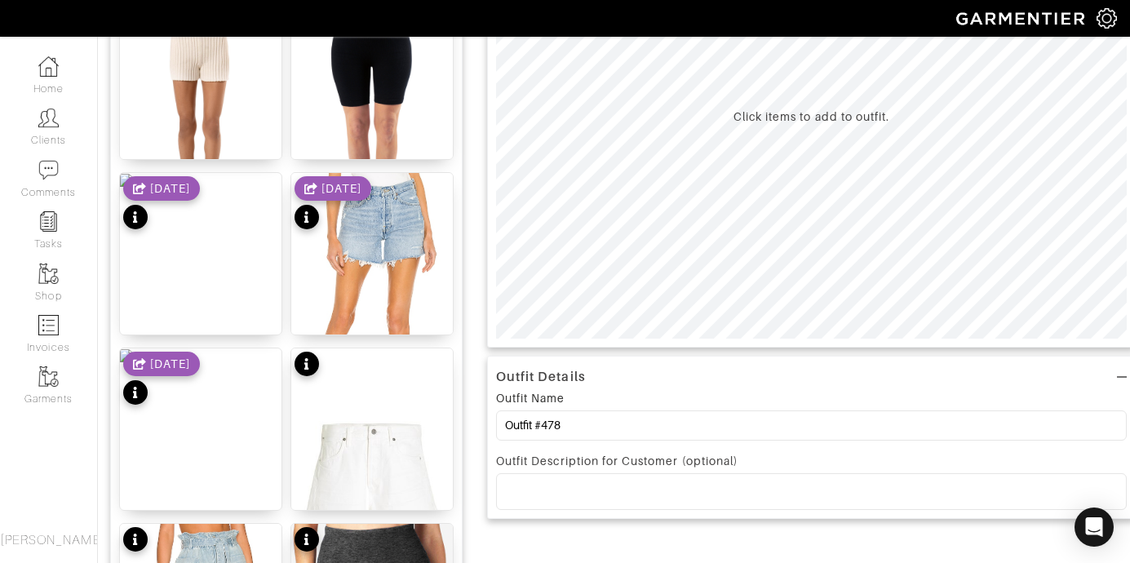
scroll to position [419, 0]
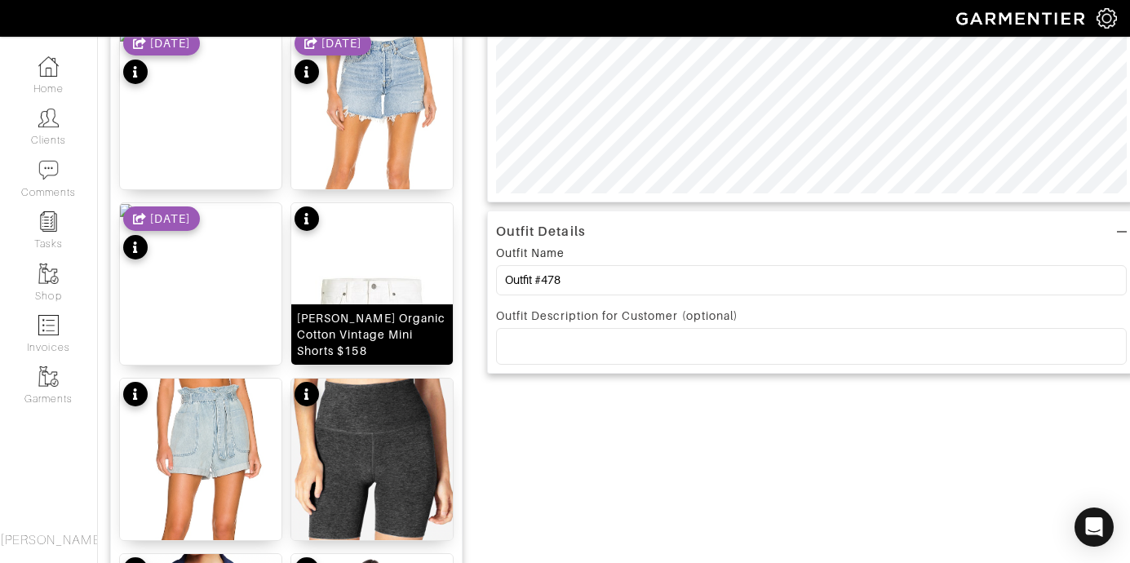
click at [393, 294] on img at bounding box center [372, 332] width 162 height 259
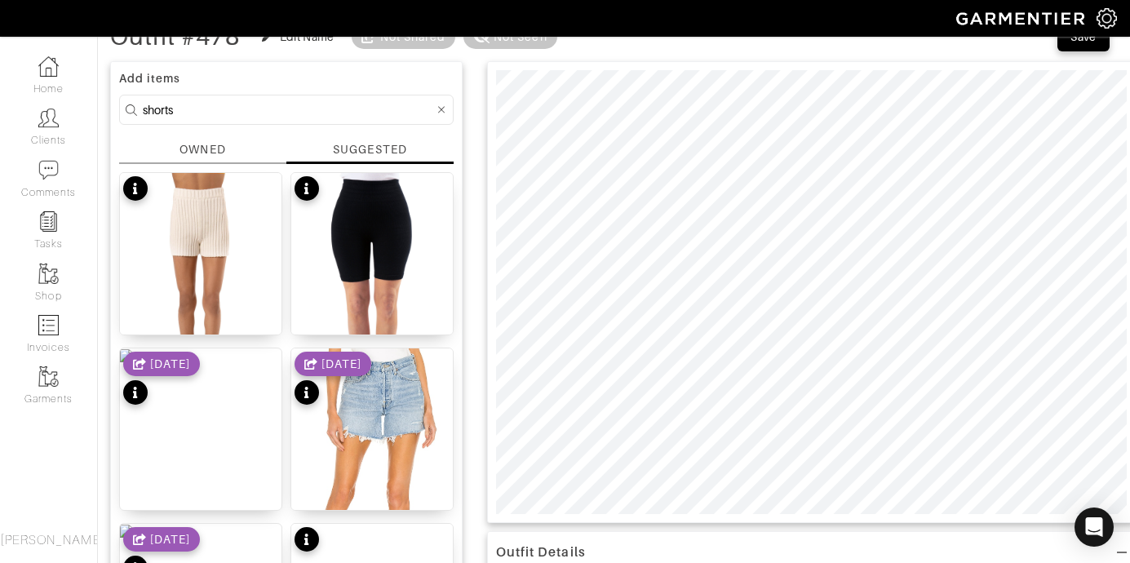
scroll to position [96, 0]
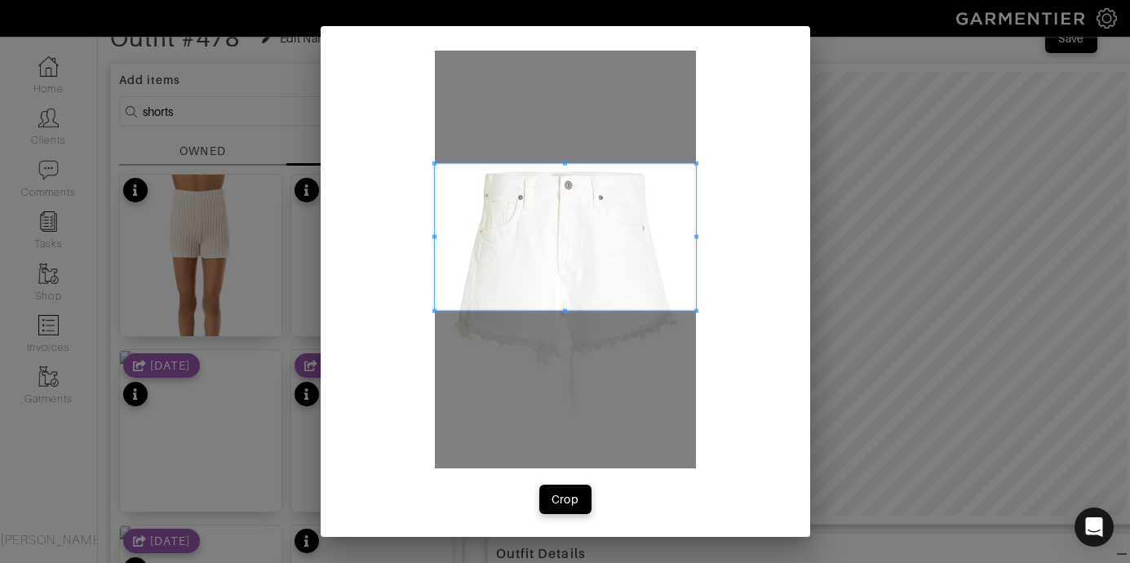
click at [626, 181] on span at bounding box center [565, 237] width 261 height 147
click at [558, 309] on div at bounding box center [565, 235] width 261 height 149
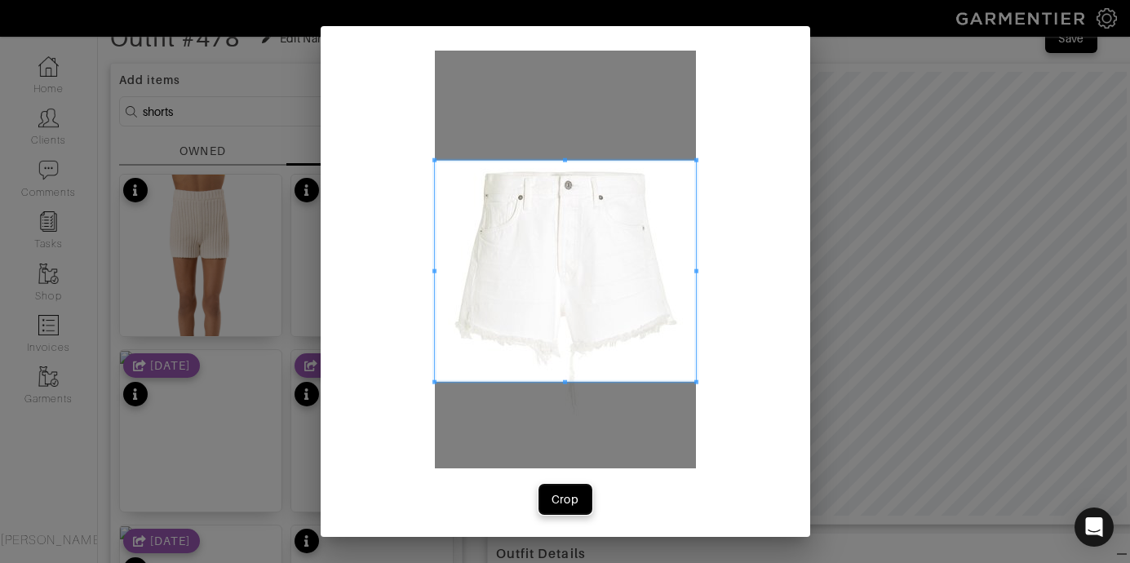
click at [566, 489] on button "Crop" at bounding box center [565, 499] width 52 height 29
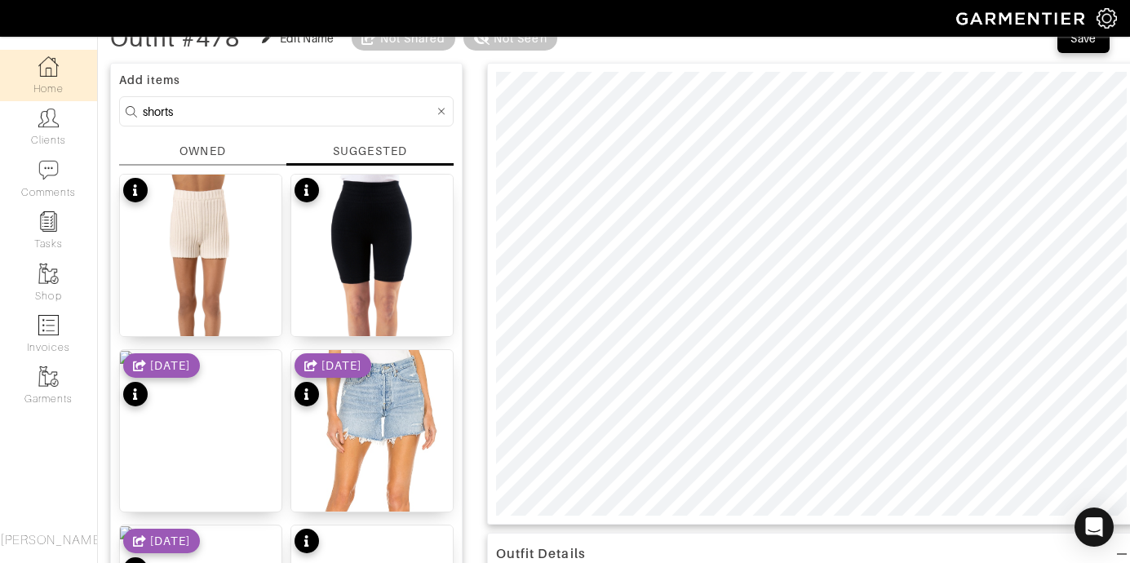
drag, startPoint x: 220, startPoint y: 111, endPoint x: 69, endPoint y: 100, distance: 151.4
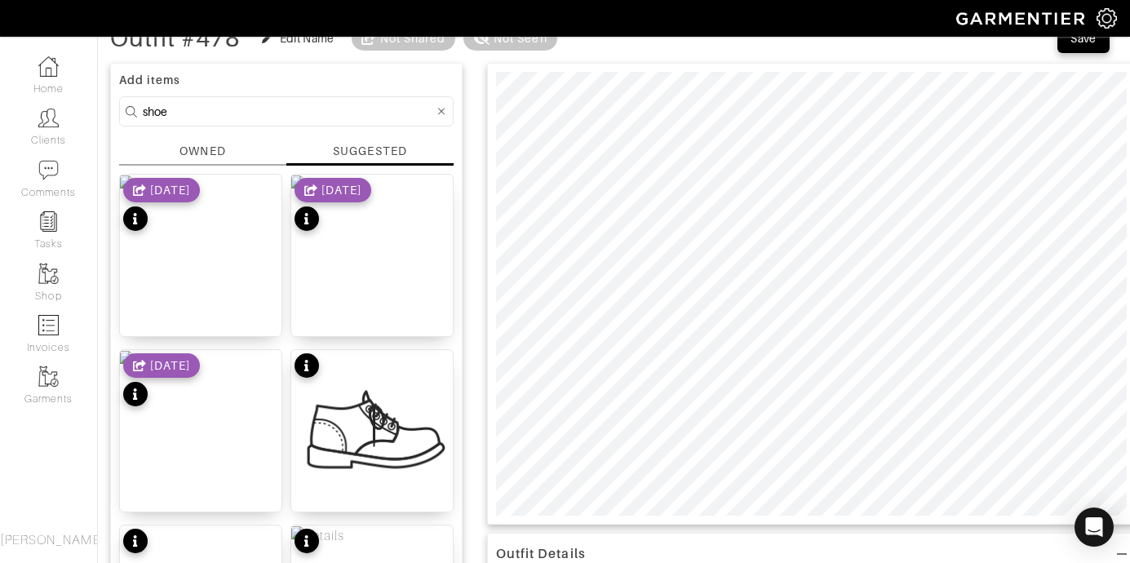
click at [193, 158] on div "OWNED" at bounding box center [203, 151] width 46 height 17
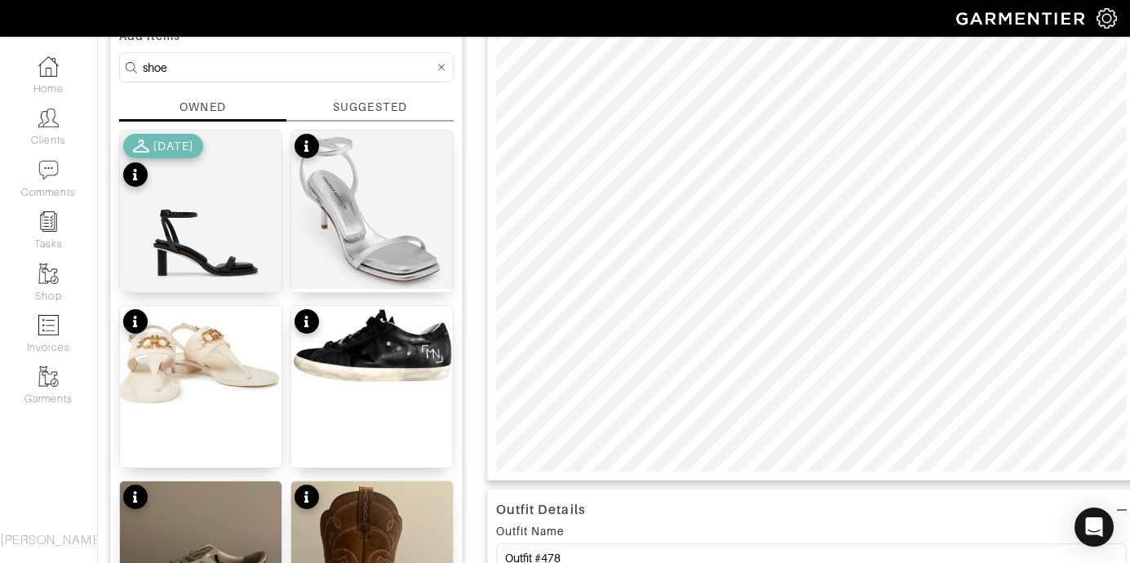
scroll to position [0, 0]
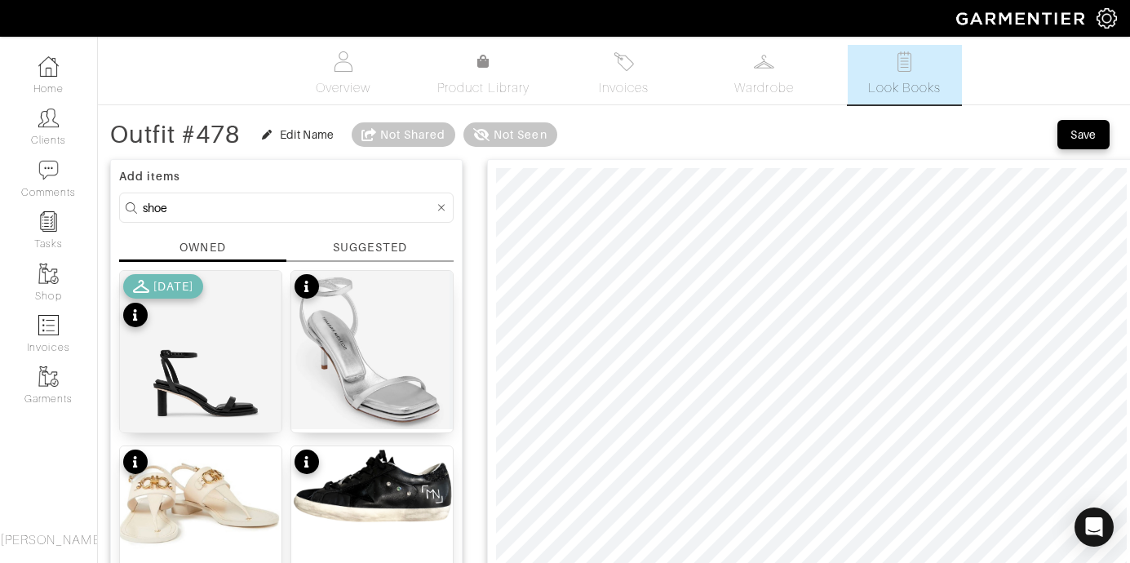
click at [386, 255] on div "SUGGESTED" at bounding box center [369, 247] width 73 height 17
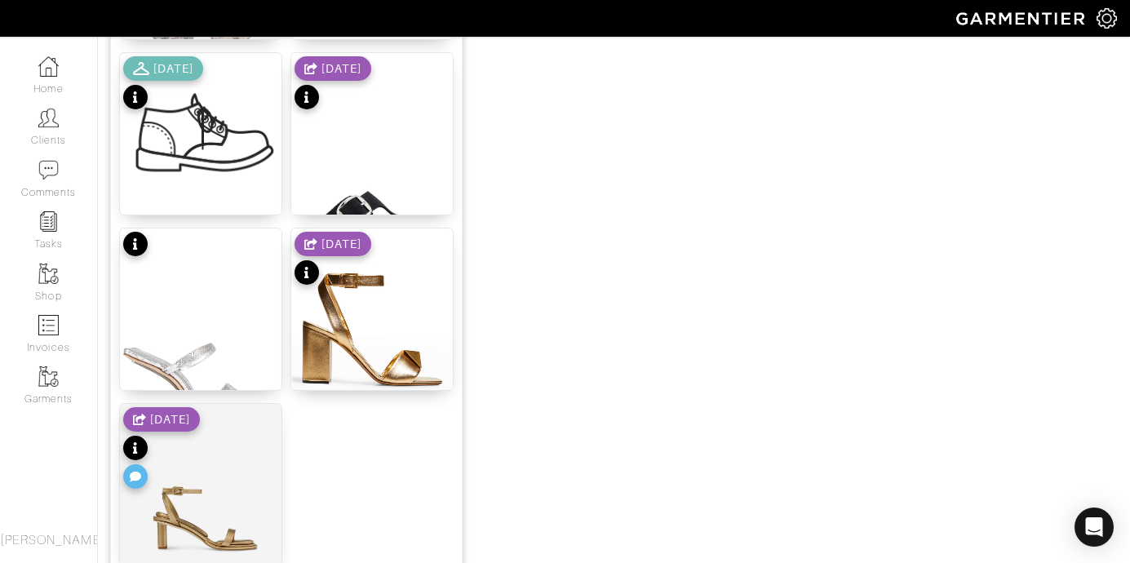
scroll to position [1197, 0]
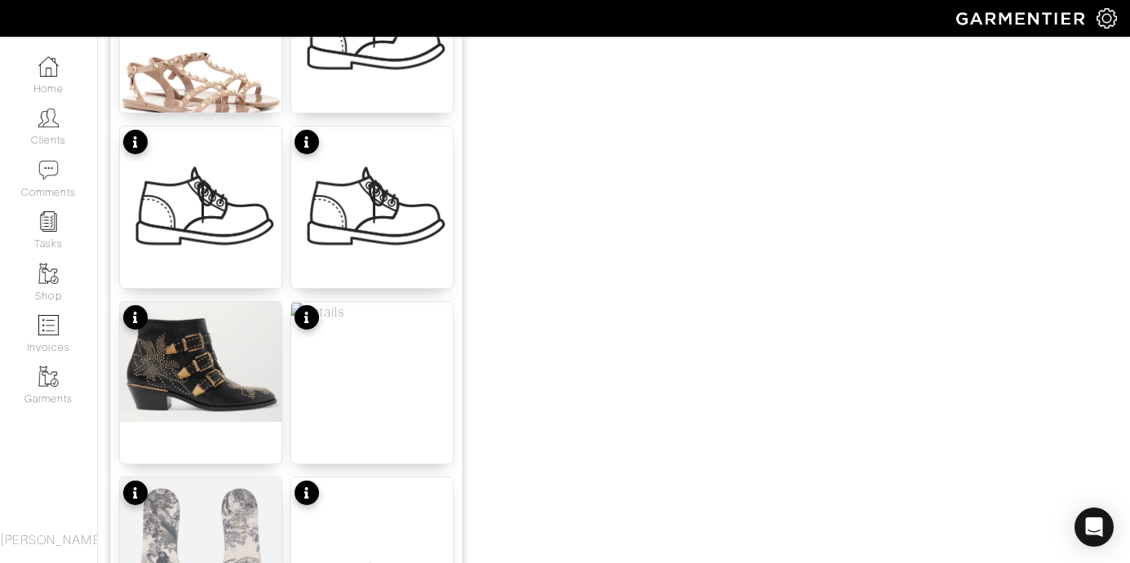
click at [429, 523] on img at bounding box center [372, 558] width 162 height 162
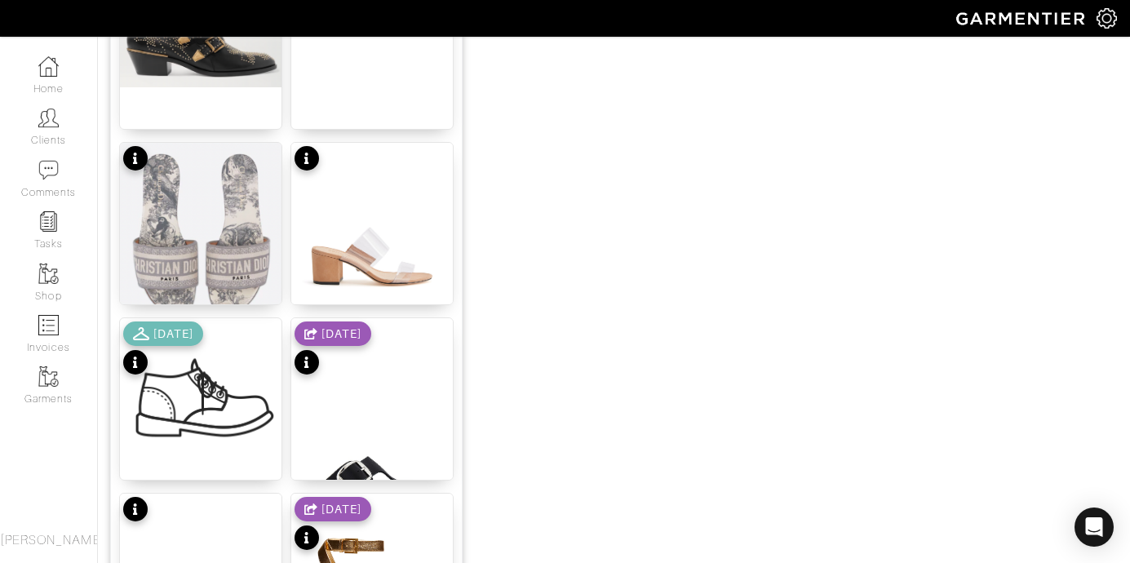
scroll to position [1847, 0]
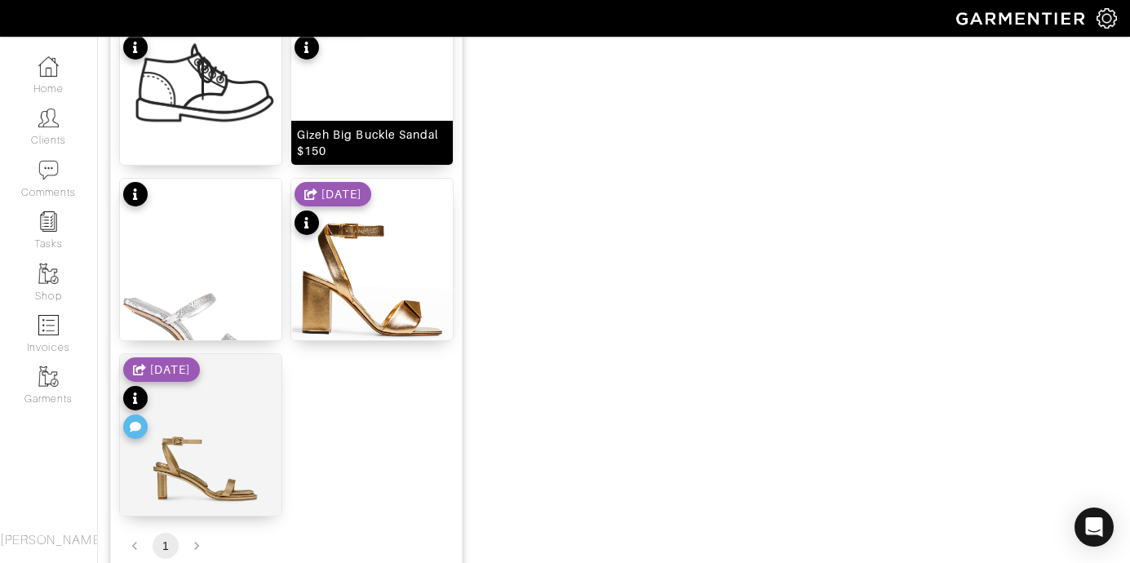
click at [412, 127] on div "Gizeh Big Buckle Sandal $150" at bounding box center [372, 143] width 150 height 33
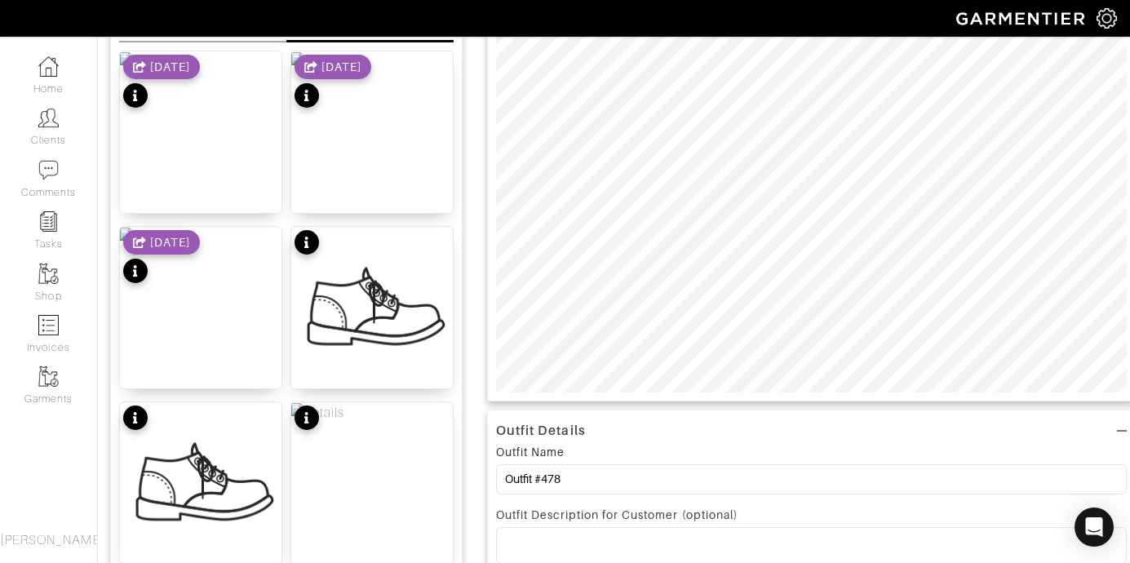
scroll to position [142, 0]
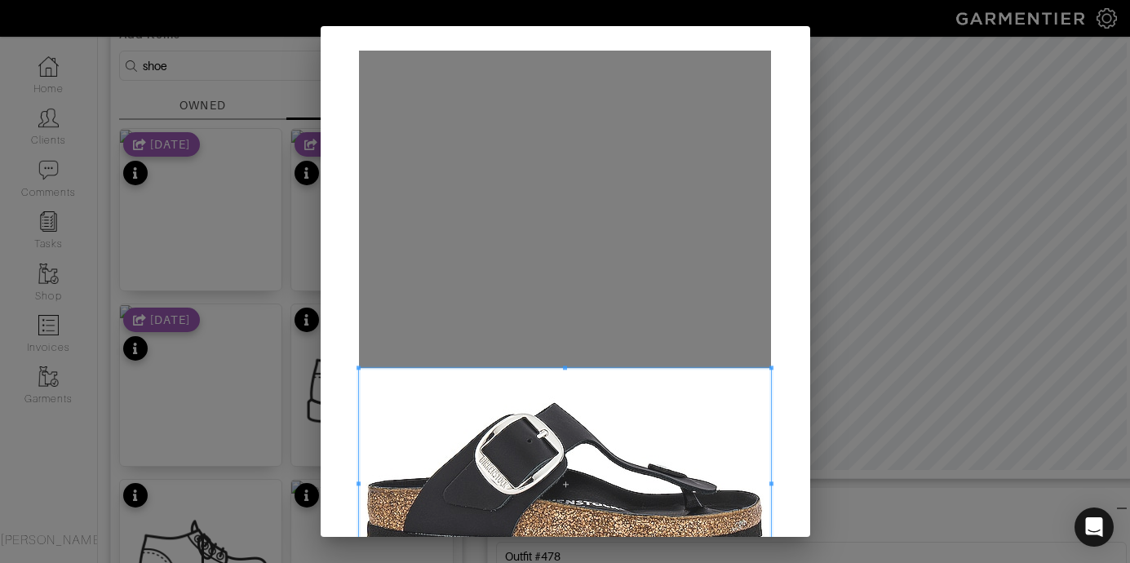
click at [635, 430] on span at bounding box center [565, 484] width 412 height 232
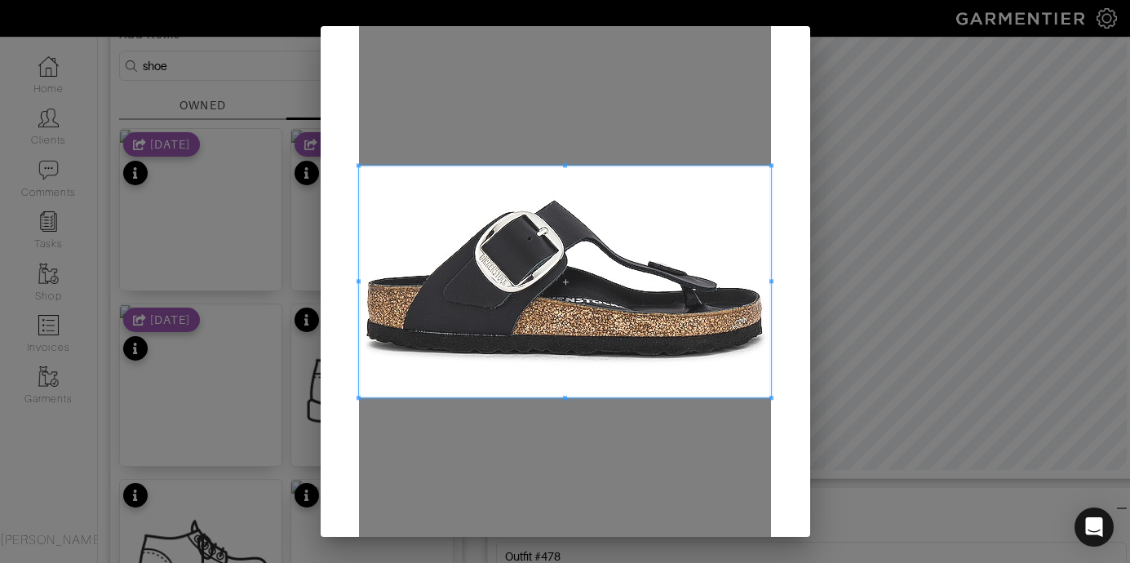
scroll to position [289, 0]
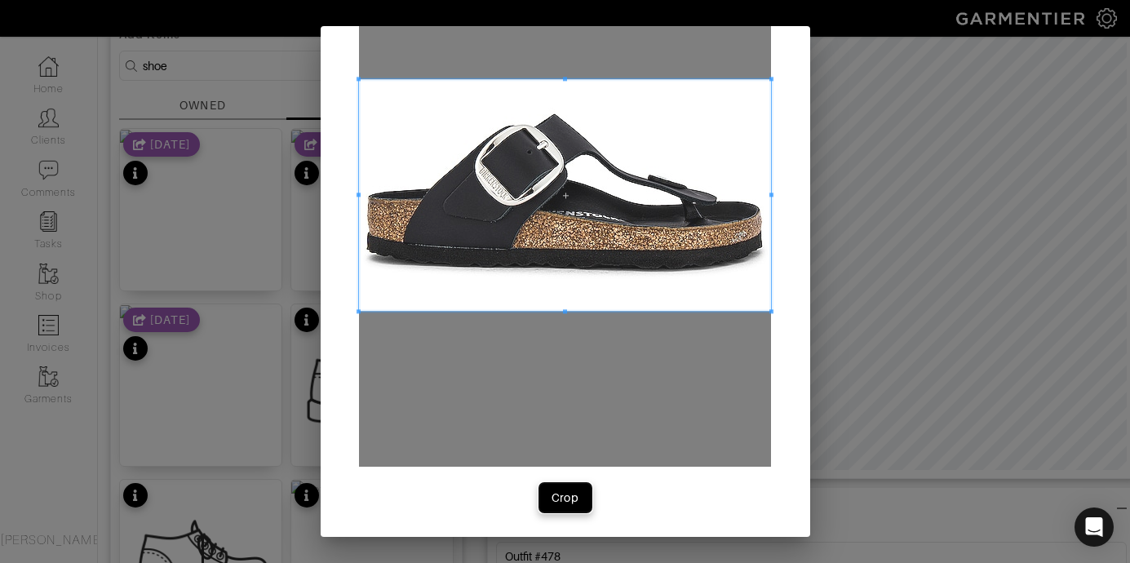
click at [566, 499] on div "Crop" at bounding box center [566, 498] width 28 height 16
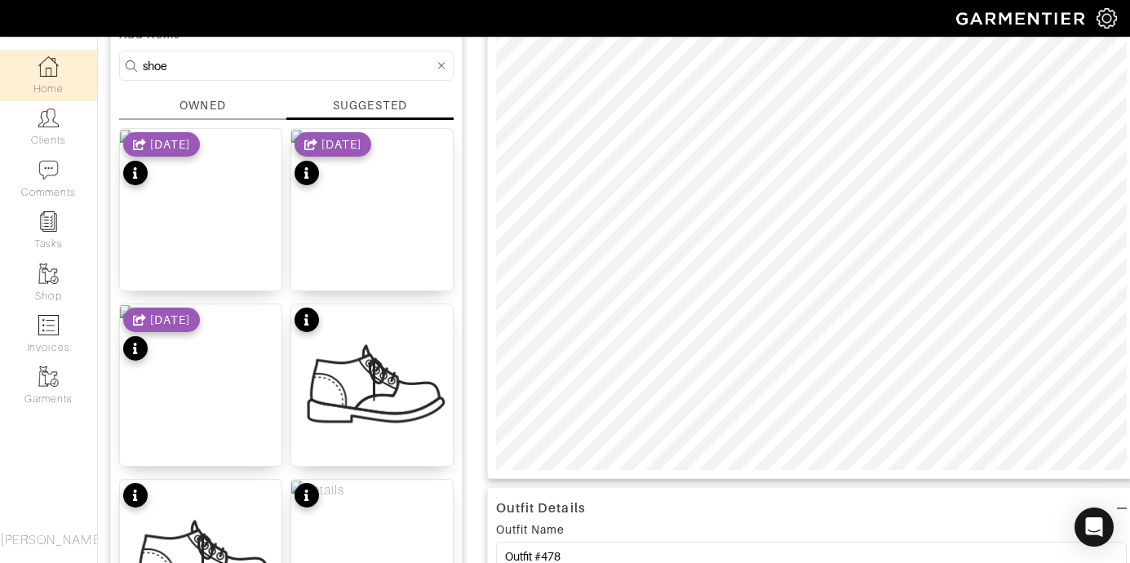
drag, startPoint x: 253, startPoint y: 70, endPoint x: 33, endPoint y: 54, distance: 220.2
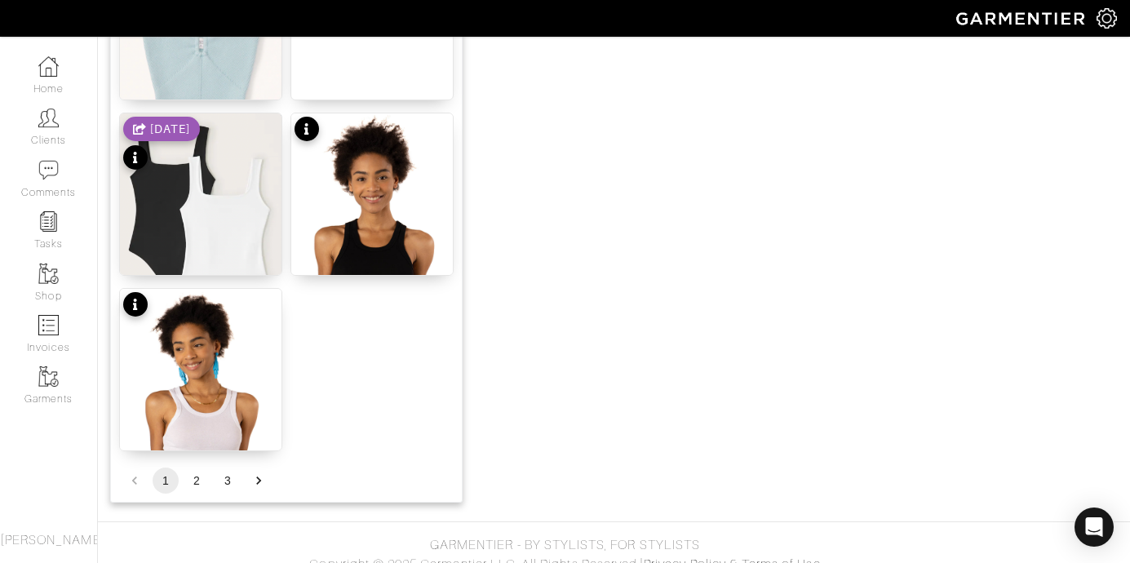
scroll to position [2106, 0]
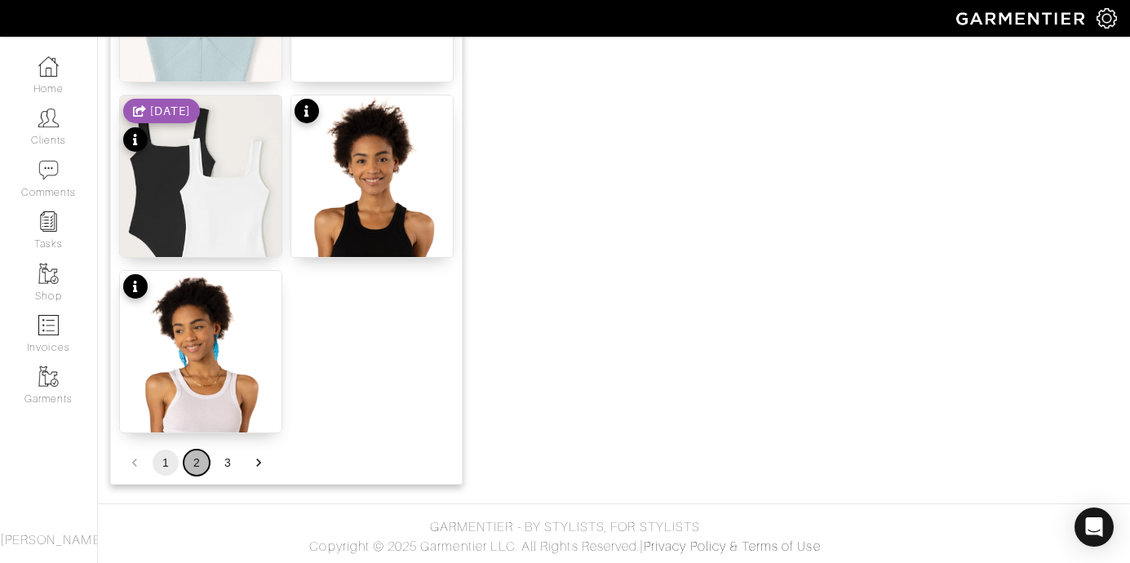
click at [193, 456] on button "2" at bounding box center [197, 463] width 26 height 26
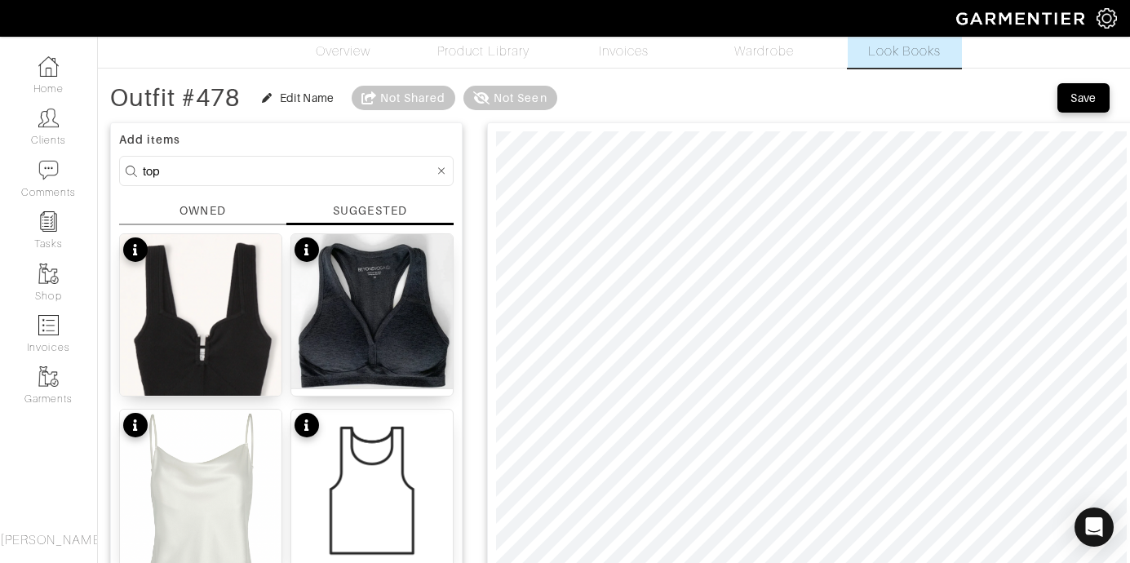
scroll to position [29, 0]
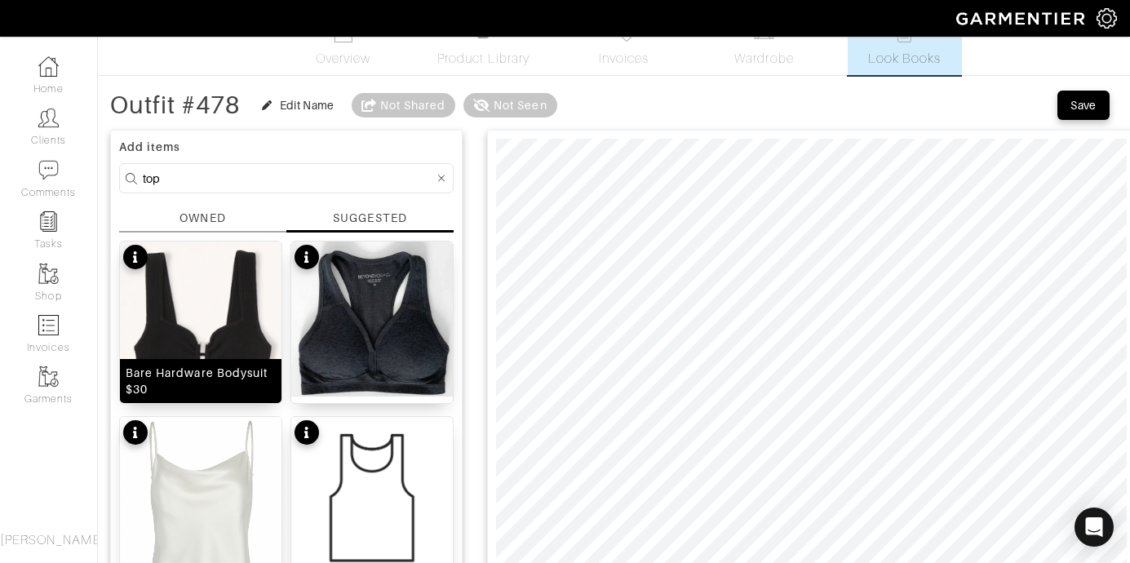
click at [221, 296] on img at bounding box center [201, 423] width 162 height 362
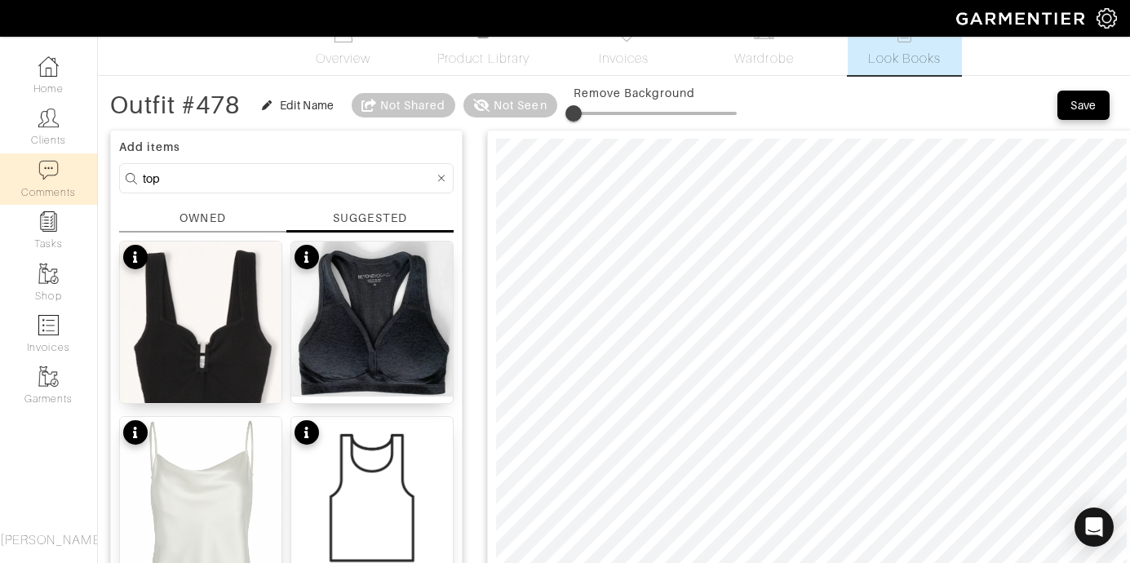
drag, startPoint x: 169, startPoint y: 188, endPoint x: 73, endPoint y: 169, distance: 98.1
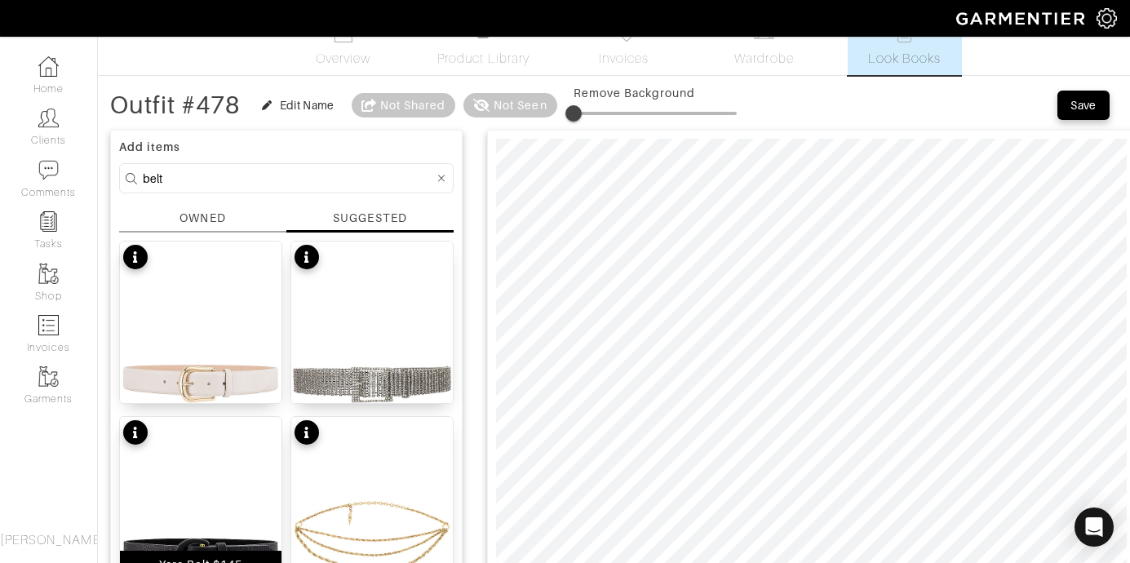
click at [238, 492] on img at bounding box center [201, 555] width 162 height 277
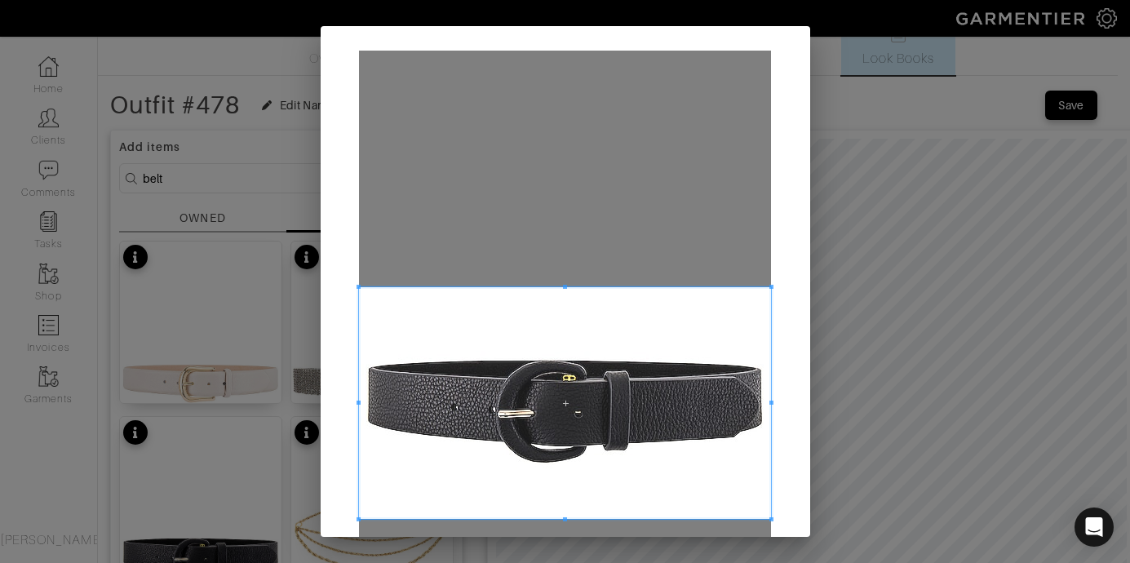
click at [672, 348] on span at bounding box center [565, 403] width 412 height 232
click at [790, 336] on div "Crop" at bounding box center [566, 426] width 490 height 800
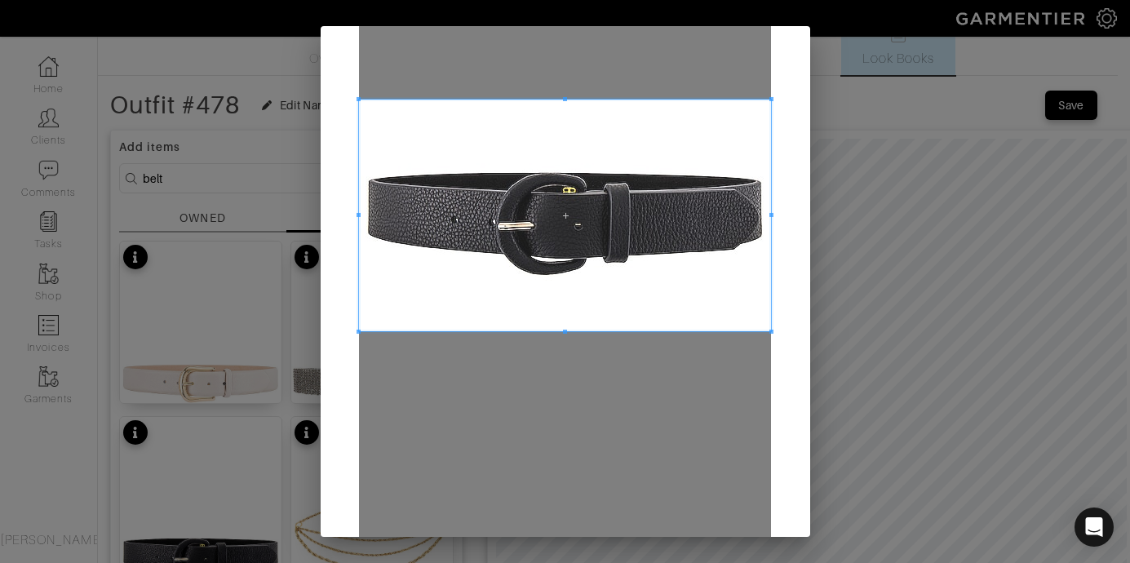
scroll to position [289, 0]
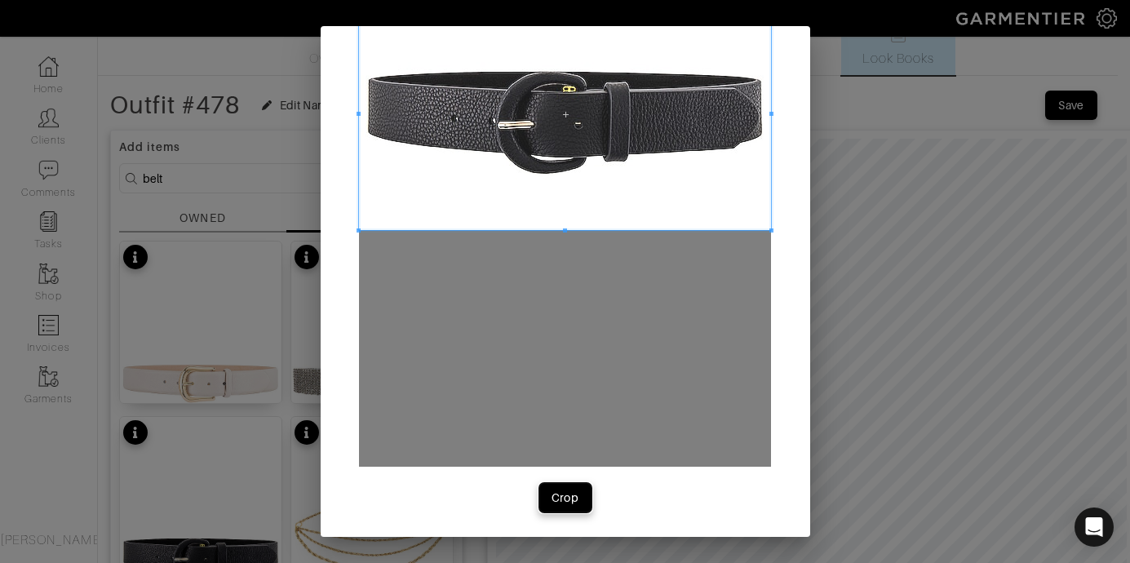
click at [553, 507] on button "Crop" at bounding box center [565, 497] width 52 height 29
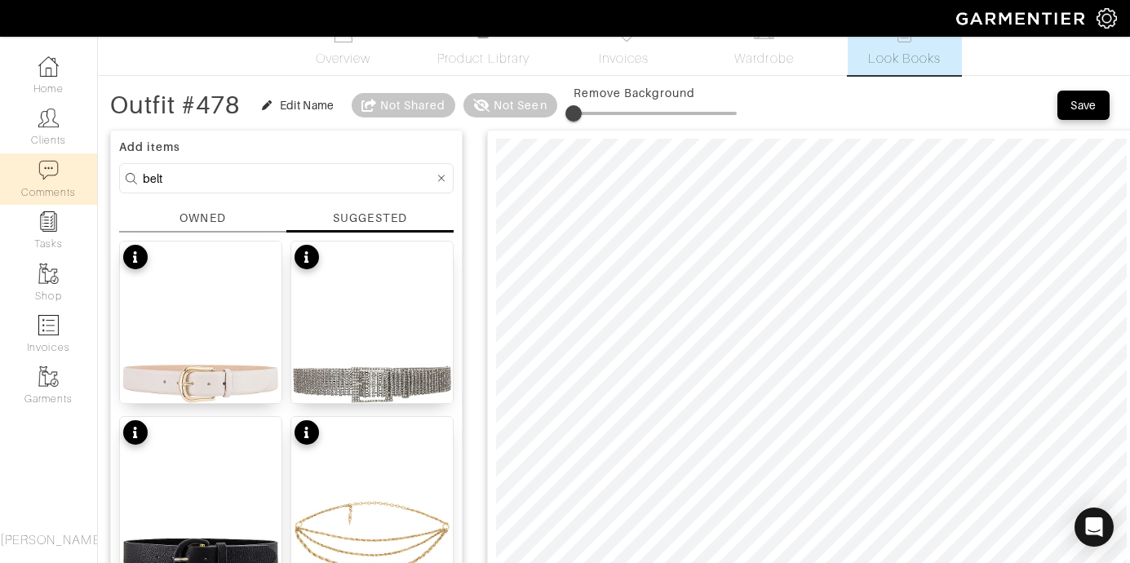
drag, startPoint x: 165, startPoint y: 182, endPoint x: 70, endPoint y: 171, distance: 95.4
type input "bag"
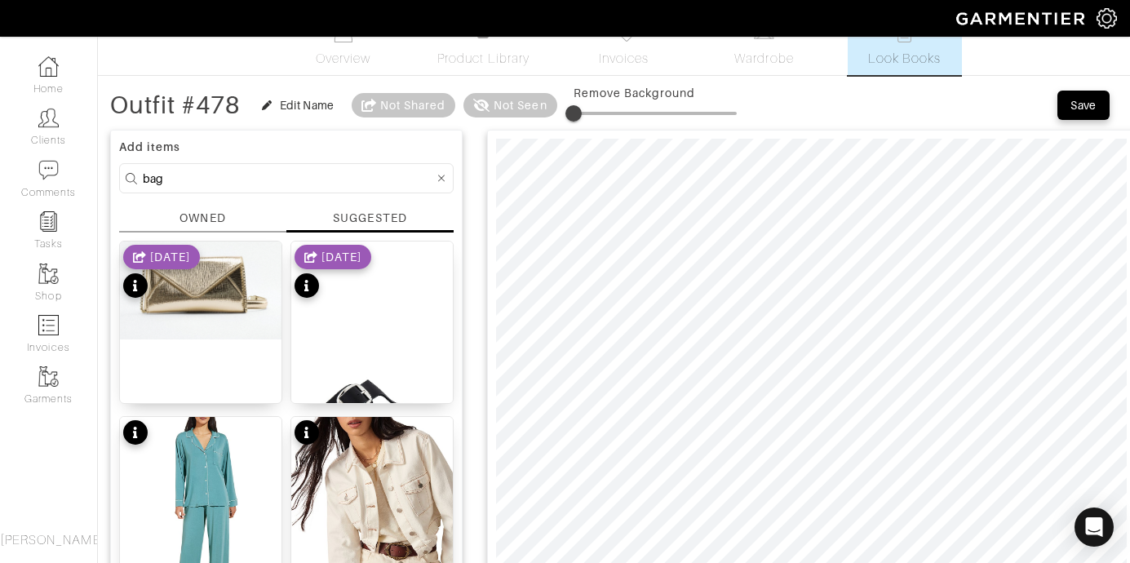
click at [208, 215] on div "OWNED" at bounding box center [203, 218] width 46 height 17
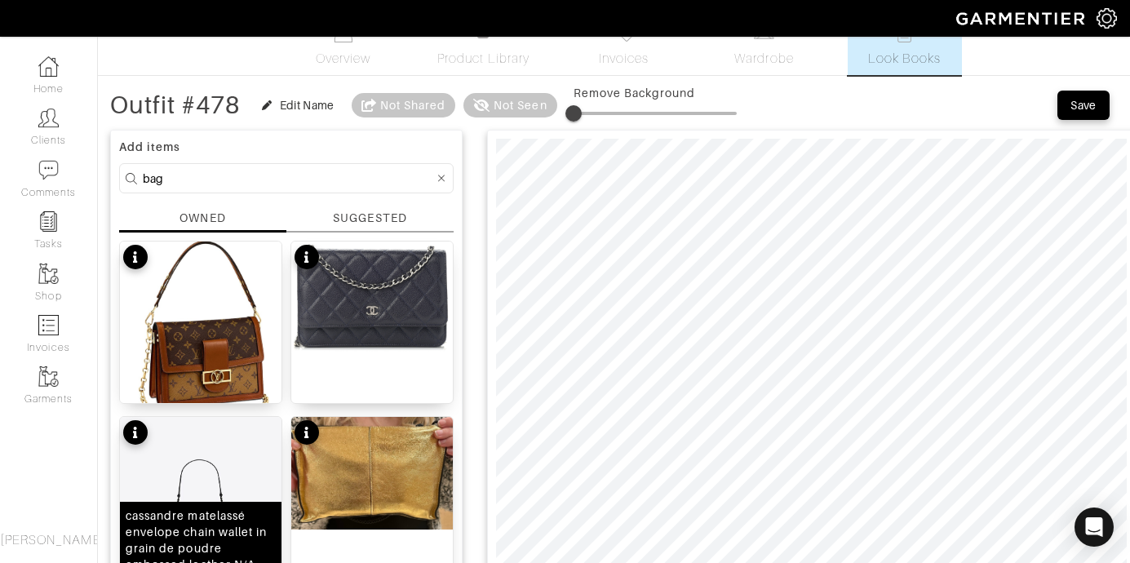
click at [240, 451] on img at bounding box center [201, 549] width 162 height 264
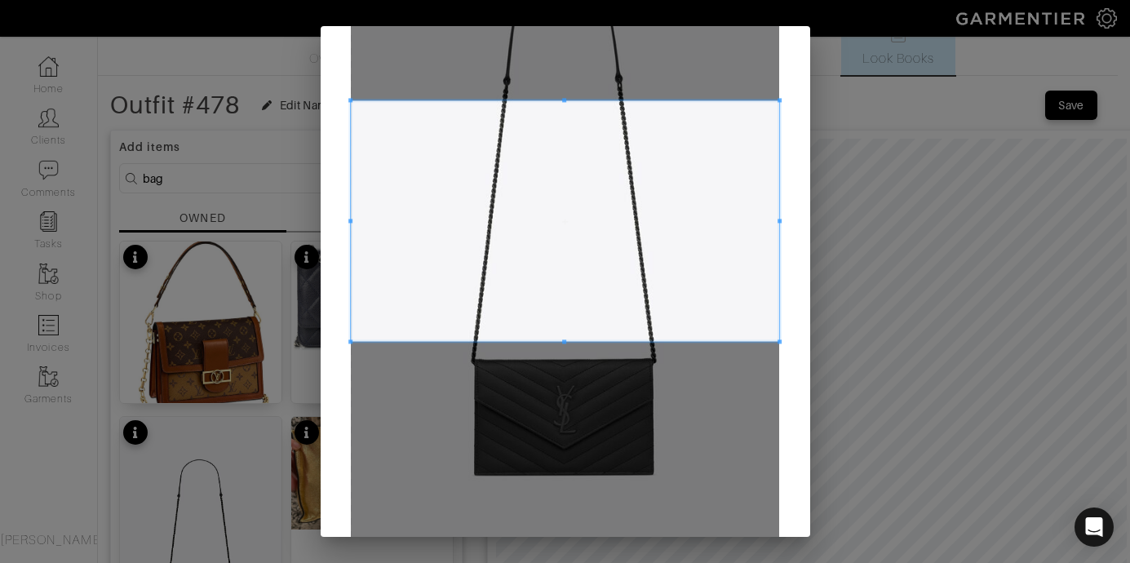
scroll to position [229, 0]
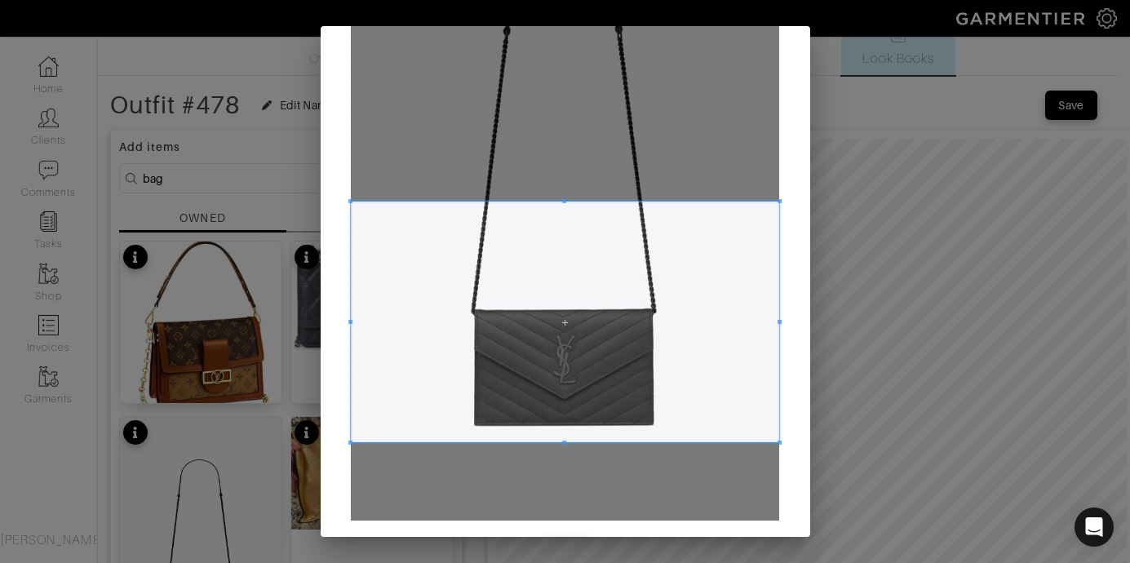
click at [688, 373] on span at bounding box center [565, 322] width 428 height 241
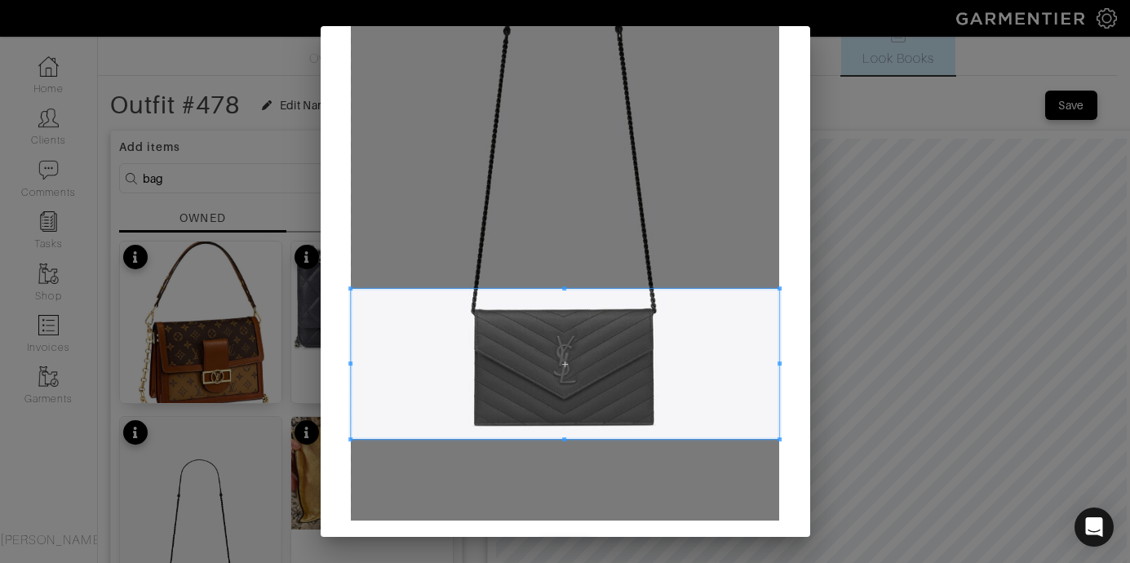
click at [562, 289] on span at bounding box center [564, 288] width 4 height 4
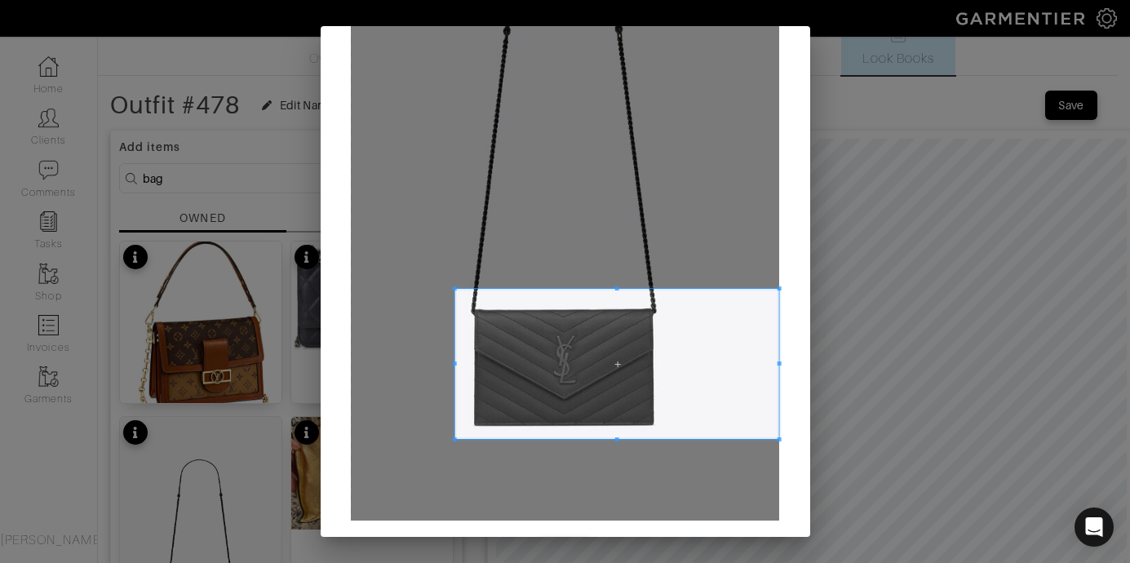
click at [455, 369] on div at bounding box center [617, 364] width 324 height 150
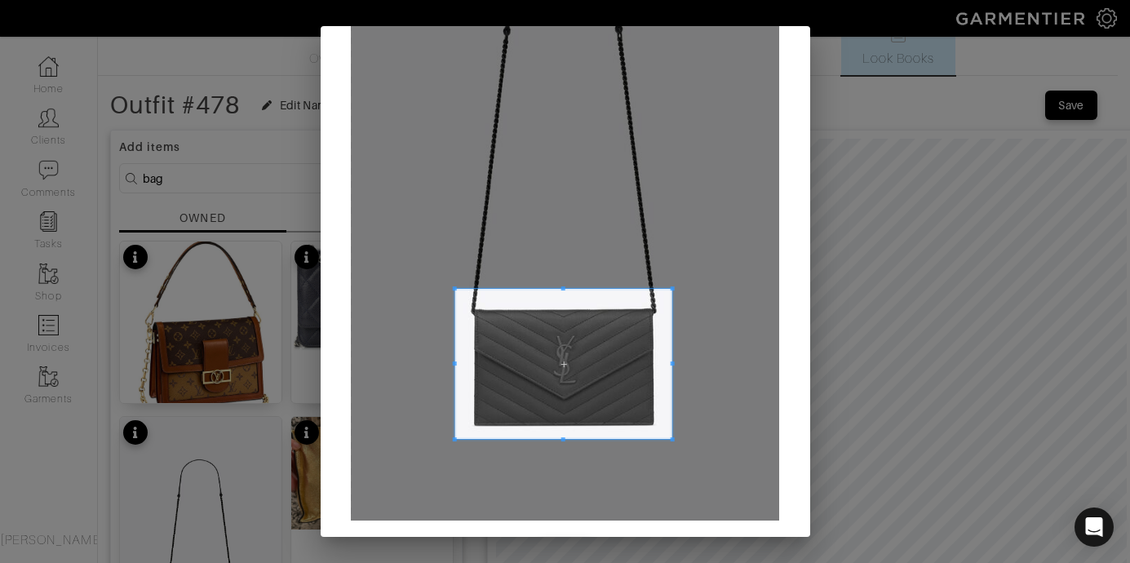
click at [671, 364] on span at bounding box center [673, 364] width 4 height 4
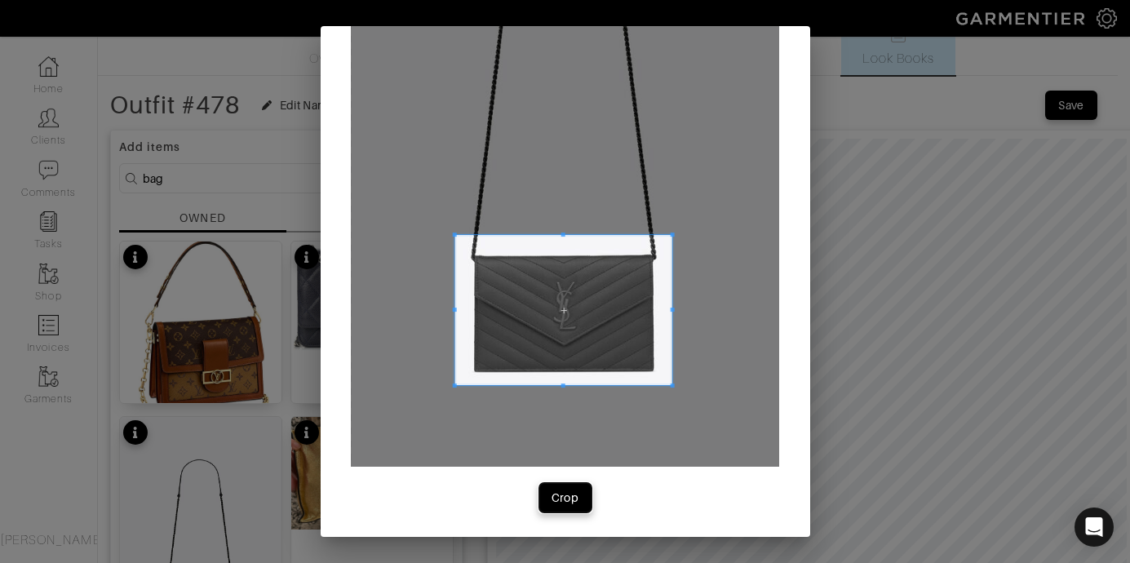
click at [558, 497] on div "Crop" at bounding box center [566, 498] width 28 height 16
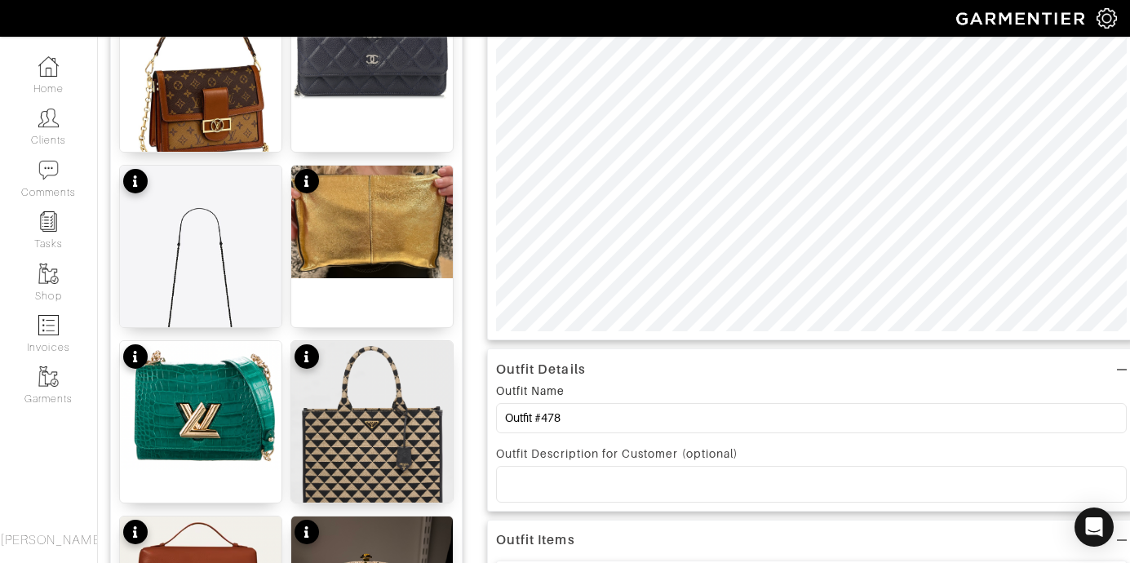
scroll to position [326, 0]
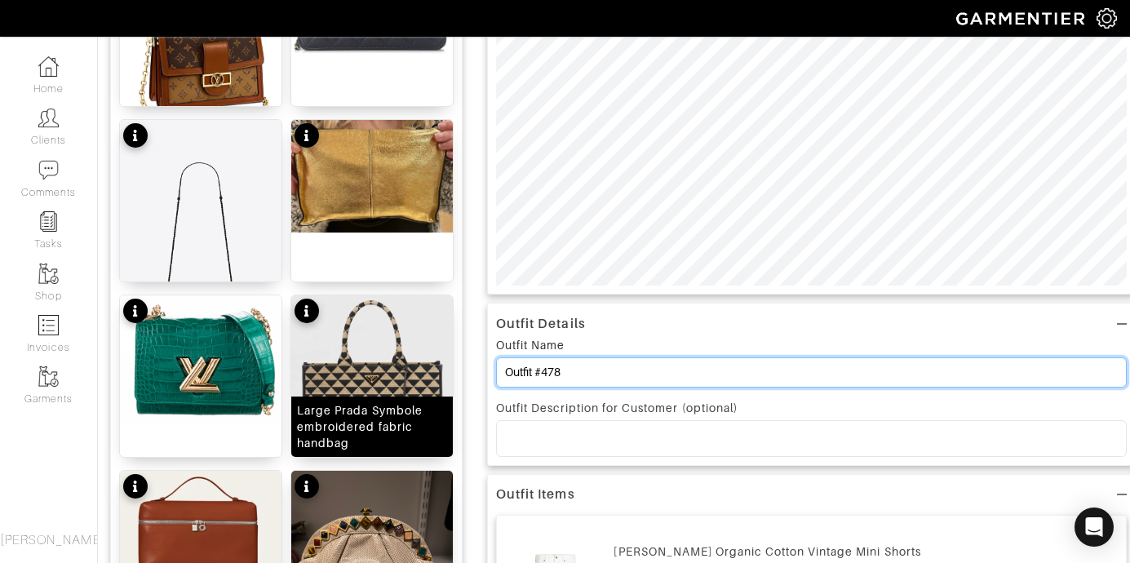
drag, startPoint x: 646, startPoint y: 373, endPoint x: 319, endPoint y: 366, distance: 326.5
click at [322, 368] on div "Add items bag OWNED SUGGESTED Dauphine Wallet on a chain cassandre matelassé en…" at bounding box center [614, 497] width 1008 height 1344
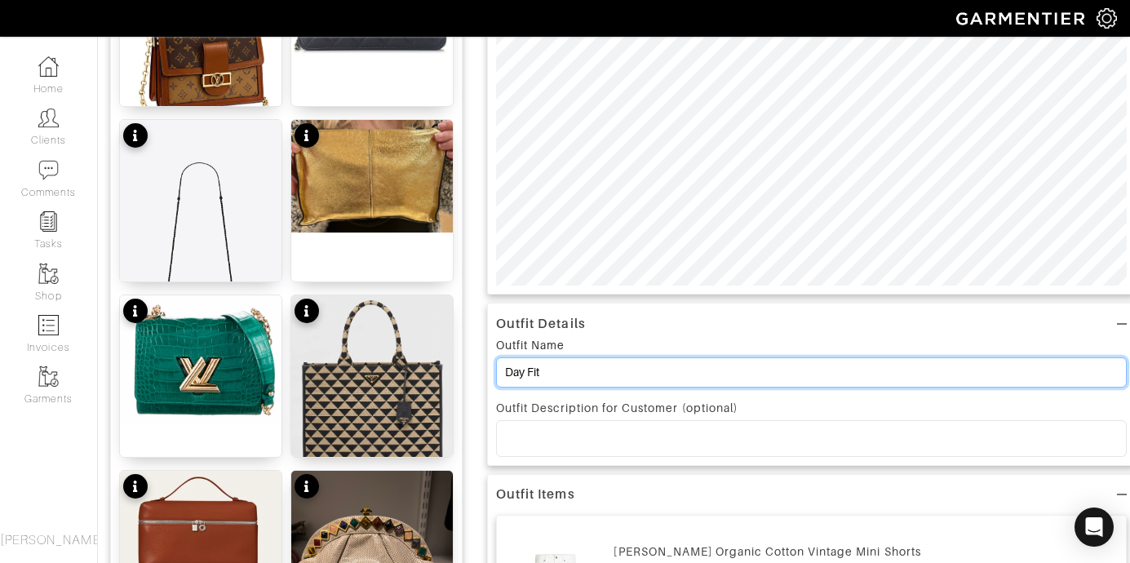
scroll to position [0, 0]
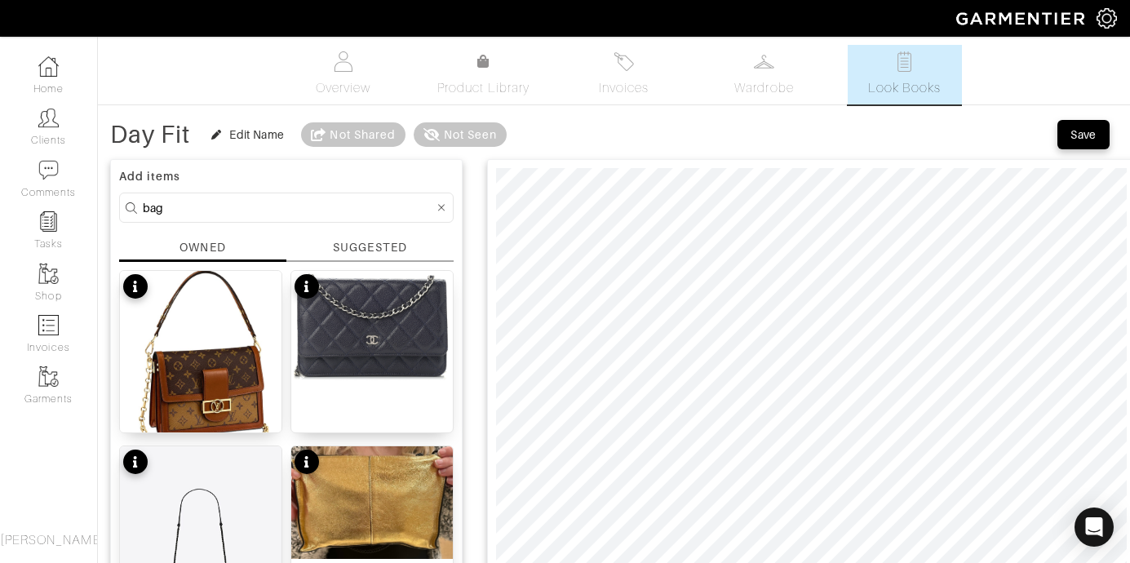
type input "Day Fit"
click at [1090, 129] on div "Save" at bounding box center [1084, 135] width 26 height 16
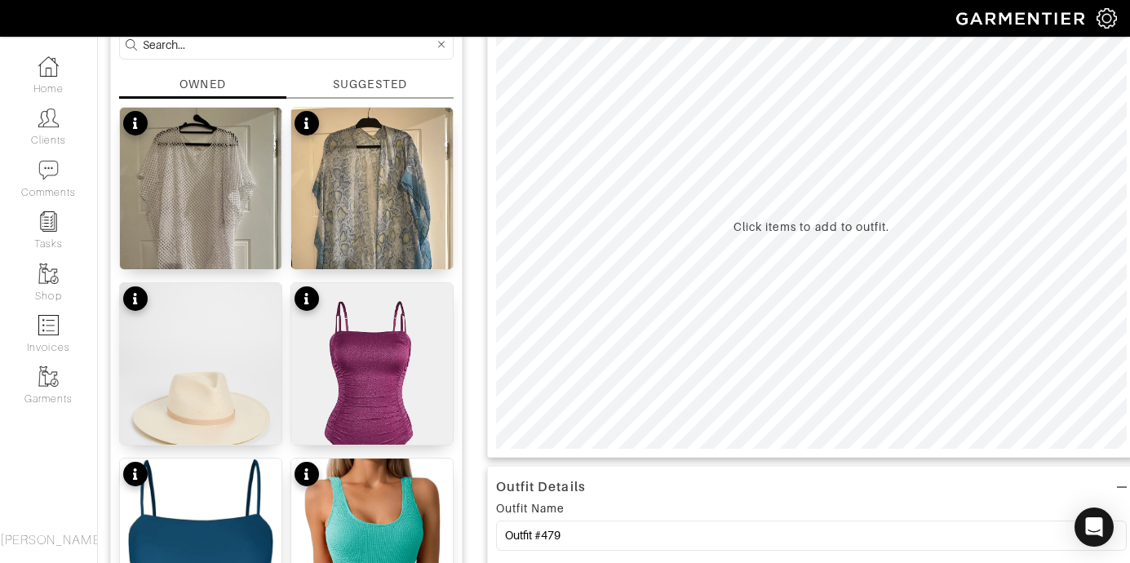
scroll to position [153, 0]
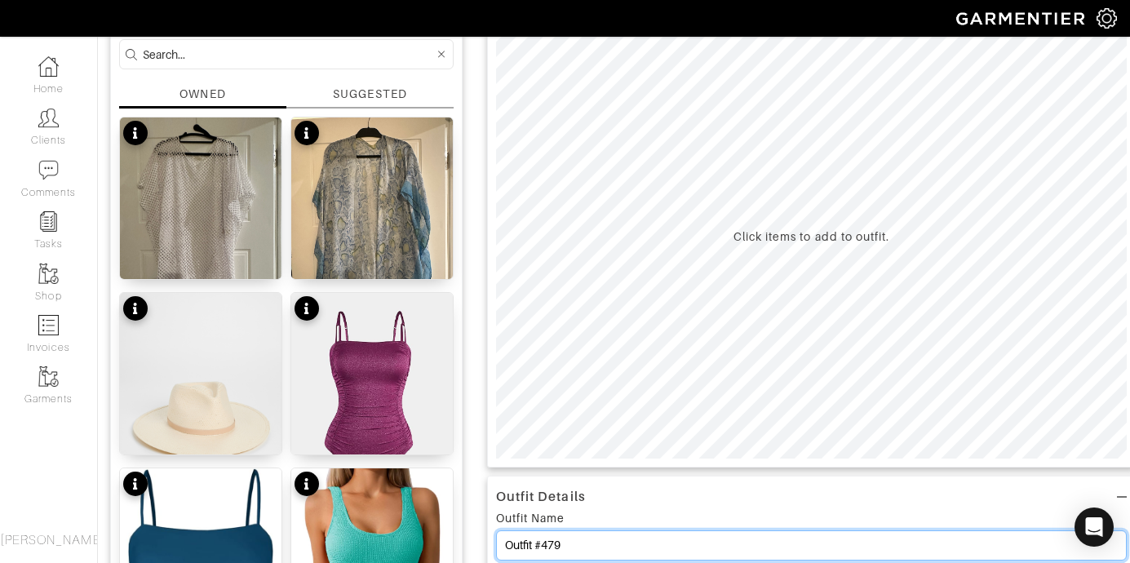
drag, startPoint x: 610, startPoint y: 542, endPoint x: 418, endPoint y: 542, distance: 191.8
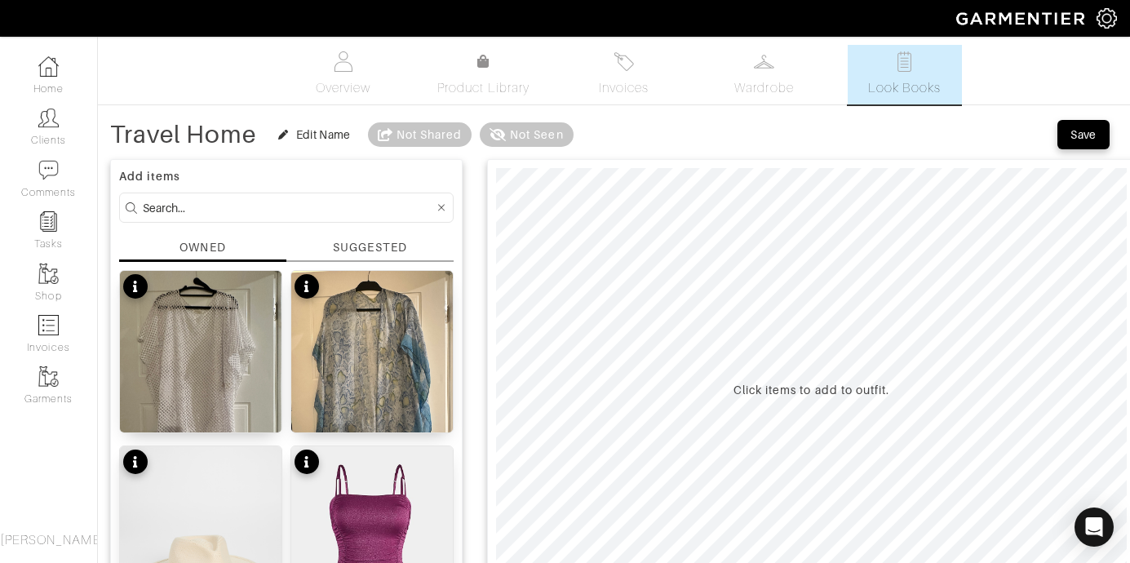
type input "Travel Home"
click at [259, 205] on input at bounding box center [288, 208] width 291 height 20
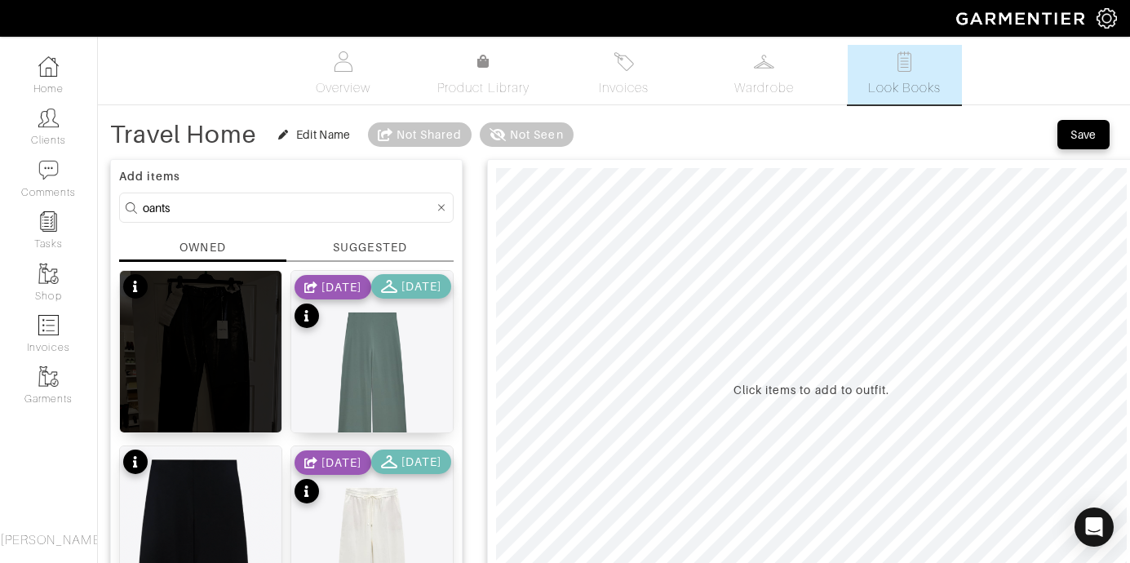
drag, startPoint x: 182, startPoint y: 215, endPoint x: 113, endPoint y: 196, distance: 72.1
click at [114, 197] on div "Add items oants OWNED SUGGESTED Leather Pants BASIC FLOWY PANTS M 7/26/23 8/28/…" at bounding box center [286, 497] width 353 height 677
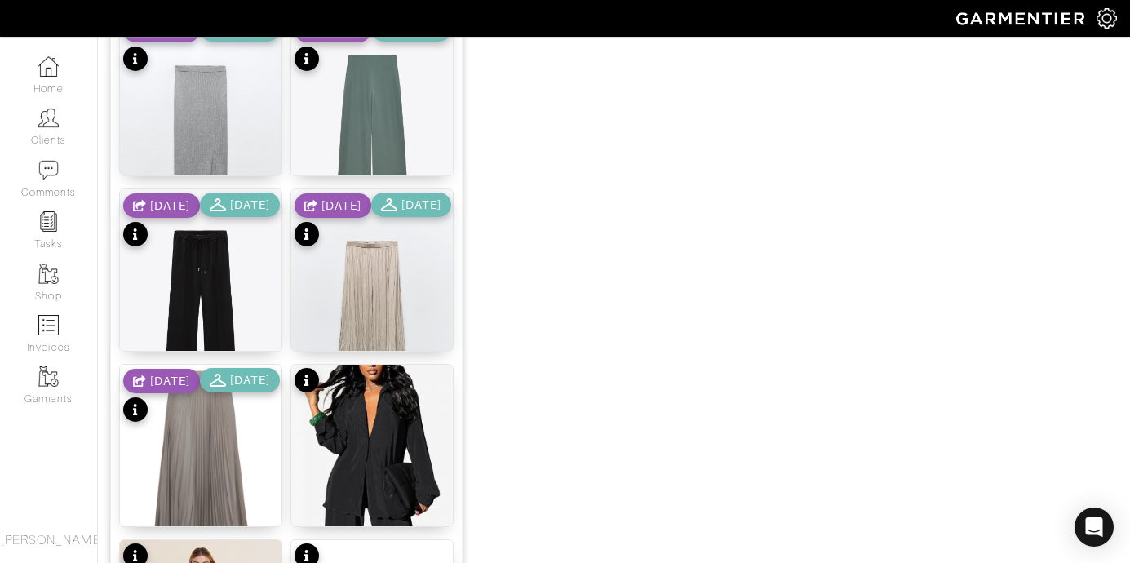
scroll to position [1136, 0]
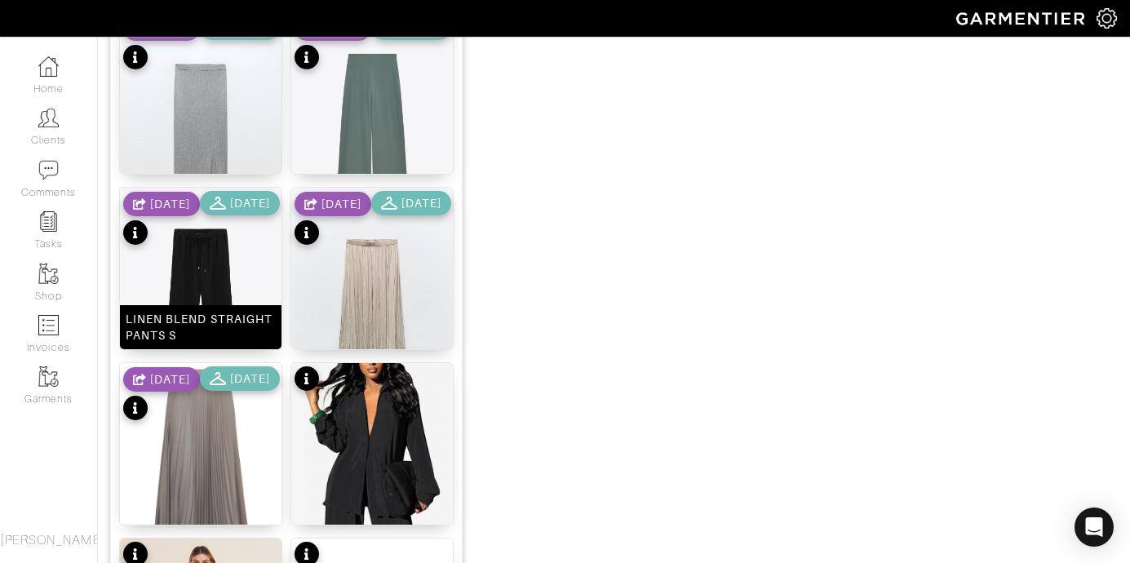
click at [211, 285] on img at bounding box center [201, 309] width 162 height 242
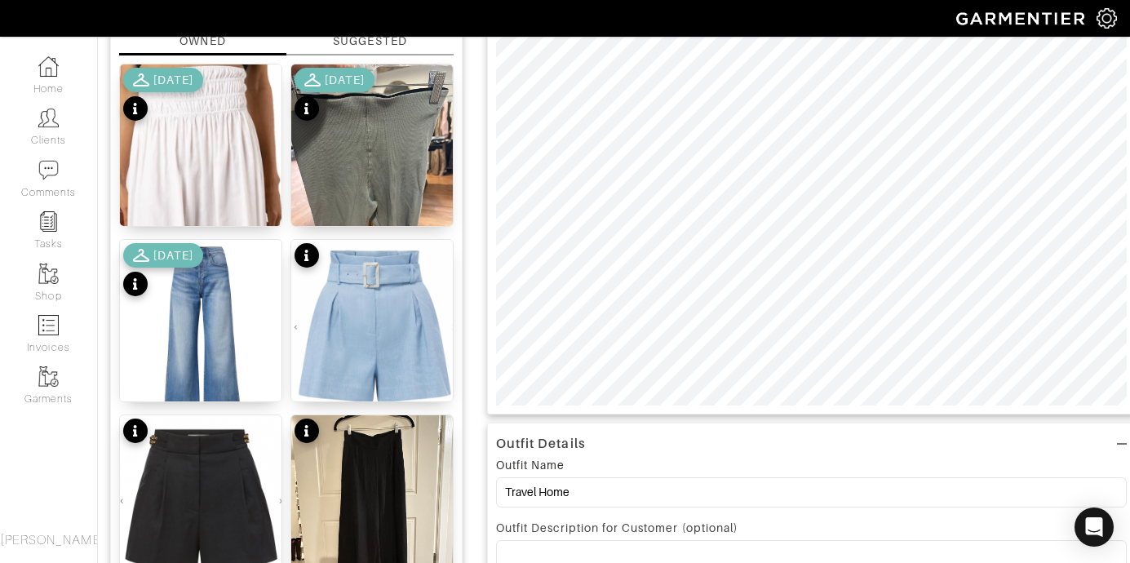
scroll to position [149, 0]
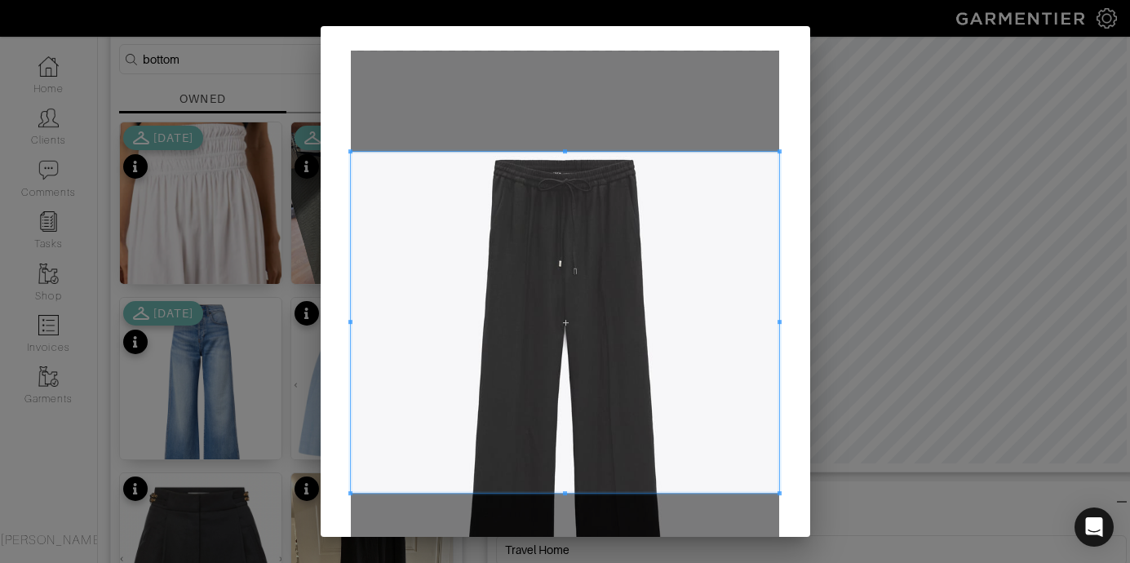
click at [570, 152] on div at bounding box center [565, 322] width 428 height 341
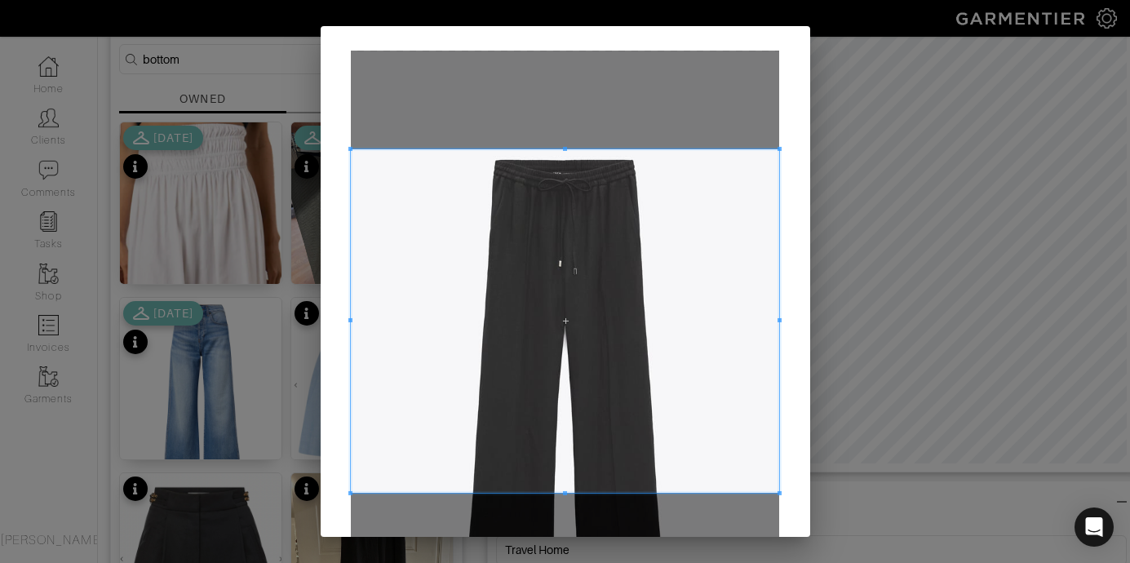
scroll to position [227, 0]
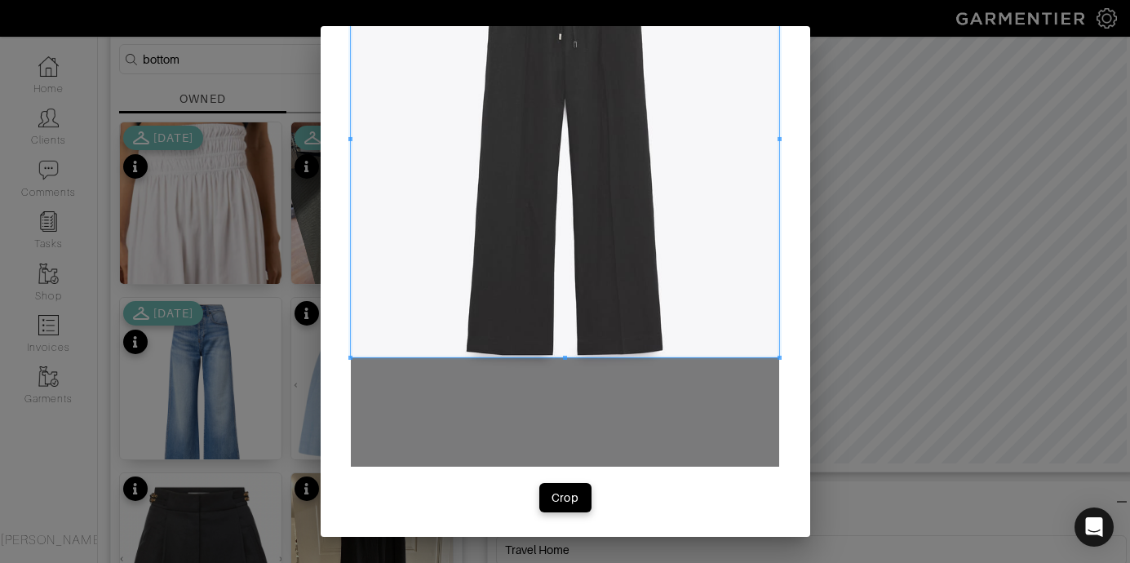
click at [568, 357] on div at bounding box center [565, 139] width 428 height 435
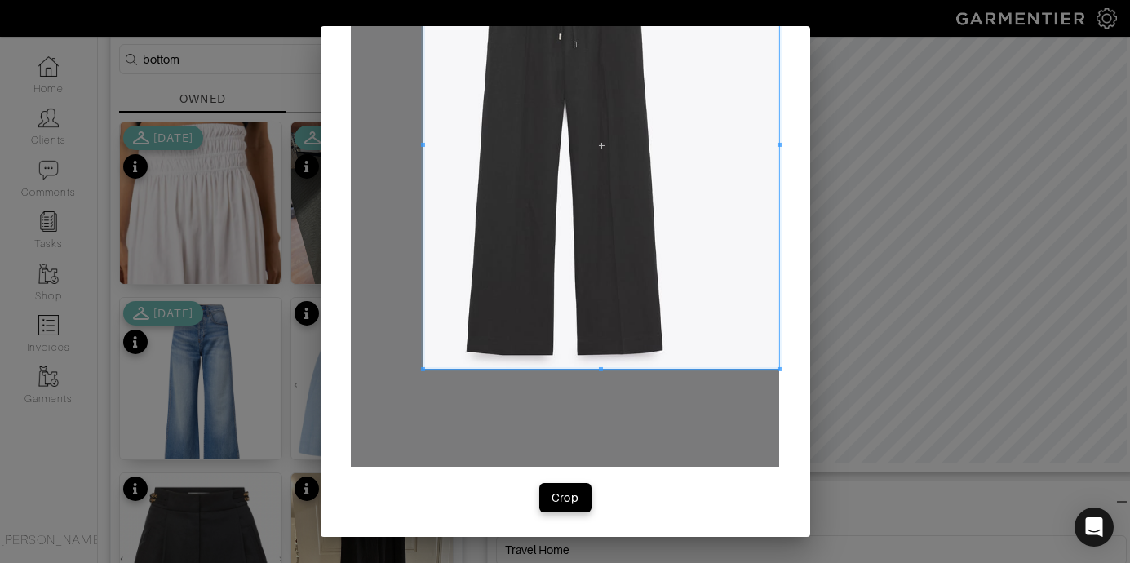
click at [424, 148] on div at bounding box center [602, 145] width 356 height 446
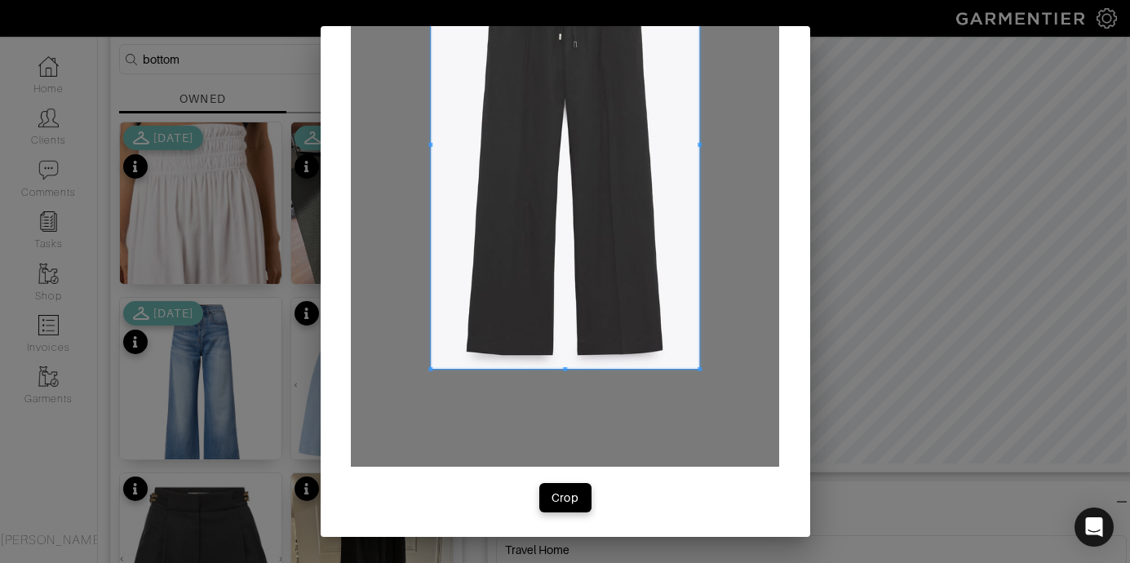
click at [687, 153] on div at bounding box center [565, 145] width 269 height 446
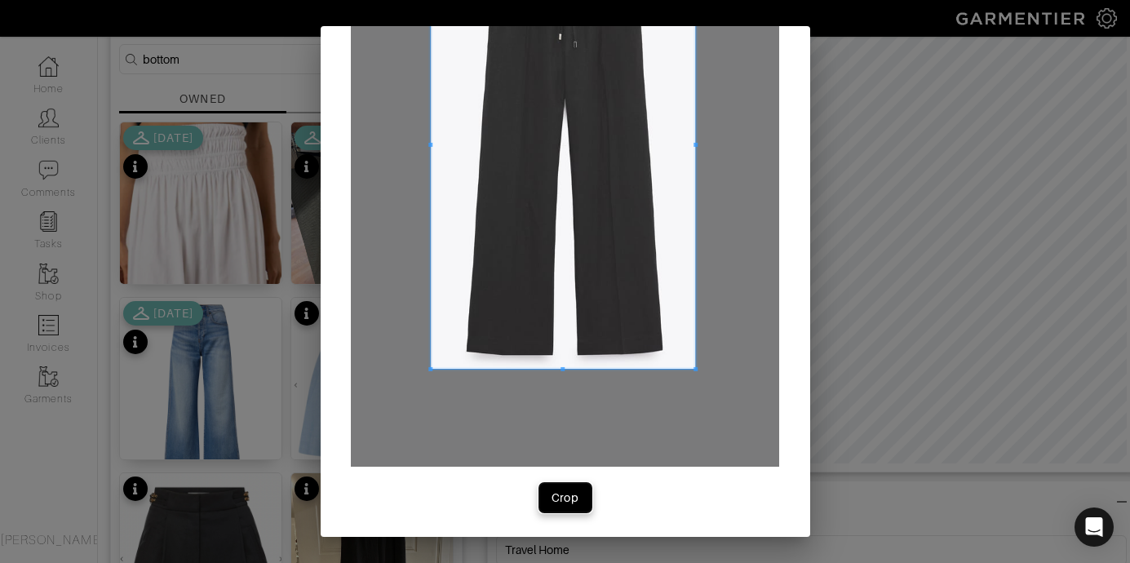
click at [564, 500] on div "Crop" at bounding box center [566, 498] width 28 height 16
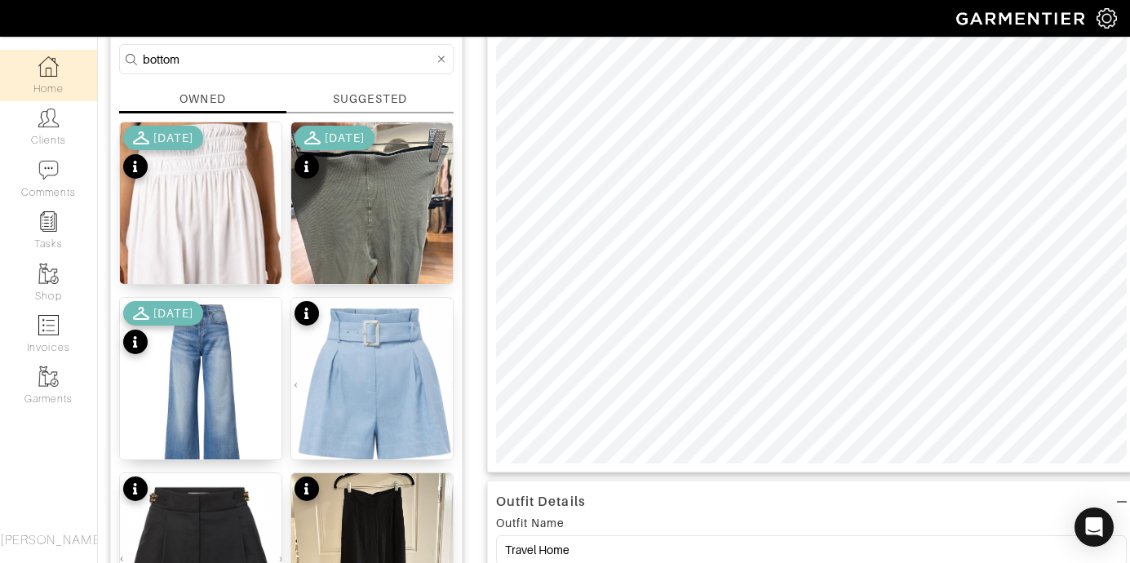
drag, startPoint x: 190, startPoint y: 64, endPoint x: 82, endPoint y: 60, distance: 108.6
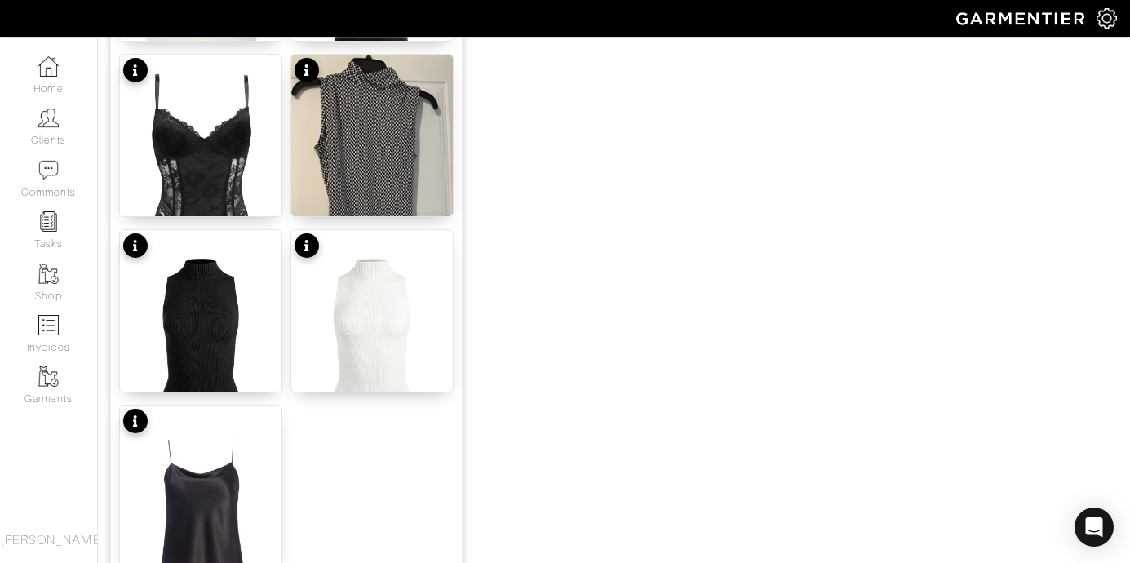
scroll to position [2106, 0]
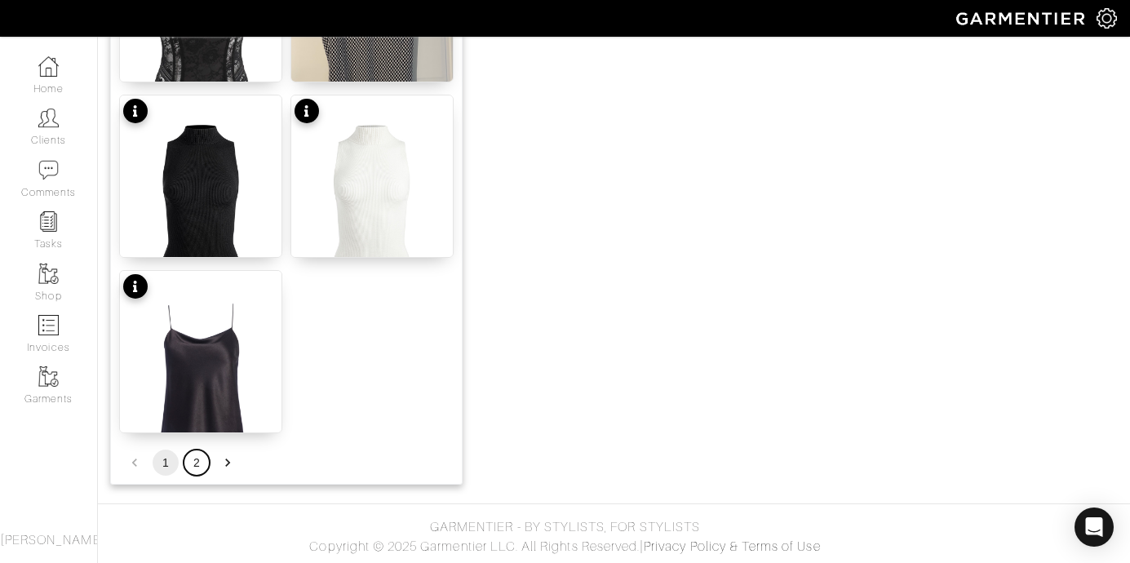
click at [191, 464] on button "2" at bounding box center [197, 463] width 26 height 26
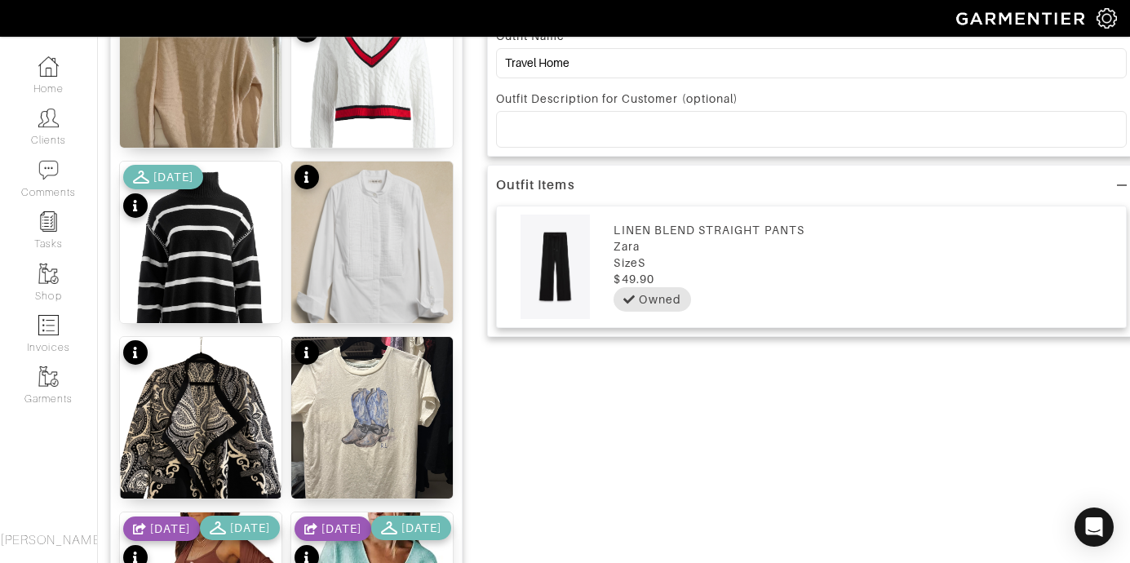
scroll to position [634, 0]
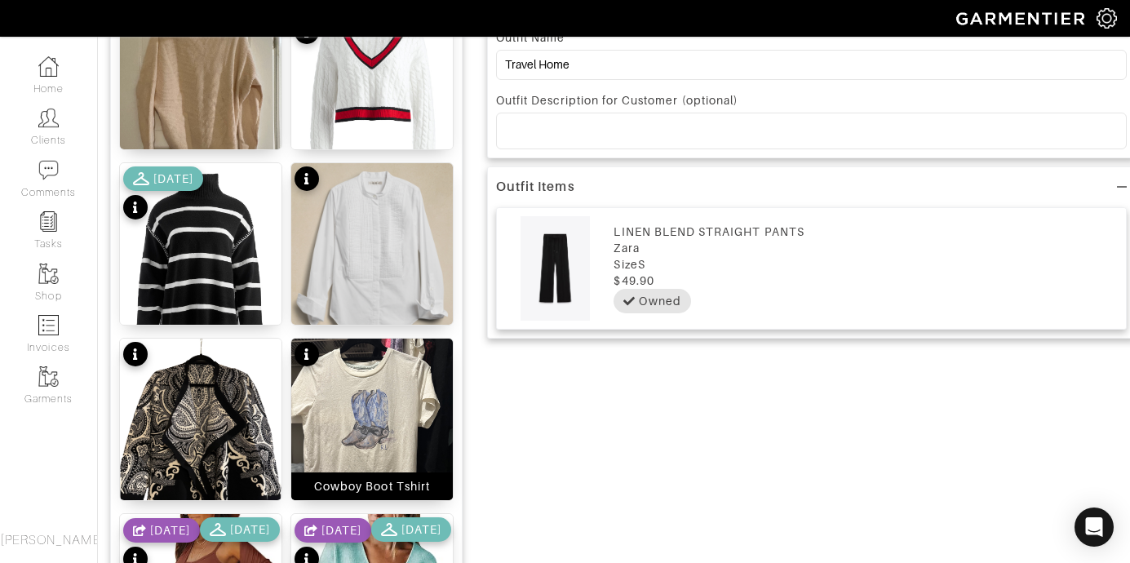
click at [349, 405] on img at bounding box center [372, 446] width 162 height 215
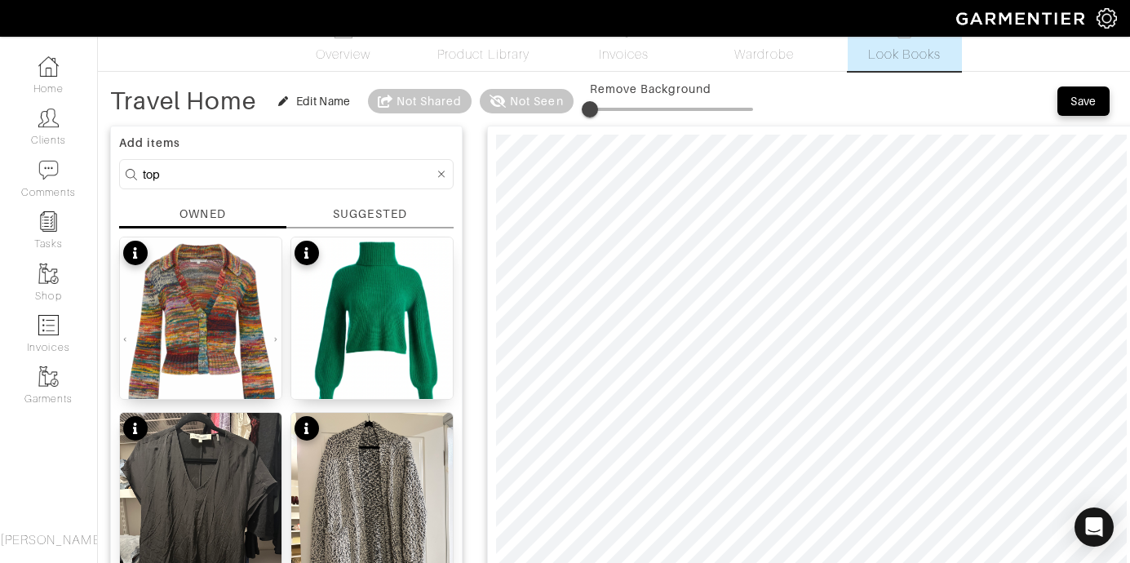
scroll to position [8, 0]
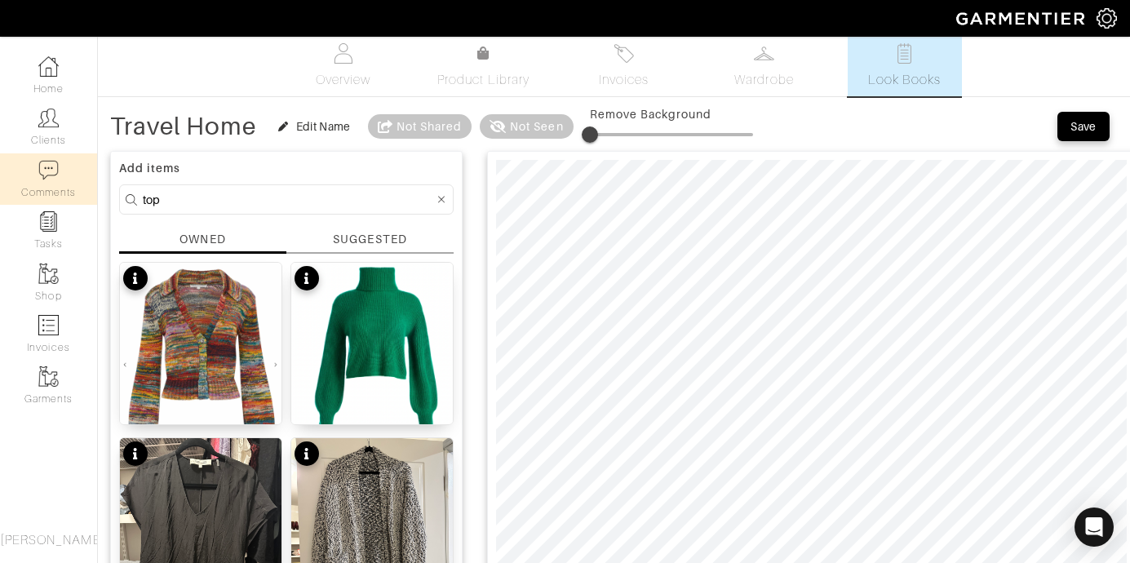
drag, startPoint x: 189, startPoint y: 200, endPoint x: 30, endPoint y: 196, distance: 159.2
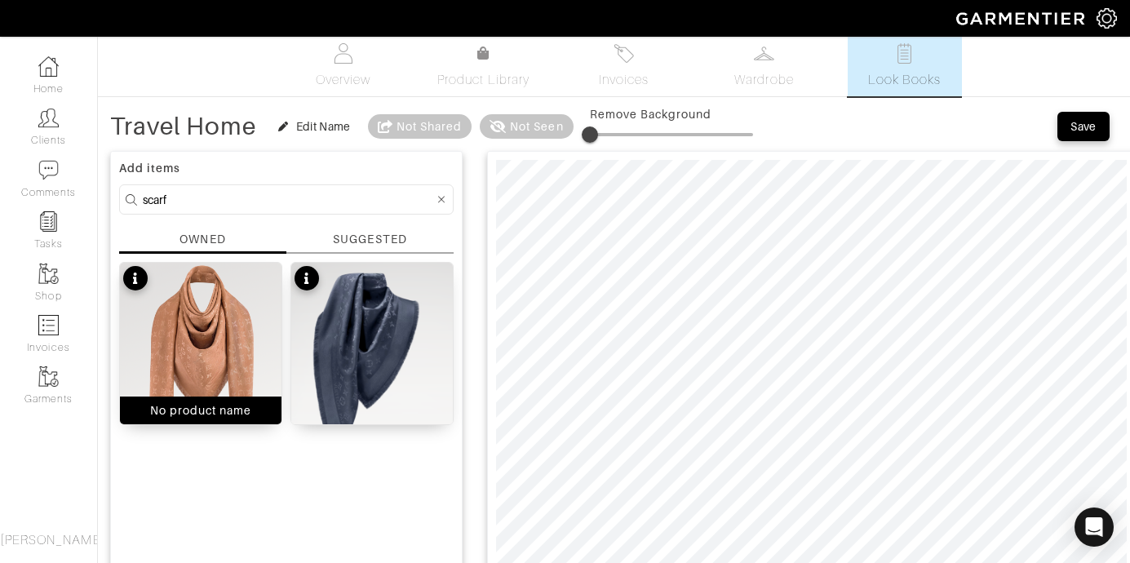
click at [233, 323] on img at bounding box center [201, 382] width 162 height 239
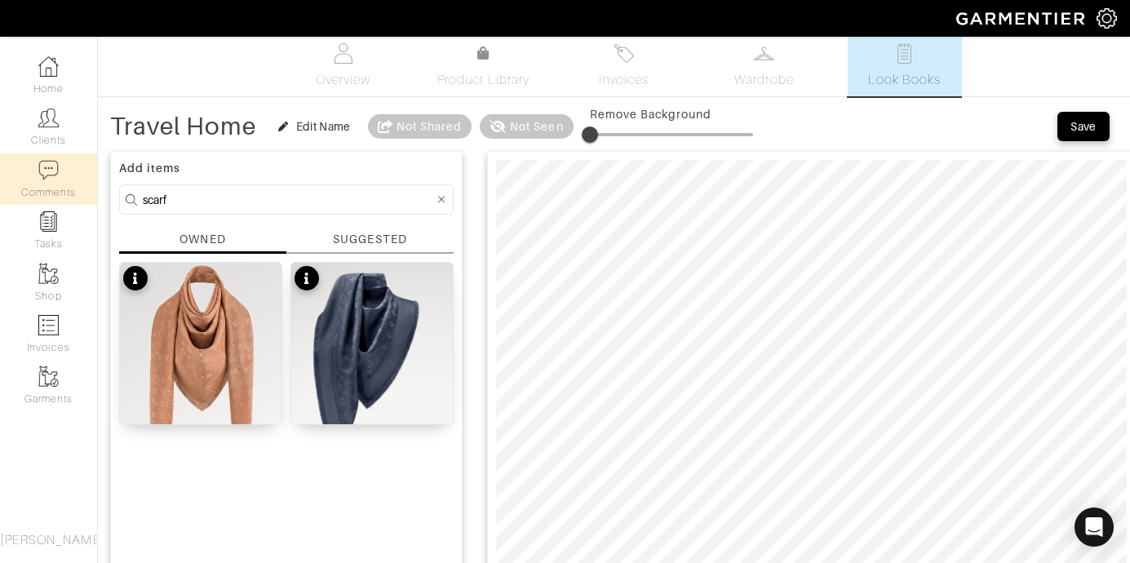
drag, startPoint x: 189, startPoint y: 207, endPoint x: 78, endPoint y: 188, distance: 112.7
type input "shoe"
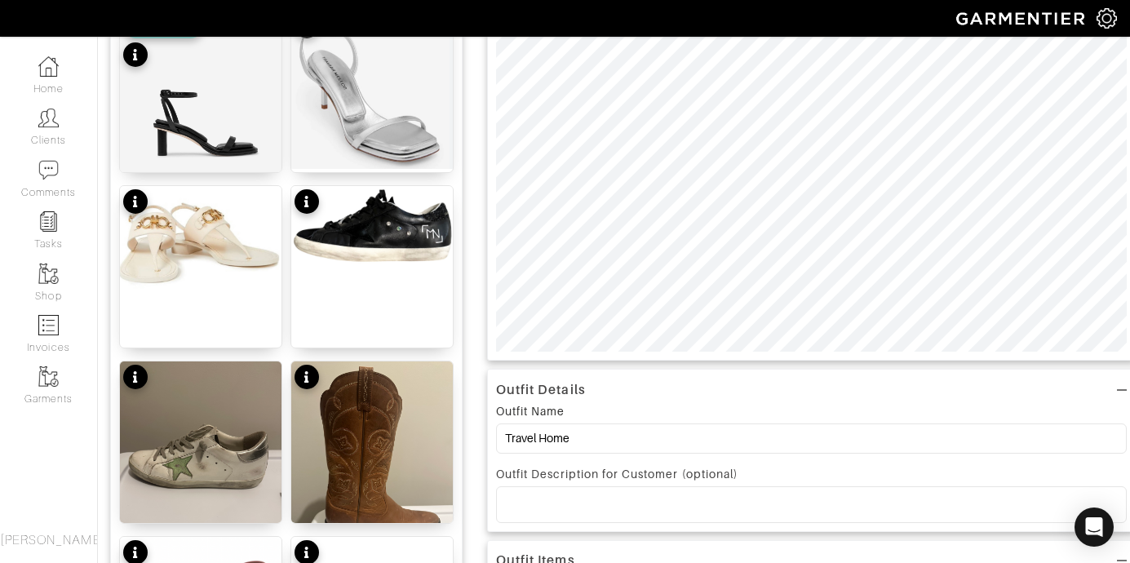
scroll to position [0, 0]
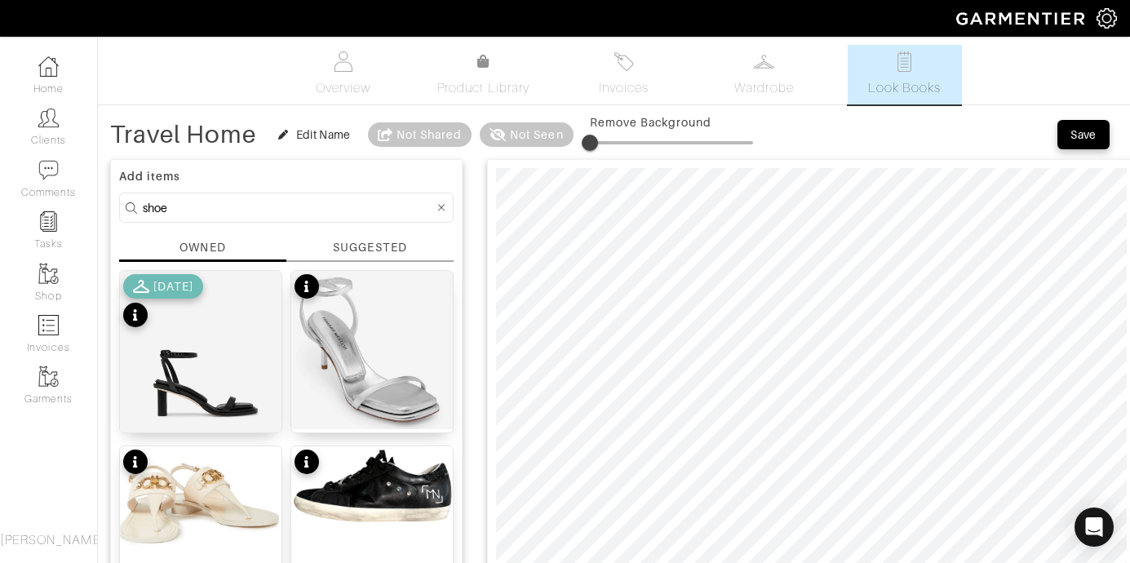
click at [396, 243] on div "SUGGESTED" at bounding box center [369, 247] width 73 height 17
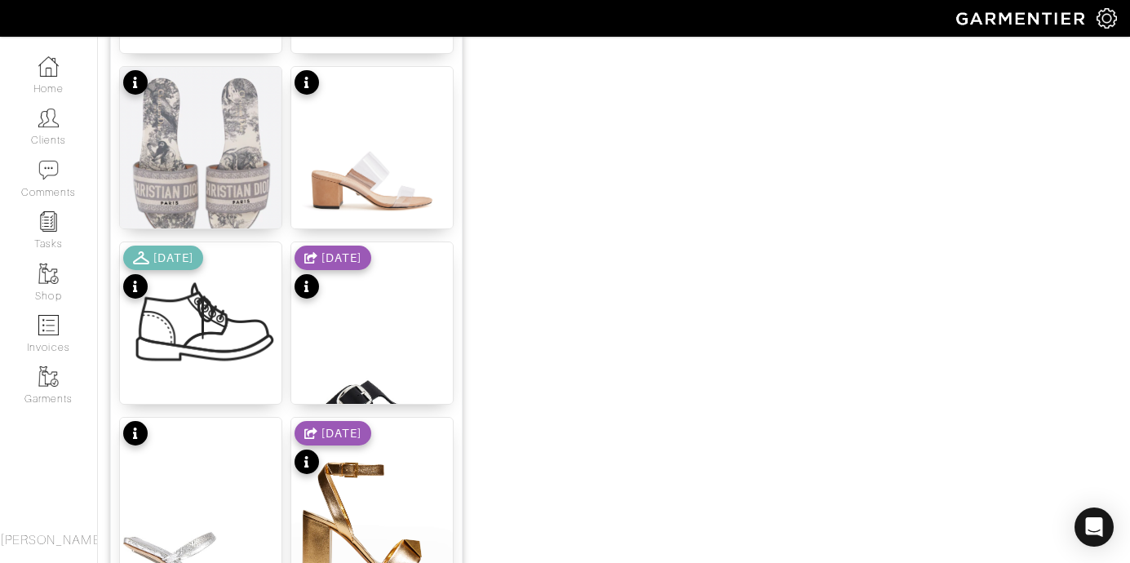
scroll to position [1648, 0]
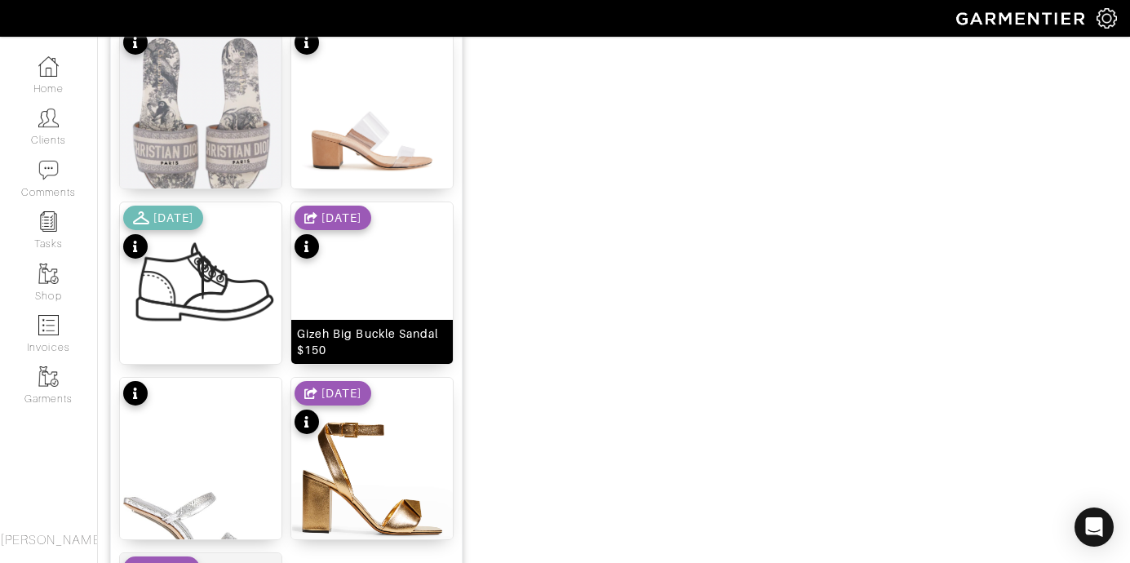
click at [402, 283] on img at bounding box center [372, 340] width 162 height 277
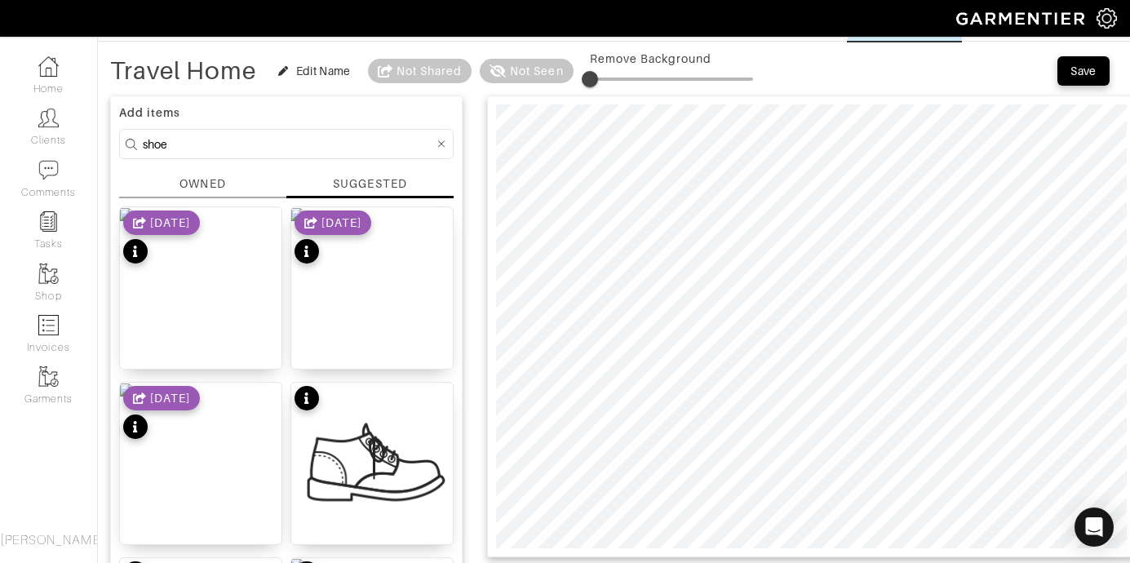
scroll to position [0, 0]
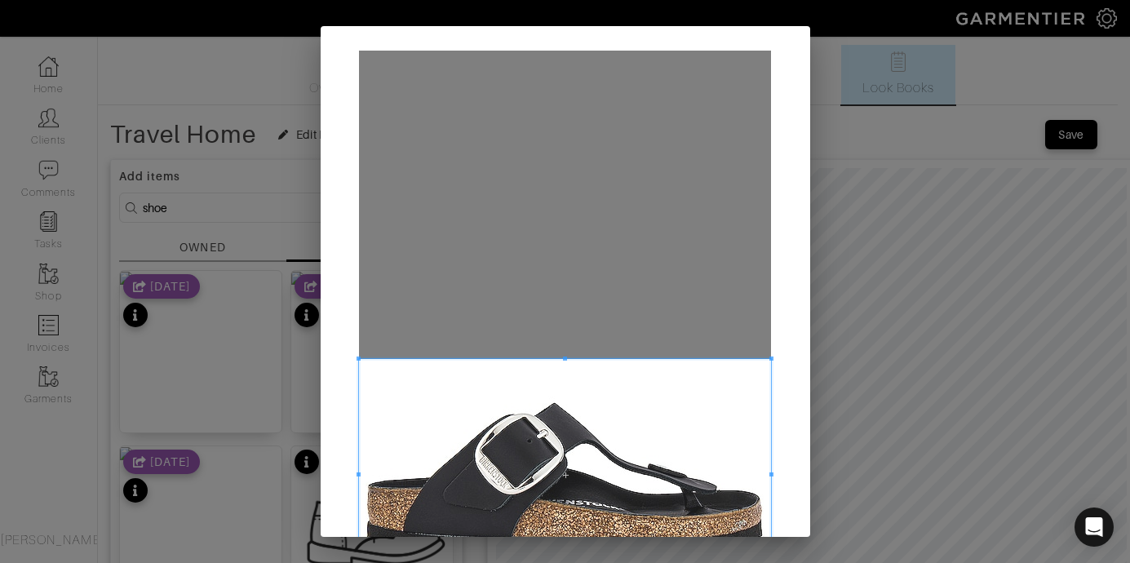
click at [606, 402] on span at bounding box center [565, 475] width 412 height 232
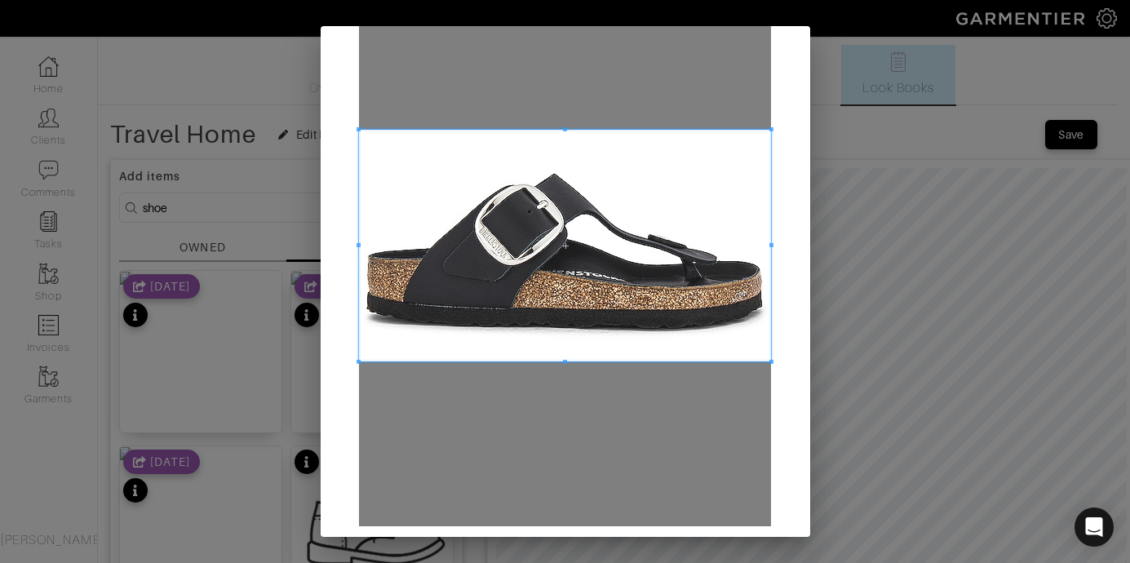
scroll to position [259, 0]
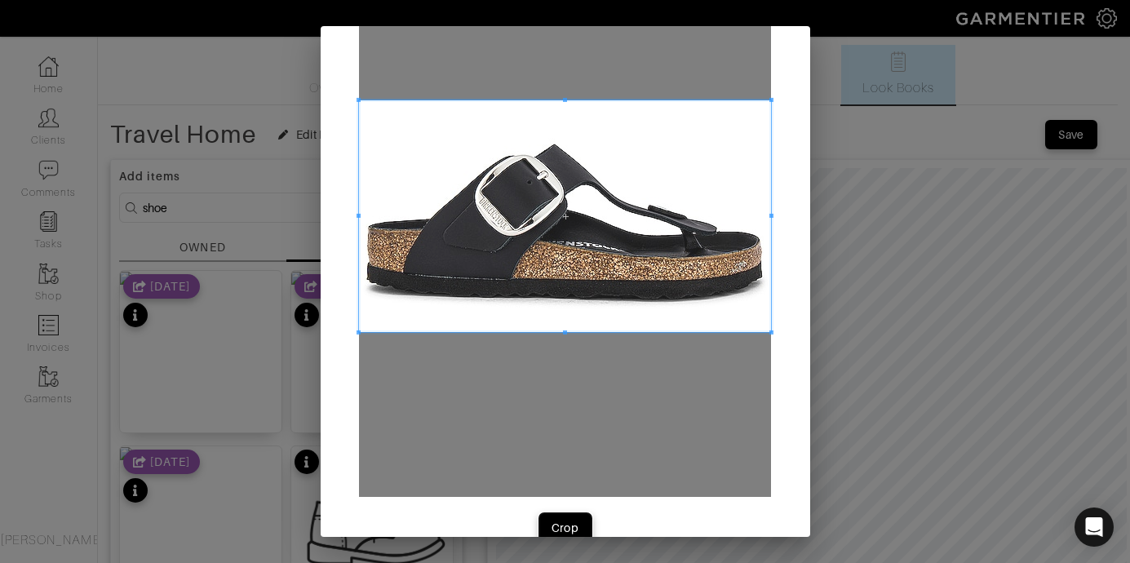
click at [571, 520] on div "Crop" at bounding box center [566, 528] width 28 height 16
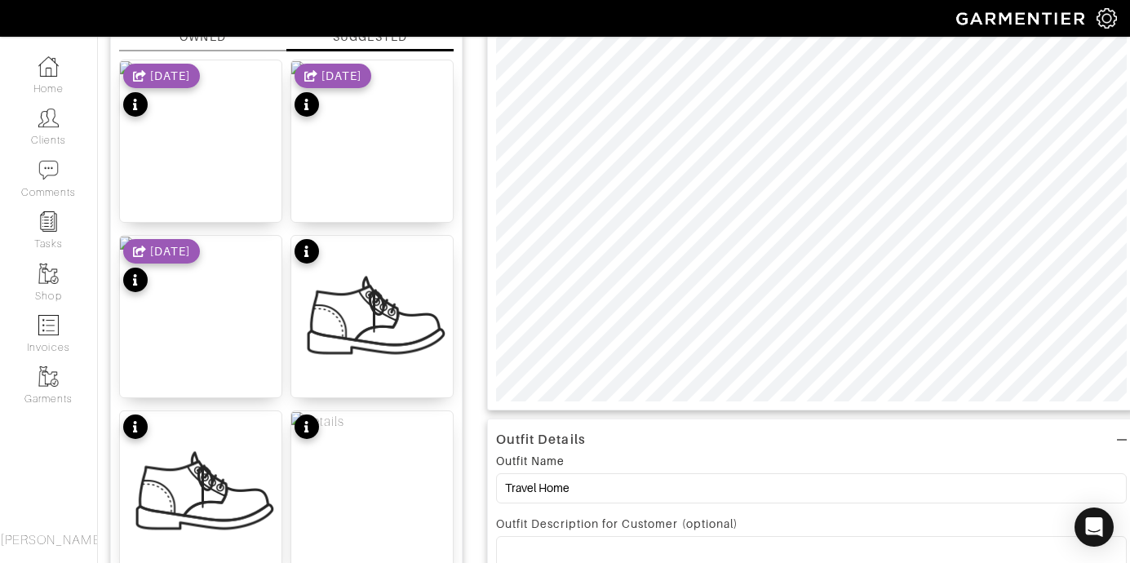
scroll to position [2, 0]
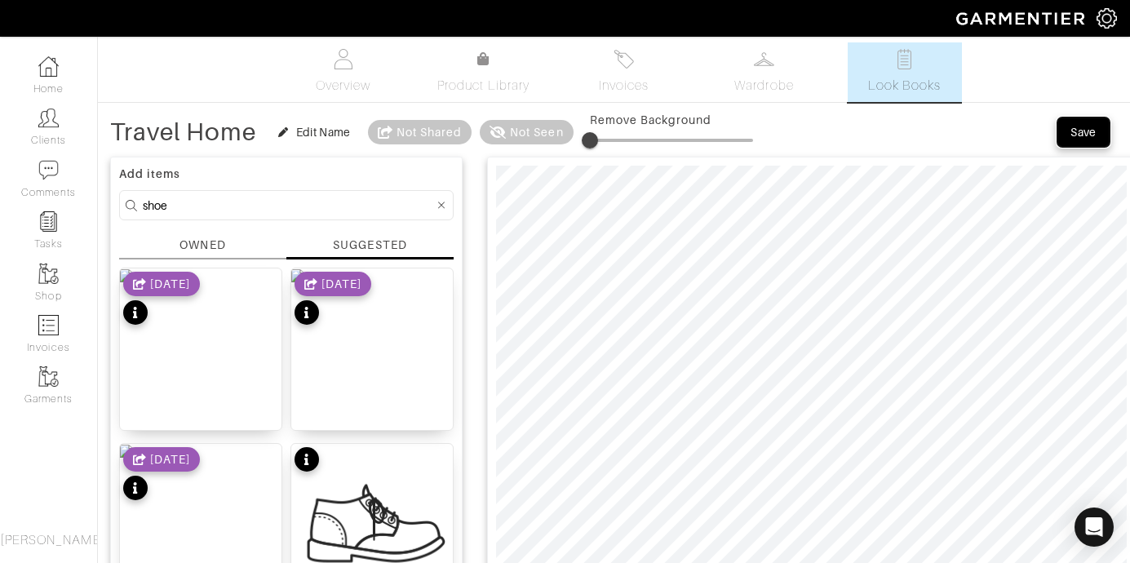
click at [1082, 143] on button "Save" at bounding box center [1084, 132] width 52 height 29
